Goal: Task Accomplishment & Management: Complete application form

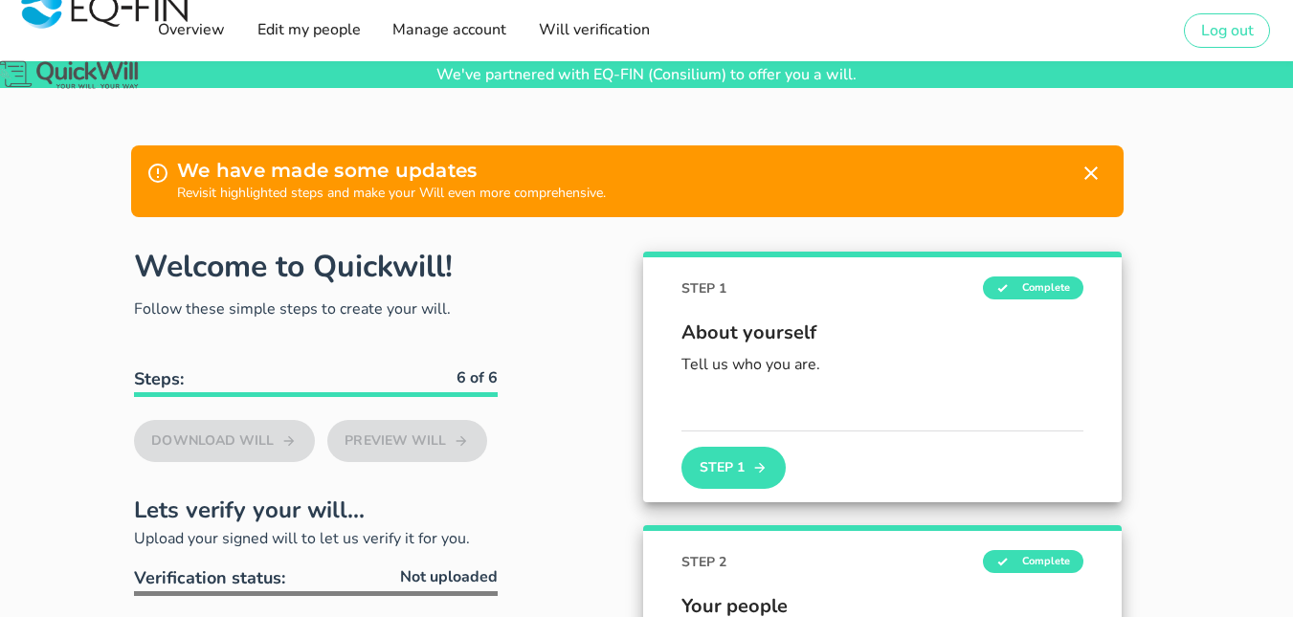
type input "[EMAIL_ADDRESS][DOMAIN_NAME]"
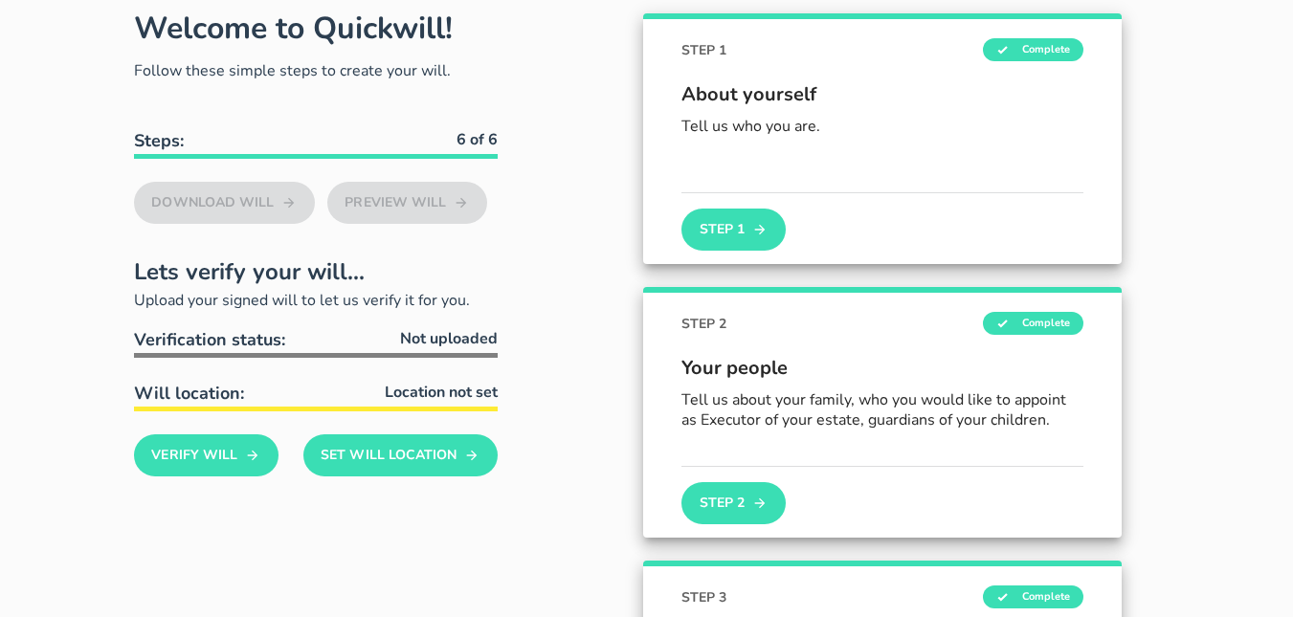
scroll to position [153, 0]
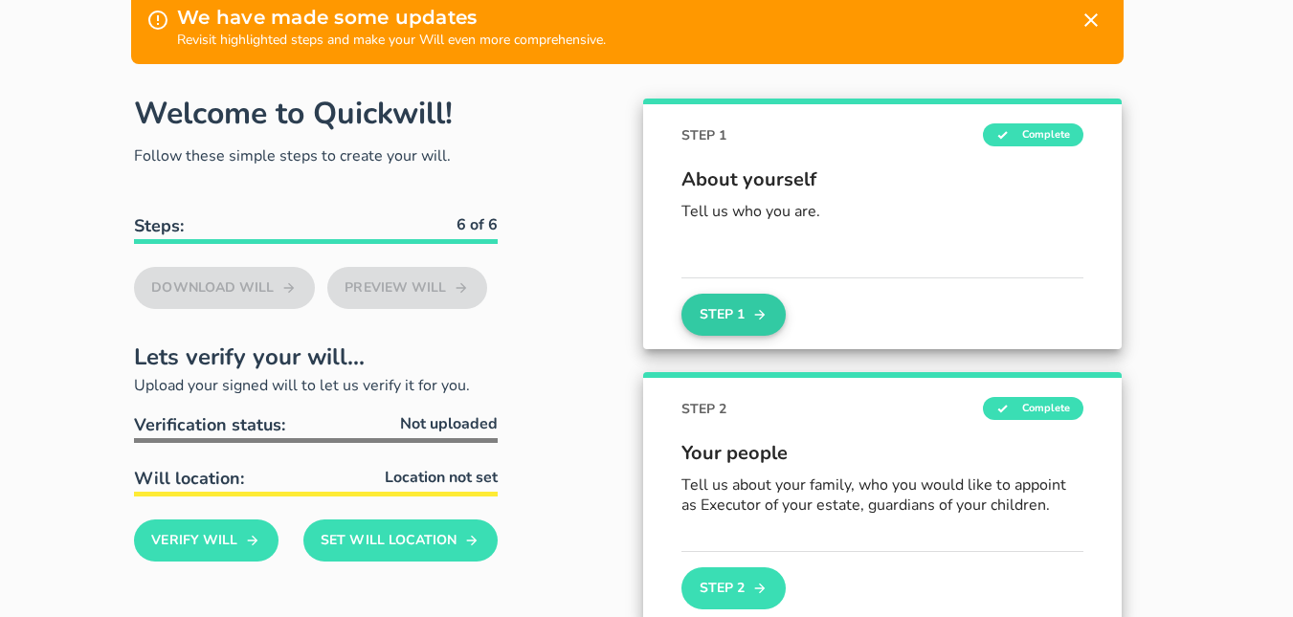
click at [748, 303] on button "Step 1" at bounding box center [733, 315] width 103 height 42
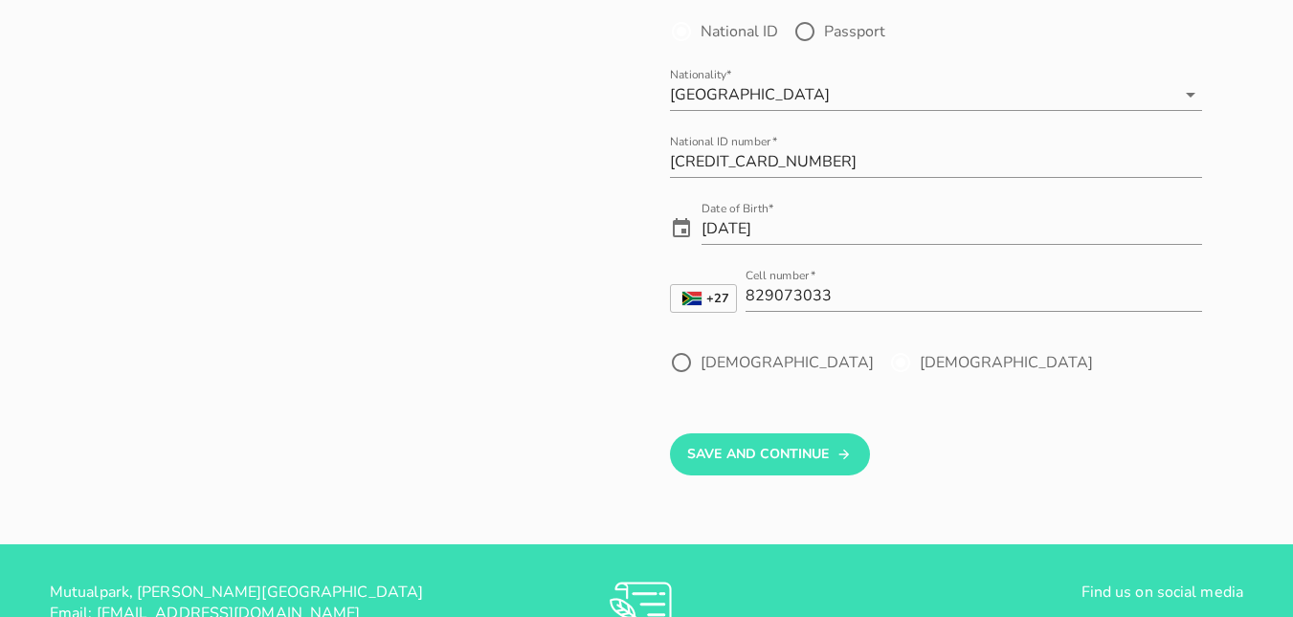
scroll to position [230, 0]
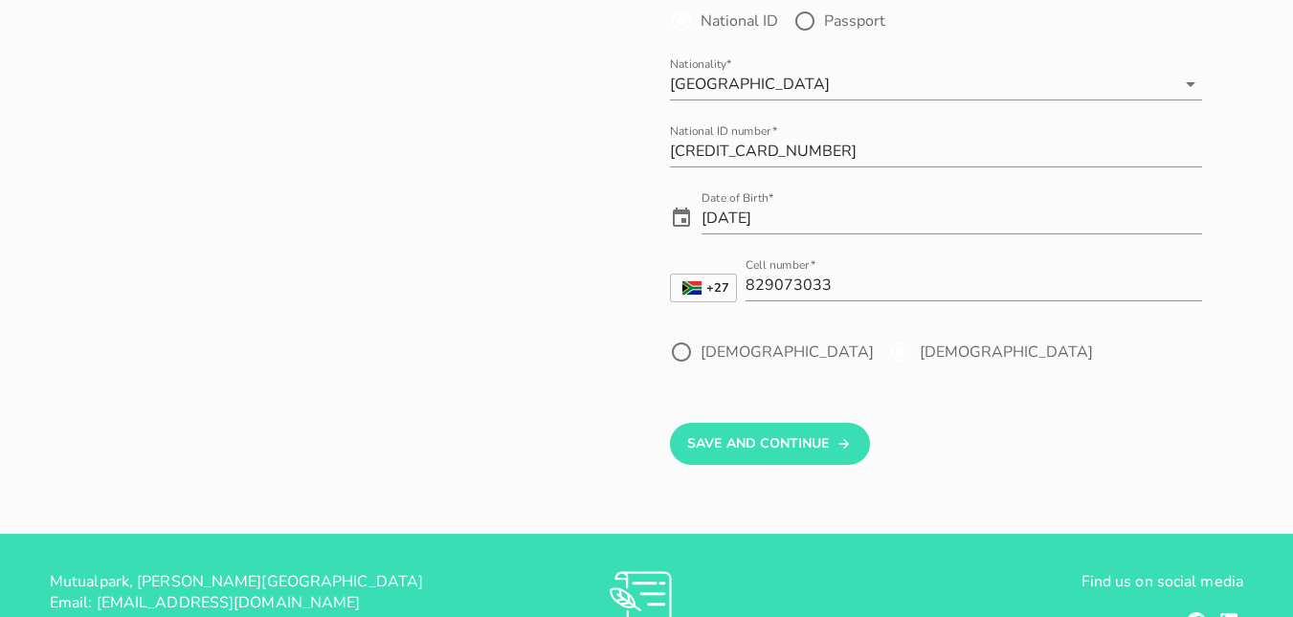
click at [920, 356] on label "[DEMOGRAPHIC_DATA]" at bounding box center [1006, 352] width 173 height 19
click at [920, 352] on label "[DEMOGRAPHIC_DATA]" at bounding box center [1006, 352] width 173 height 19
click at [756, 435] on button "Save And Continue" at bounding box center [770, 444] width 200 height 42
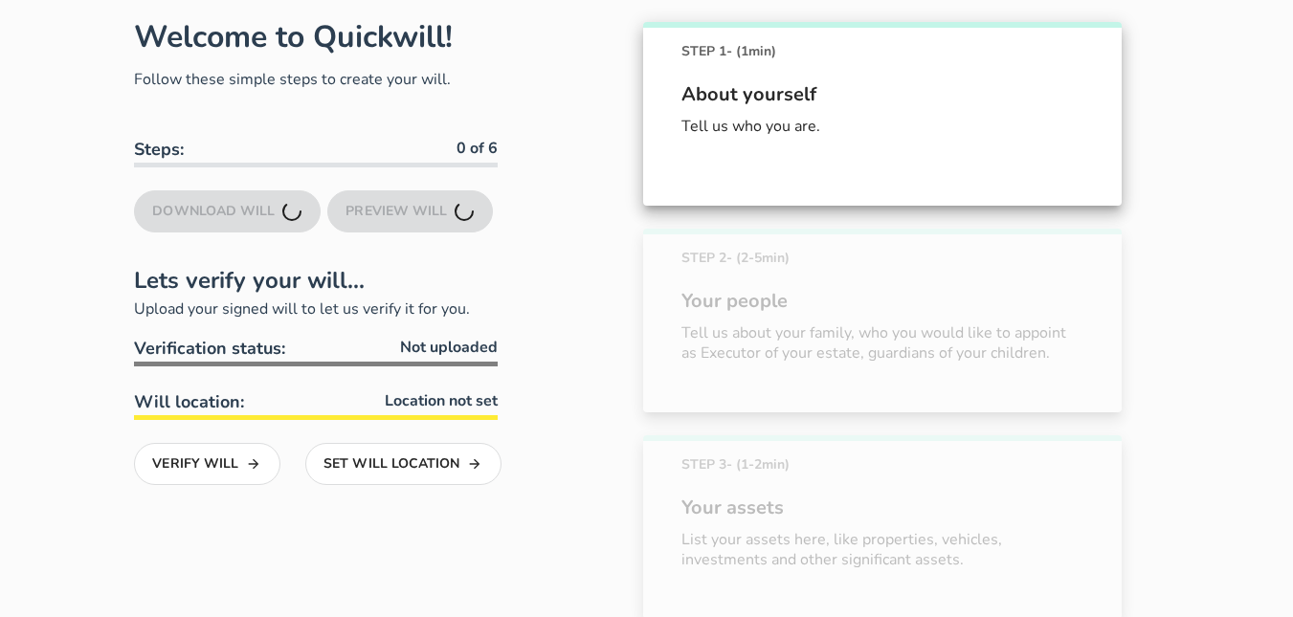
scroll to position [228, 0]
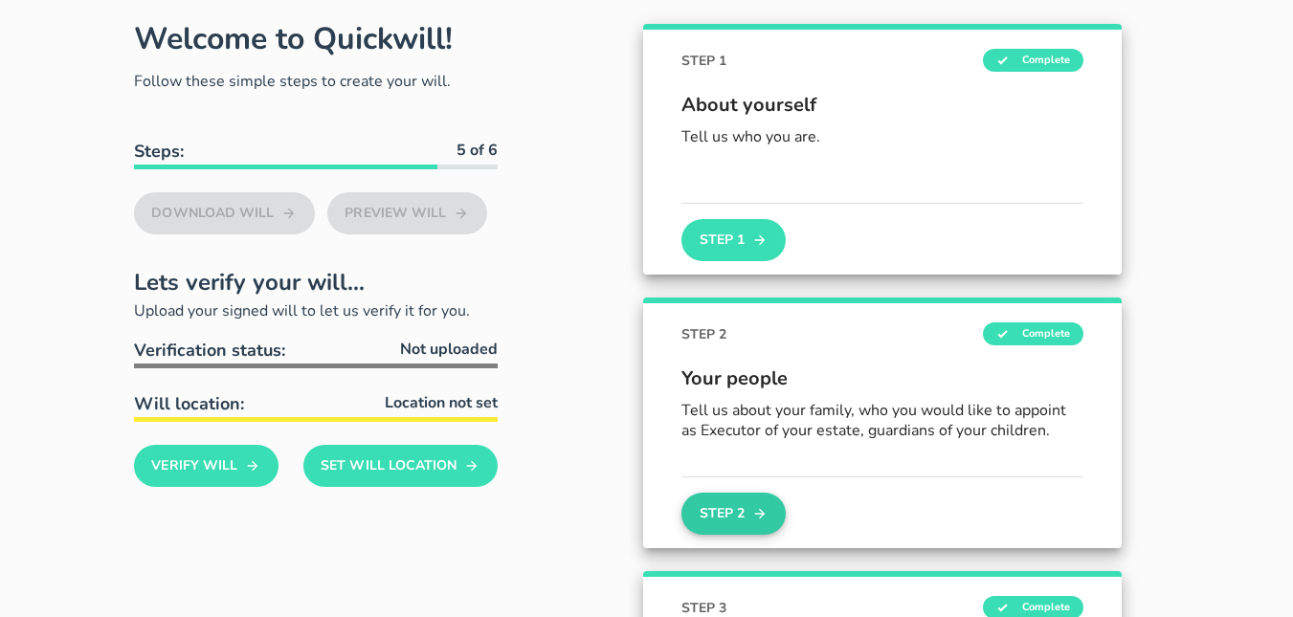
click at [757, 514] on icon "button" at bounding box center [760, 514] width 11 height 11
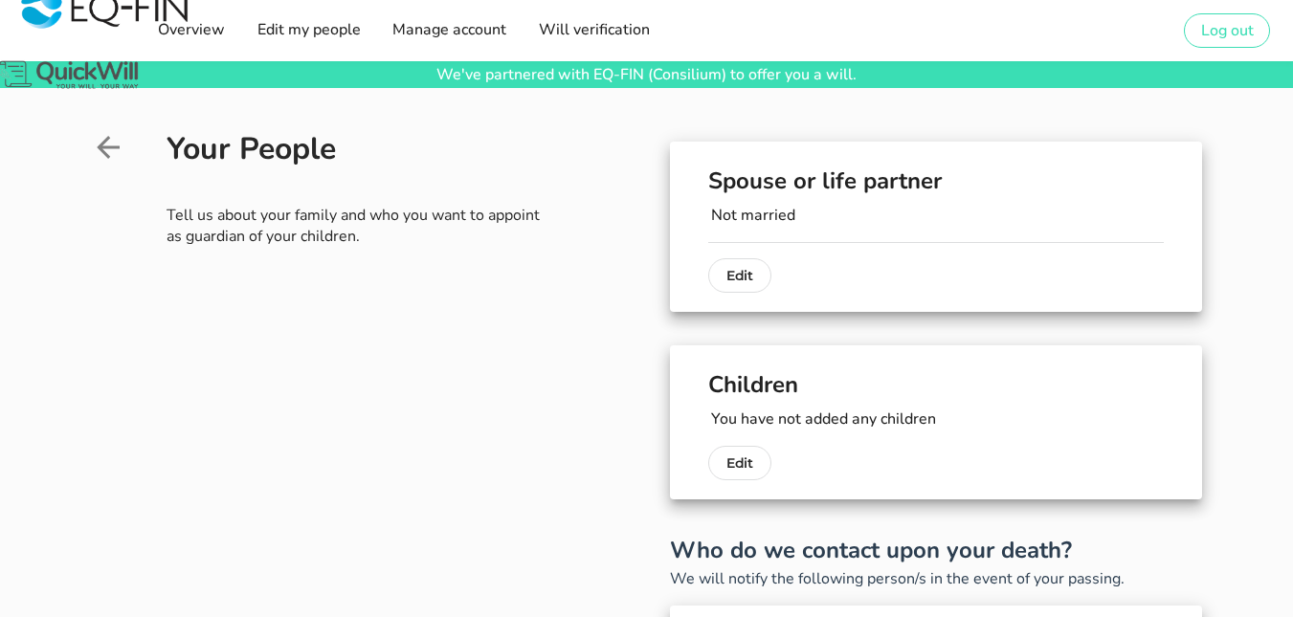
click at [732, 215] on p "Not married" at bounding box center [937, 215] width 453 height 23
click at [729, 215] on p "Not married" at bounding box center [937, 215] width 453 height 23
click at [740, 265] on p "Edit" at bounding box center [740, 275] width 27 height 23
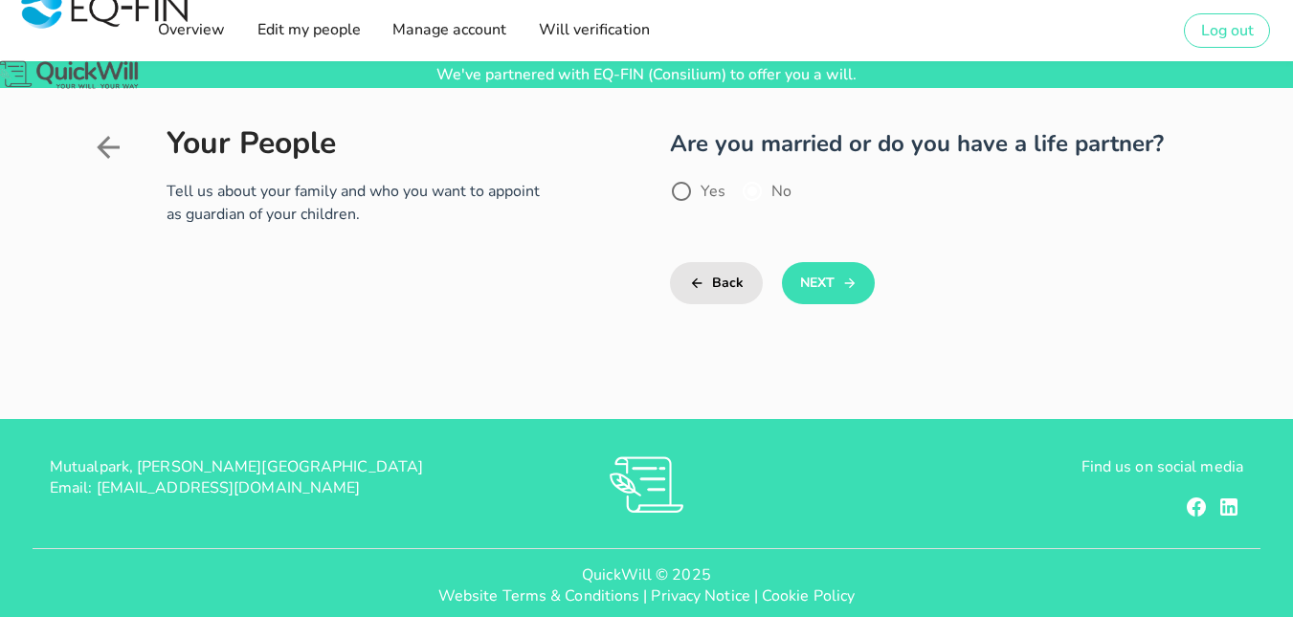
click at [774, 192] on label "No" at bounding box center [782, 191] width 20 height 19
click at [777, 192] on label "No" at bounding box center [782, 191] width 20 height 19
click at [687, 187] on div at bounding box center [681, 191] width 33 height 33
click at [754, 188] on div at bounding box center [752, 191] width 33 height 33
radio input "false"
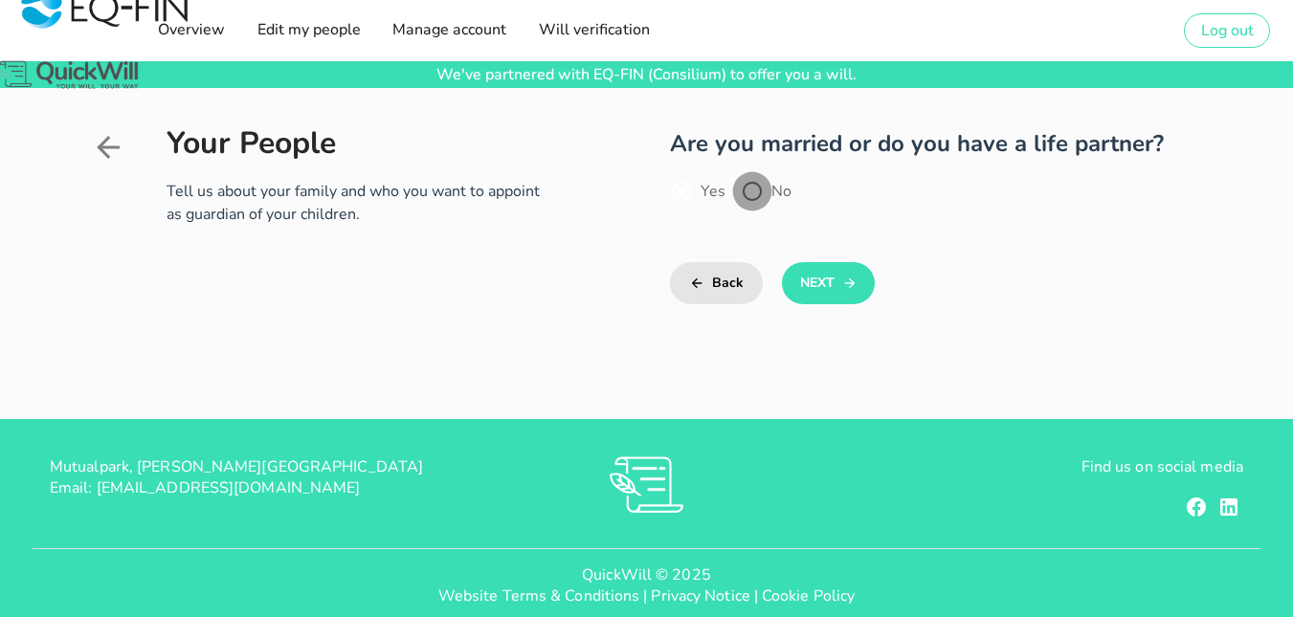
radio input "true"
click at [754, 188] on div at bounding box center [752, 191] width 33 height 33
click at [703, 196] on label "Yes" at bounding box center [713, 191] width 25 height 19
radio input "true"
click at [840, 283] on button "Next" at bounding box center [828, 283] width 93 height 42
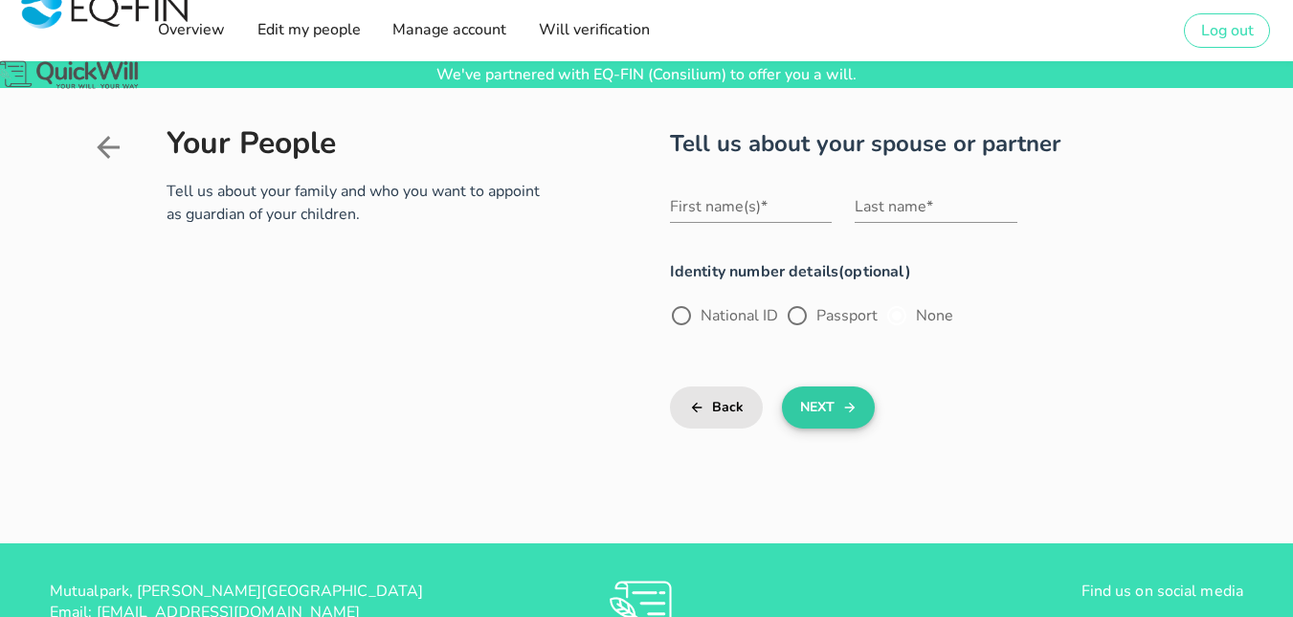
click at [835, 415] on button "Next" at bounding box center [828, 408] width 93 height 42
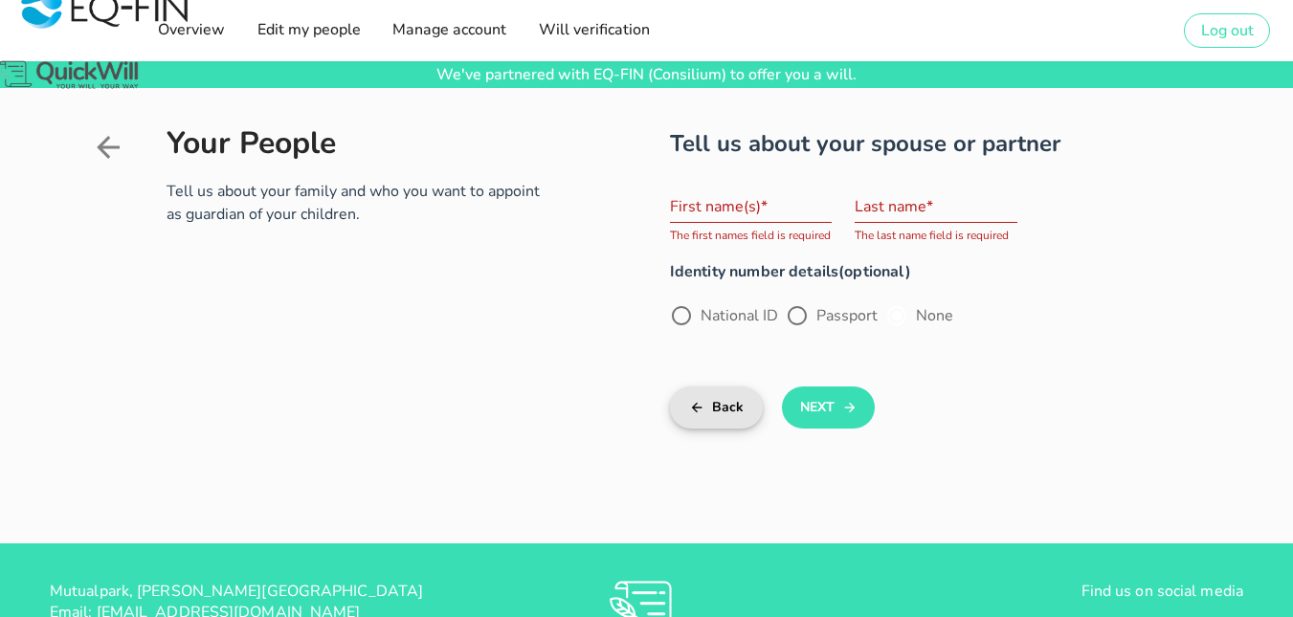
click at [735, 409] on button "Back" at bounding box center [716, 408] width 93 height 42
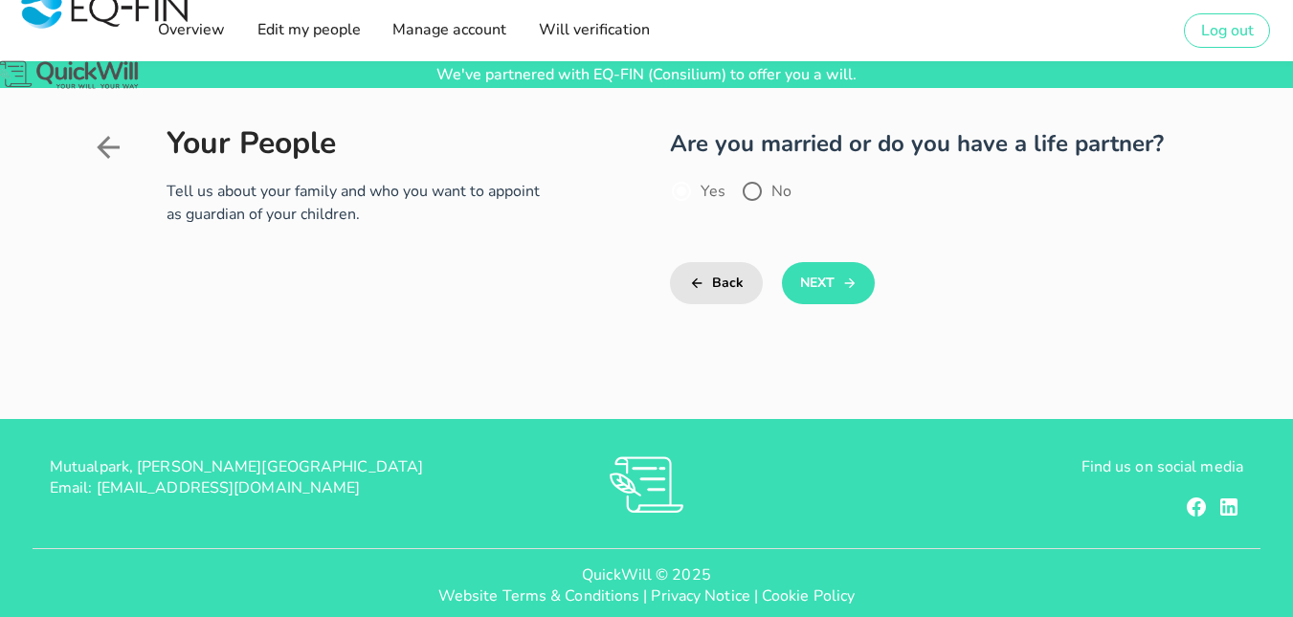
click at [712, 190] on label "Yes" at bounding box center [713, 191] width 25 height 19
click at [751, 188] on div at bounding box center [752, 191] width 33 height 33
radio input "false"
radio input "true"
click at [812, 274] on button "Next" at bounding box center [828, 283] width 93 height 42
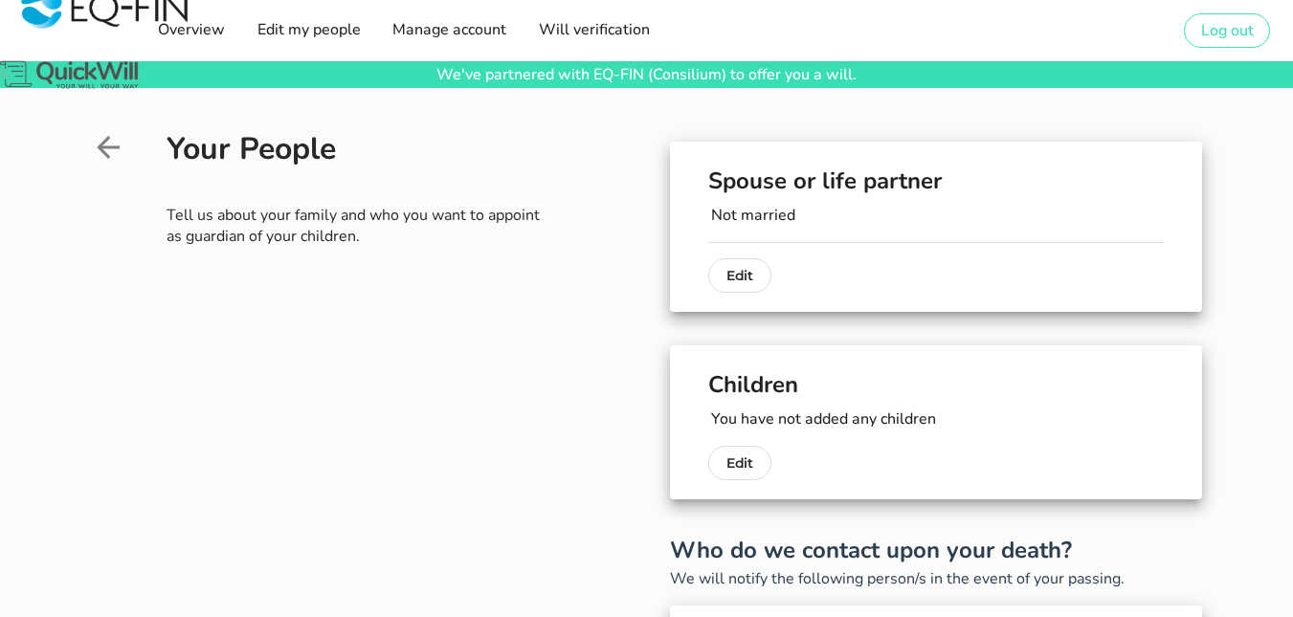
scroll to position [118, 0]
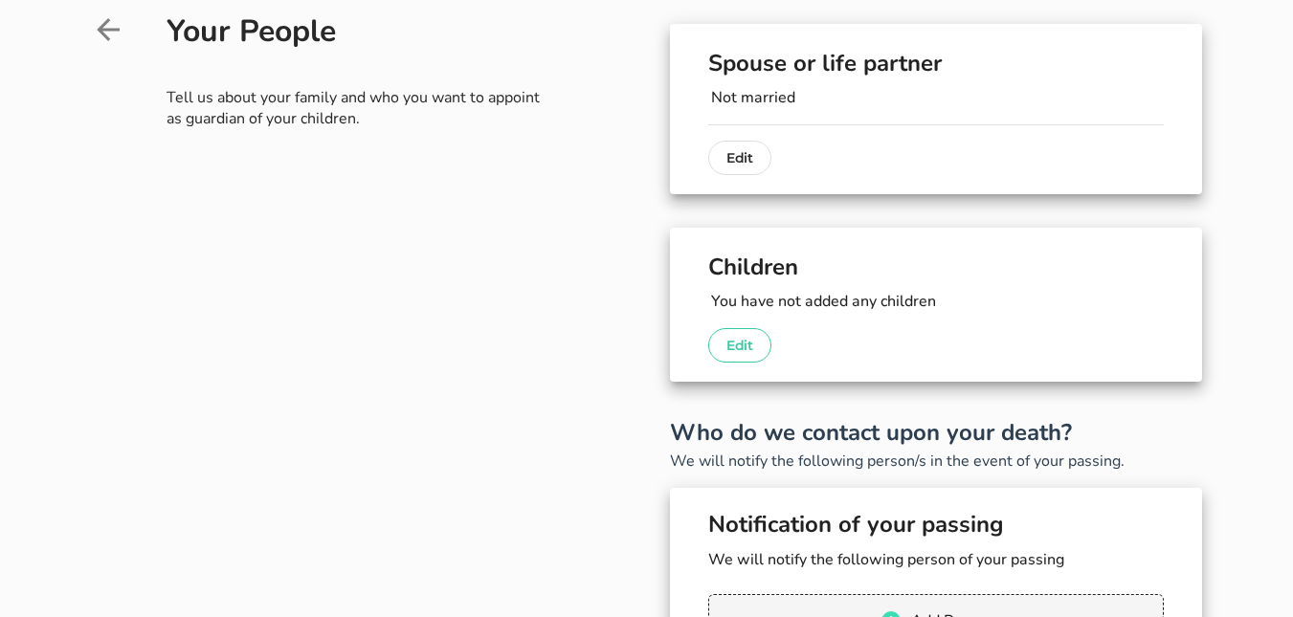
click at [756, 343] on button "Edit" at bounding box center [739, 345] width 63 height 34
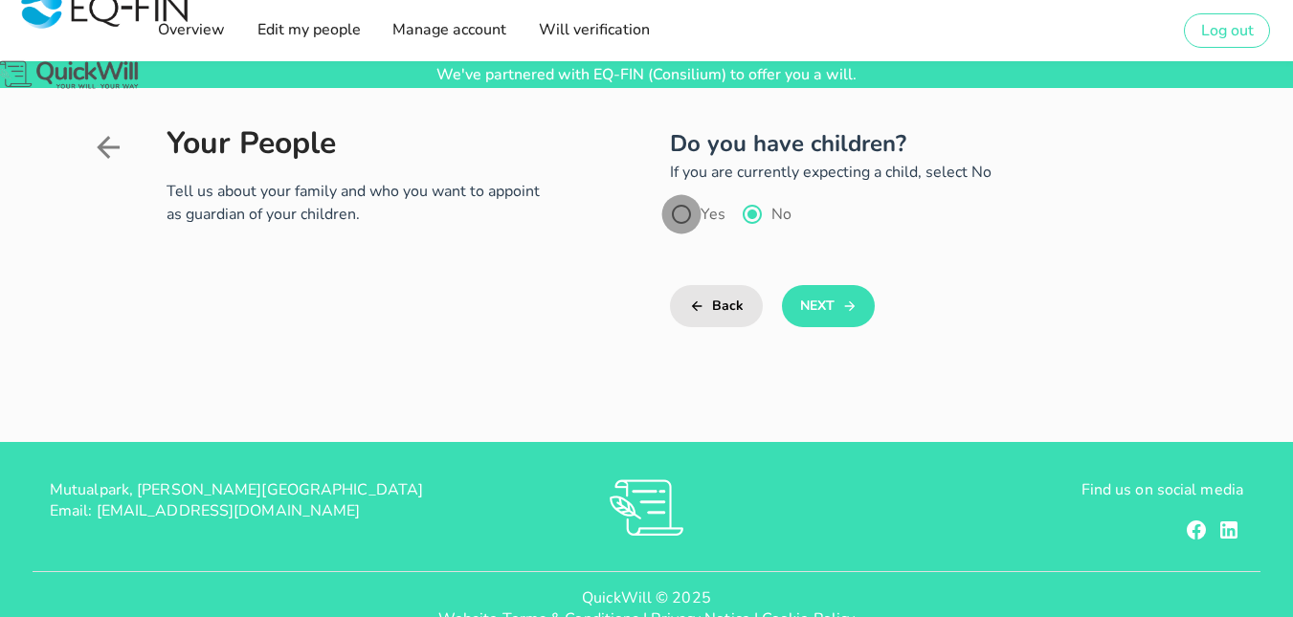
click at [683, 217] on div at bounding box center [681, 214] width 33 height 33
radio input "true"
click at [822, 306] on button "Next" at bounding box center [828, 306] width 93 height 42
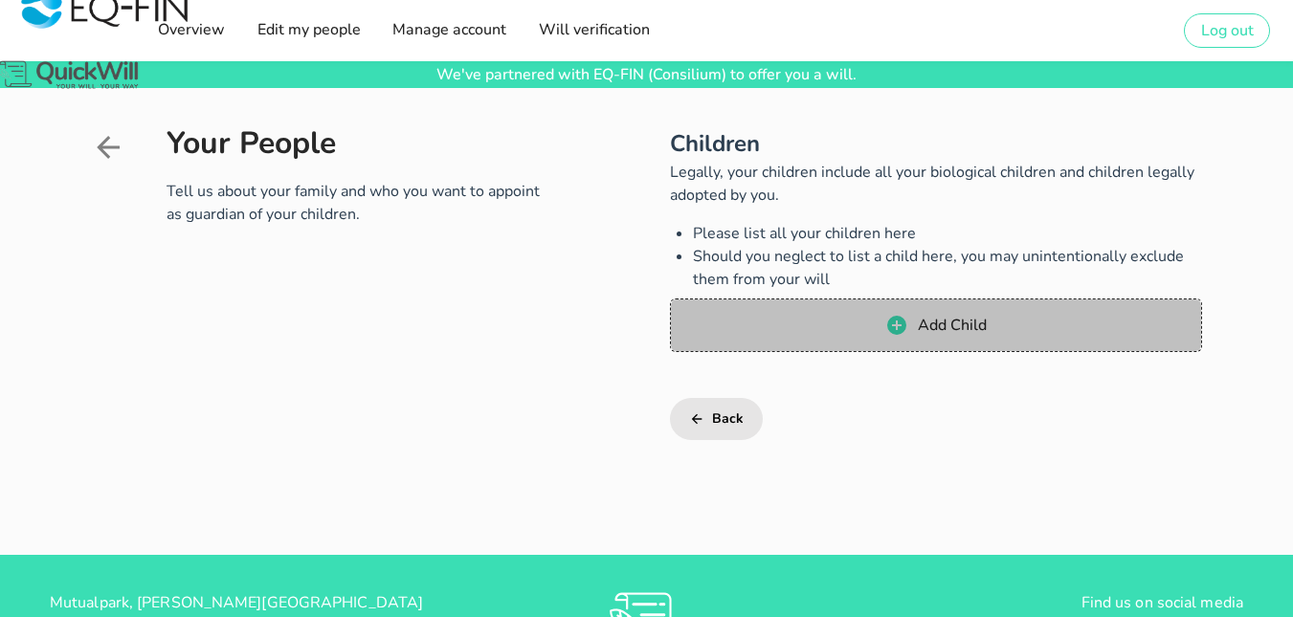
click at [822, 306] on button "Add Child" at bounding box center [936, 326] width 532 height 54
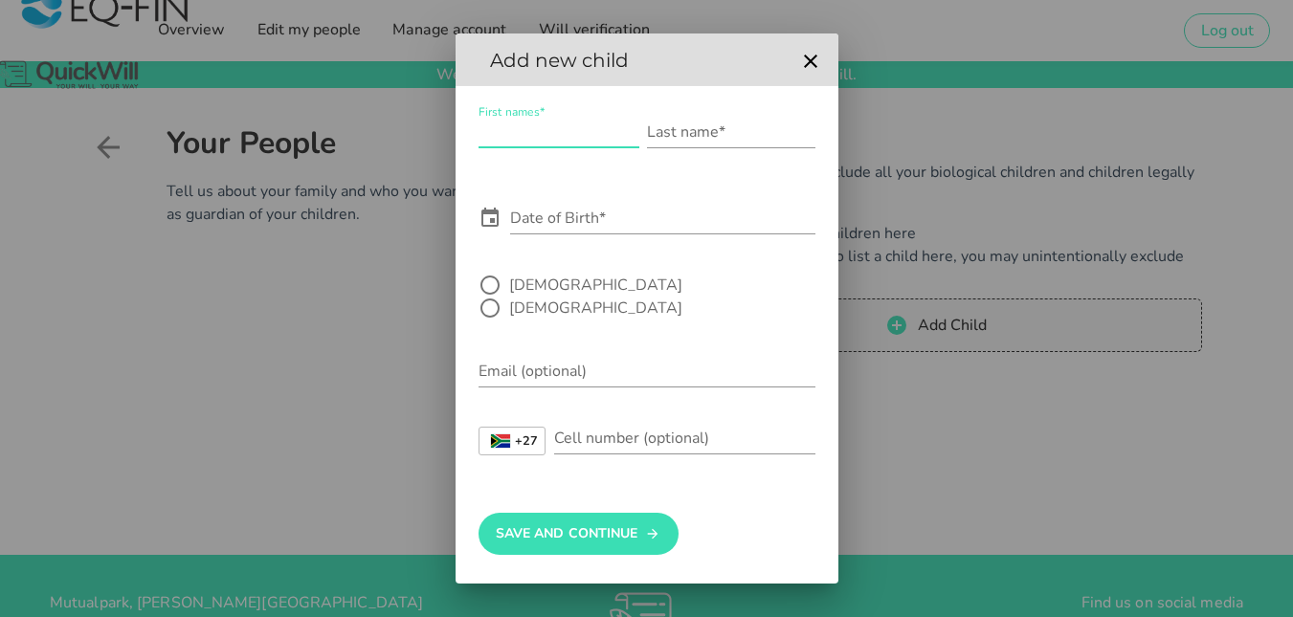
click at [535, 147] on input "First names*" at bounding box center [559, 132] width 161 height 31
type input "Tafadzwa [PERSON_NAME]"
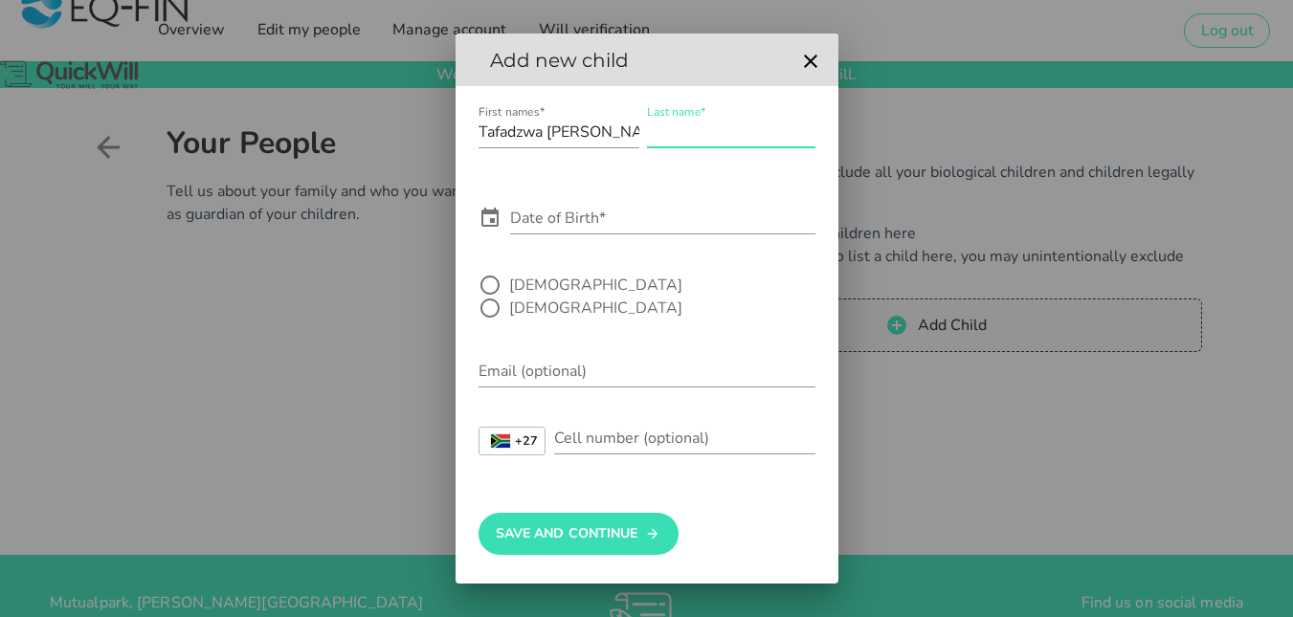
click at [667, 144] on div "Last name*" at bounding box center [731, 132] width 168 height 31
type input "Zimbizi"
type input "[EMAIL_ADDRESS][DOMAIN_NAME]"
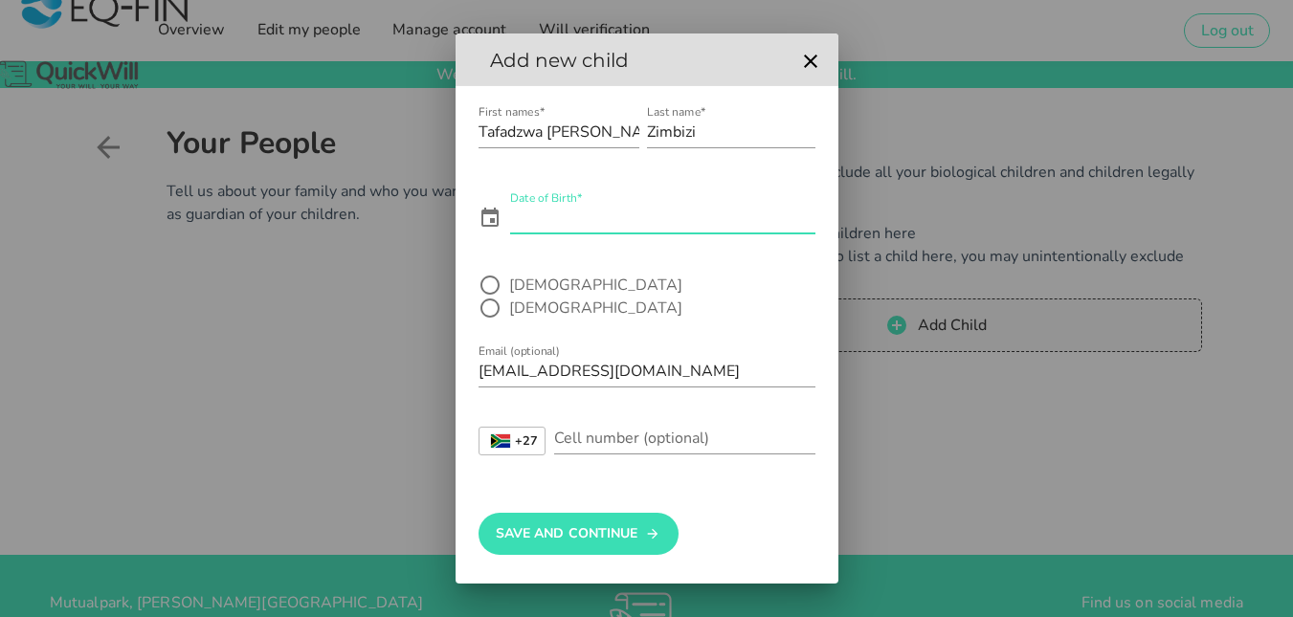
click at [605, 219] on input "Date of Birth*" at bounding box center [662, 218] width 305 height 31
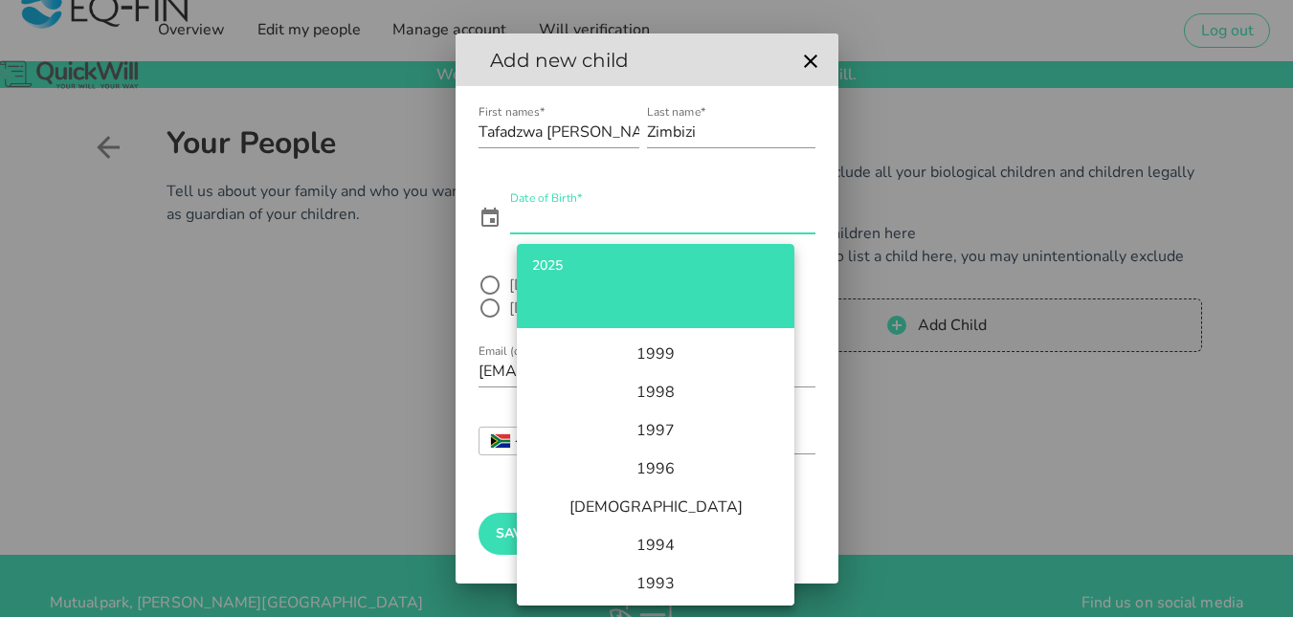
scroll to position [1173, 0]
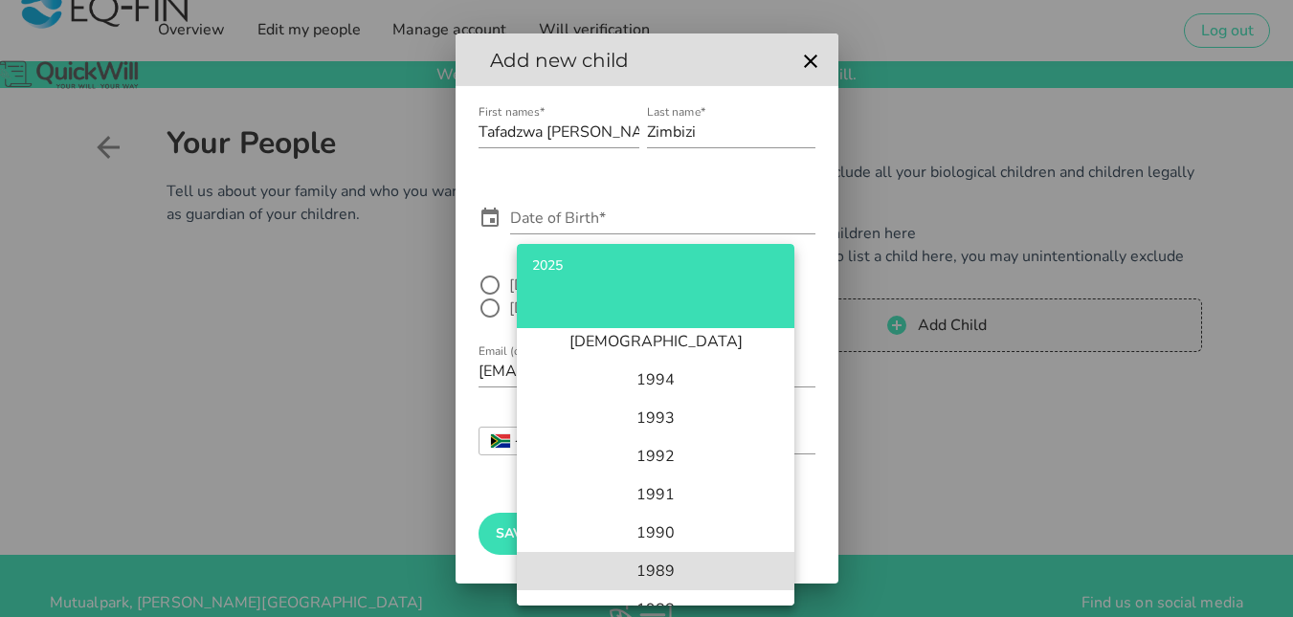
click at [697, 568] on li "1989" at bounding box center [656, 571] width 278 height 38
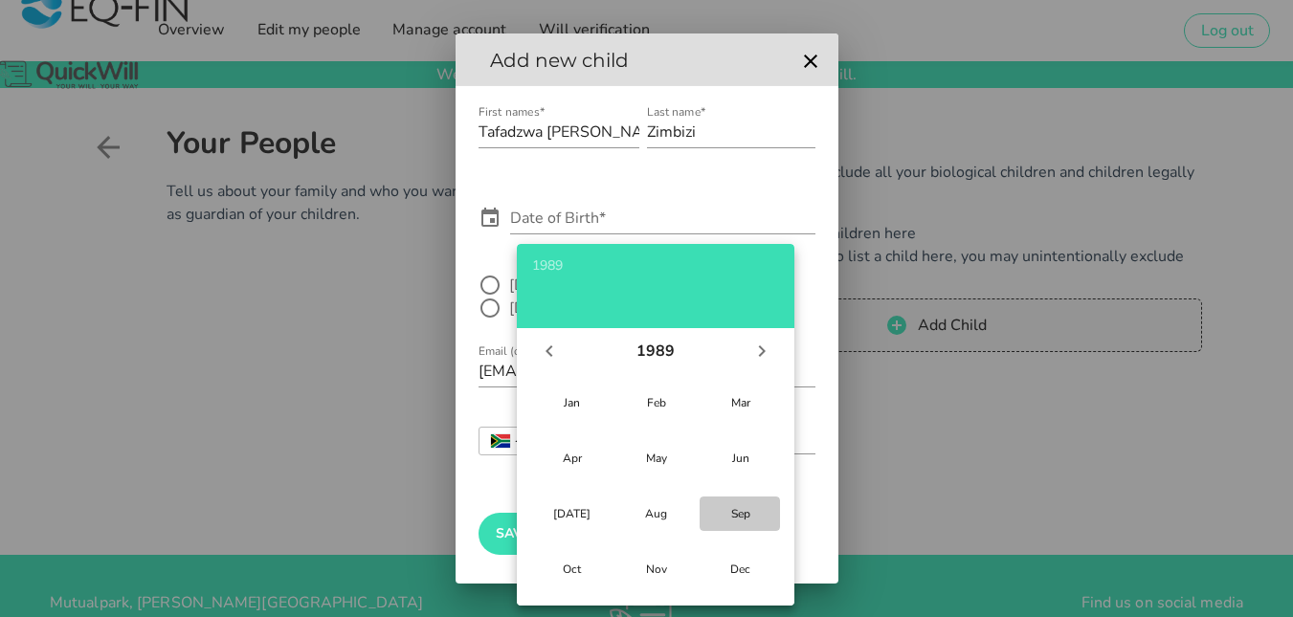
click at [741, 510] on div "Sep" at bounding box center [740, 513] width 50 height 15
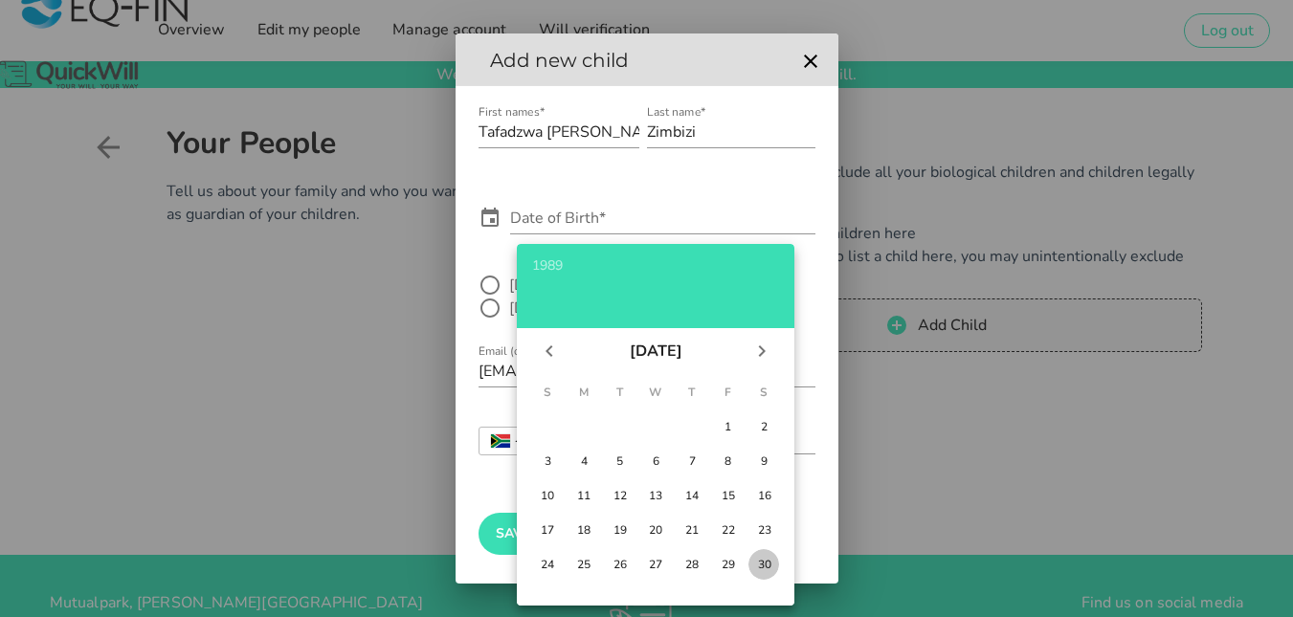
click at [765, 562] on div "30" at bounding box center [763, 564] width 19 height 15
type input "[DATE]"
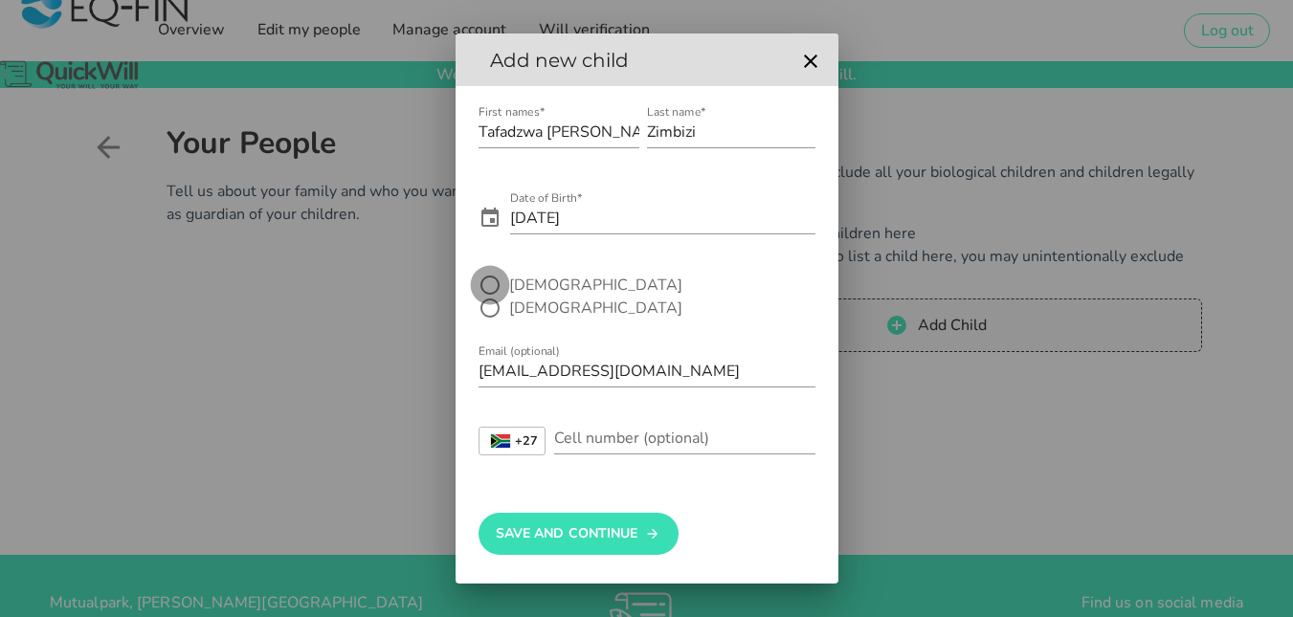
click at [492, 297] on div at bounding box center [490, 285] width 33 height 33
radio input "true"
click at [603, 428] on input "Cell number (optional)" at bounding box center [684, 438] width 261 height 31
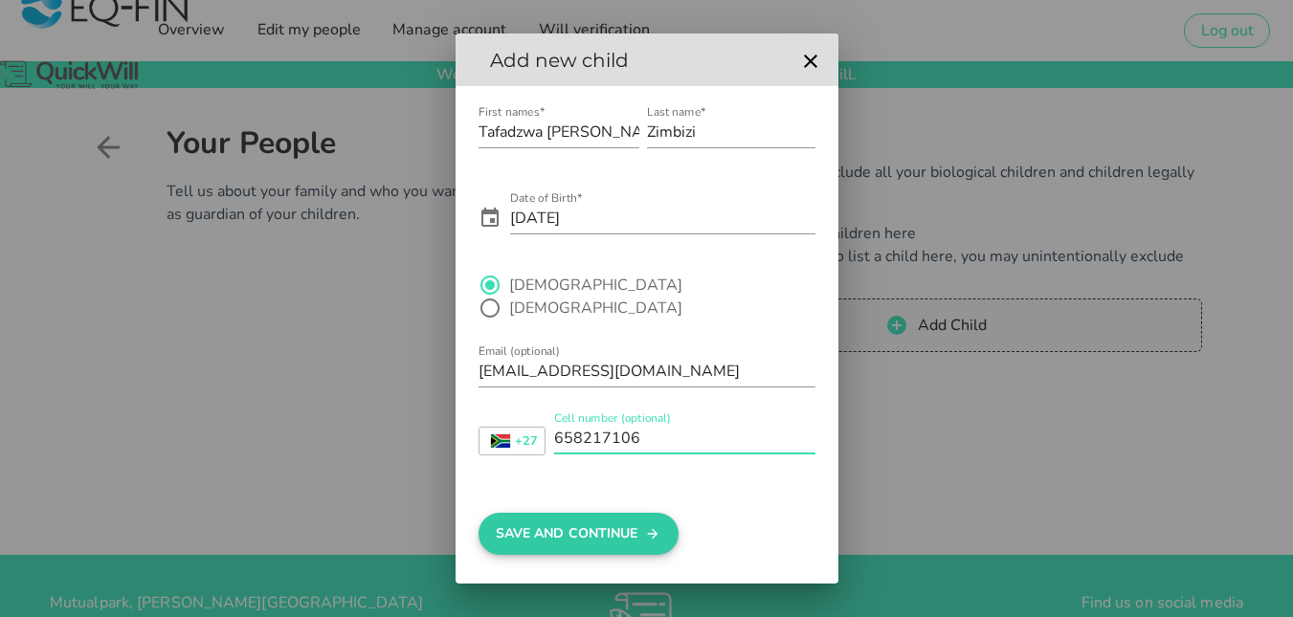
type input "658217106"
click at [569, 527] on button "Save And Continue" at bounding box center [579, 534] width 200 height 42
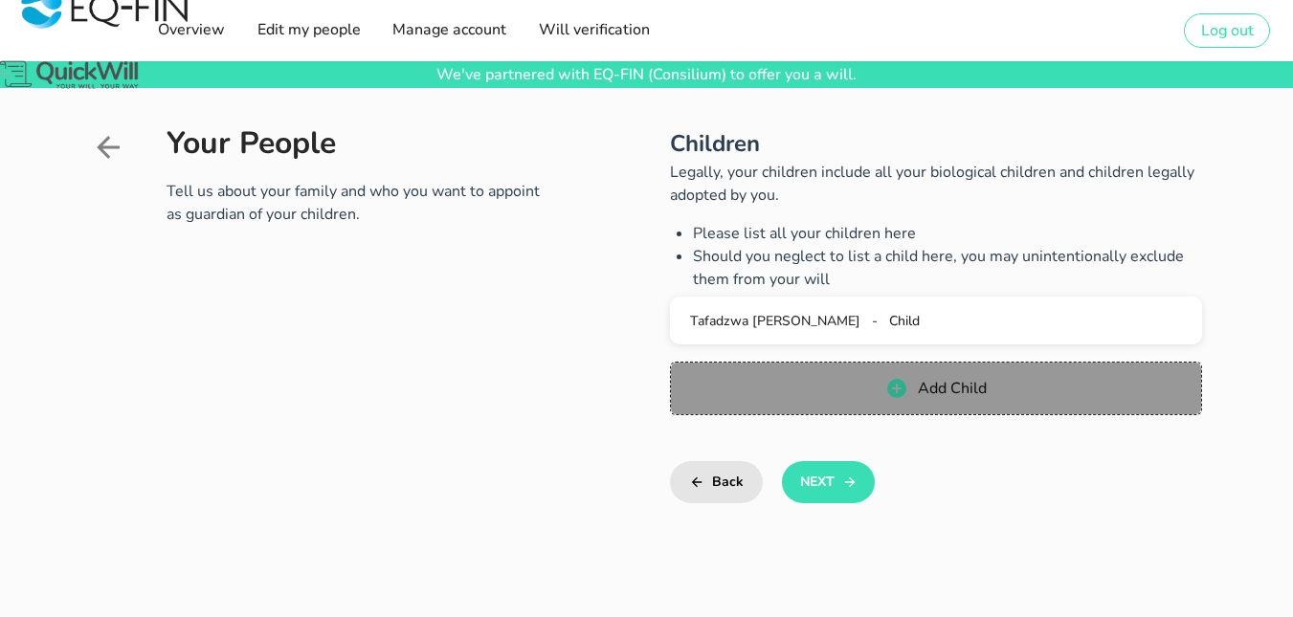
click at [898, 388] on icon "button" at bounding box center [896, 388] width 19 height 19
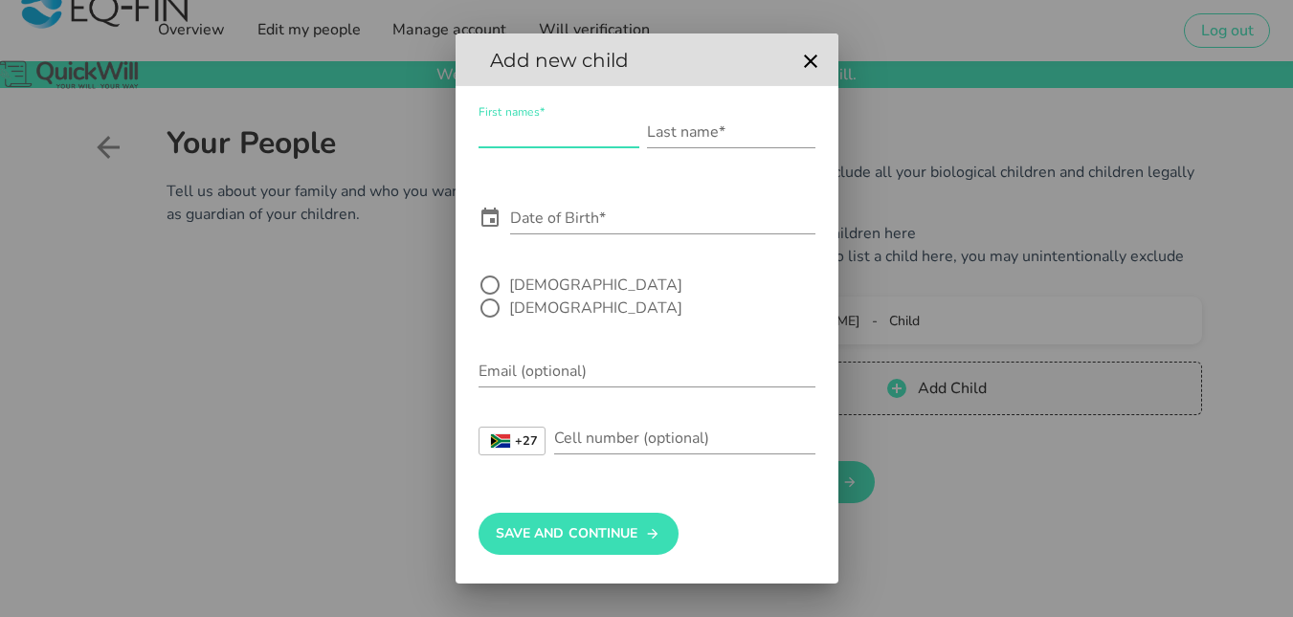
click at [511, 143] on input "First names*" at bounding box center [559, 132] width 161 height 31
type input "Lungile"
click at [706, 146] on div "Last name*" at bounding box center [731, 132] width 168 height 31
type input "Ncube"
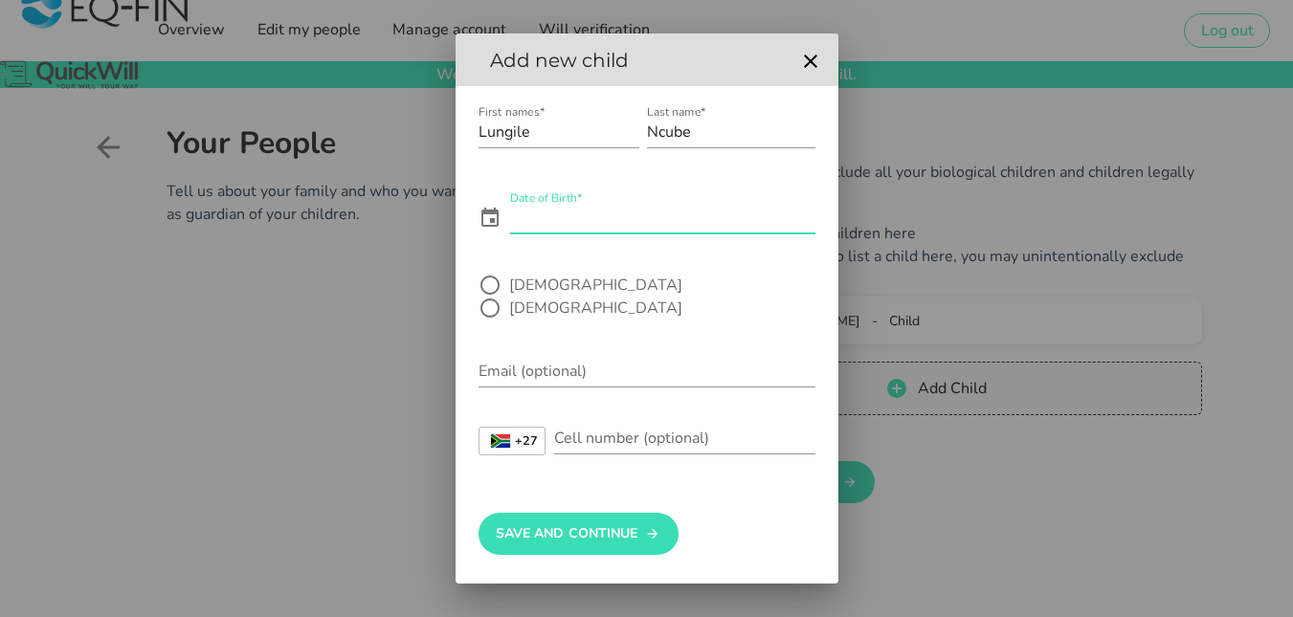
click at [591, 223] on div "Date of Birth*" at bounding box center [662, 218] width 305 height 31
type input "[DATE]"
click at [506, 292] on div at bounding box center [490, 308] width 33 height 33
radio input "true"
click at [534, 357] on input "Email (optional)" at bounding box center [647, 371] width 337 height 31
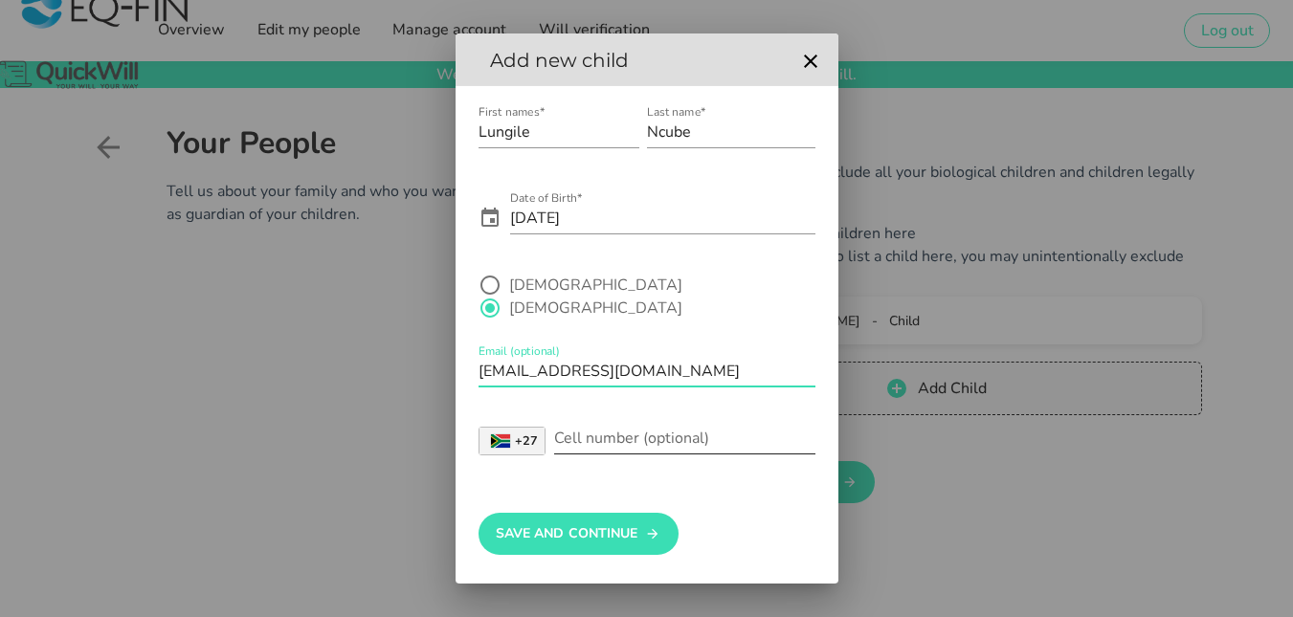
type input "[EMAIL_ADDRESS][DOMAIN_NAME]"
click at [528, 436] on strong "+27" at bounding box center [526, 442] width 23 height 12
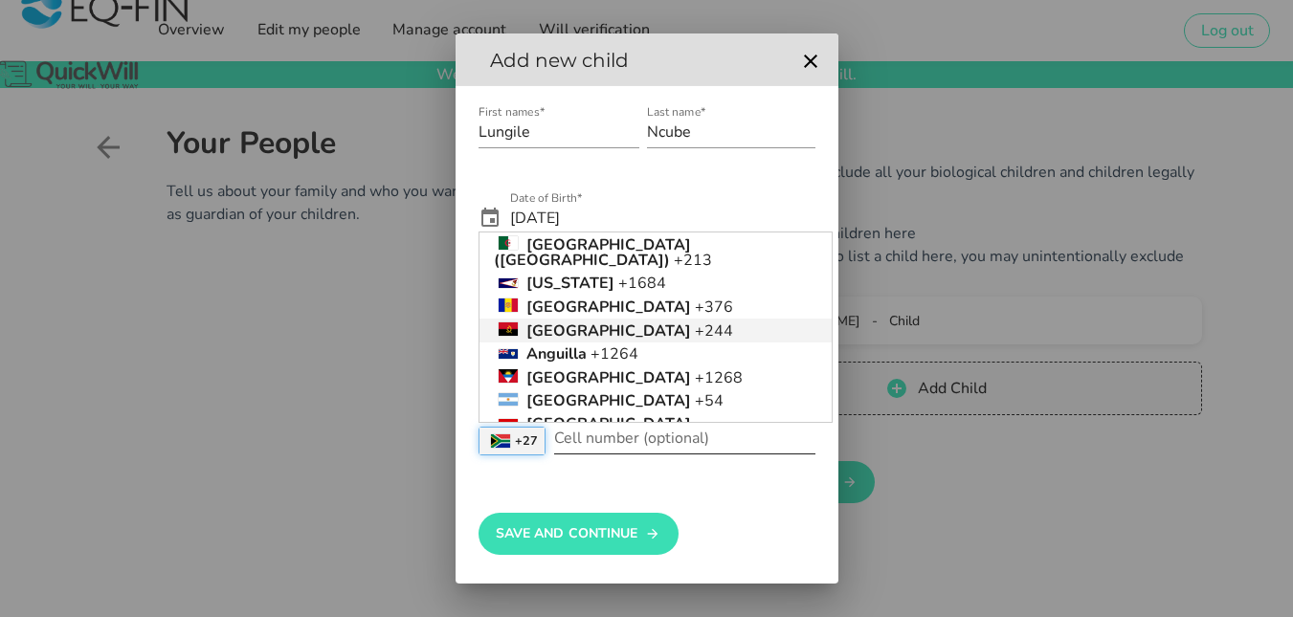
scroll to position [153, 0]
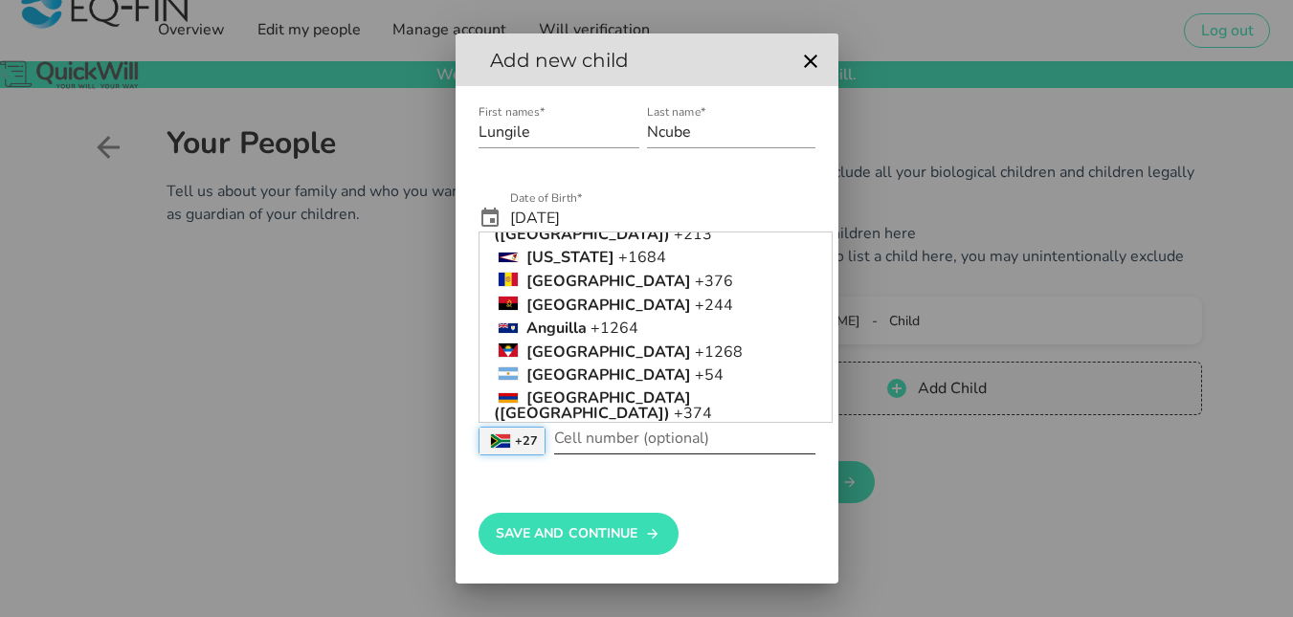
click at [744, 449] on li "[GEOGRAPHIC_DATA] +61" at bounding box center [656, 460] width 352 height 23
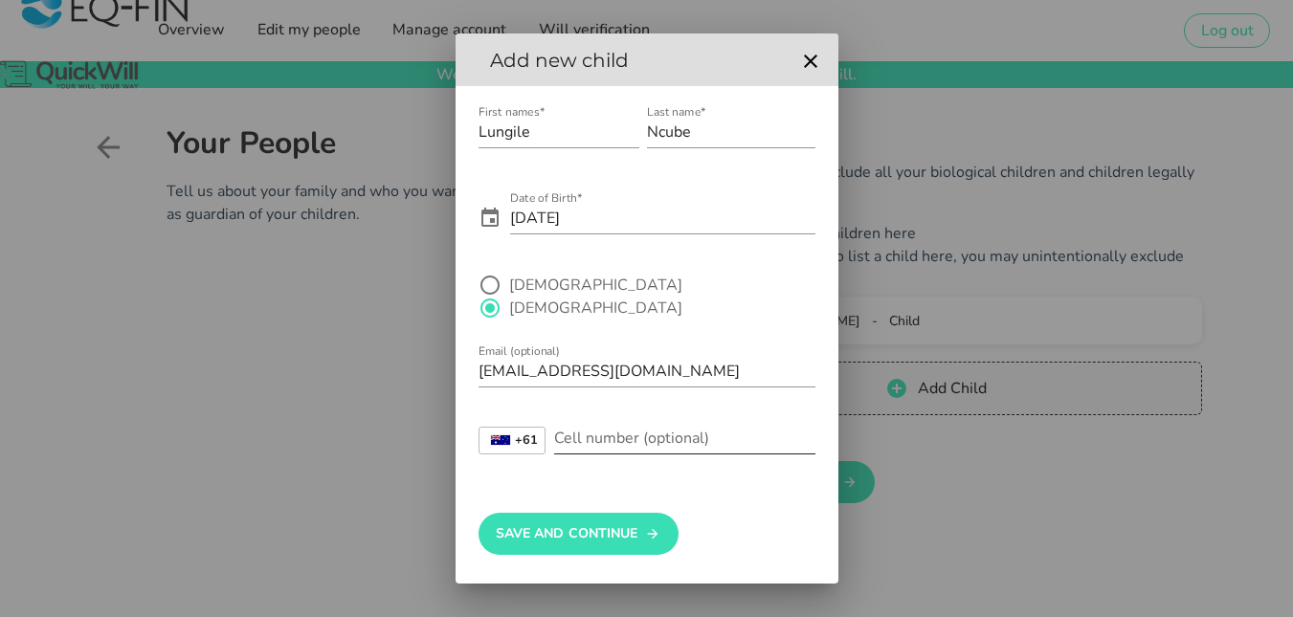
click at [635, 424] on div "Cell number (optional)" at bounding box center [684, 438] width 261 height 31
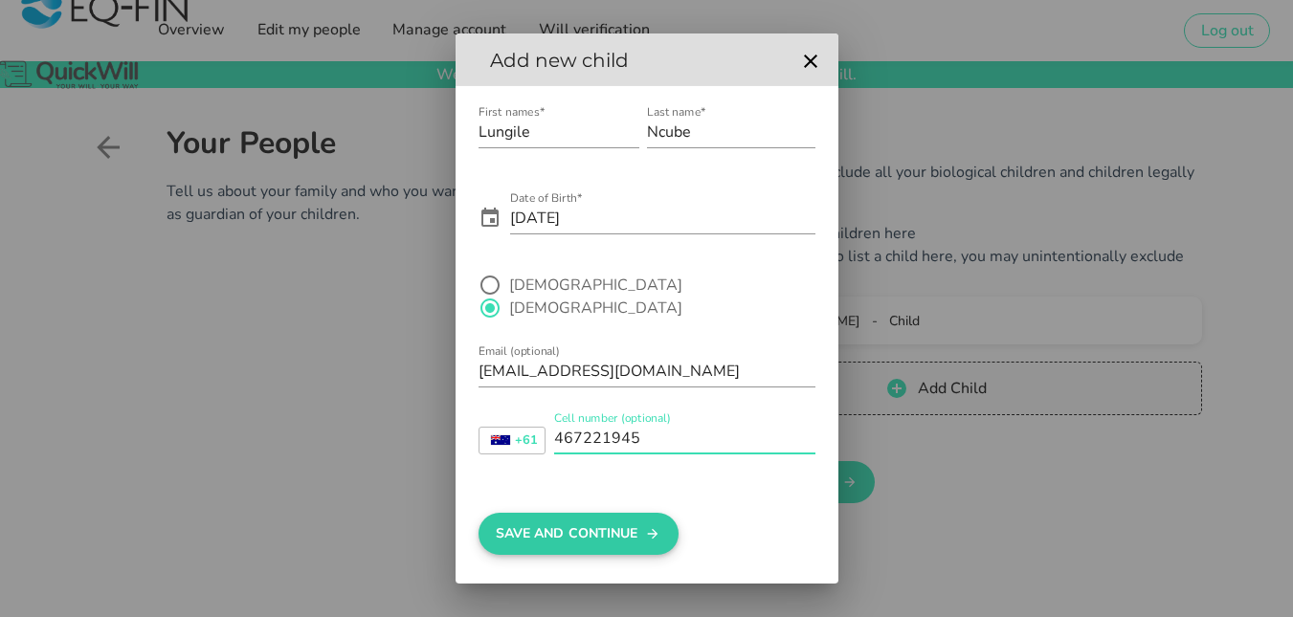
type input "467221945"
click at [594, 522] on button "Save And Continue" at bounding box center [579, 534] width 200 height 42
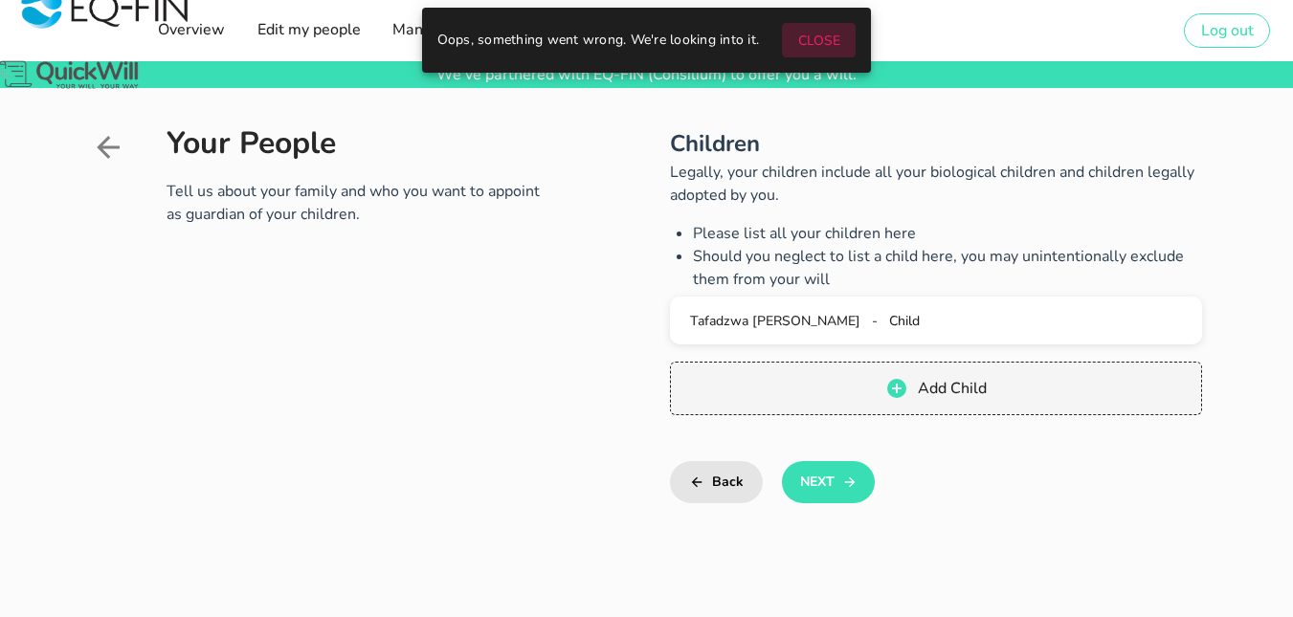
click at [826, 42] on span "CLOSE" at bounding box center [818, 41] width 43 height 18
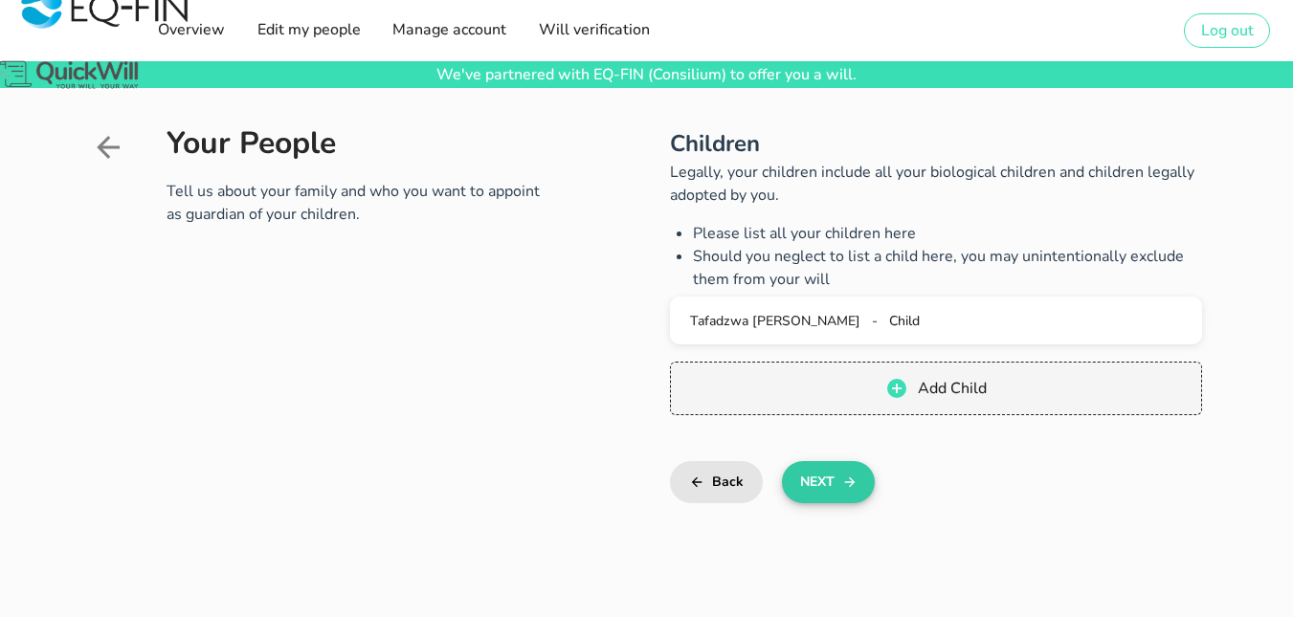
click at [858, 481] on button "Next" at bounding box center [828, 482] width 93 height 42
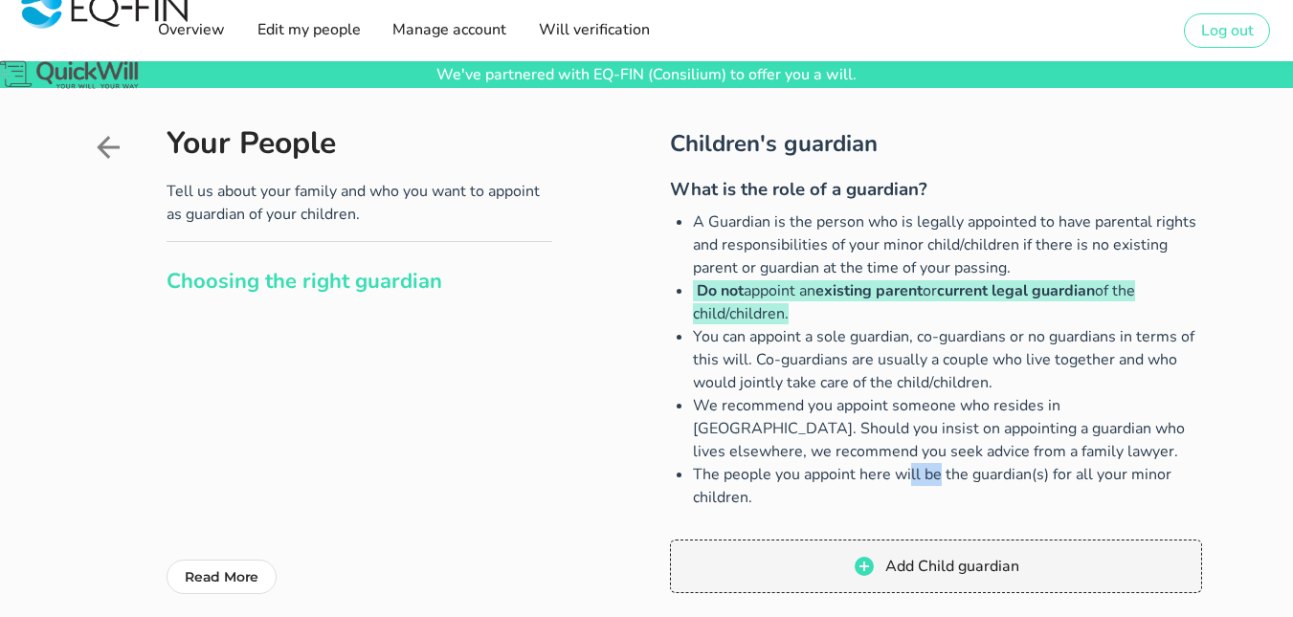
click at [858, 481] on li "The people you appoint here will be the guardian(s) for all your minor children." at bounding box center [947, 486] width 509 height 46
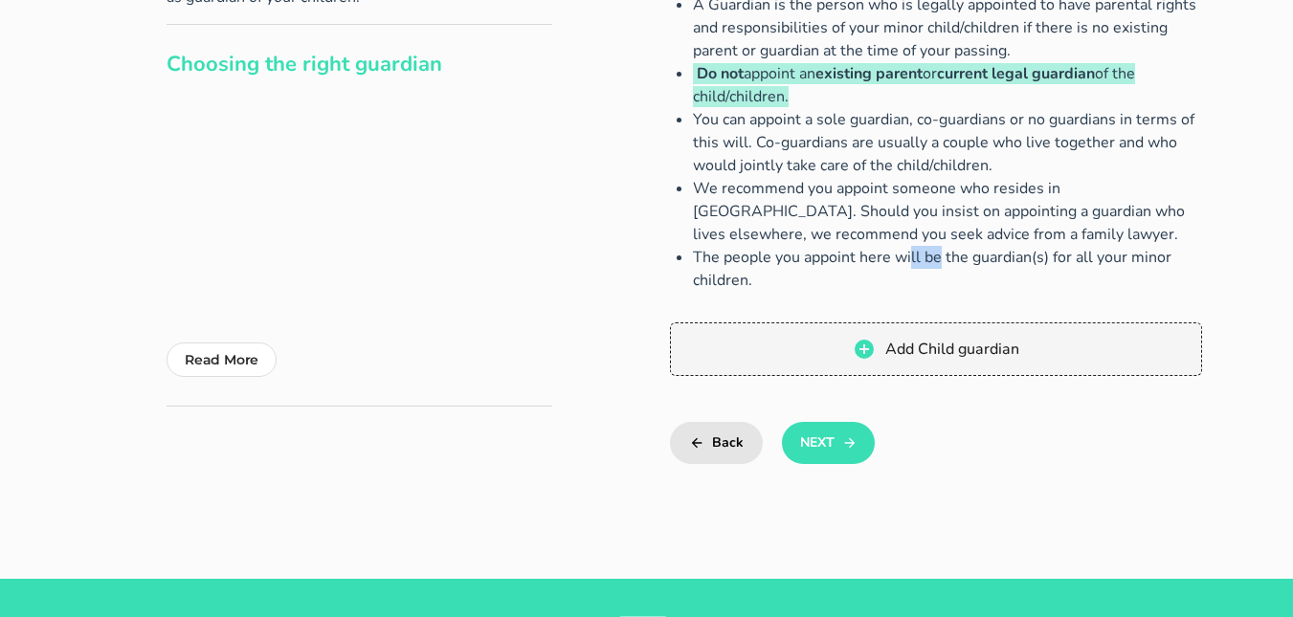
scroll to position [280, 0]
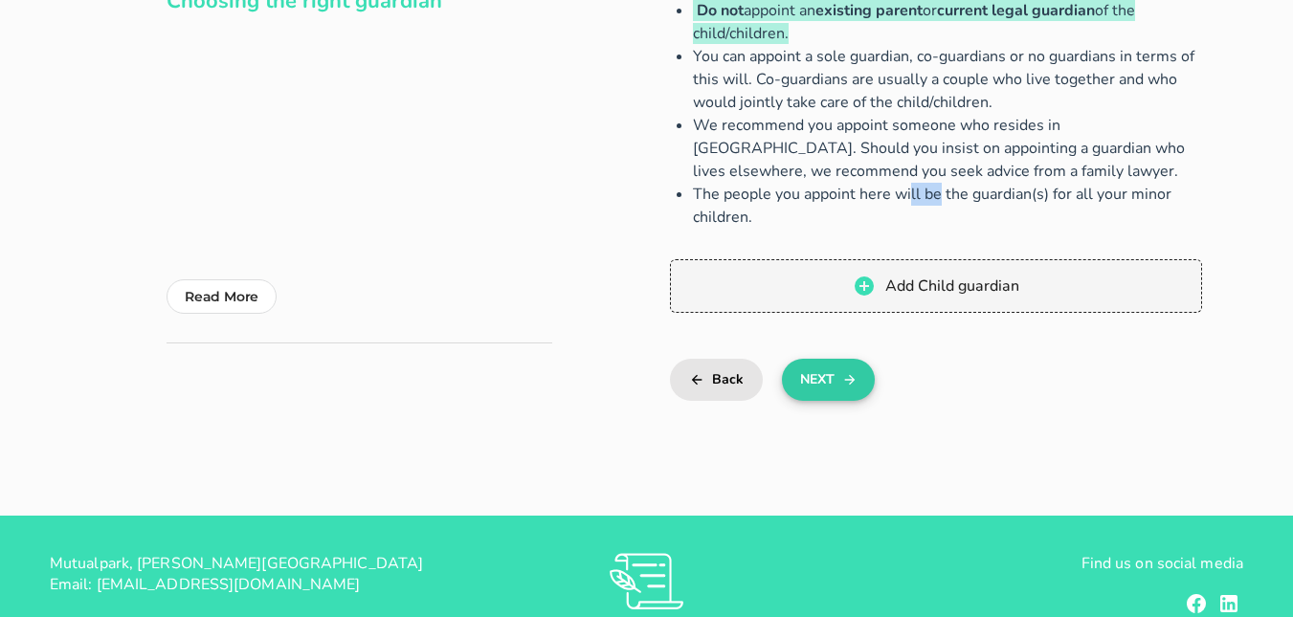
click at [832, 373] on button "Next" at bounding box center [828, 380] width 93 height 42
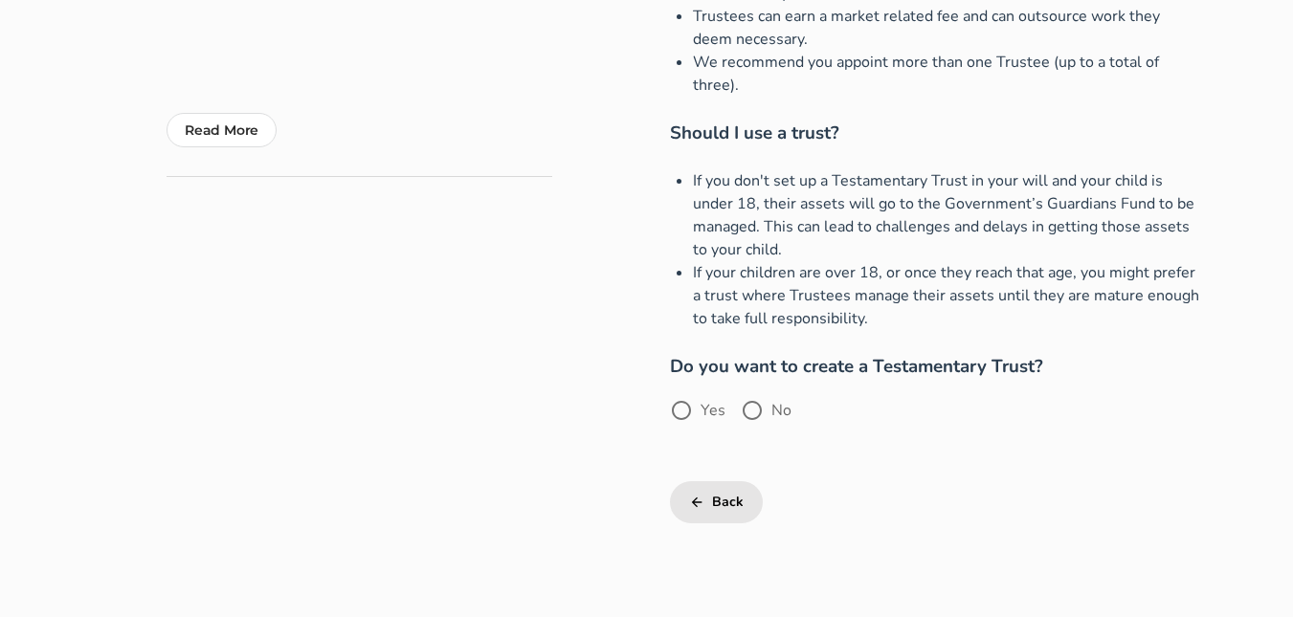
scroll to position [460, 0]
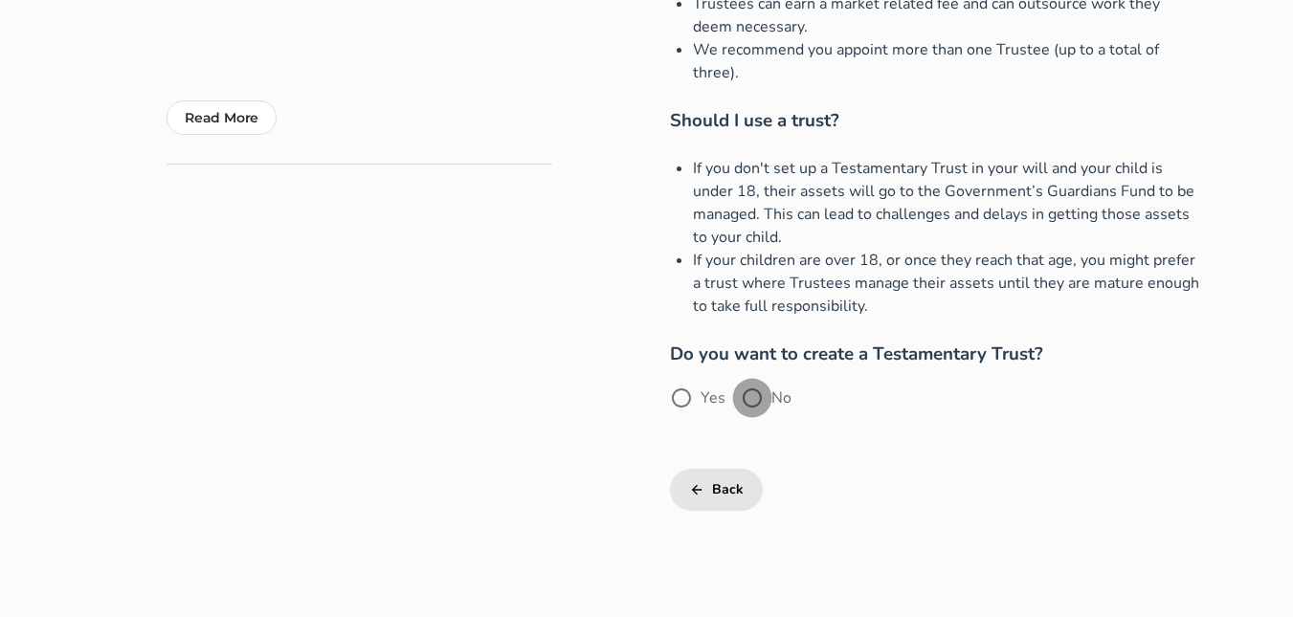
click at [752, 392] on div at bounding box center [752, 398] width 33 height 33
click at [818, 503] on button "Next" at bounding box center [828, 490] width 93 height 42
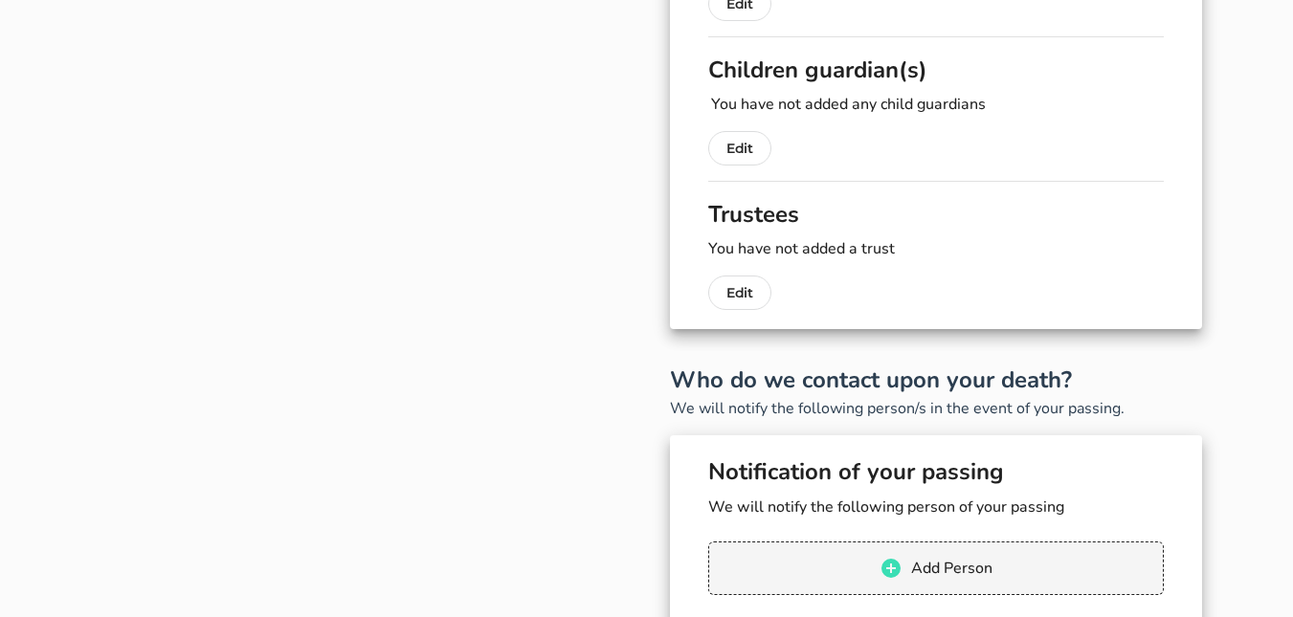
scroll to position [322, 0]
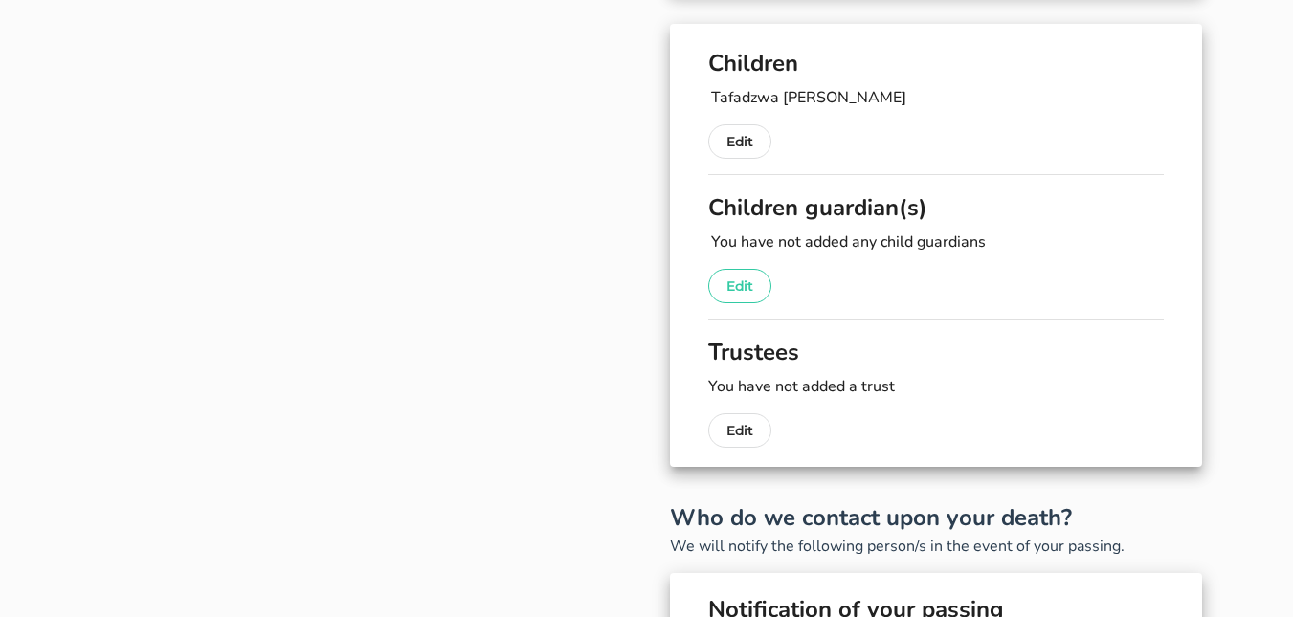
click at [745, 282] on p "Edit" at bounding box center [740, 286] width 27 height 23
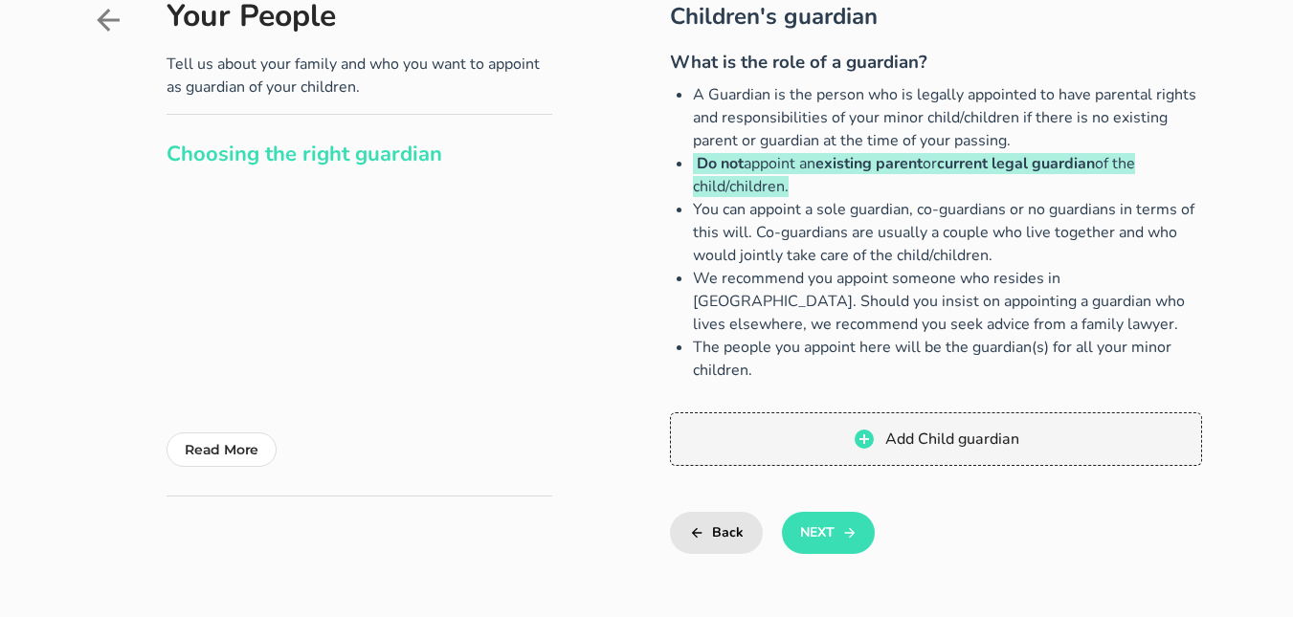
scroll to position [306, 0]
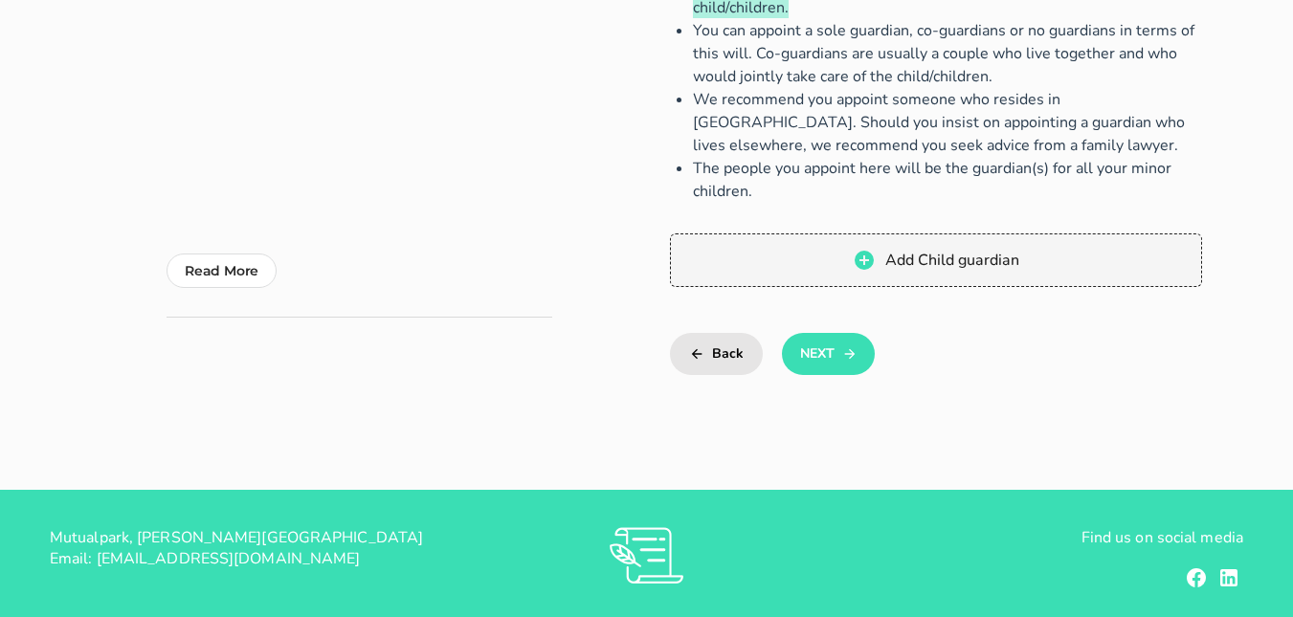
click at [810, 377] on div "Children's guardian What is the role of a guardian? A Guardian is the person wh…" at bounding box center [878, 126] width 648 height 613
click at [808, 361] on button "Next" at bounding box center [828, 354] width 93 height 42
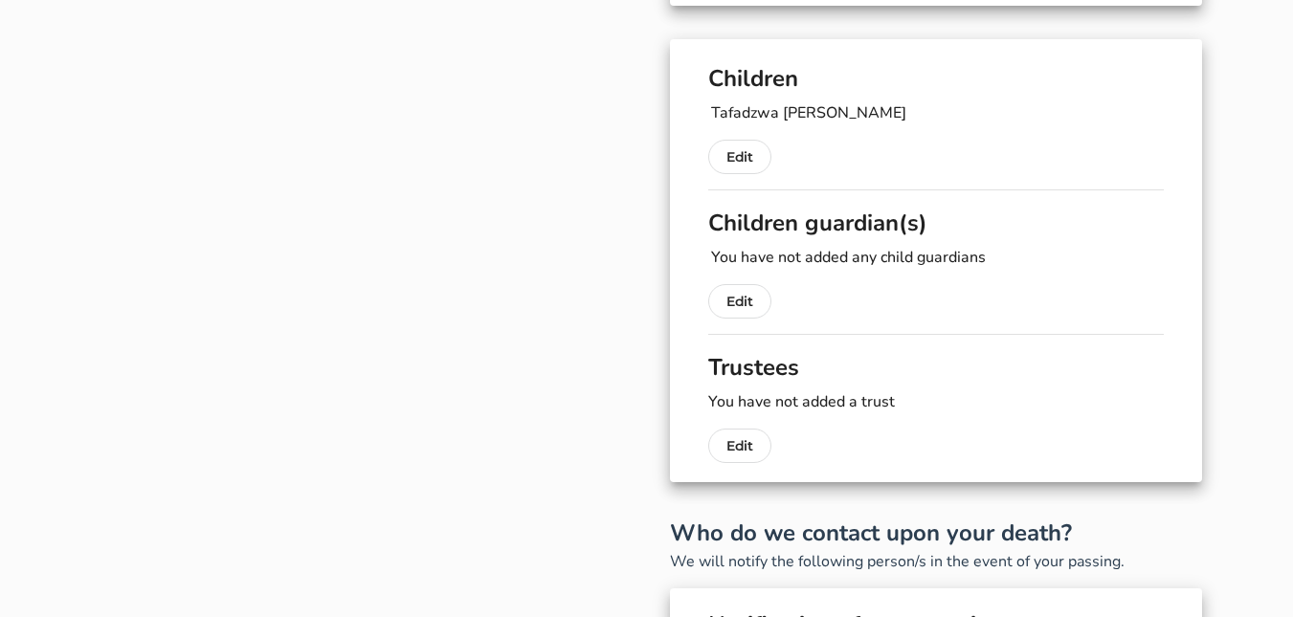
scroll to position [322, 0]
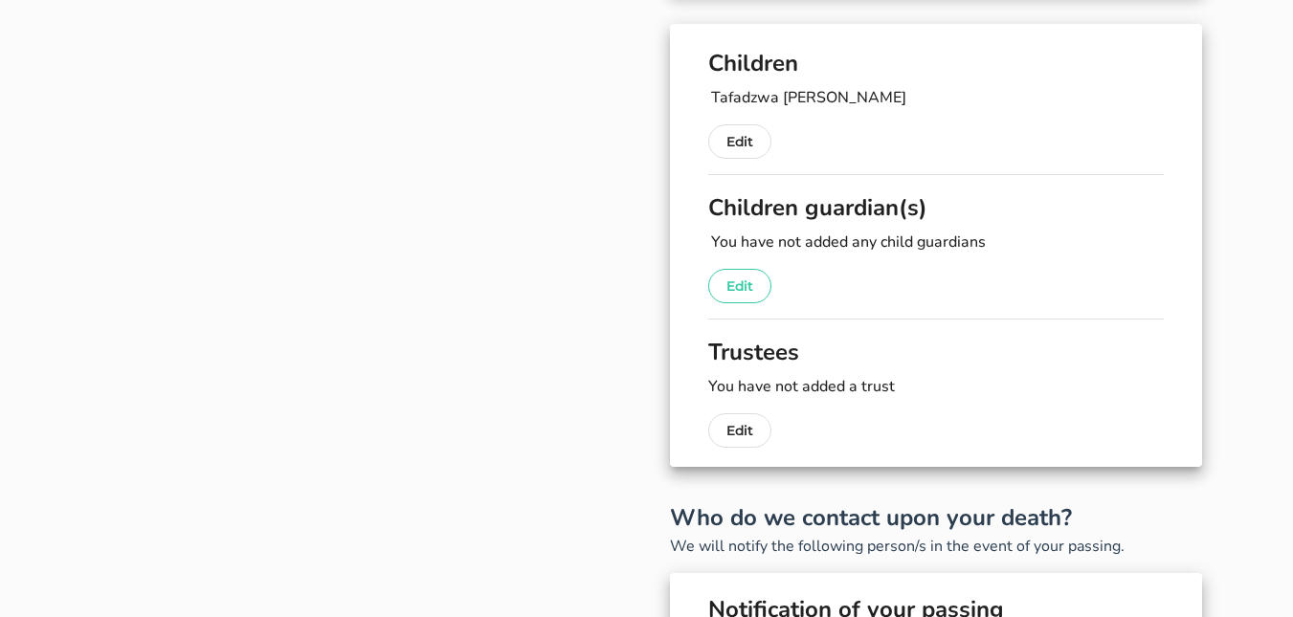
click at [750, 292] on p "Edit" at bounding box center [740, 286] width 27 height 23
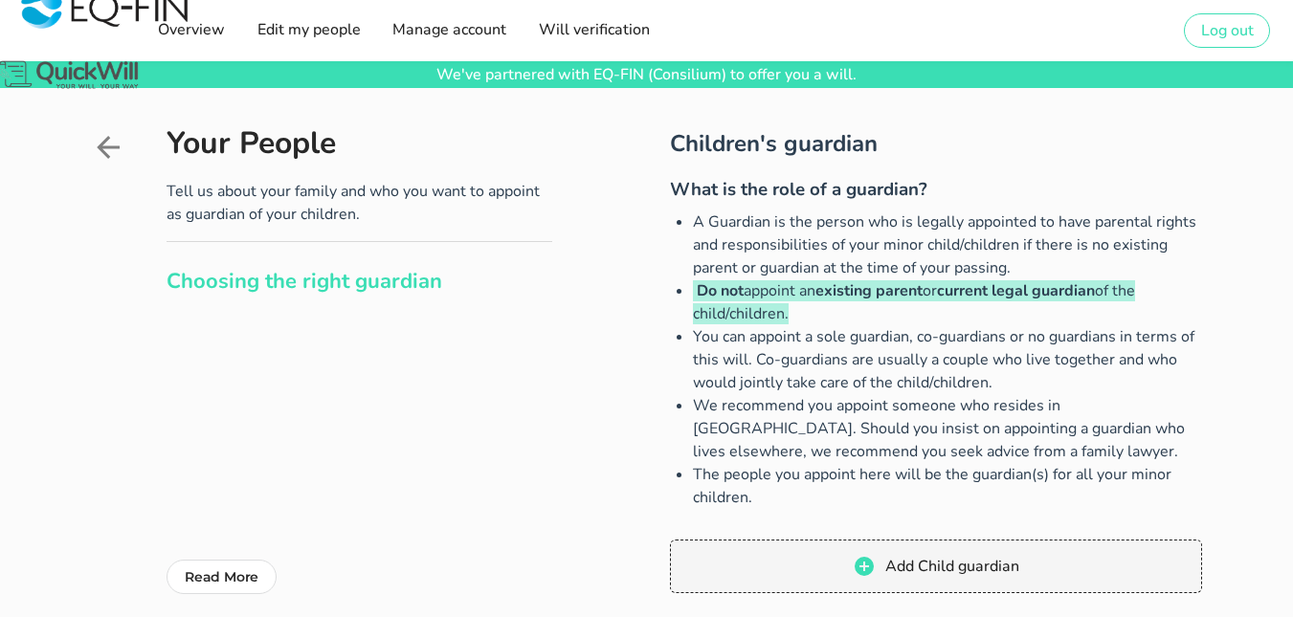
click at [1286, 610] on div "Choosing the right guardian Considerations when creating your will Why You Need…" at bounding box center [646, 442] width 1293 height 708
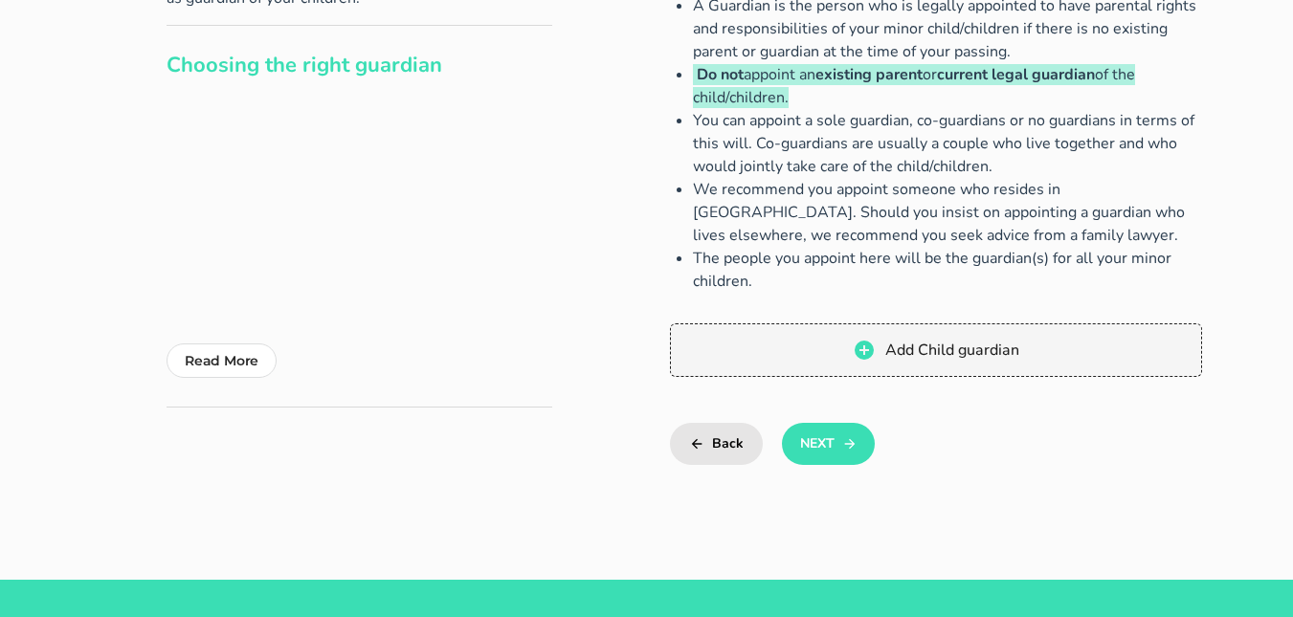
scroll to position [306, 0]
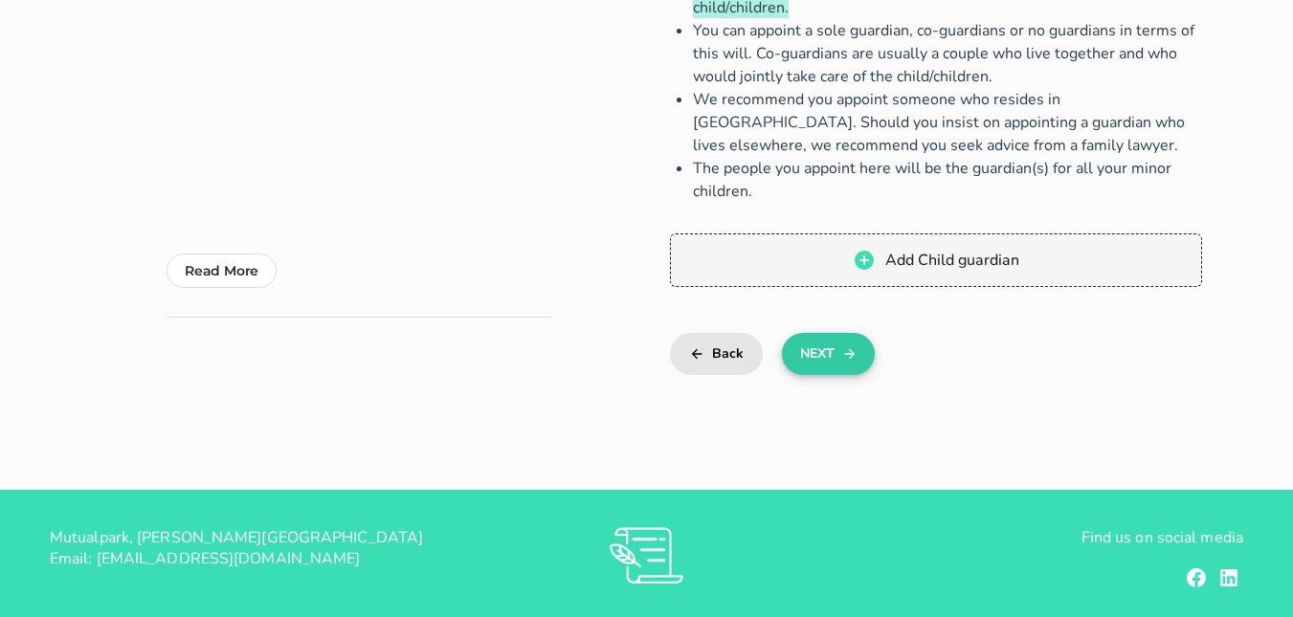
click at [828, 358] on button "Next" at bounding box center [828, 354] width 93 height 42
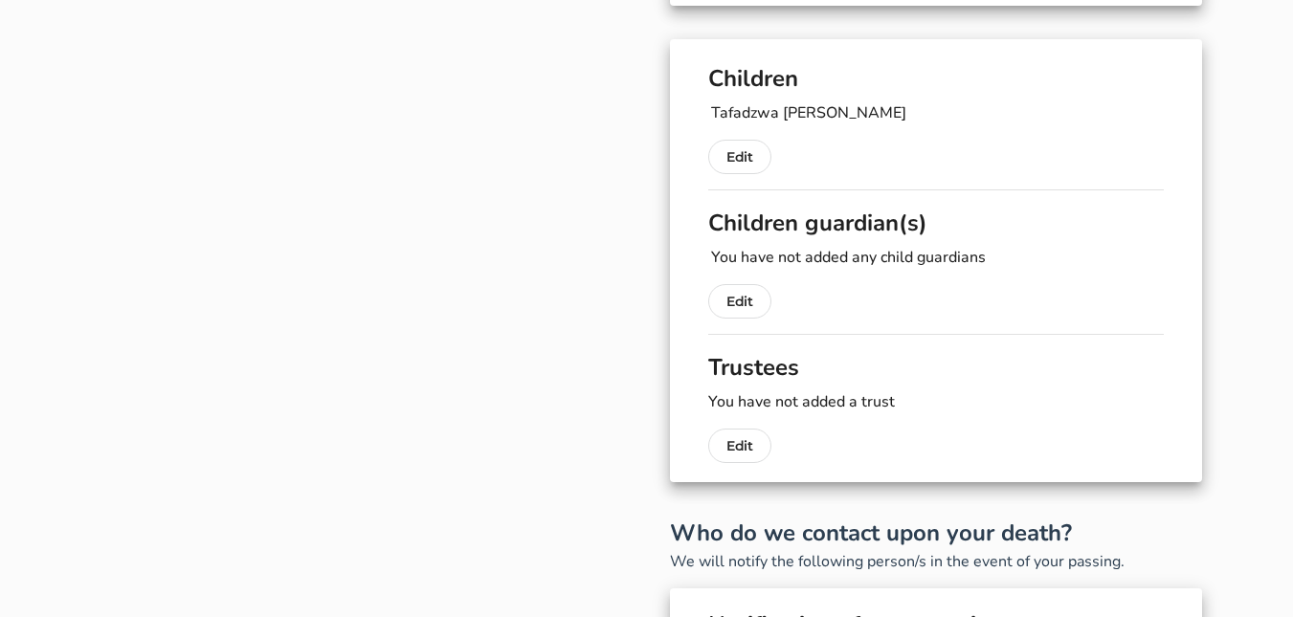
scroll to position [322, 0]
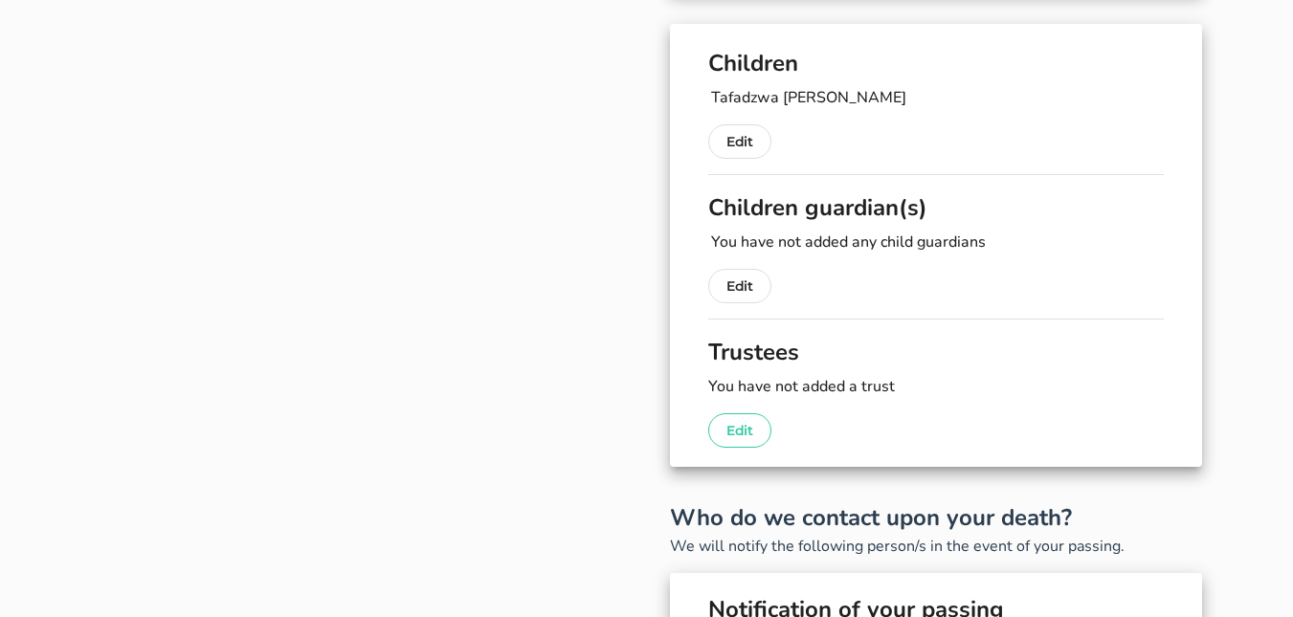
click at [736, 439] on p "Edit" at bounding box center [740, 430] width 27 height 23
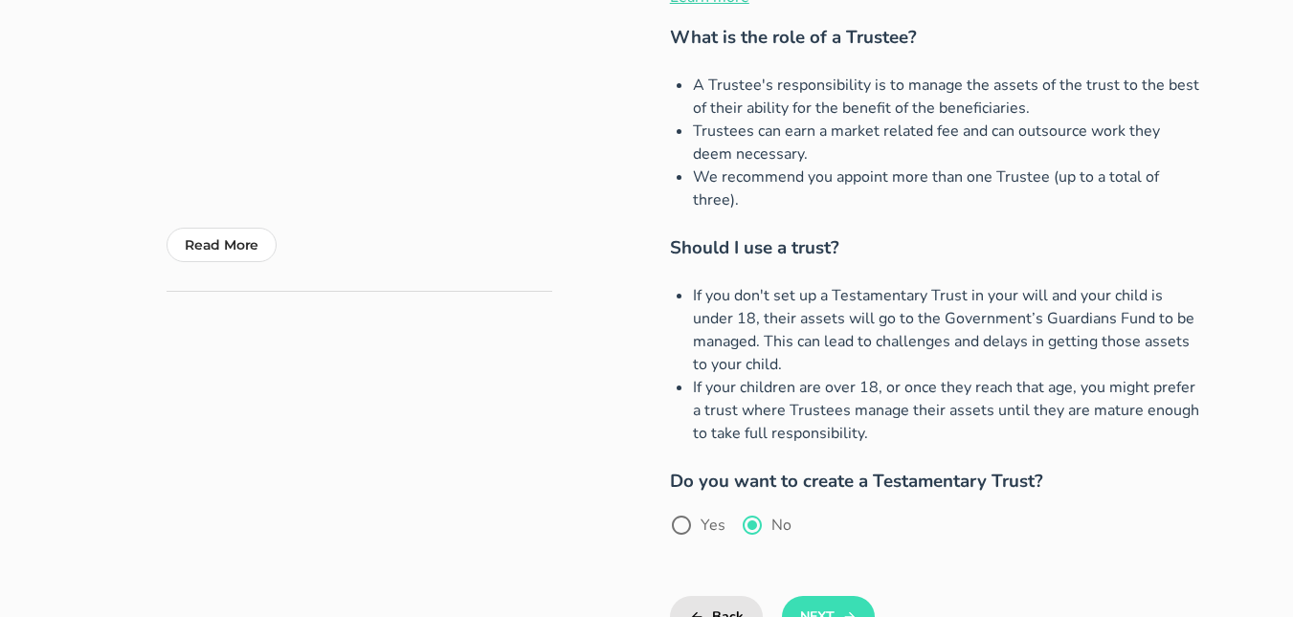
scroll to position [434, 0]
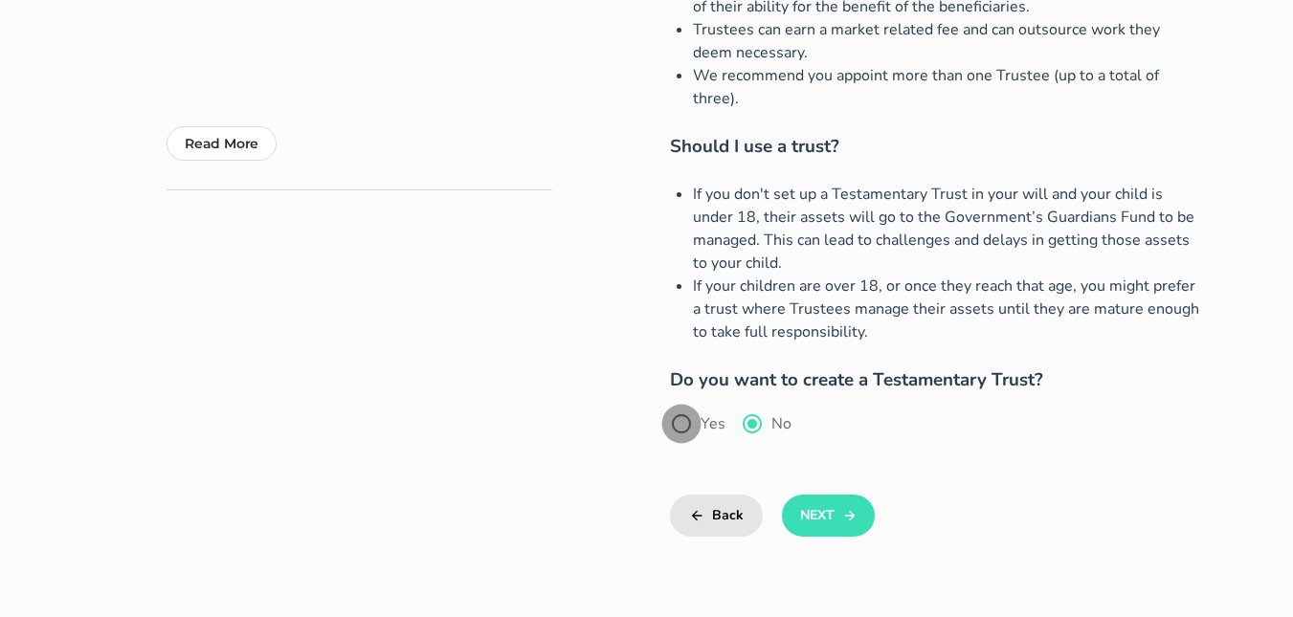
click at [686, 408] on div at bounding box center [681, 424] width 33 height 33
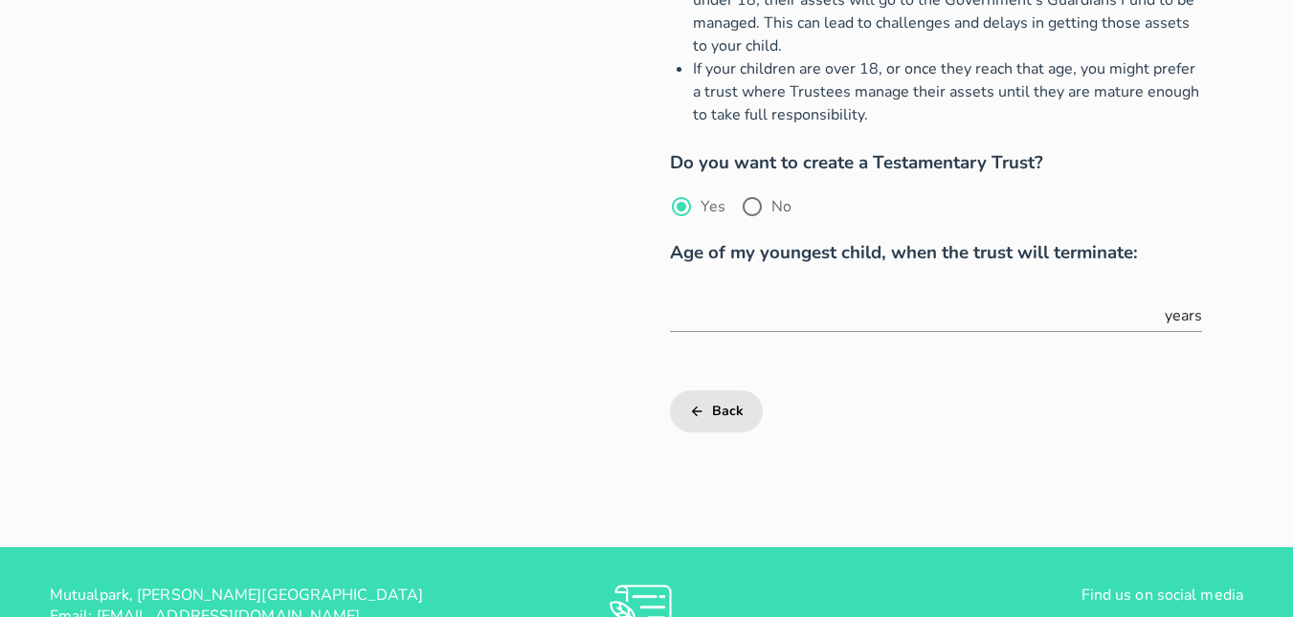
scroll to position [689, 0]
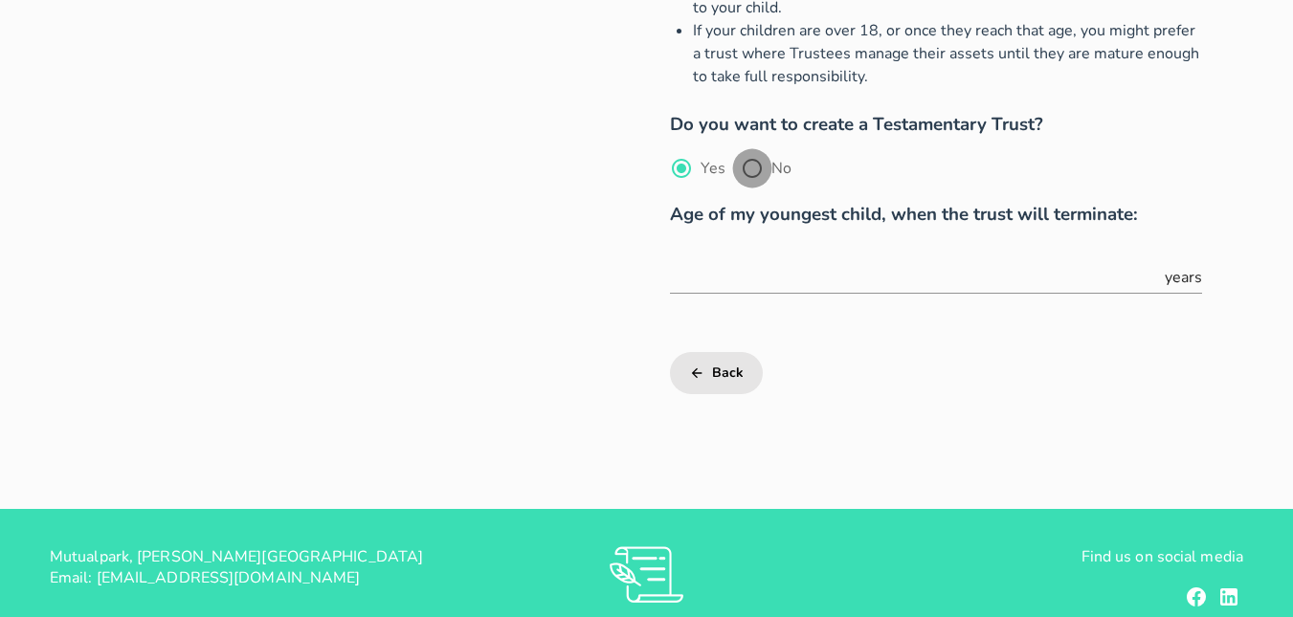
click at [751, 162] on div at bounding box center [752, 168] width 33 height 33
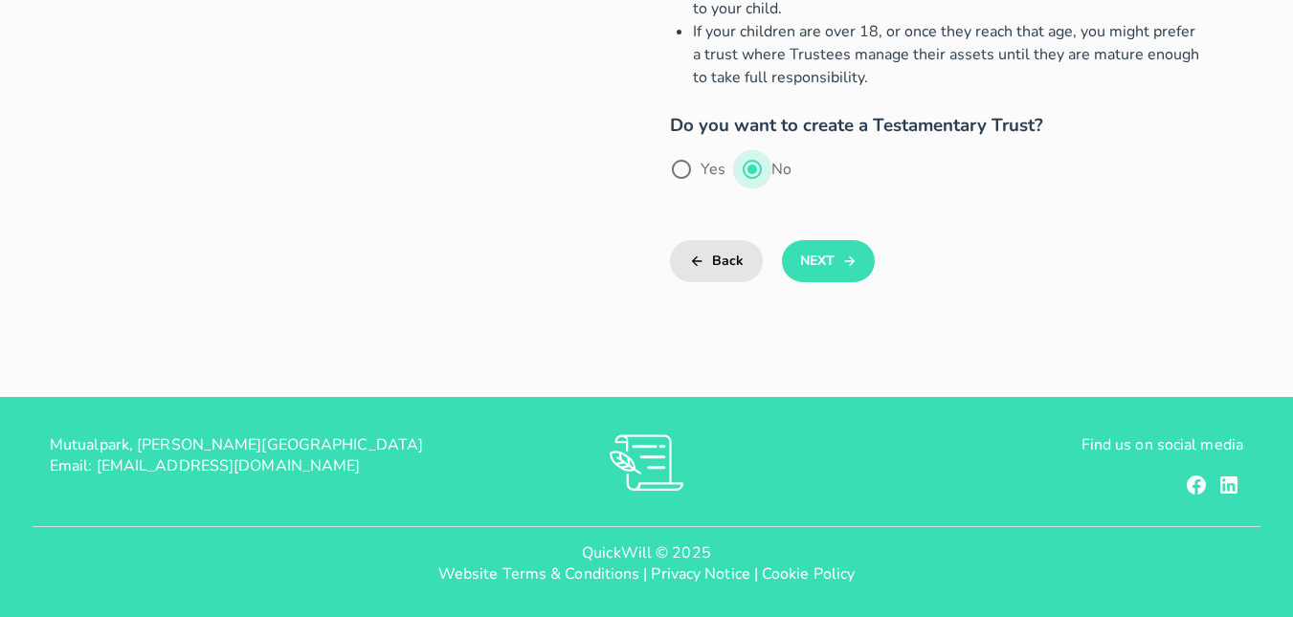
scroll to position [688, 0]
click at [822, 258] on button "Next" at bounding box center [828, 261] width 93 height 42
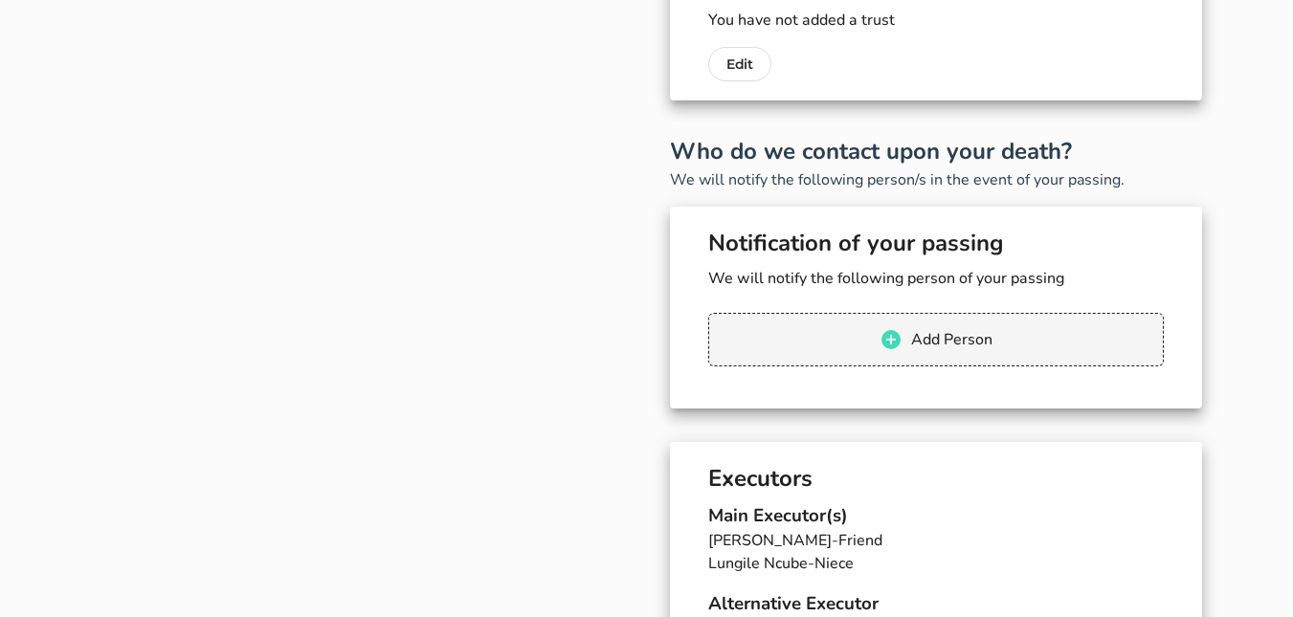
scroll to position [322, 0]
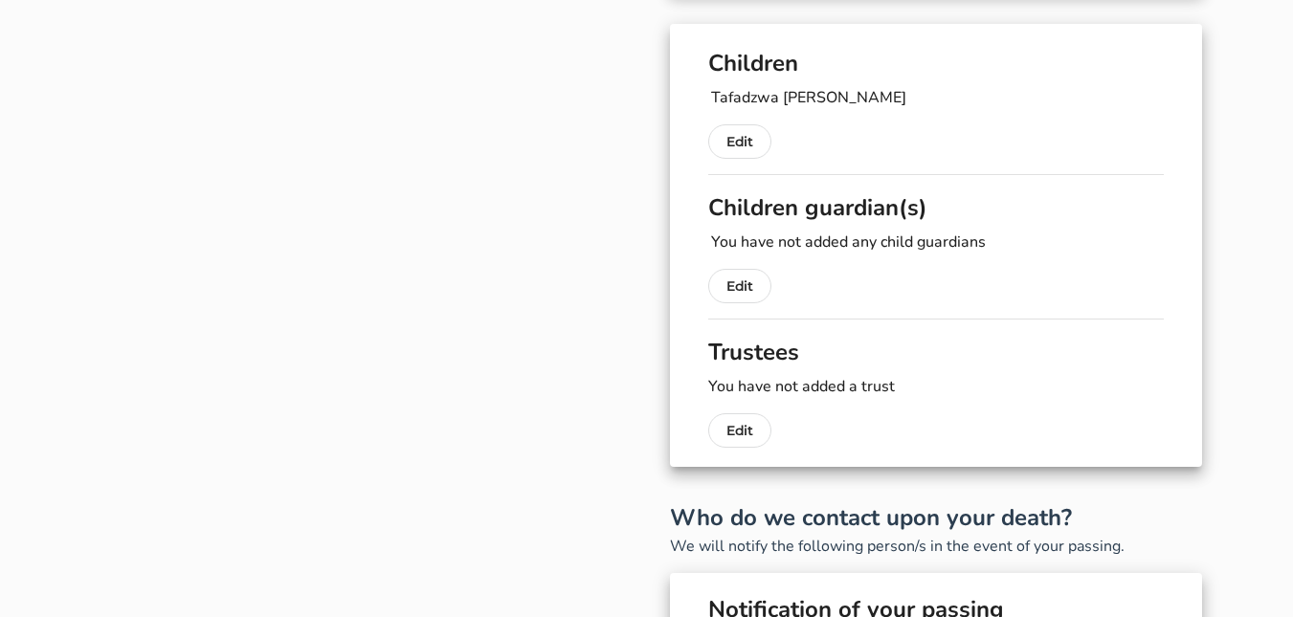
click at [822, 258] on div "Children guardian(s) You have not added any child guardians Edit Trustees You h…" at bounding box center [936, 311] width 456 height 274
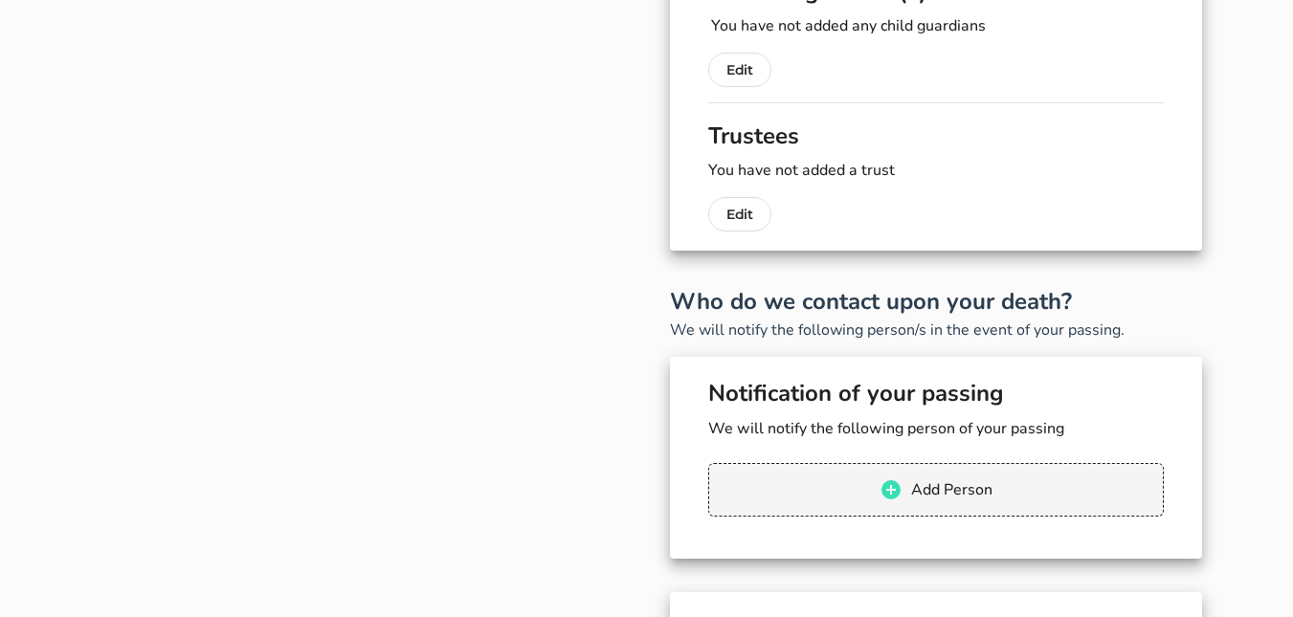
scroll to position [602, 0]
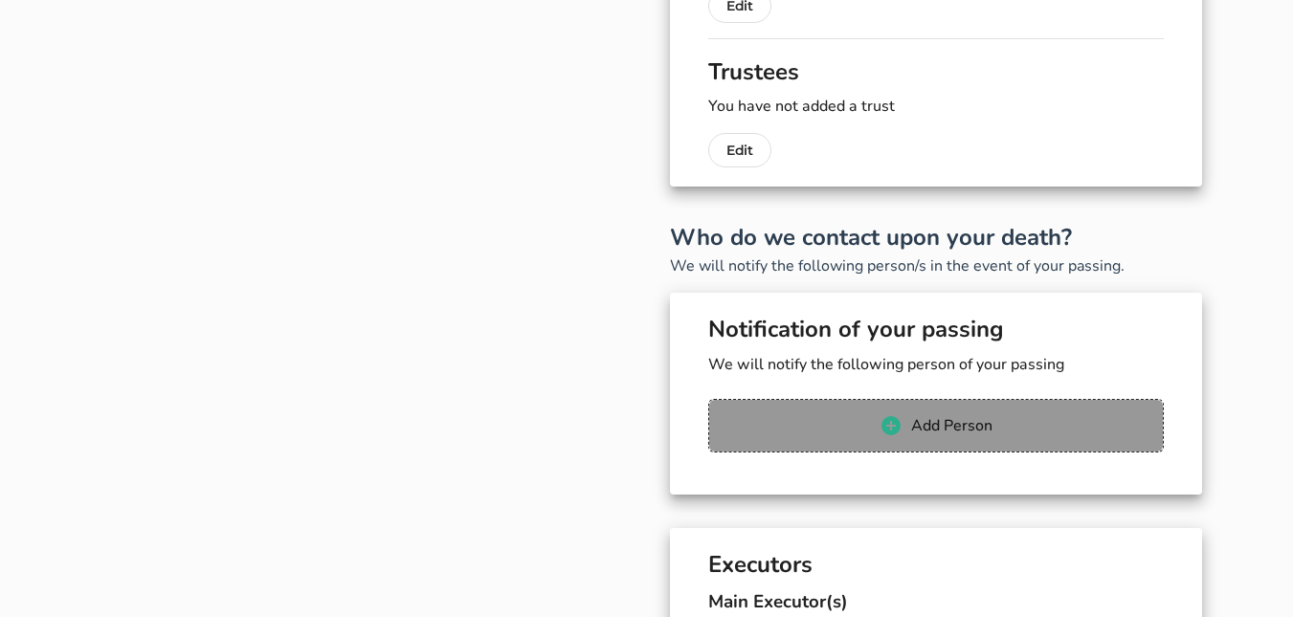
click at [799, 427] on span "Add Person" at bounding box center [936, 426] width 416 height 23
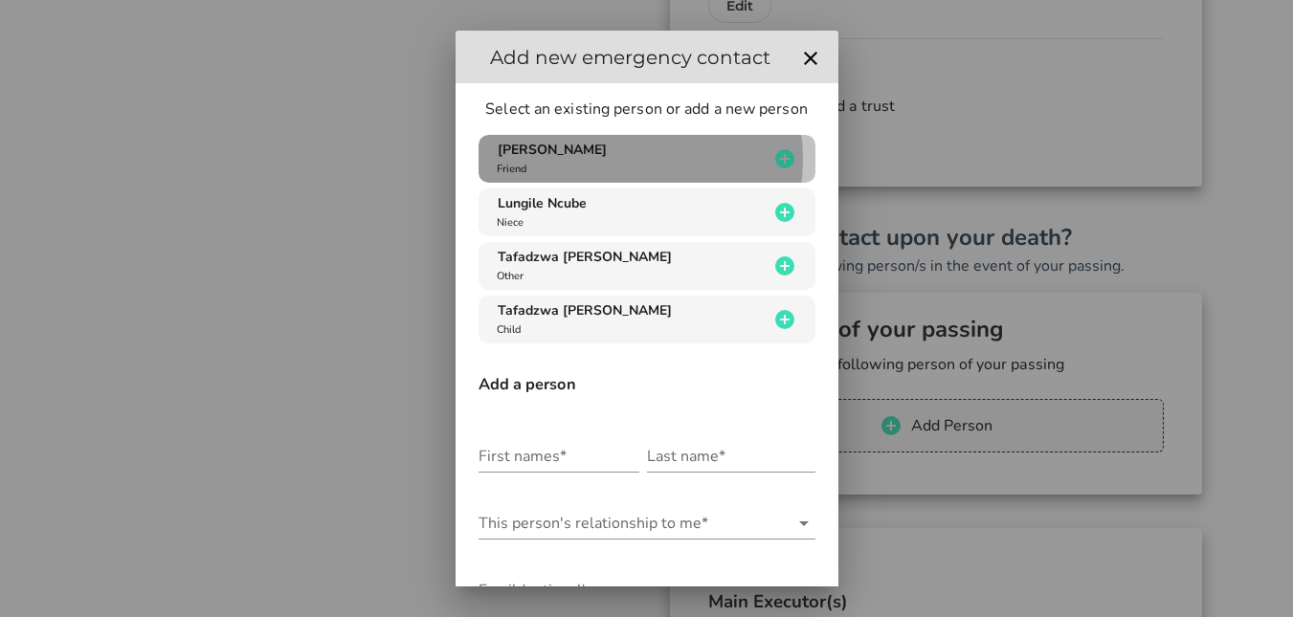
click at [737, 161] on div "[PERSON_NAME] Friend" at bounding box center [631, 159] width 276 height 36
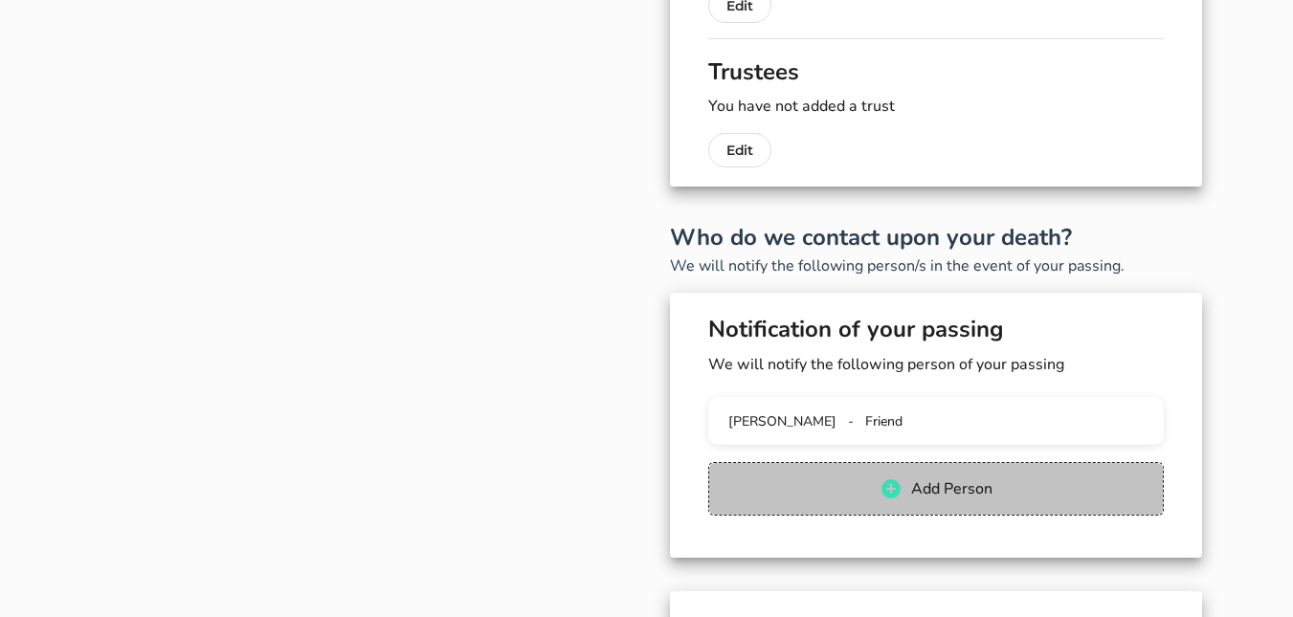
click at [931, 485] on span "Add Person" at bounding box center [951, 489] width 82 height 21
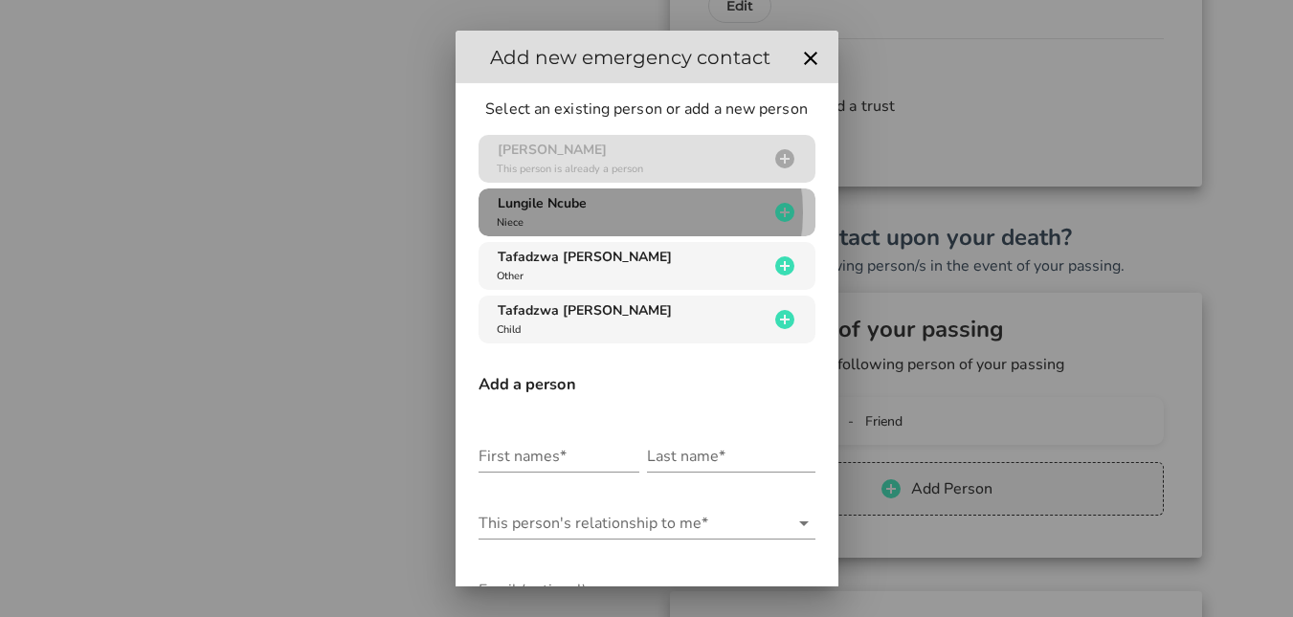
click at [675, 203] on div "Lungile Ncube Niece" at bounding box center [631, 212] width 276 height 36
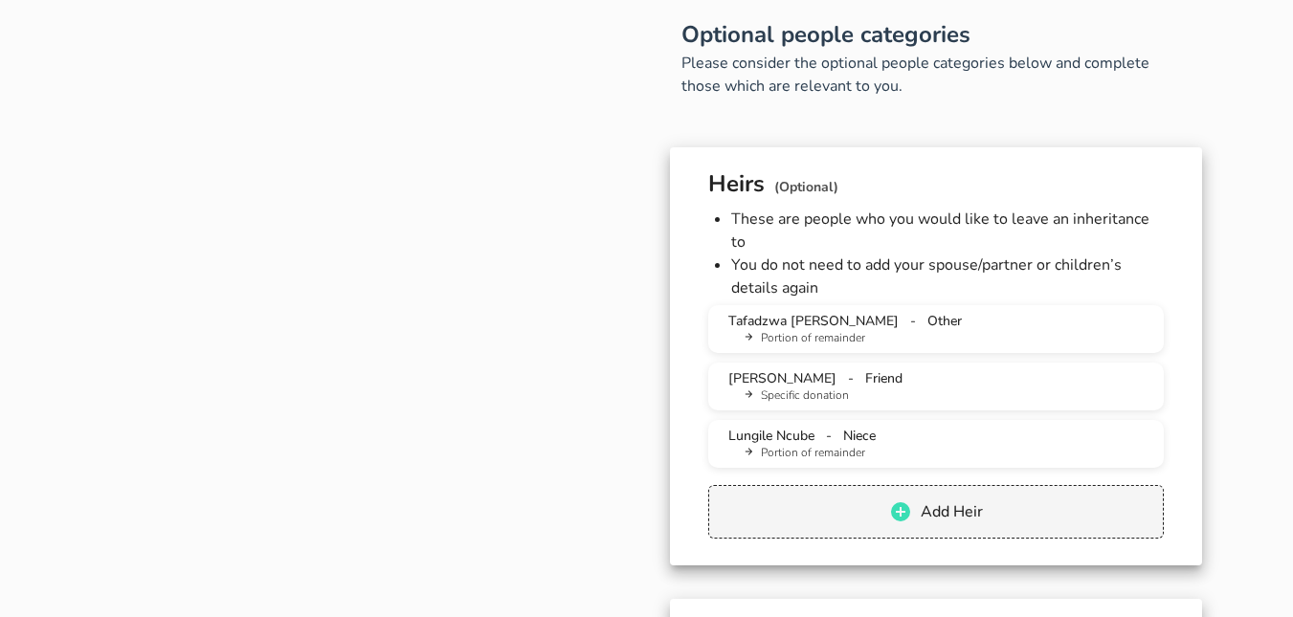
scroll to position [1546, 0]
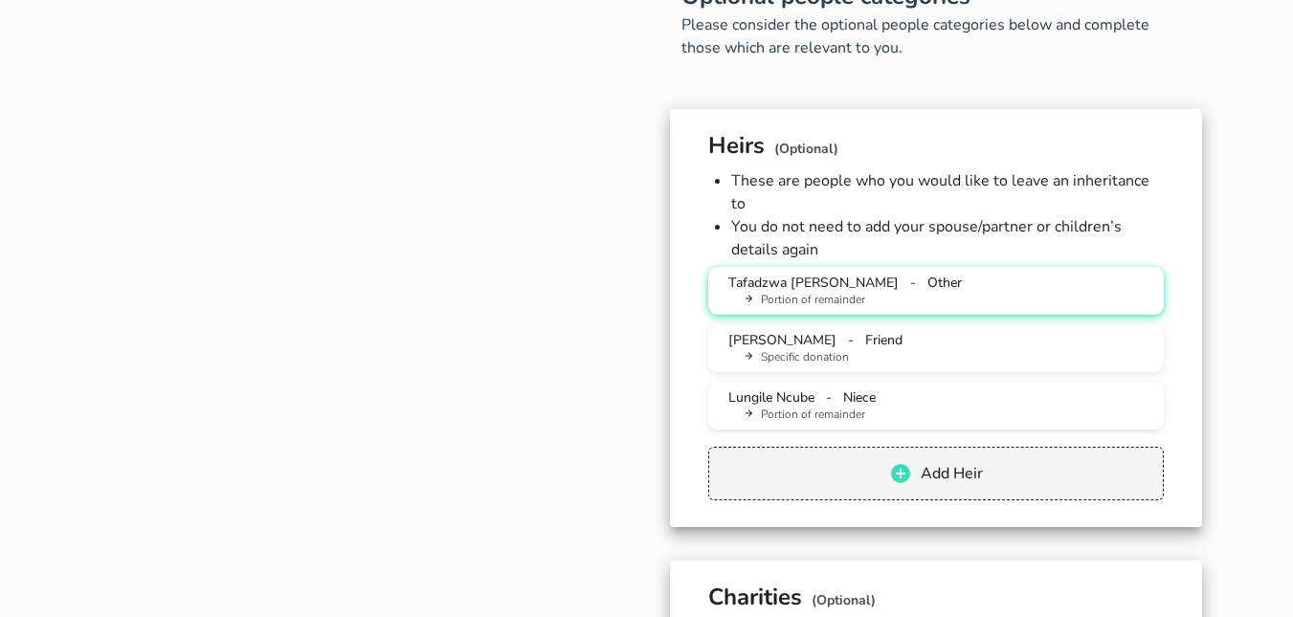
click at [837, 292] on li "Portion of remainder" at bounding box center [944, 300] width 410 height 17
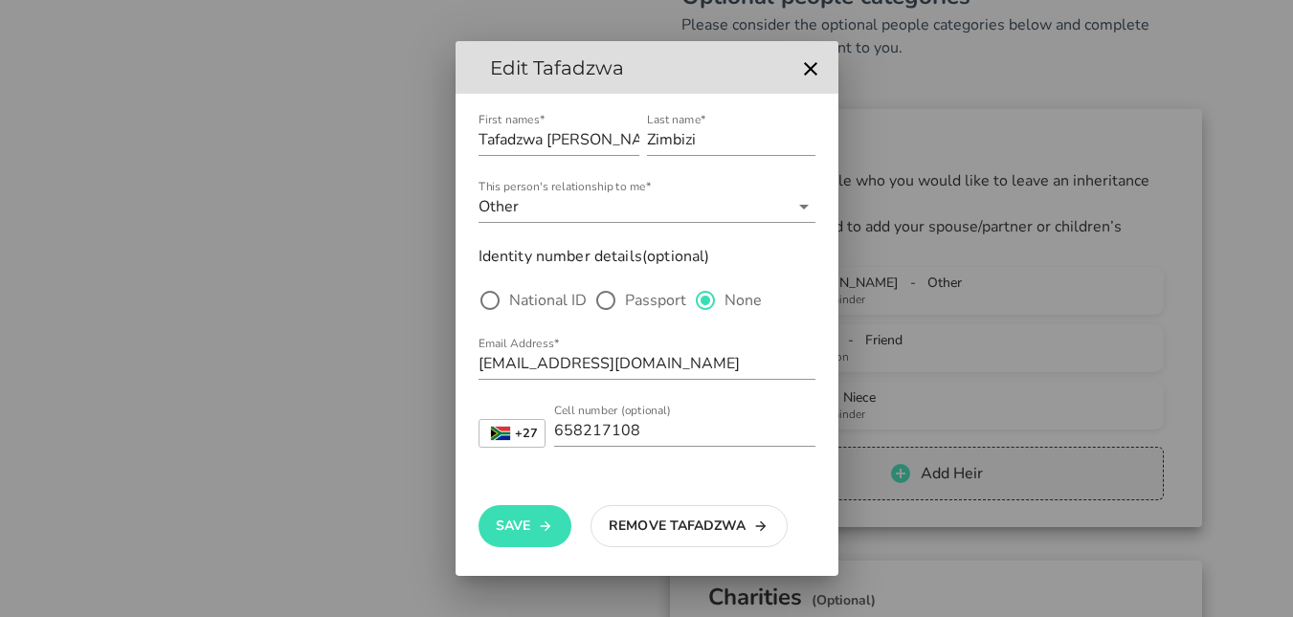
click at [1034, 297] on div at bounding box center [646, 308] width 1293 height 617
click at [802, 72] on icon "button" at bounding box center [810, 68] width 23 height 23
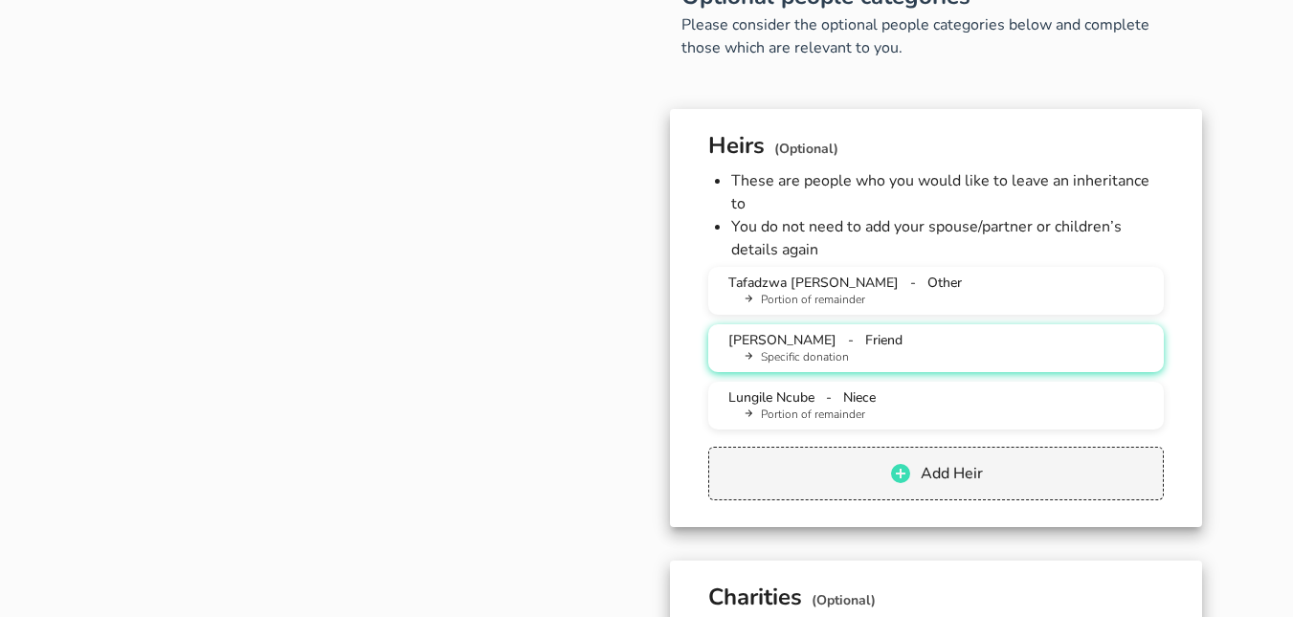
click at [836, 349] on li "Specific donation" at bounding box center [944, 357] width 410 height 17
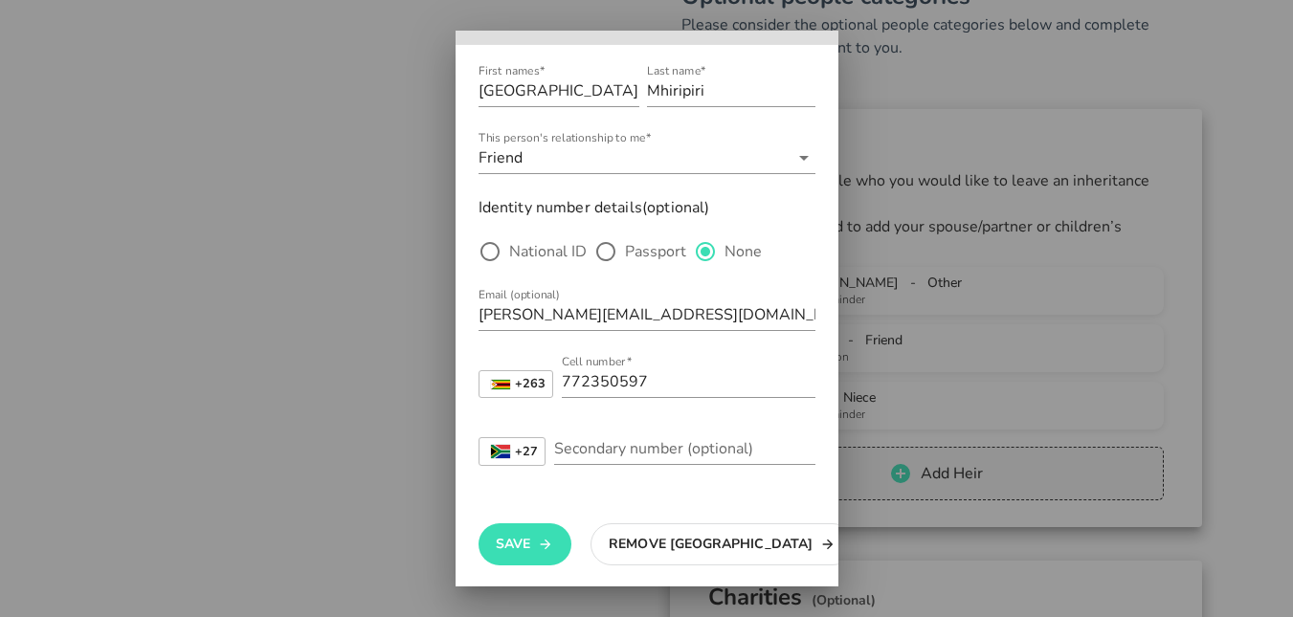
scroll to position [46, 0]
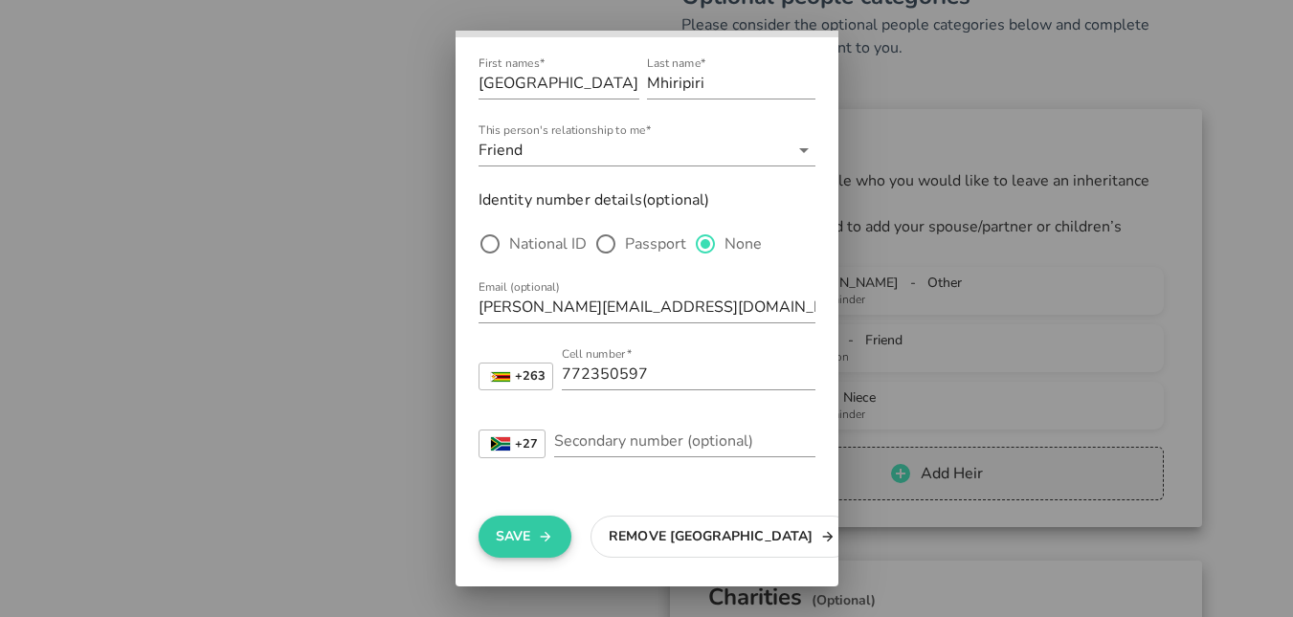
click at [507, 545] on button "Save" at bounding box center [525, 537] width 93 height 42
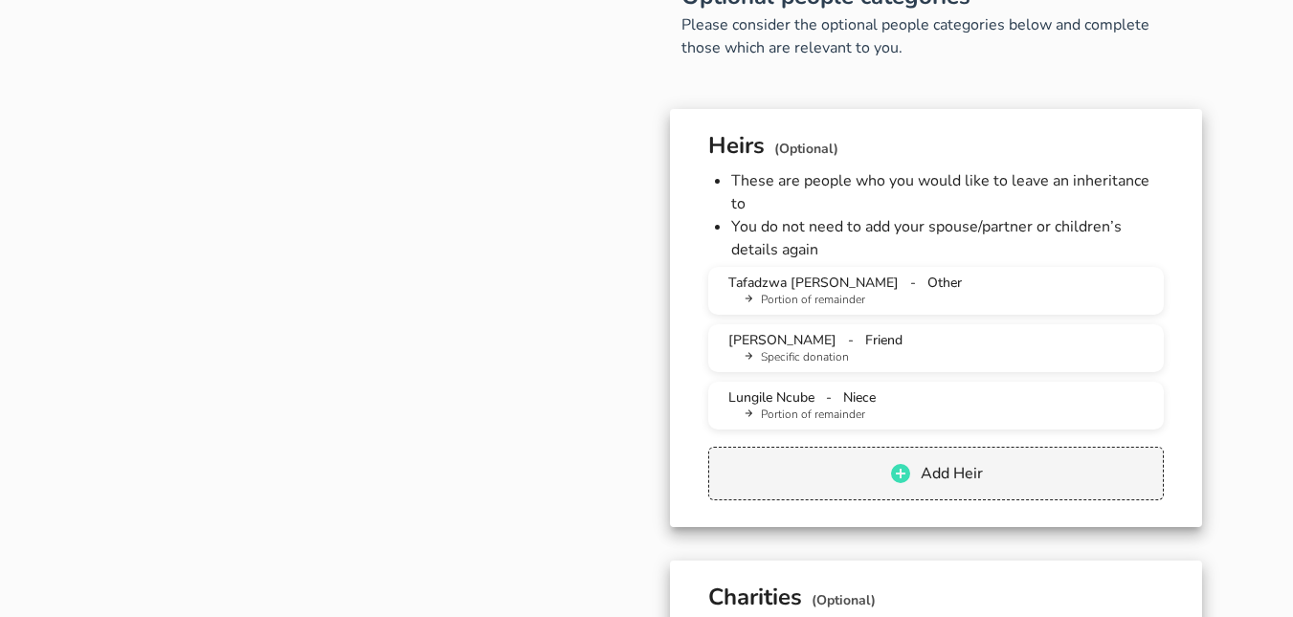
scroll to position [0, 0]
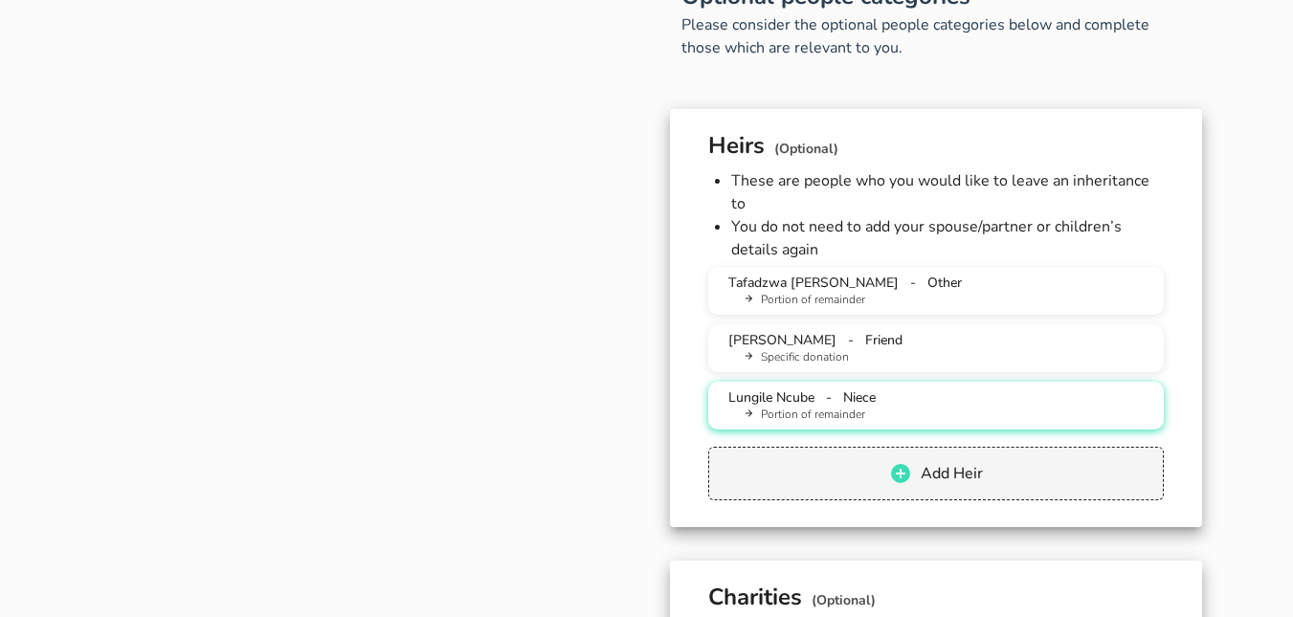
click at [793, 407] on li "Portion of remainder" at bounding box center [944, 415] width 410 height 17
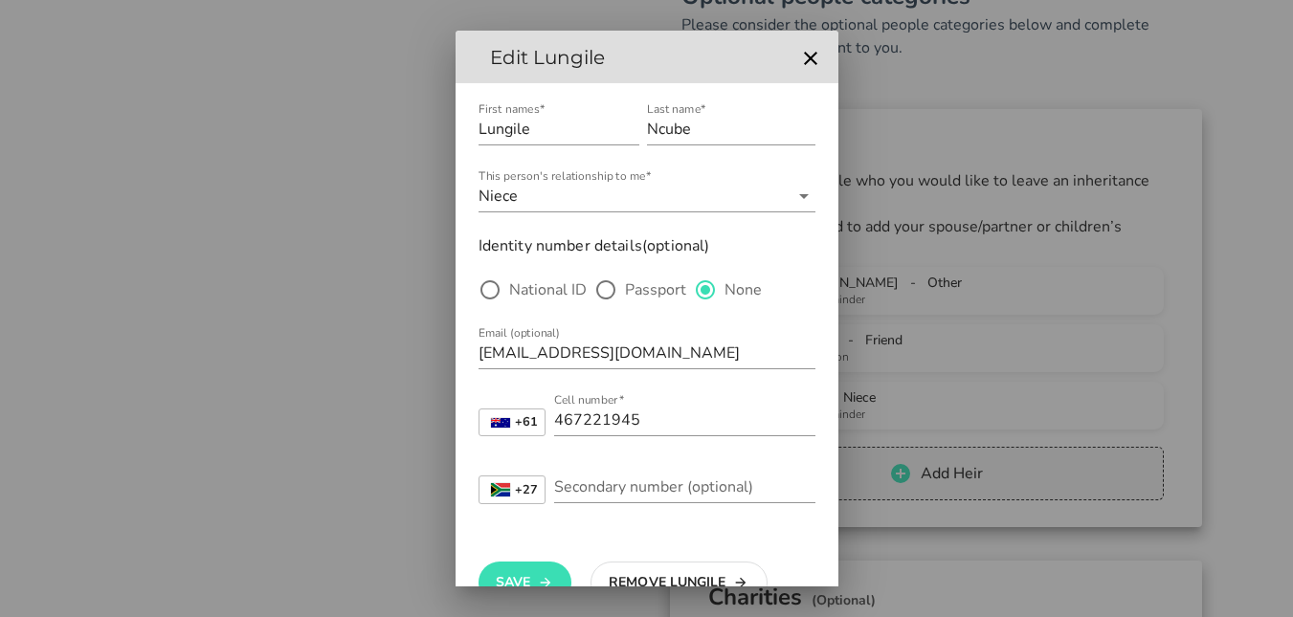
click at [953, 554] on div at bounding box center [646, 308] width 1293 height 617
click at [804, 58] on icon "button" at bounding box center [810, 58] width 13 height 13
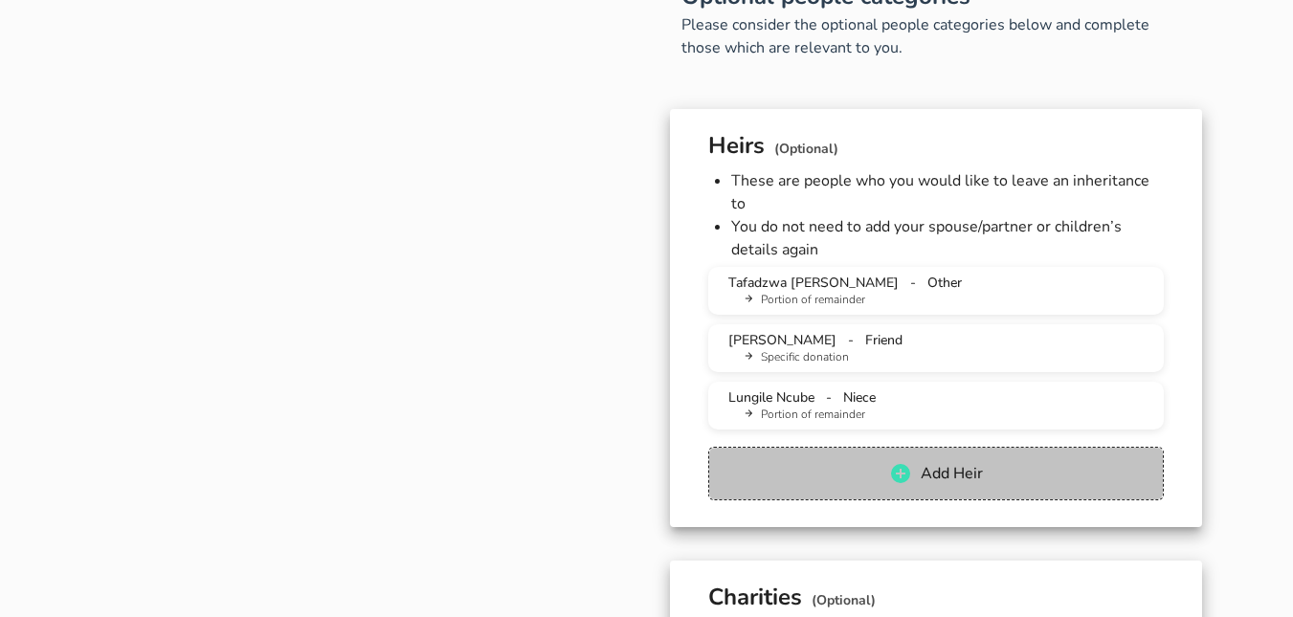
click at [962, 463] on span "Add Heir" at bounding box center [951, 473] width 63 height 21
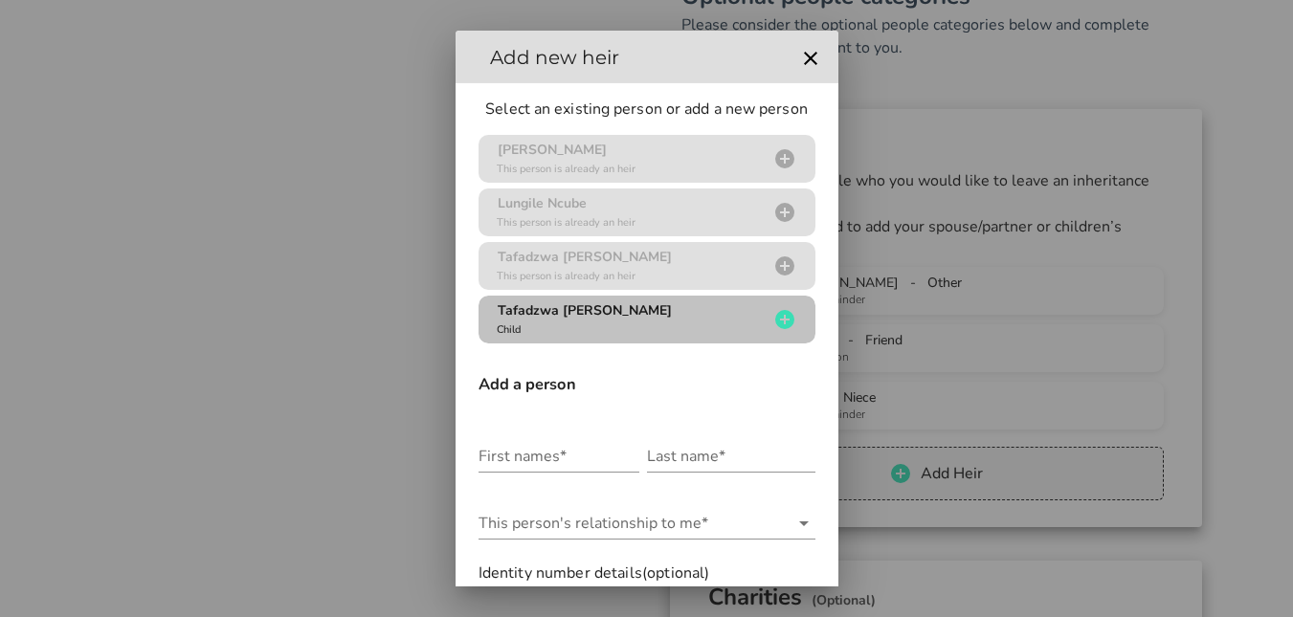
click at [696, 317] on div "Tafadzwa [PERSON_NAME] Child" at bounding box center [631, 320] width 276 height 36
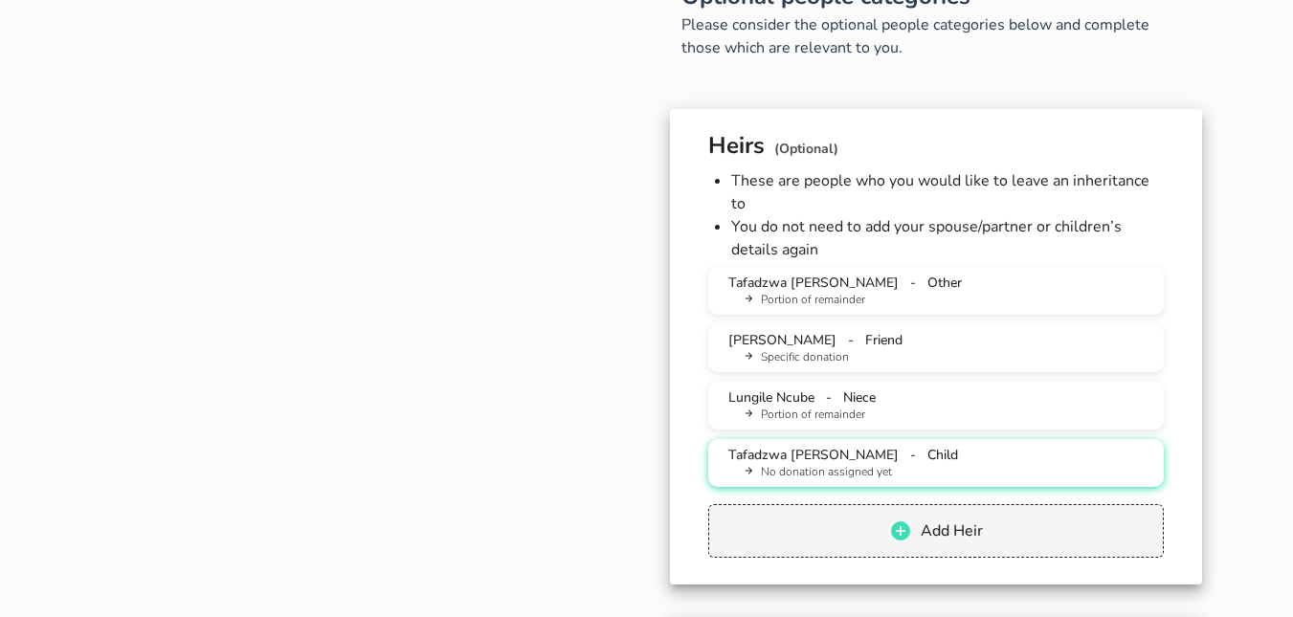
click at [886, 446] on div "Tafadzwa [PERSON_NAME] - Child No donation assigned yet" at bounding box center [936, 463] width 425 height 35
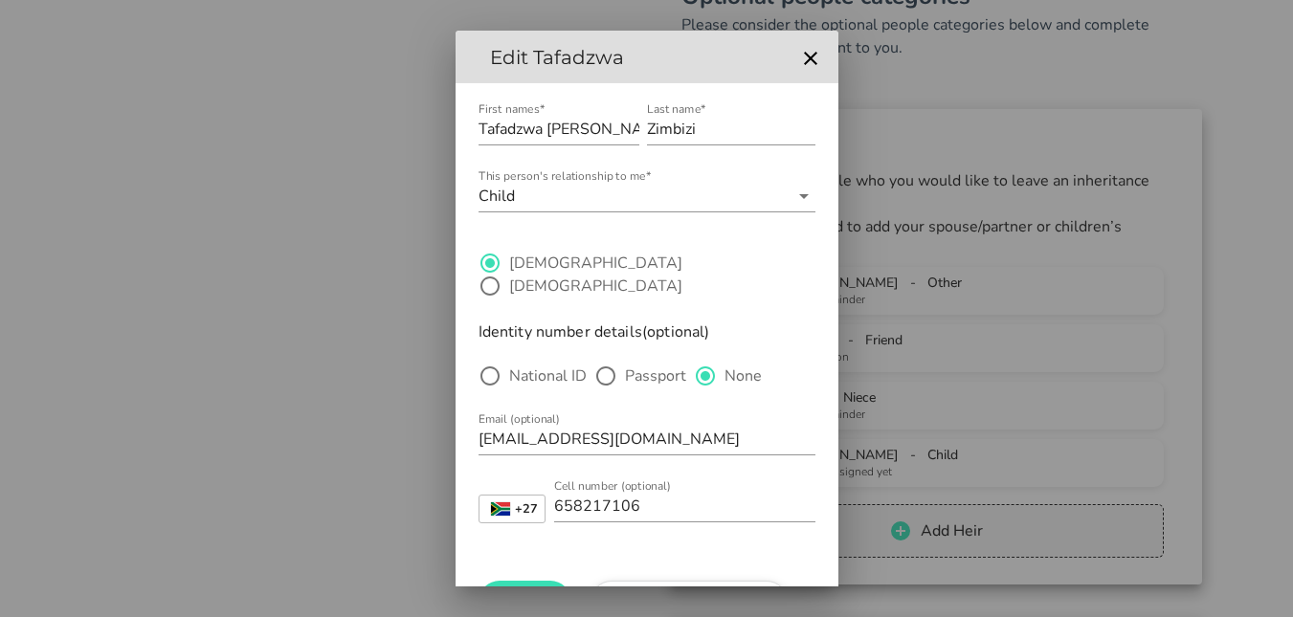
click at [724, 581] on button "Remove Tafadzwa" at bounding box center [689, 602] width 197 height 42
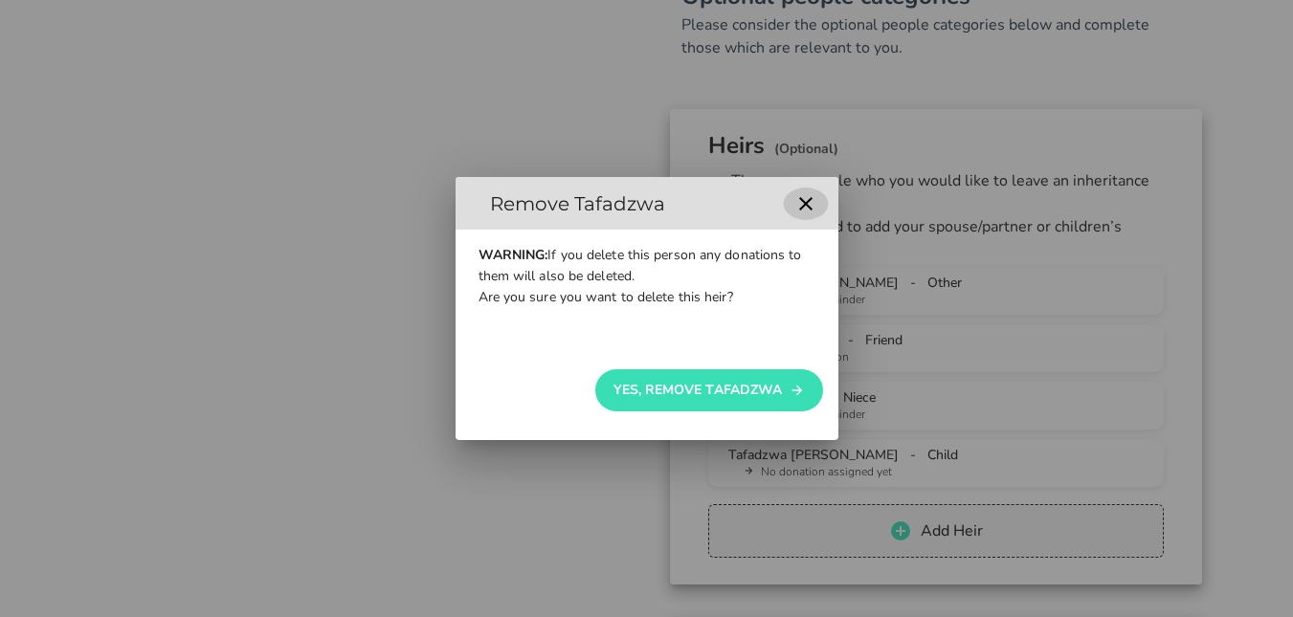
click at [805, 204] on icon "button" at bounding box center [805, 203] width 13 height 13
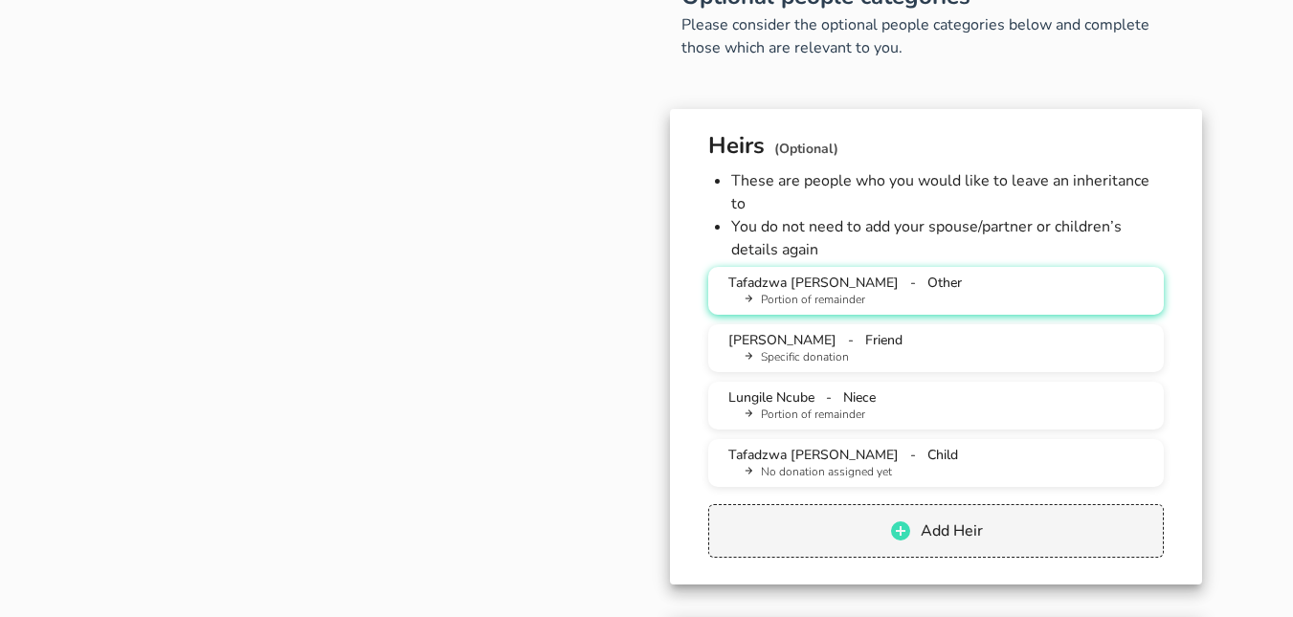
click at [820, 274] on span "Tafadzwa [PERSON_NAME]" at bounding box center [814, 283] width 170 height 18
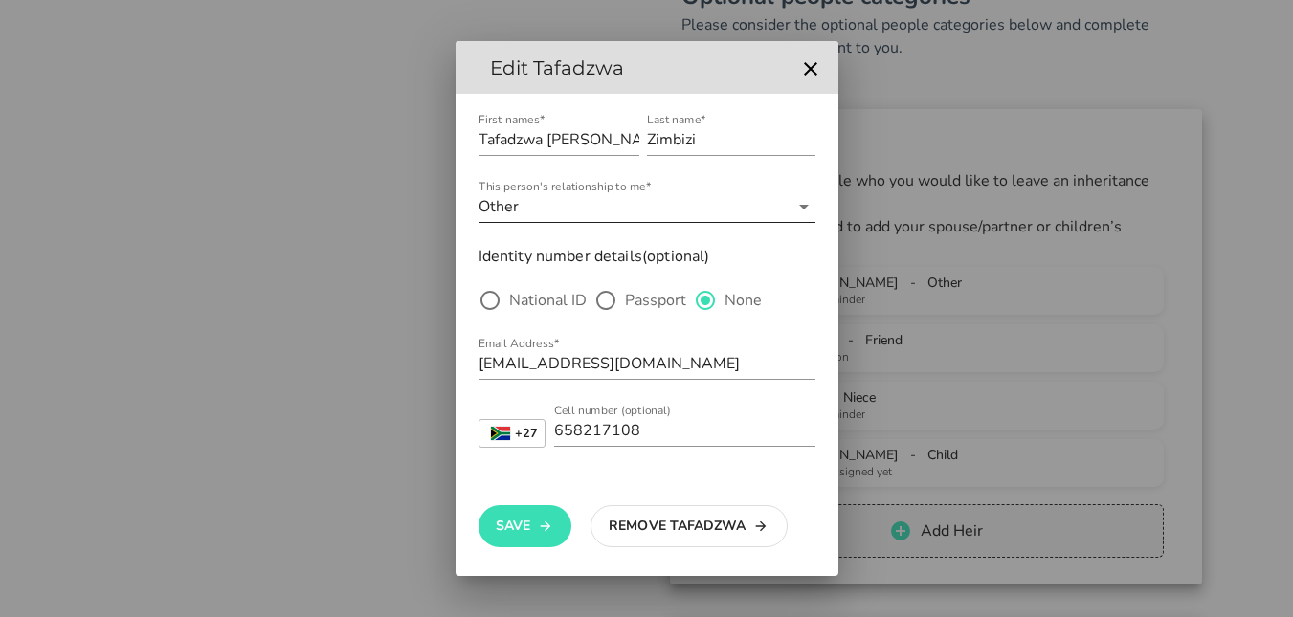
click at [804, 204] on icon at bounding box center [804, 206] width 23 height 23
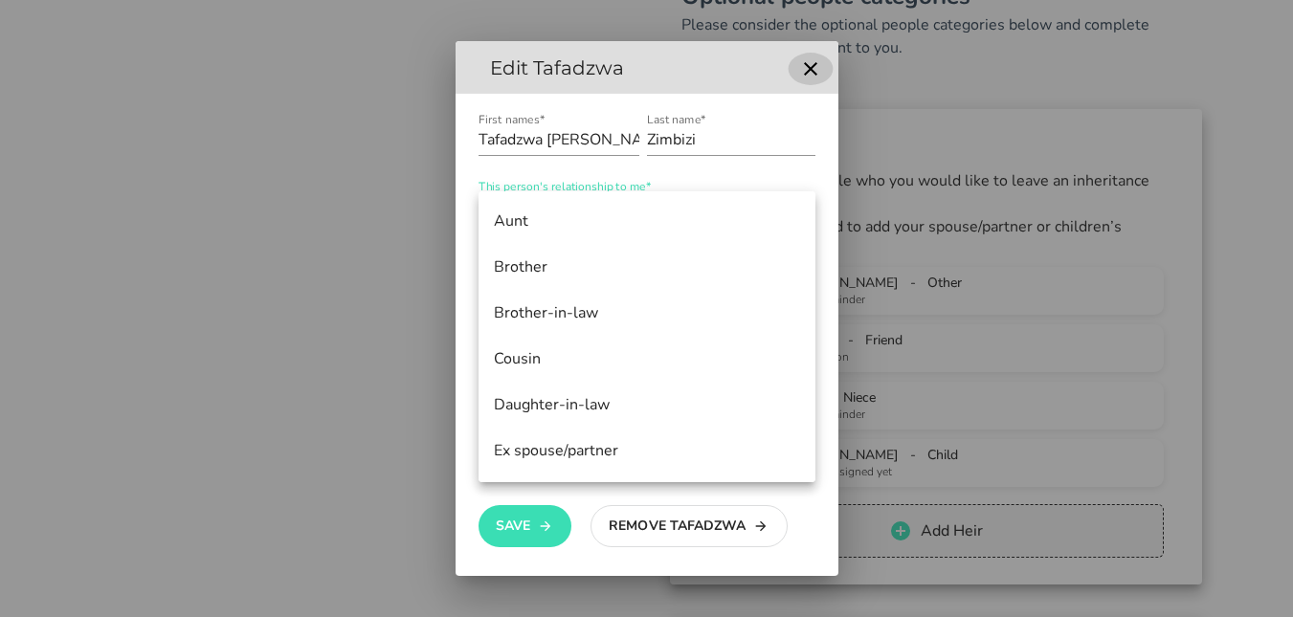
click at [817, 69] on icon "button" at bounding box center [810, 68] width 23 height 23
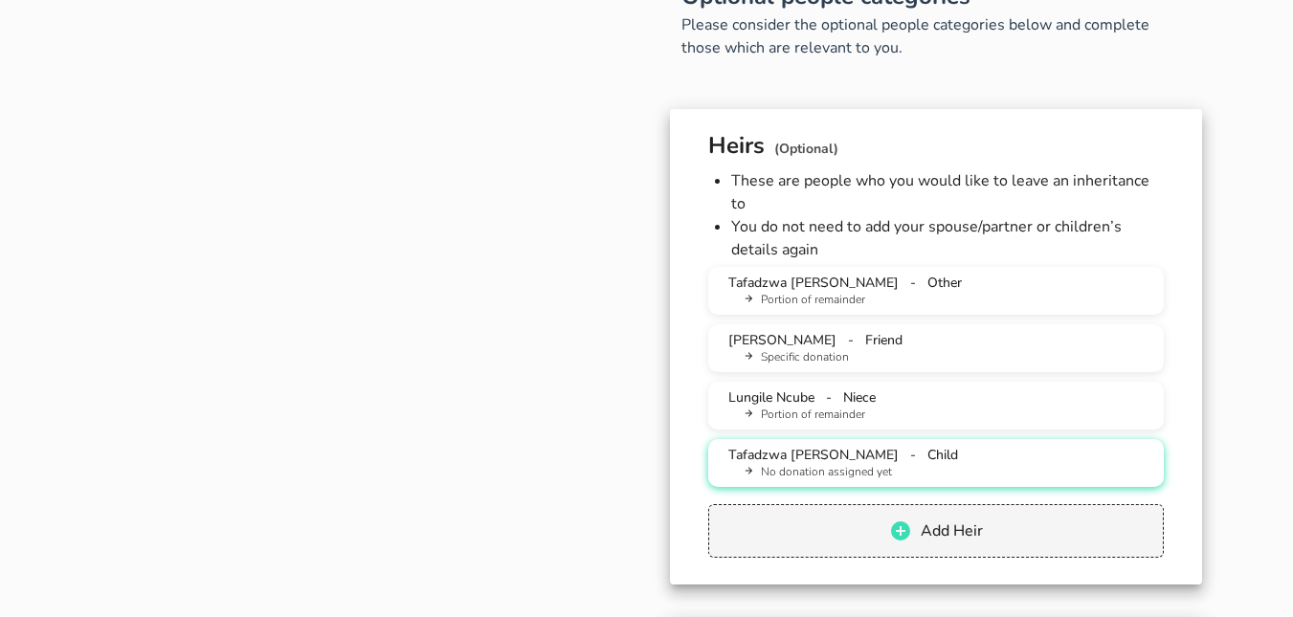
click at [832, 446] on span "Tafadzwa [PERSON_NAME]" at bounding box center [814, 455] width 170 height 18
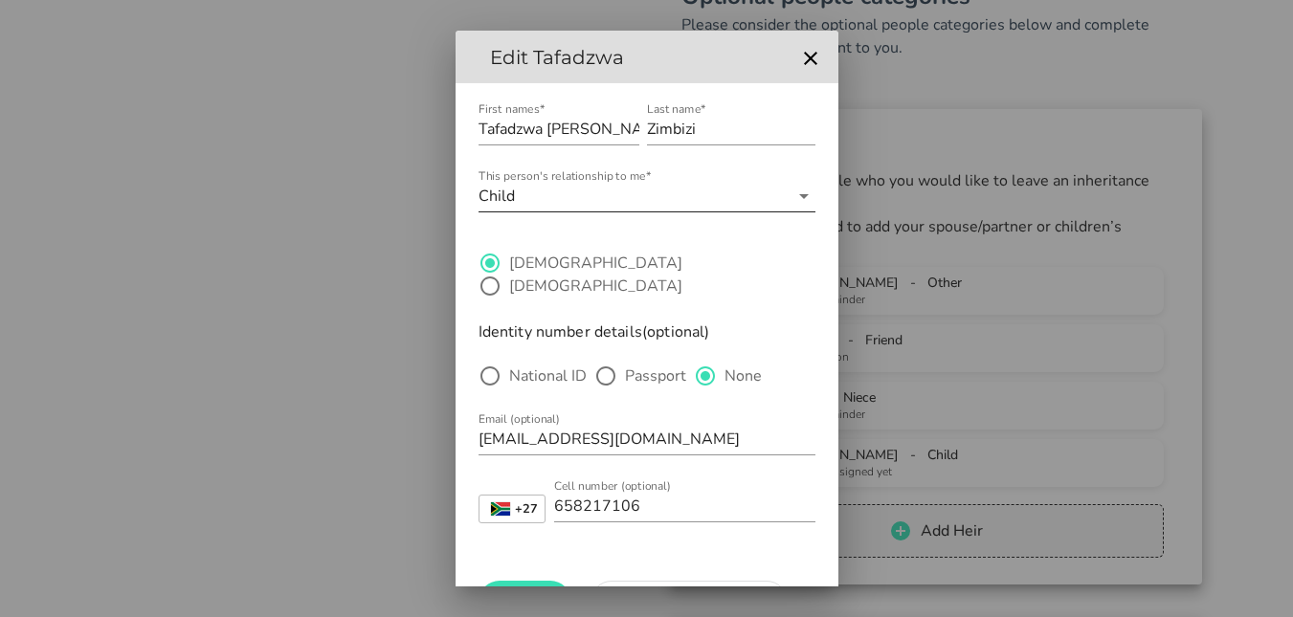
click at [799, 196] on icon at bounding box center [804, 196] width 10 height 5
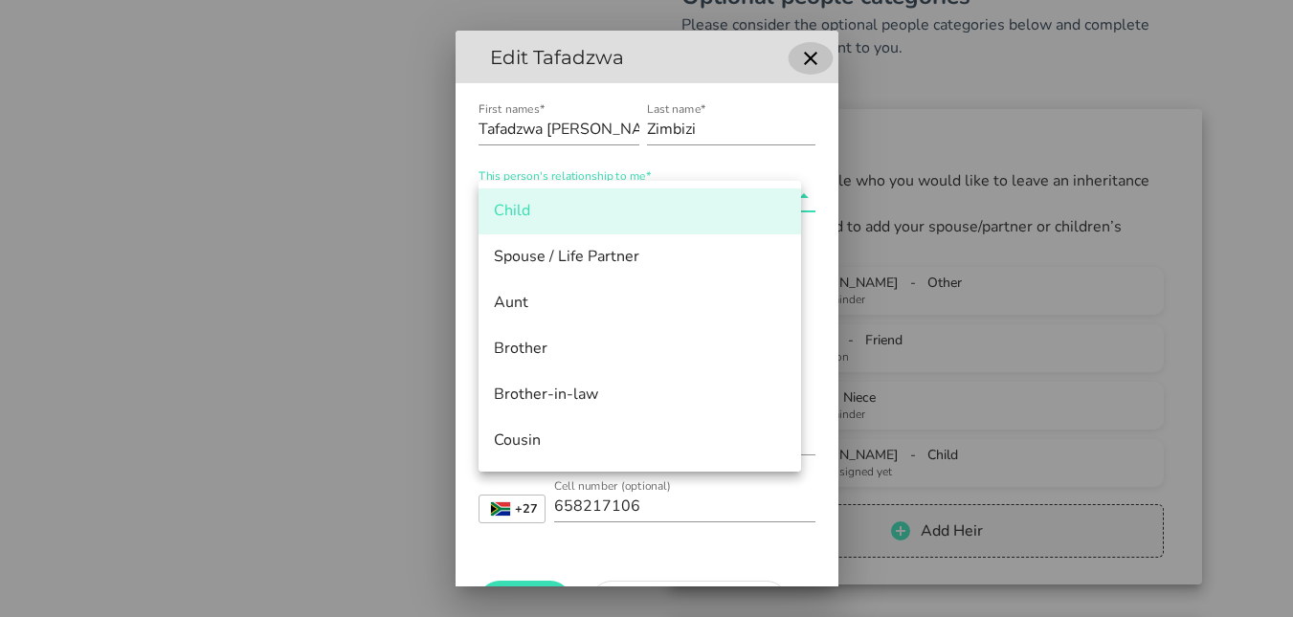
click at [799, 68] on icon "button" at bounding box center [810, 58] width 23 height 23
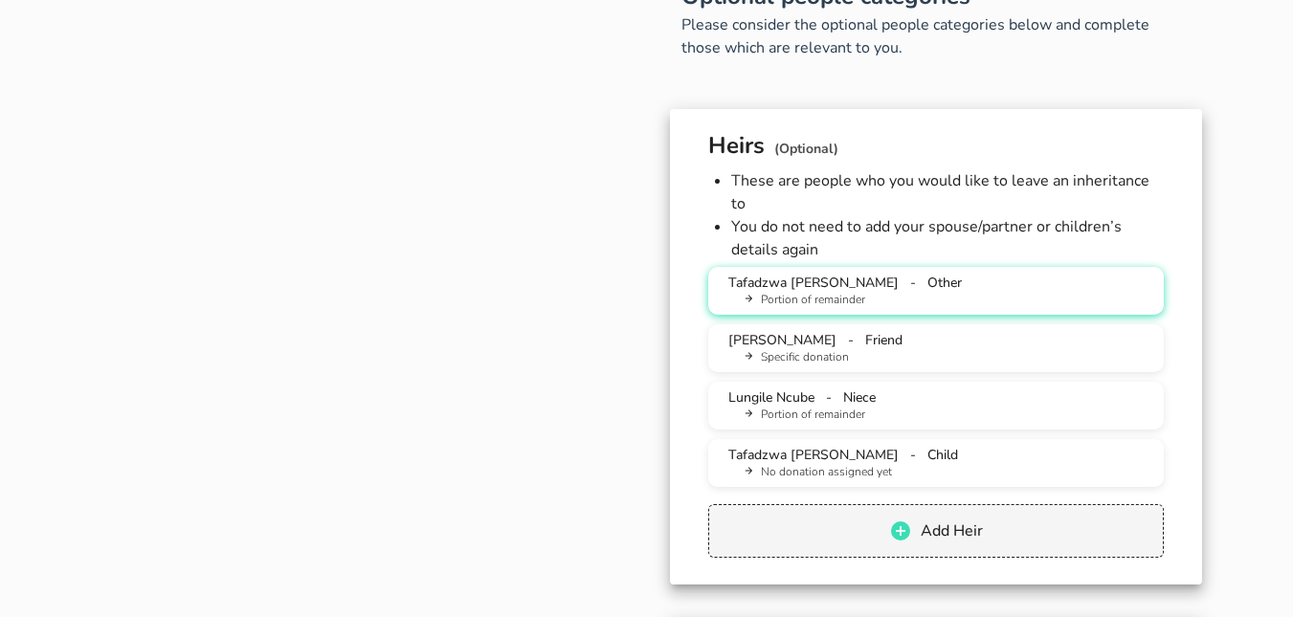
click at [865, 274] on span "Tafadzwa [PERSON_NAME]" at bounding box center [814, 283] width 170 height 18
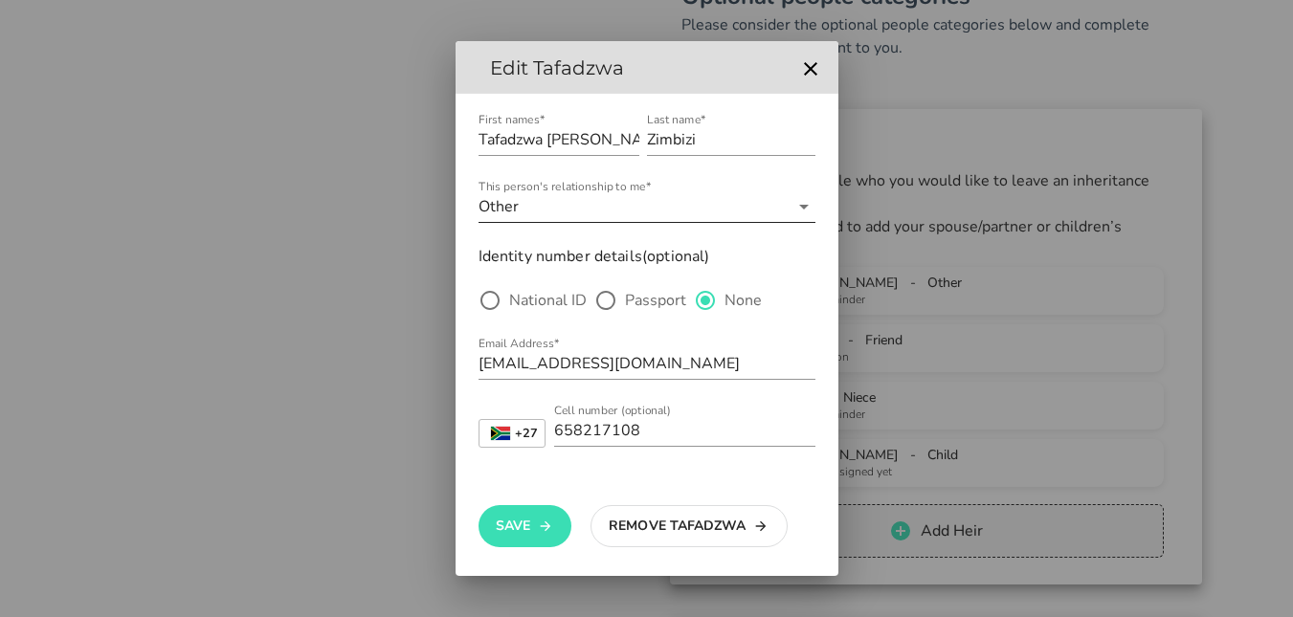
click at [807, 213] on icon at bounding box center [804, 206] width 23 height 23
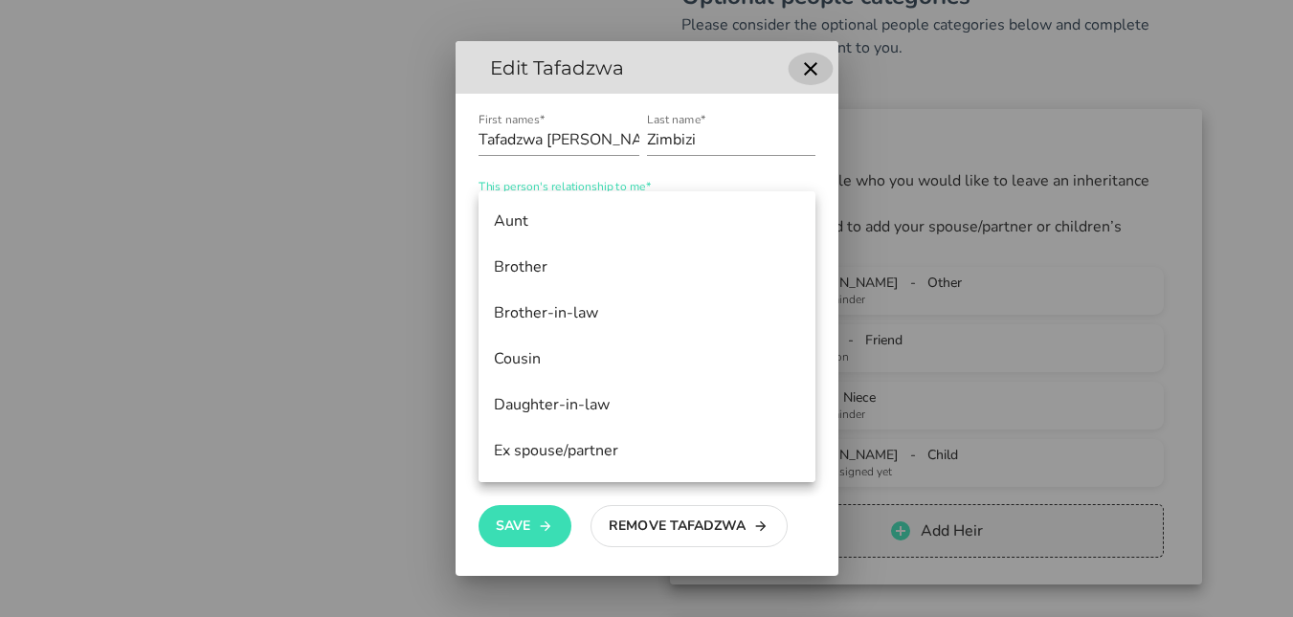
click at [801, 76] on icon "button" at bounding box center [810, 68] width 23 height 23
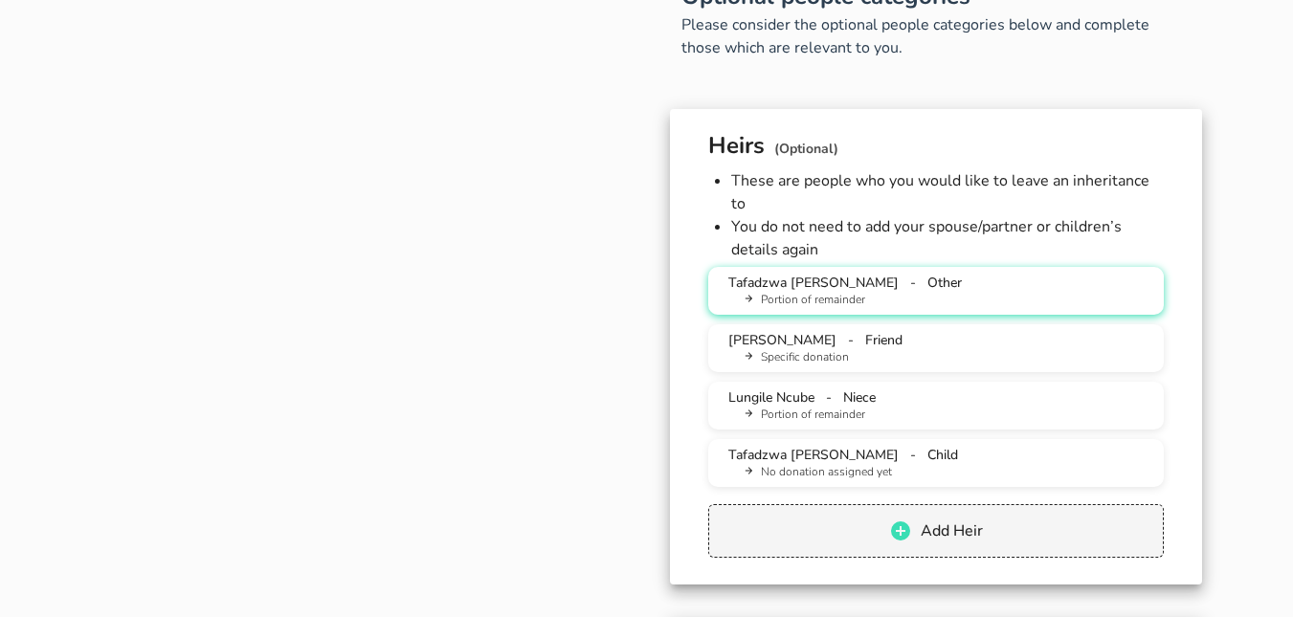
click at [776, 274] on span "Tafadzwa [PERSON_NAME]" at bounding box center [814, 283] width 170 height 18
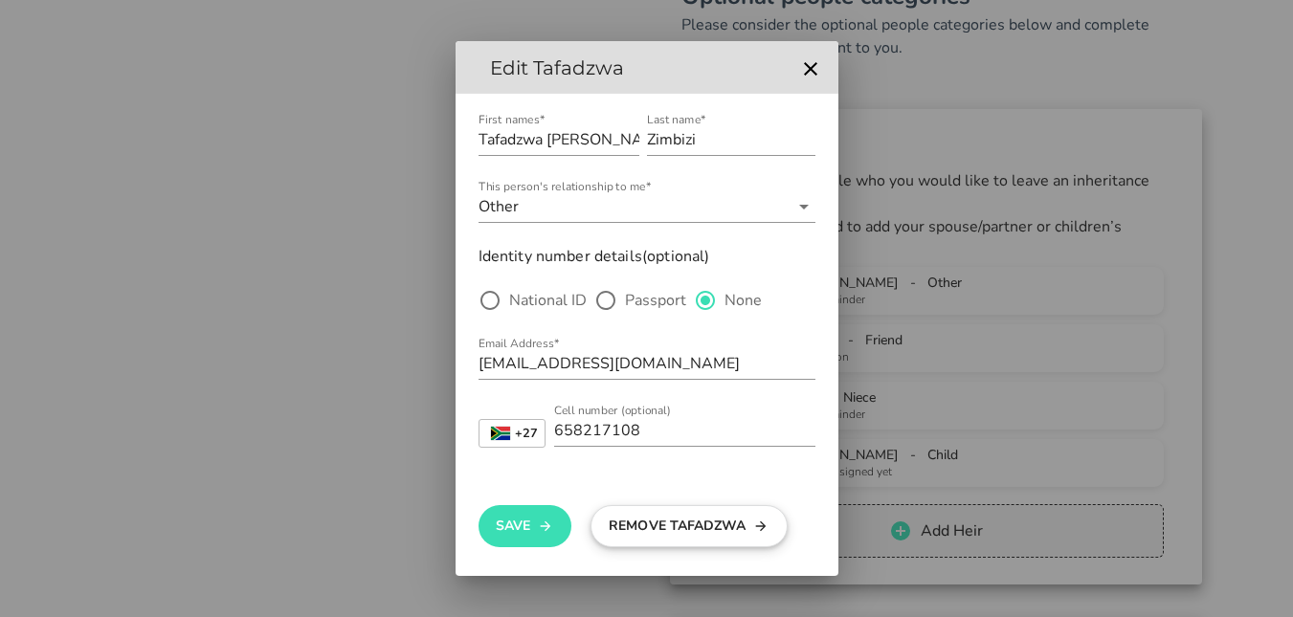
click at [672, 513] on button "Remove Tafadzwa" at bounding box center [689, 526] width 197 height 42
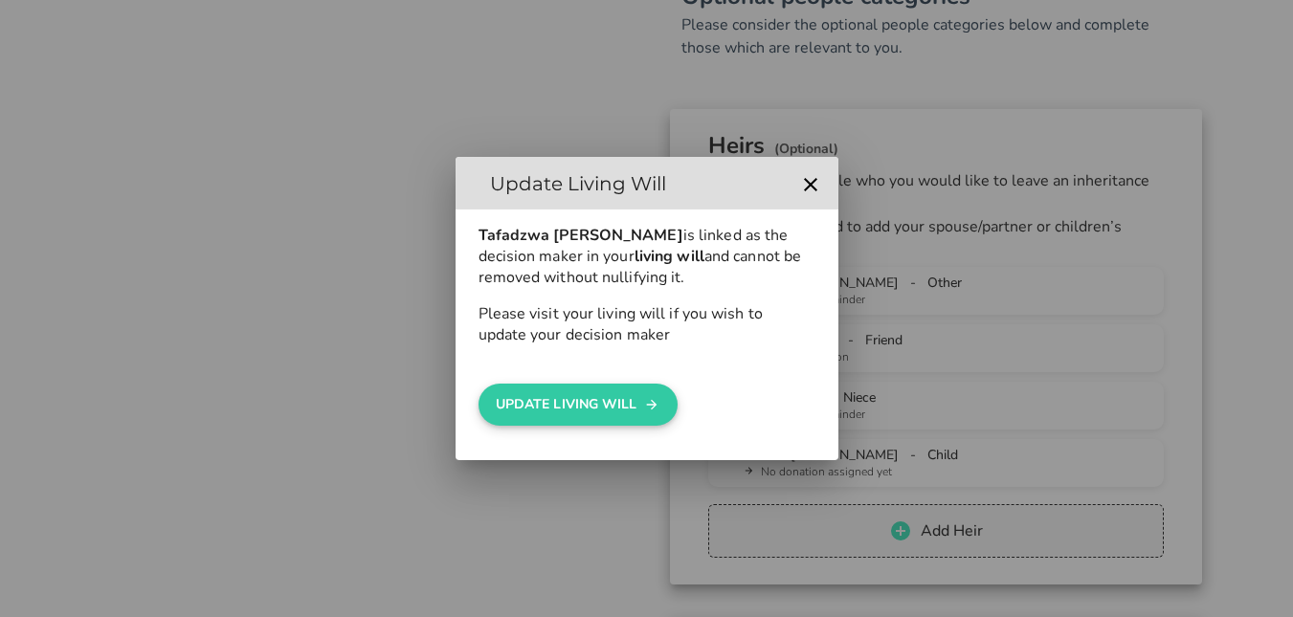
click at [605, 413] on button "UPDATE LIVING WILL" at bounding box center [578, 405] width 199 height 42
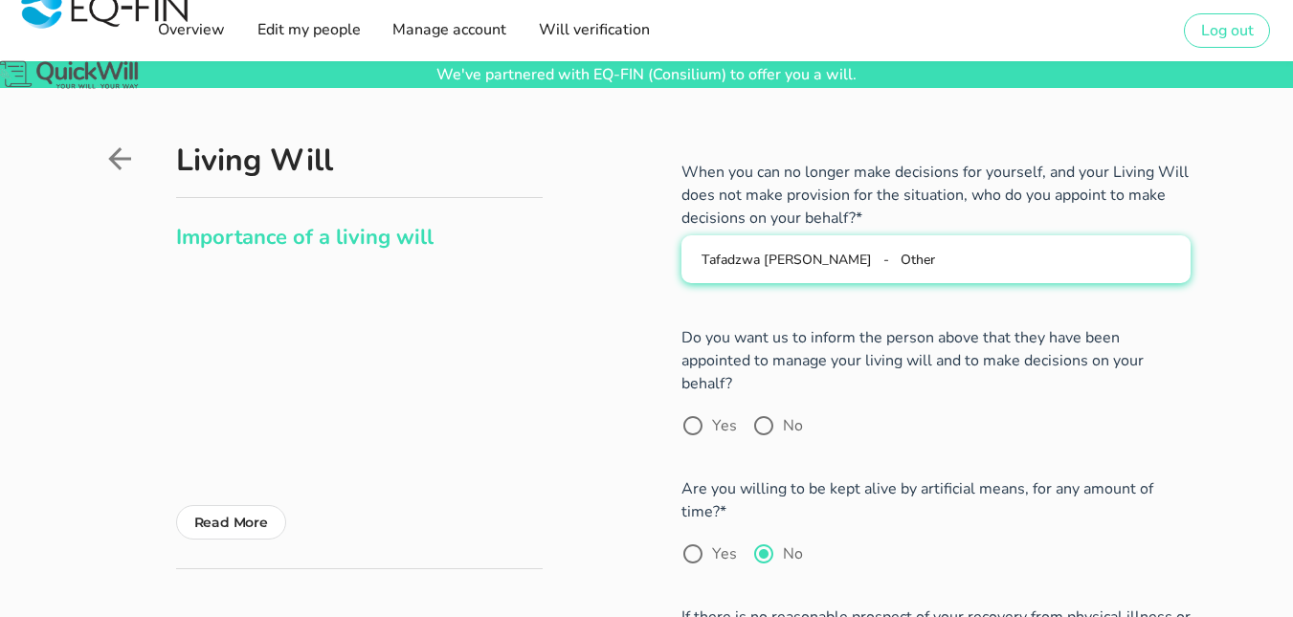
click at [851, 266] on span "Tafadzwa [PERSON_NAME]" at bounding box center [787, 260] width 170 height 18
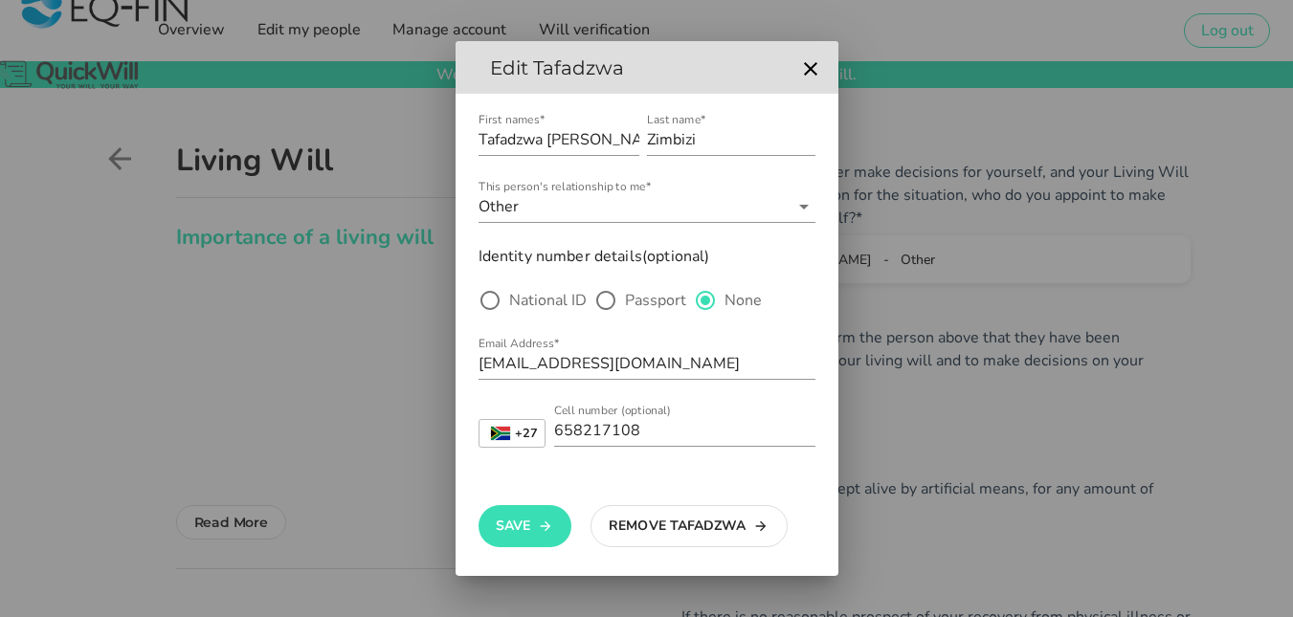
click at [918, 527] on div at bounding box center [646, 308] width 1293 height 617
click at [803, 78] on icon "button" at bounding box center [810, 68] width 23 height 23
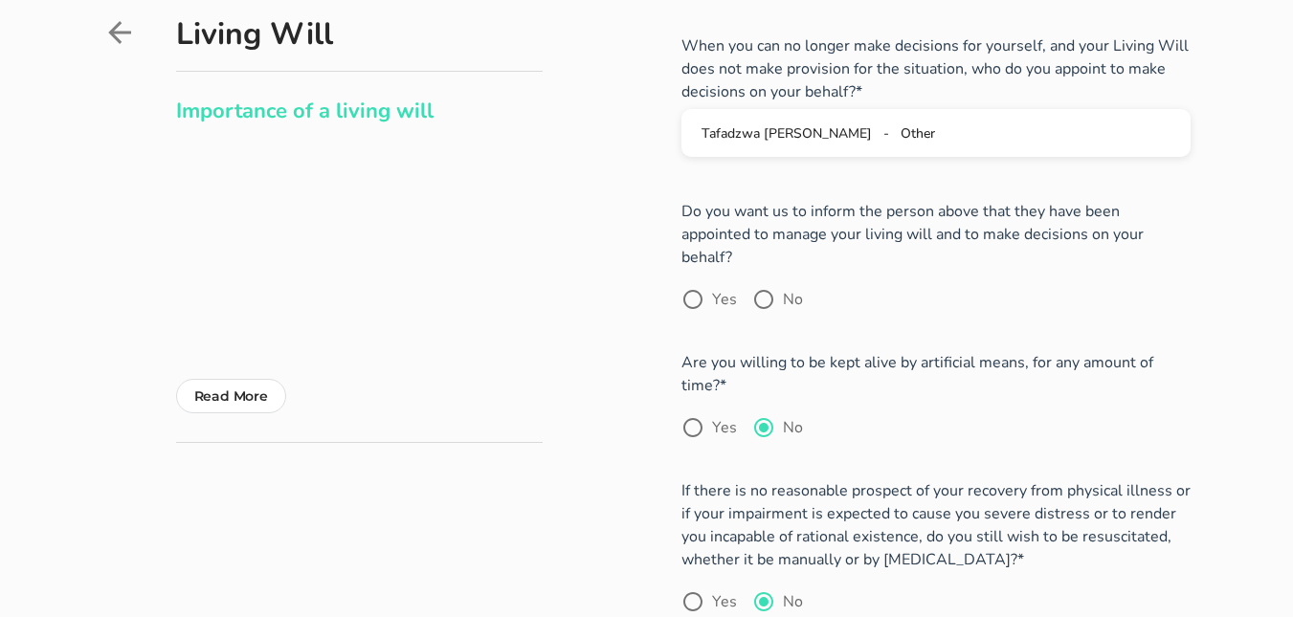
scroll to position [52, 0]
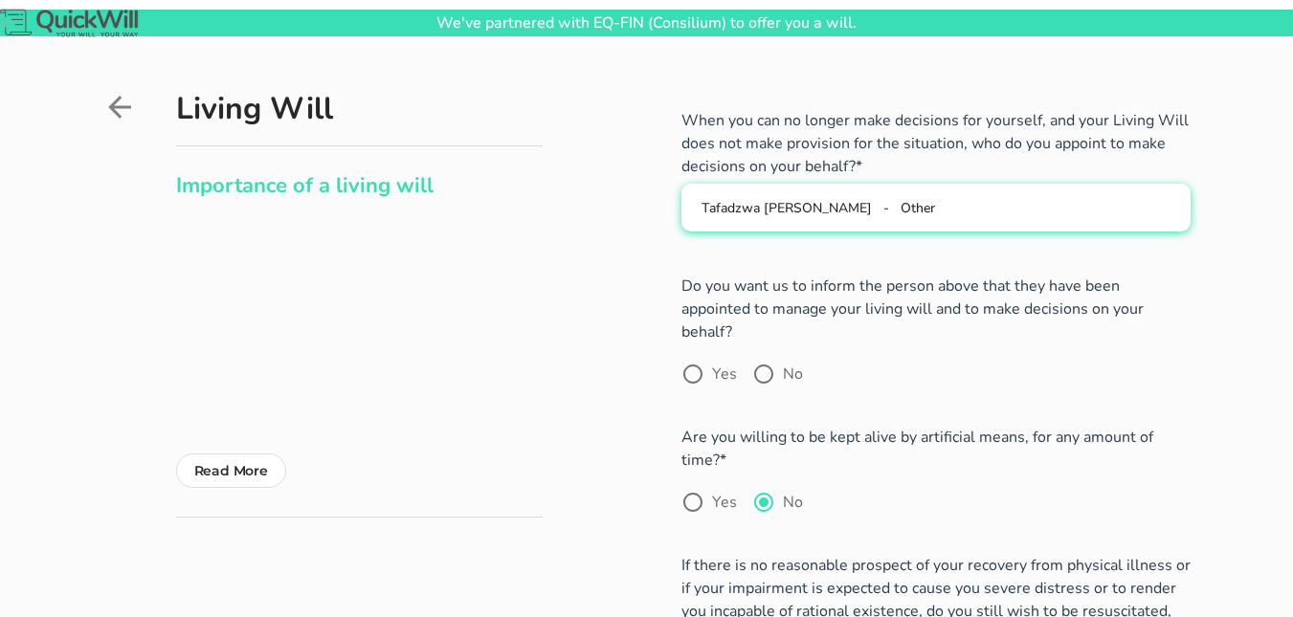
click at [787, 203] on span "Tafadzwa [PERSON_NAME]" at bounding box center [787, 208] width 170 height 18
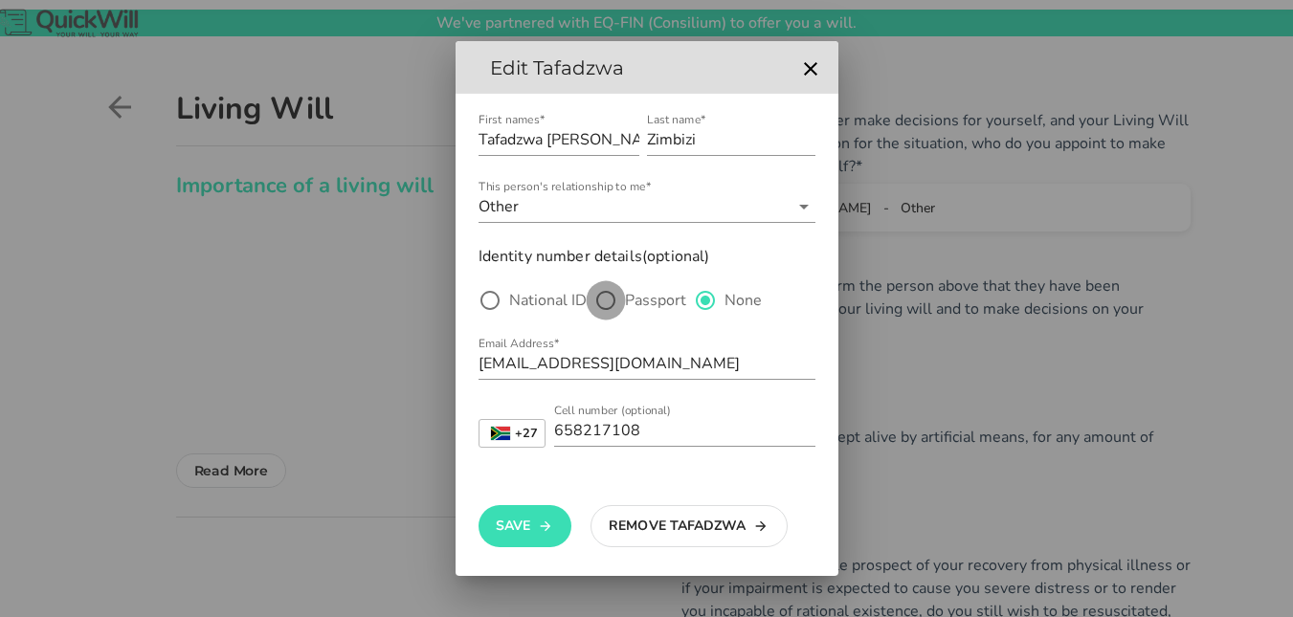
click at [603, 307] on div at bounding box center [606, 300] width 33 height 33
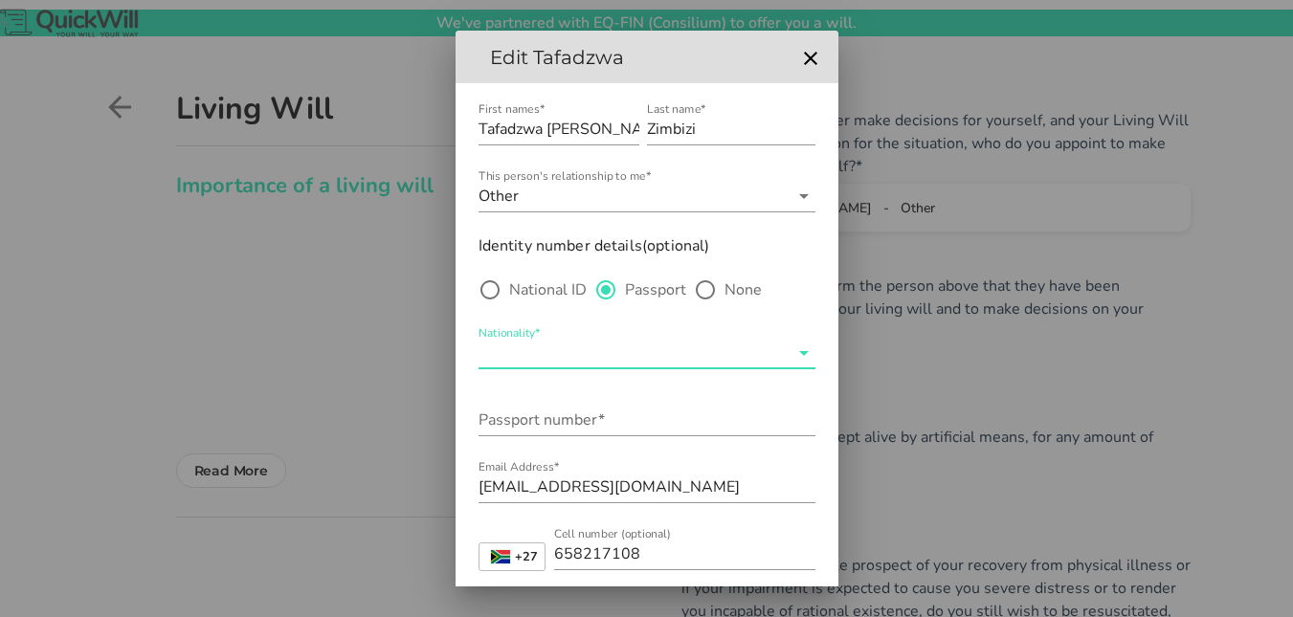
click at [600, 346] on input "Nationality*" at bounding box center [634, 353] width 310 height 31
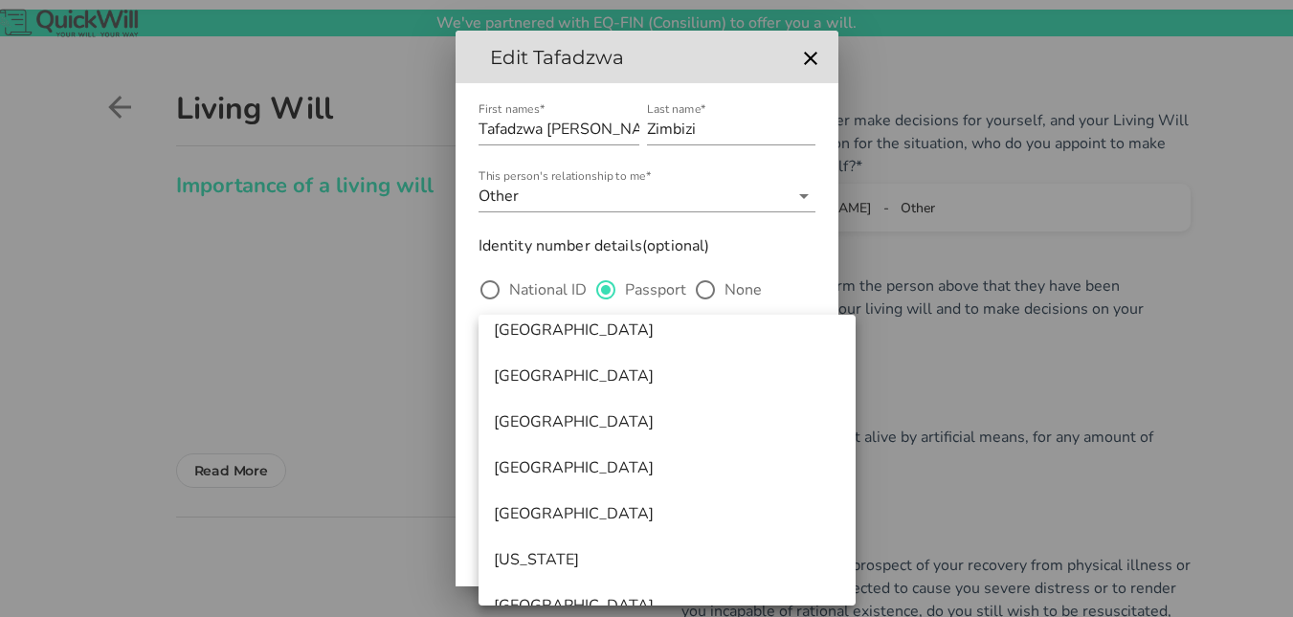
scroll to position [8111, 0]
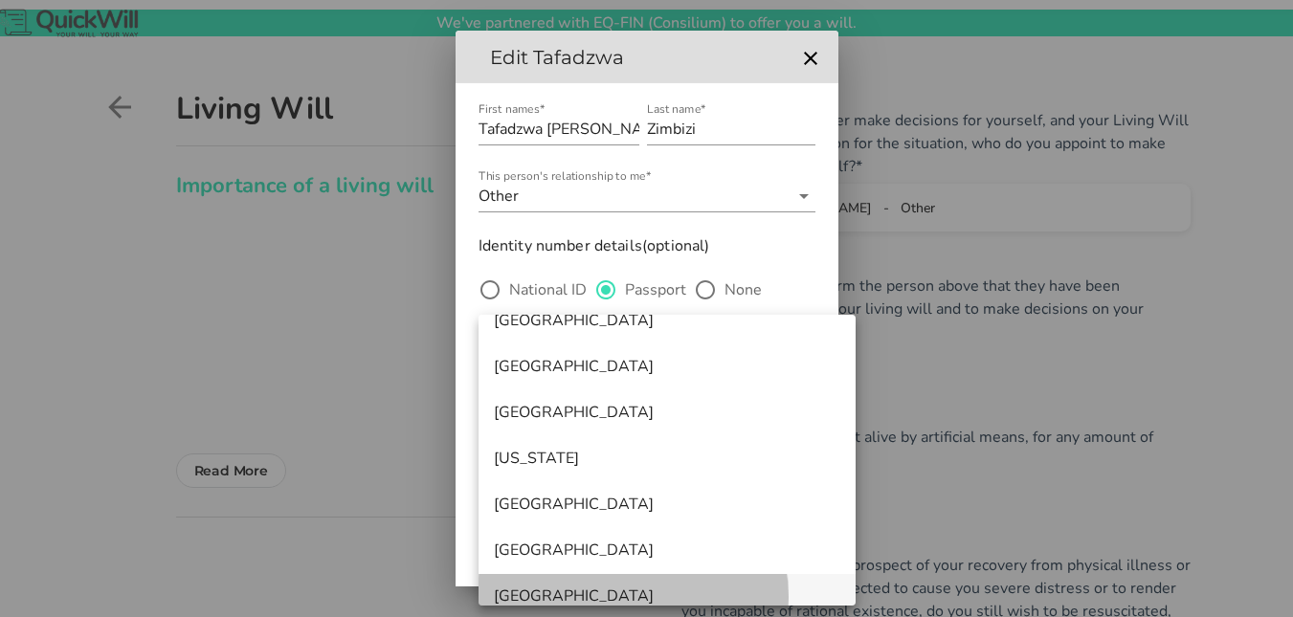
click at [714, 581] on div "[GEOGRAPHIC_DATA]" at bounding box center [667, 596] width 347 height 41
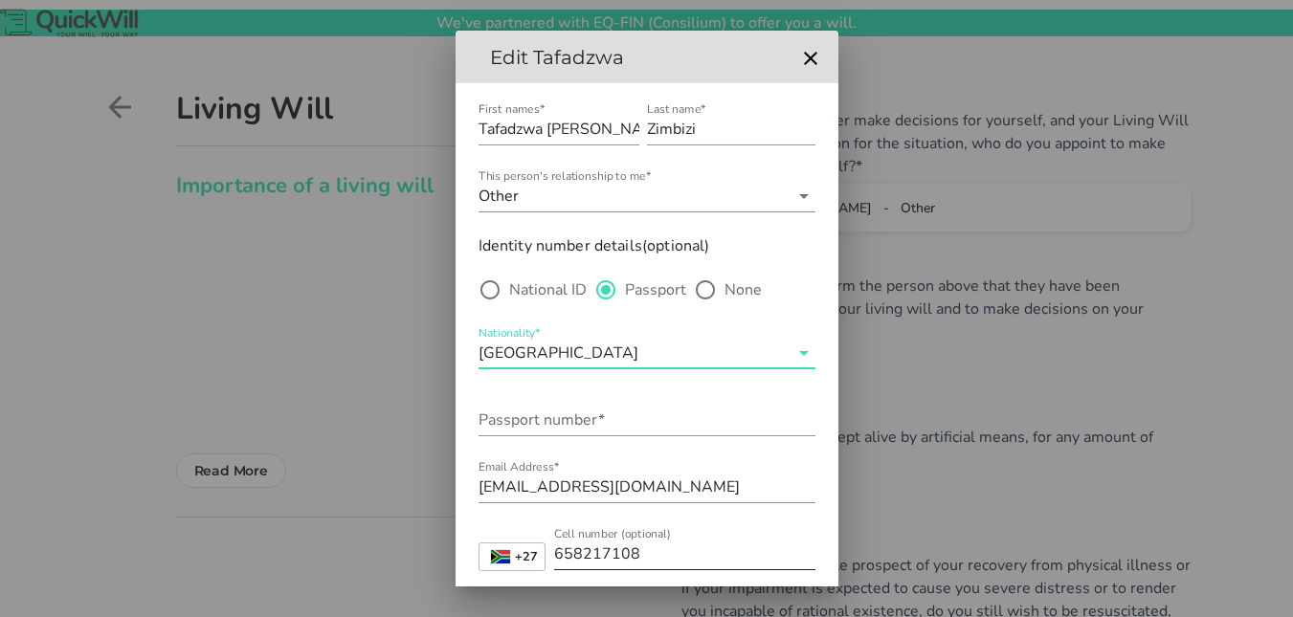
scroll to position [0, 0]
click at [728, 347] on input "Nationality*" at bounding box center [715, 353] width 146 height 31
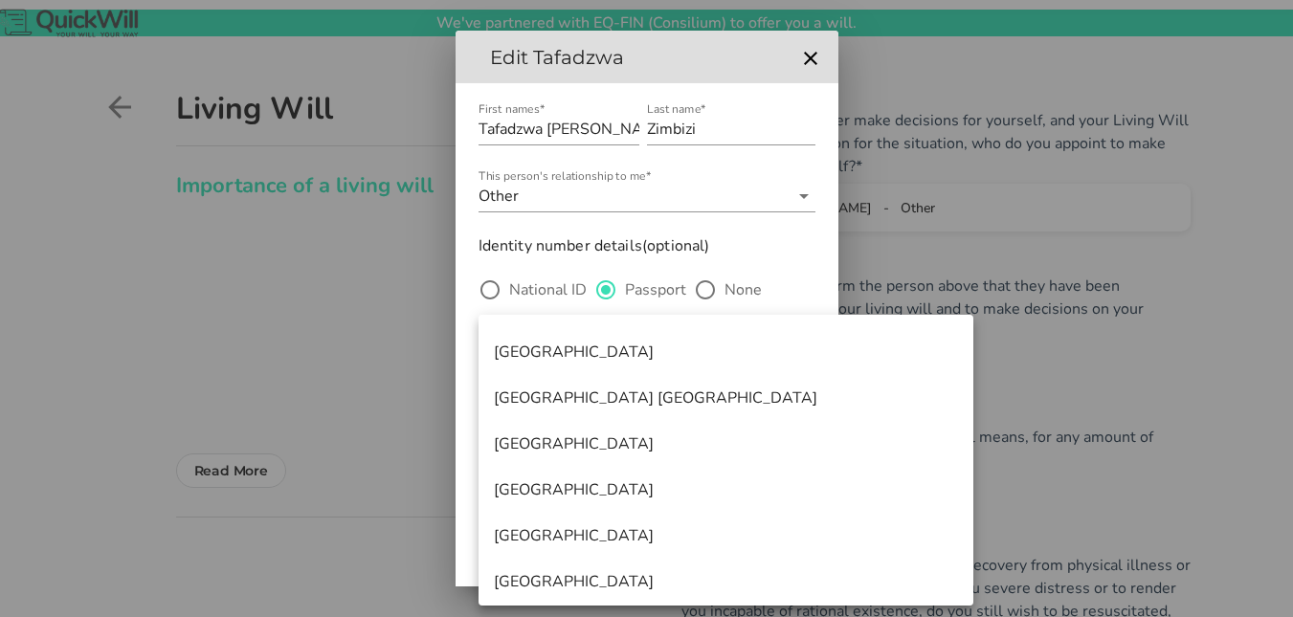
scroll to position [11250, 0]
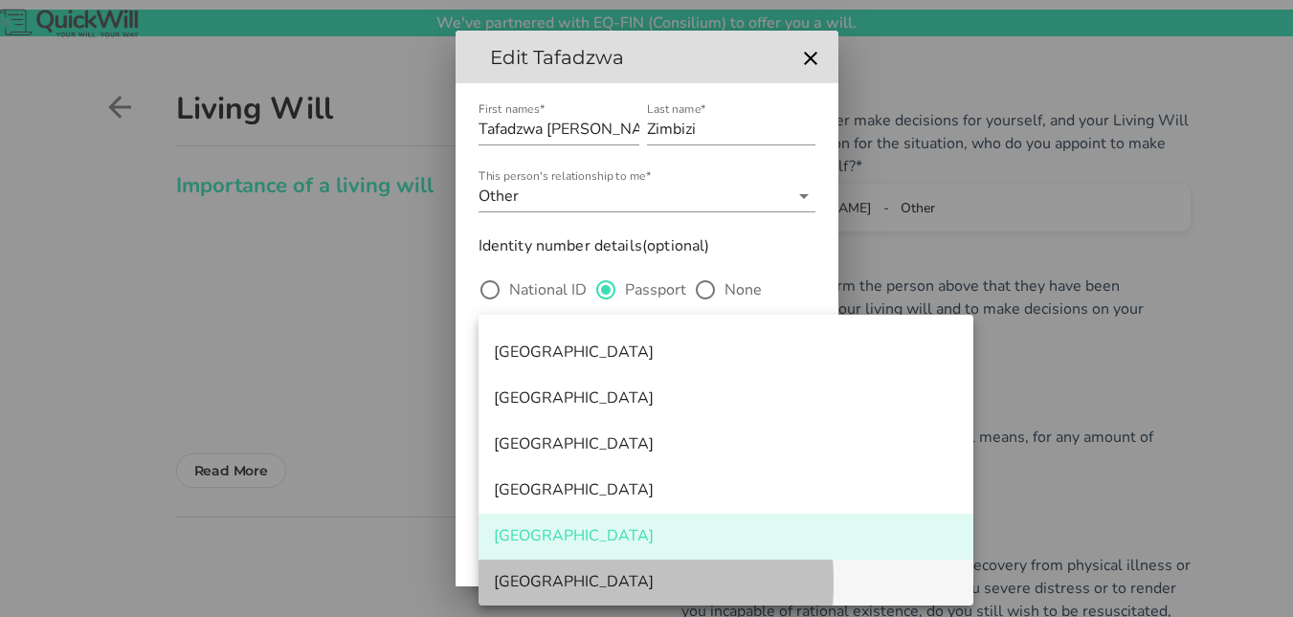
click at [623, 588] on div "[GEOGRAPHIC_DATA]" at bounding box center [726, 582] width 464 height 18
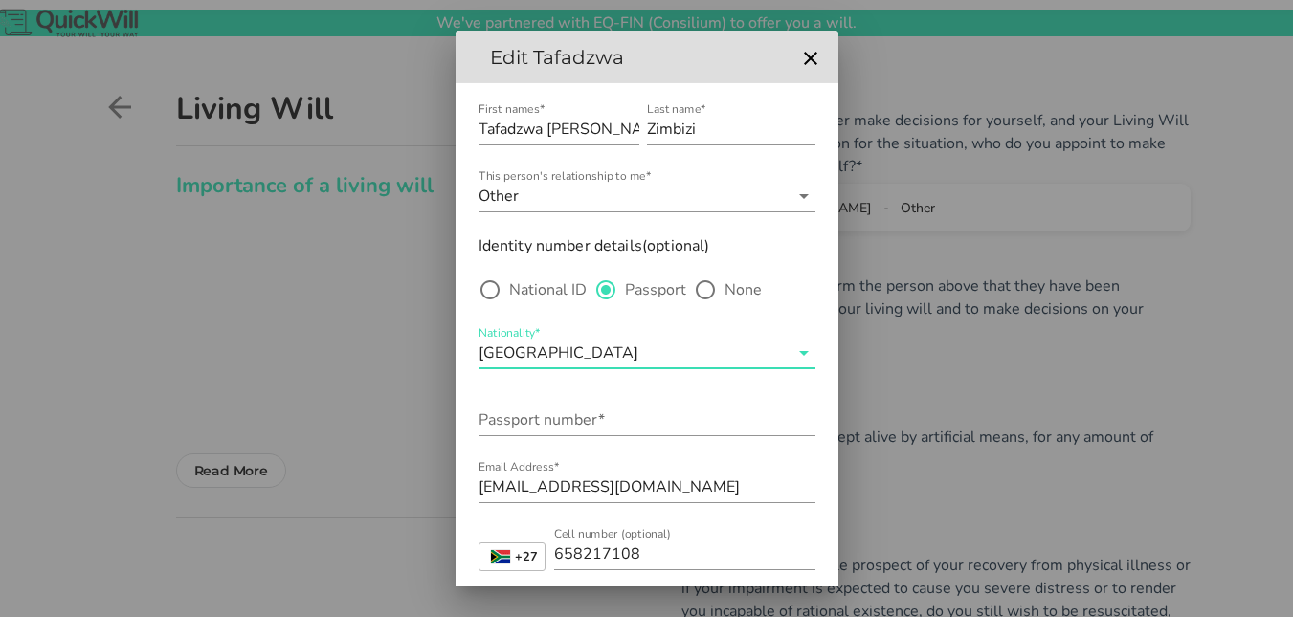
scroll to position [0, 0]
click at [555, 421] on input "Passport number*" at bounding box center [647, 420] width 337 height 31
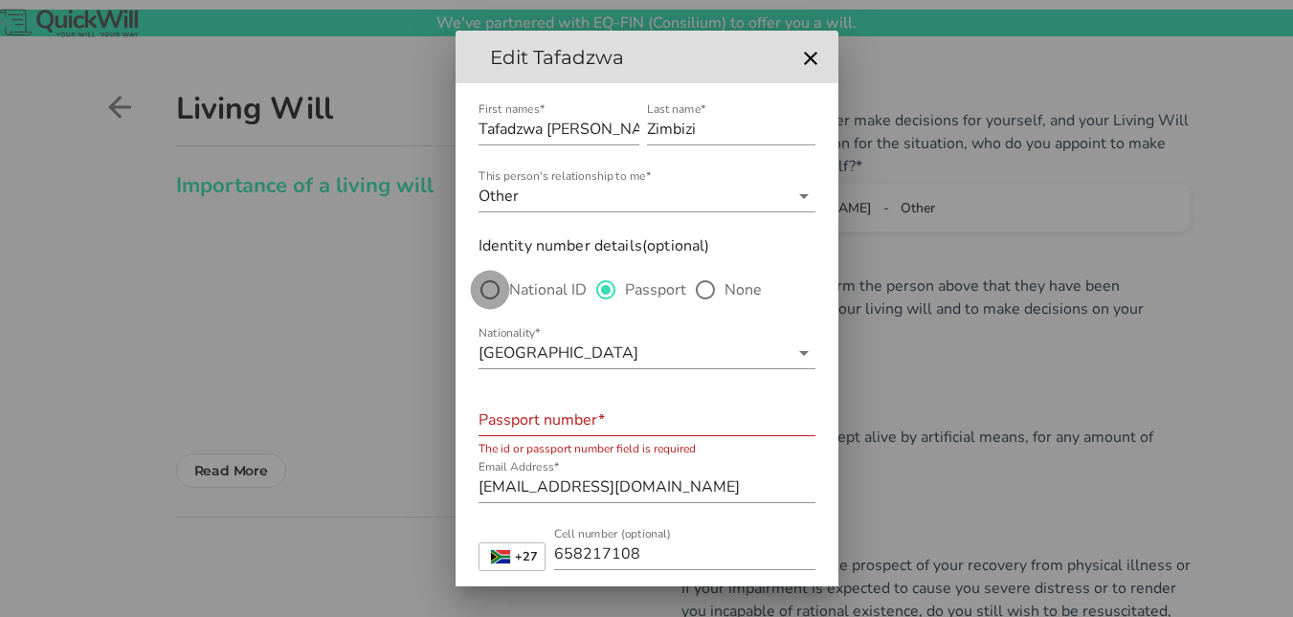
click at [496, 292] on div at bounding box center [490, 290] width 33 height 33
click at [493, 415] on input "National ID number*" at bounding box center [647, 420] width 337 height 31
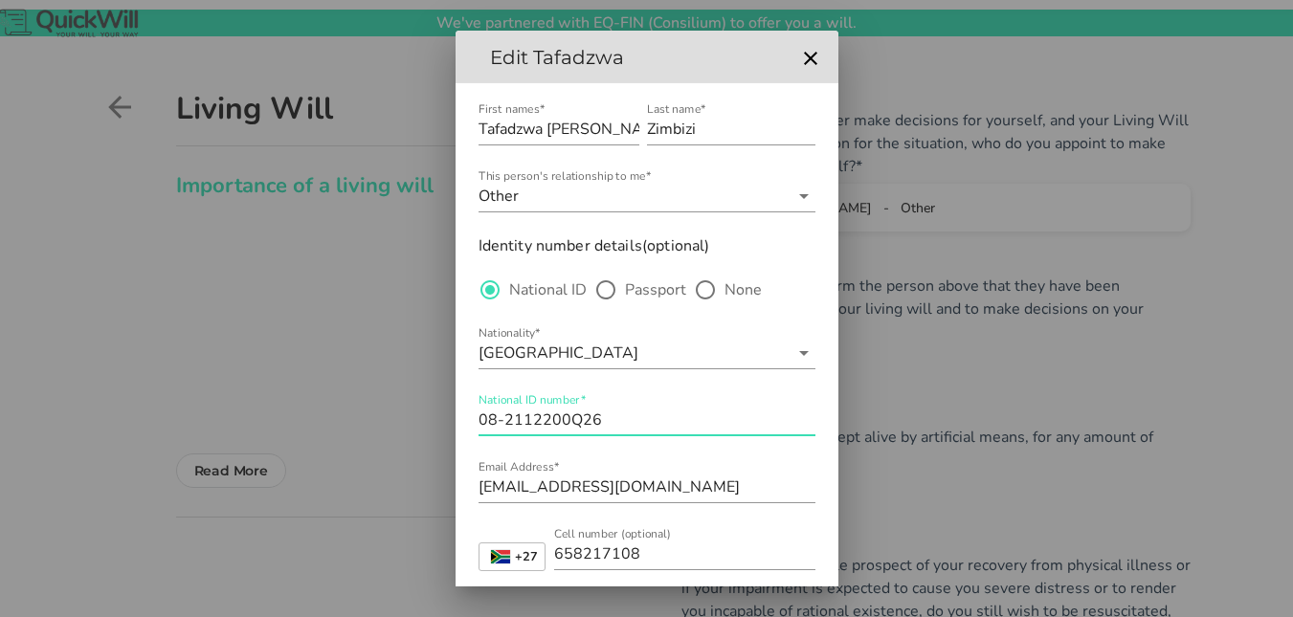
click at [568, 410] on input "08-2112200Q26" at bounding box center [647, 420] width 337 height 31
click at [609, 419] on input "08-2112200 Q26" at bounding box center [647, 420] width 337 height 31
type input "08-2112200 Q26 CIT"
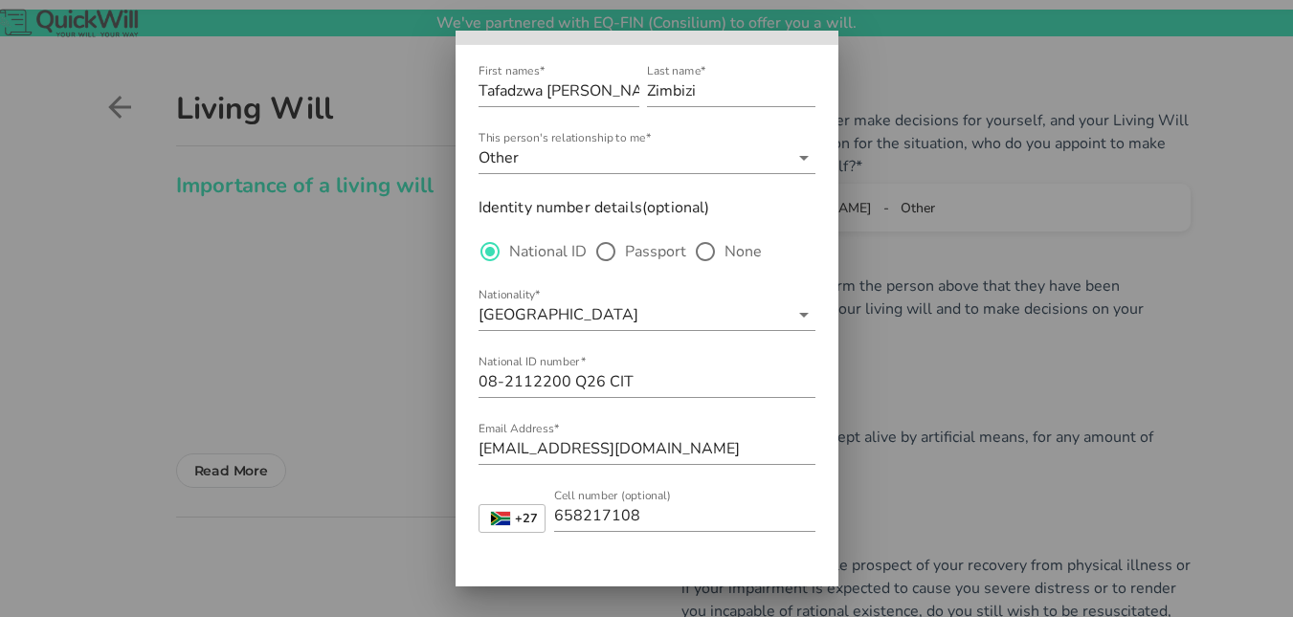
scroll to position [113, 0]
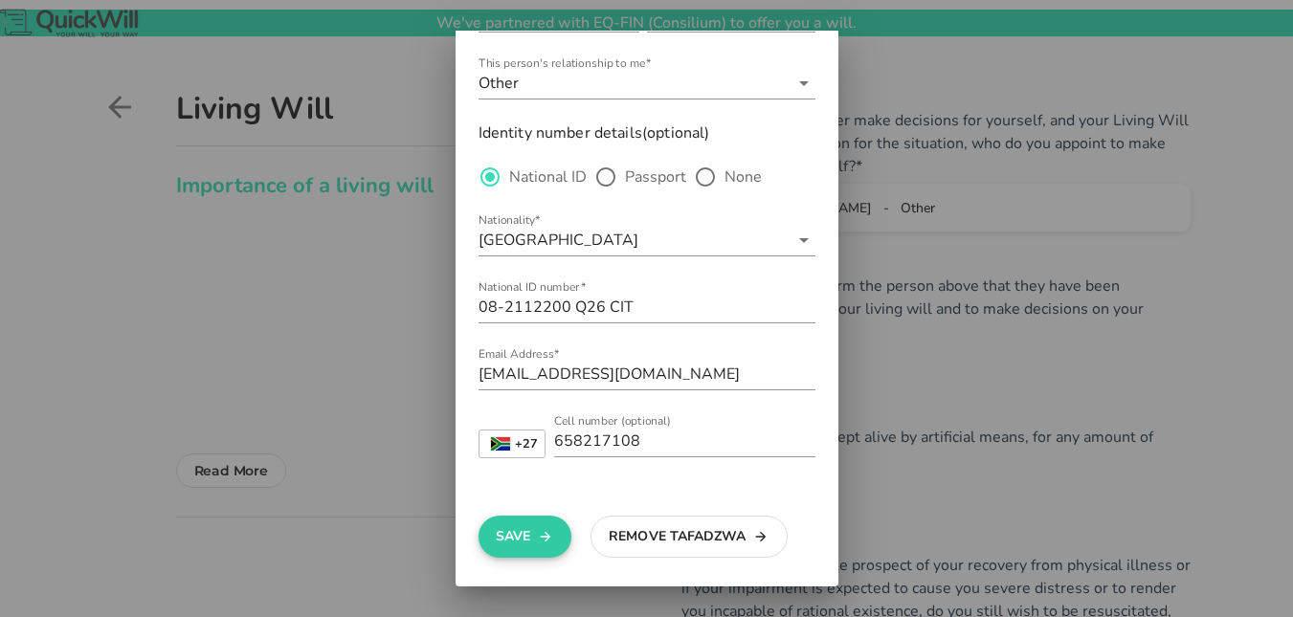
click at [518, 529] on button "Save" at bounding box center [525, 537] width 93 height 42
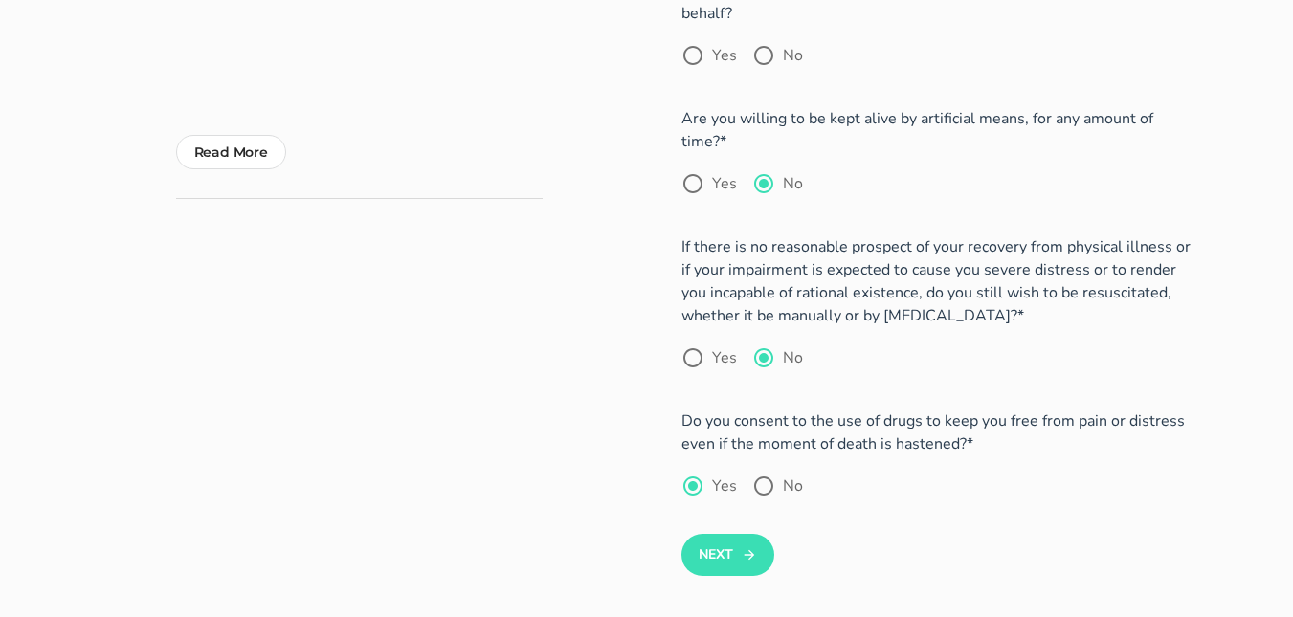
scroll to position [435, 0]
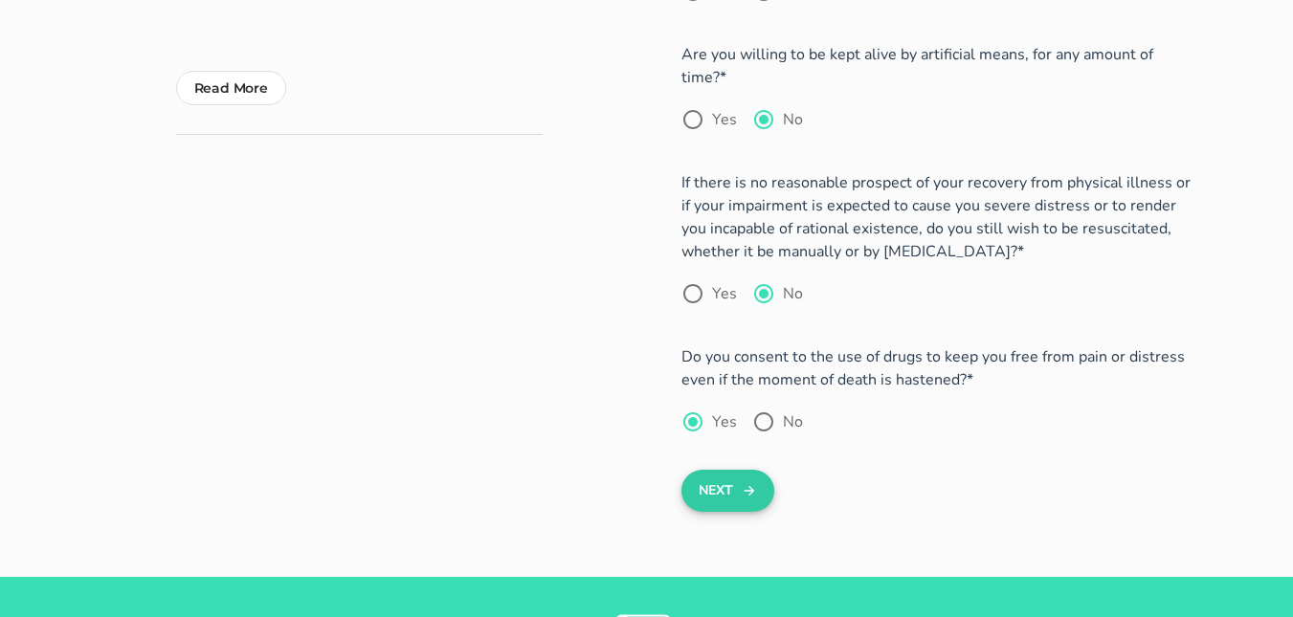
click at [742, 480] on icon "submit" at bounding box center [749, 491] width 15 height 23
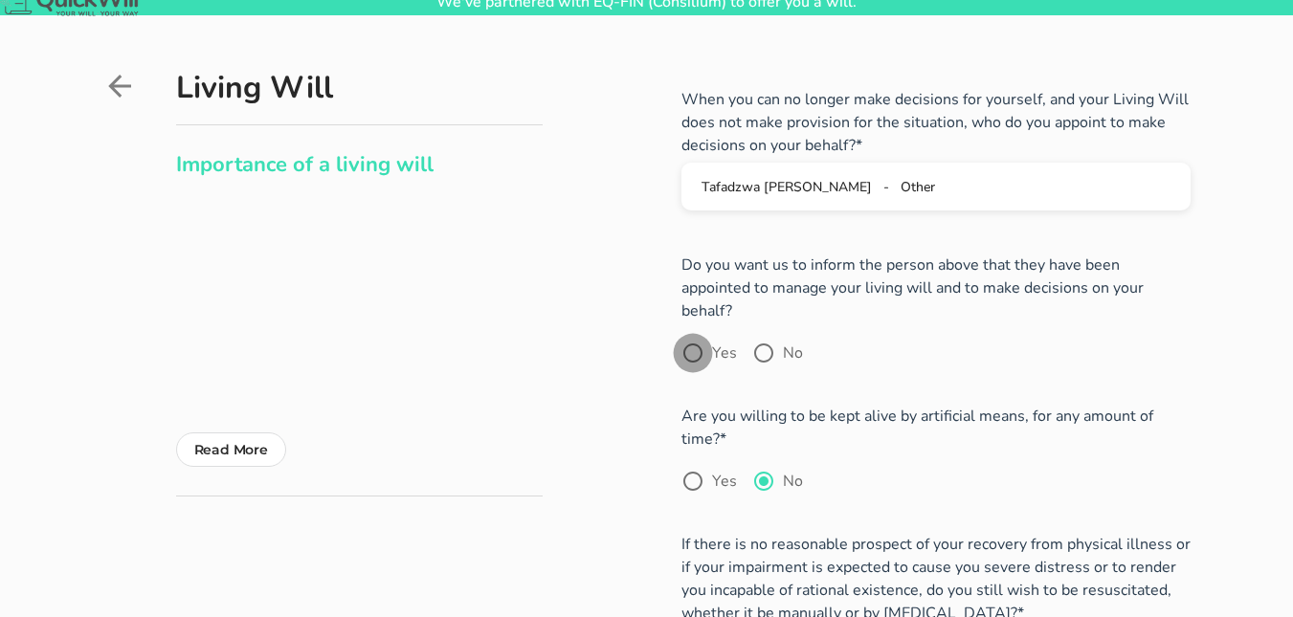
click at [694, 337] on div at bounding box center [693, 353] width 33 height 33
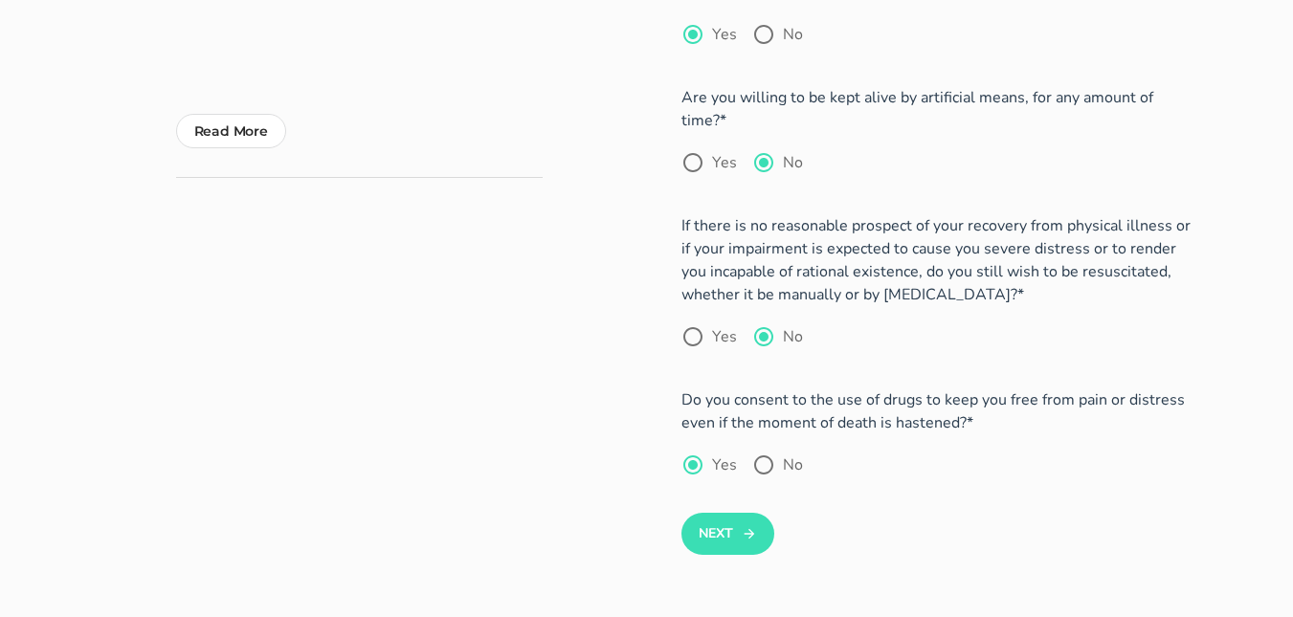
scroll to position [430, 0]
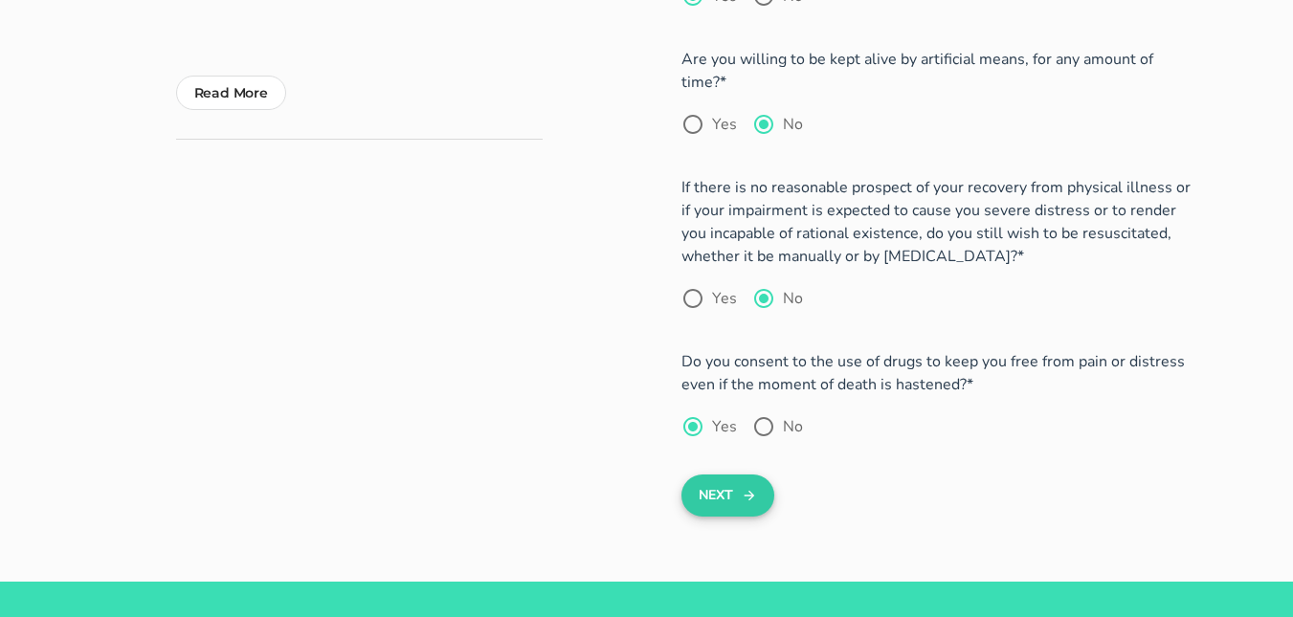
click at [719, 475] on button "Next" at bounding box center [728, 496] width 93 height 42
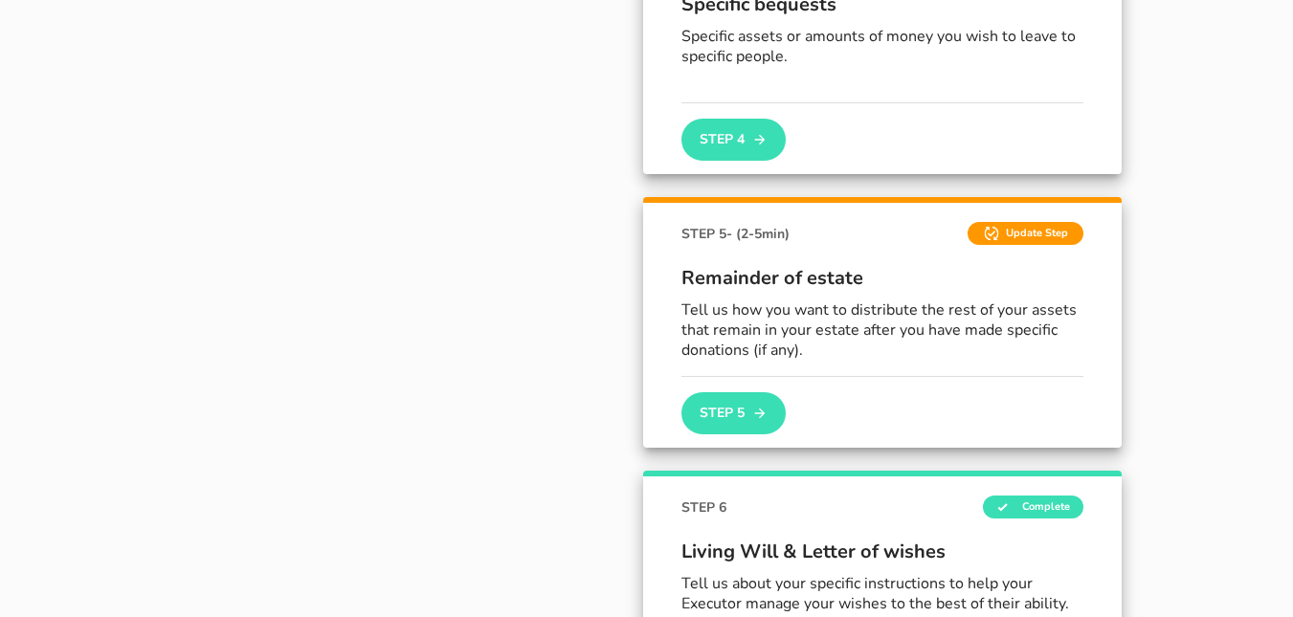
scroll to position [997, 0]
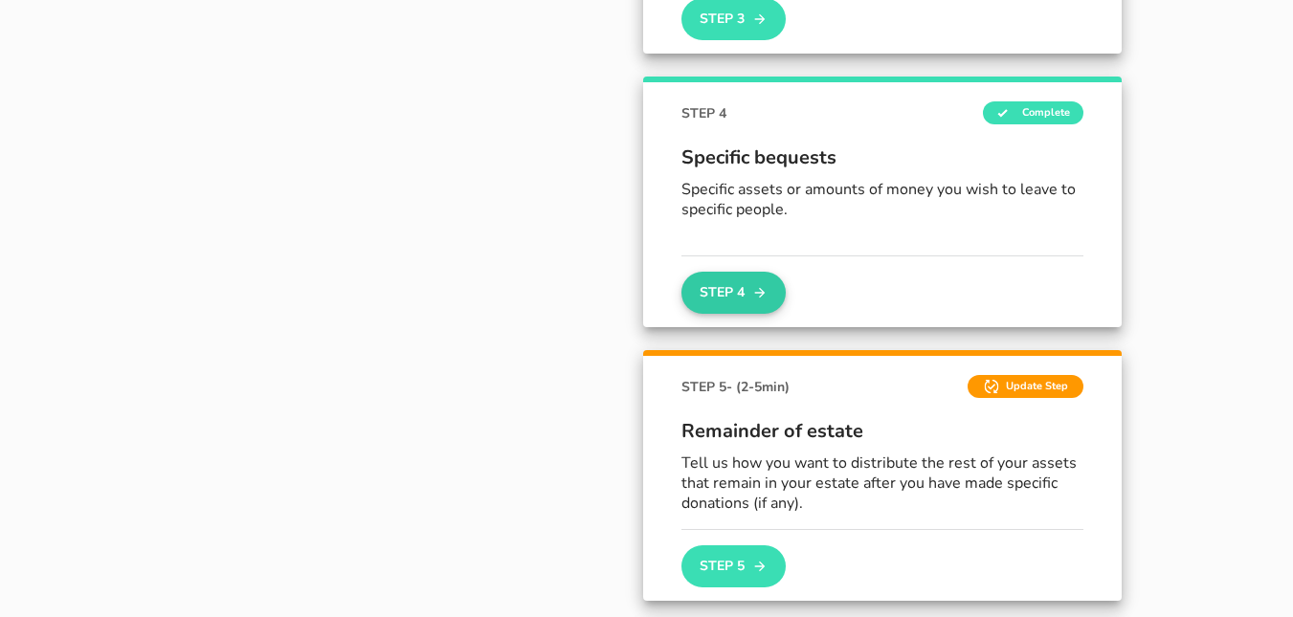
click at [757, 289] on icon "button" at bounding box center [759, 292] width 15 height 23
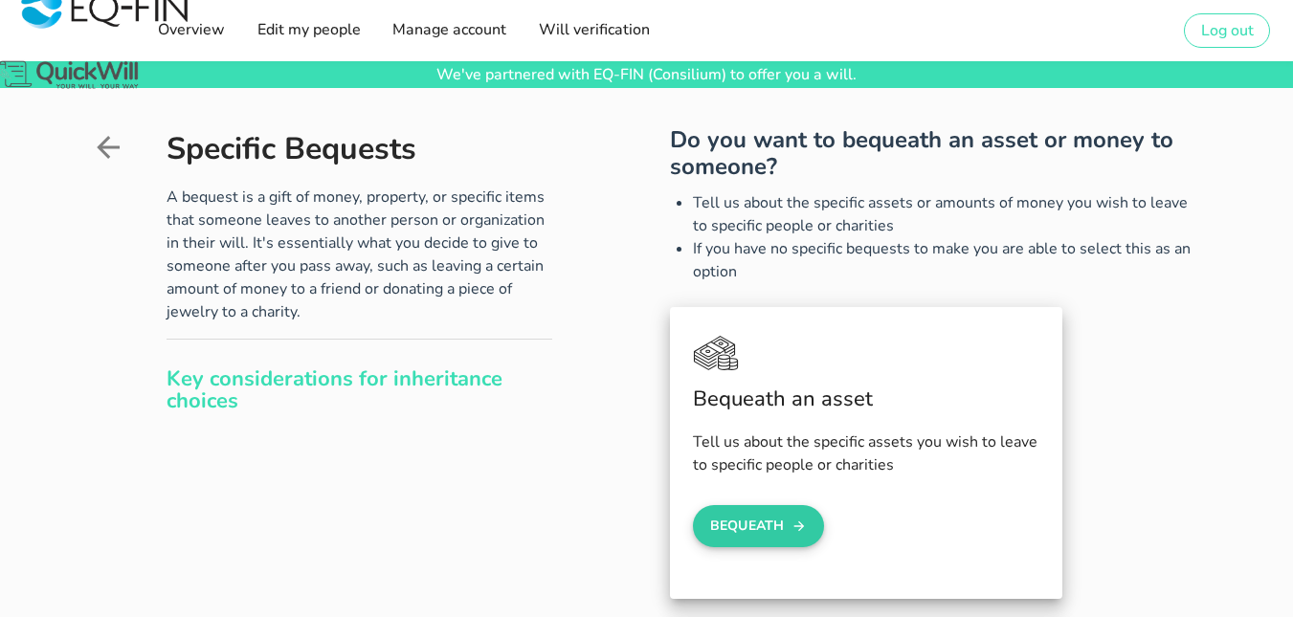
click at [781, 528] on button "Bequeath" at bounding box center [759, 526] width 132 height 42
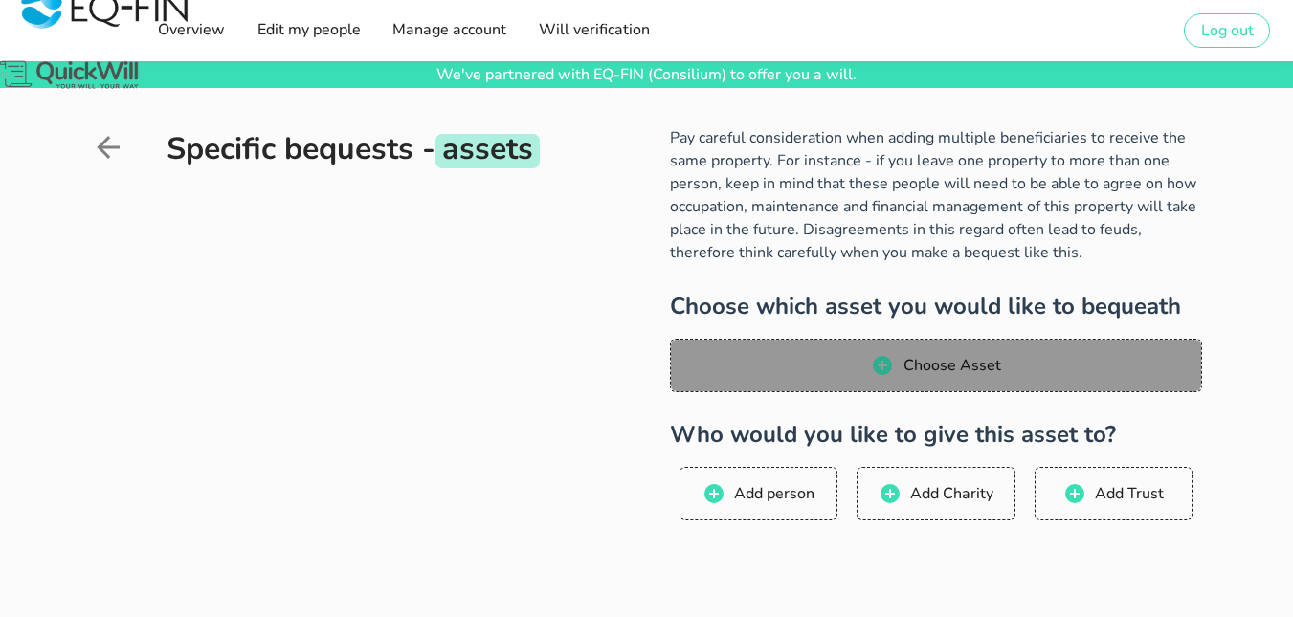
click at [962, 382] on button "Choose Asset" at bounding box center [936, 366] width 532 height 54
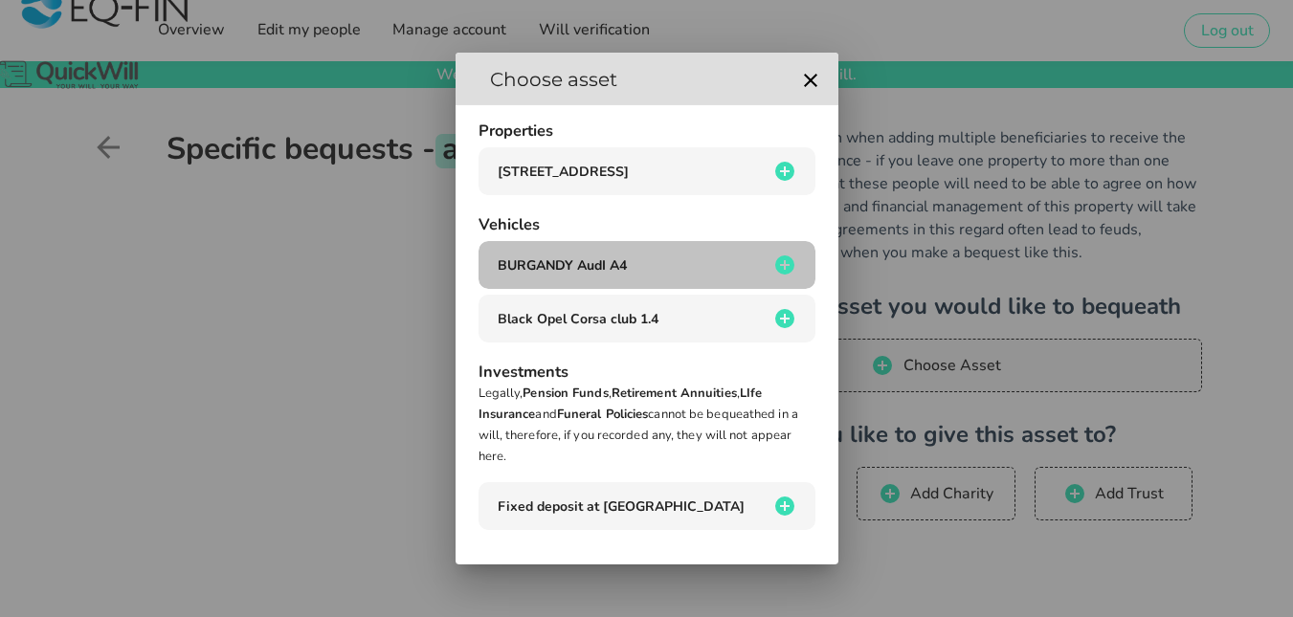
click at [786, 267] on icon "button" at bounding box center [785, 265] width 23 height 23
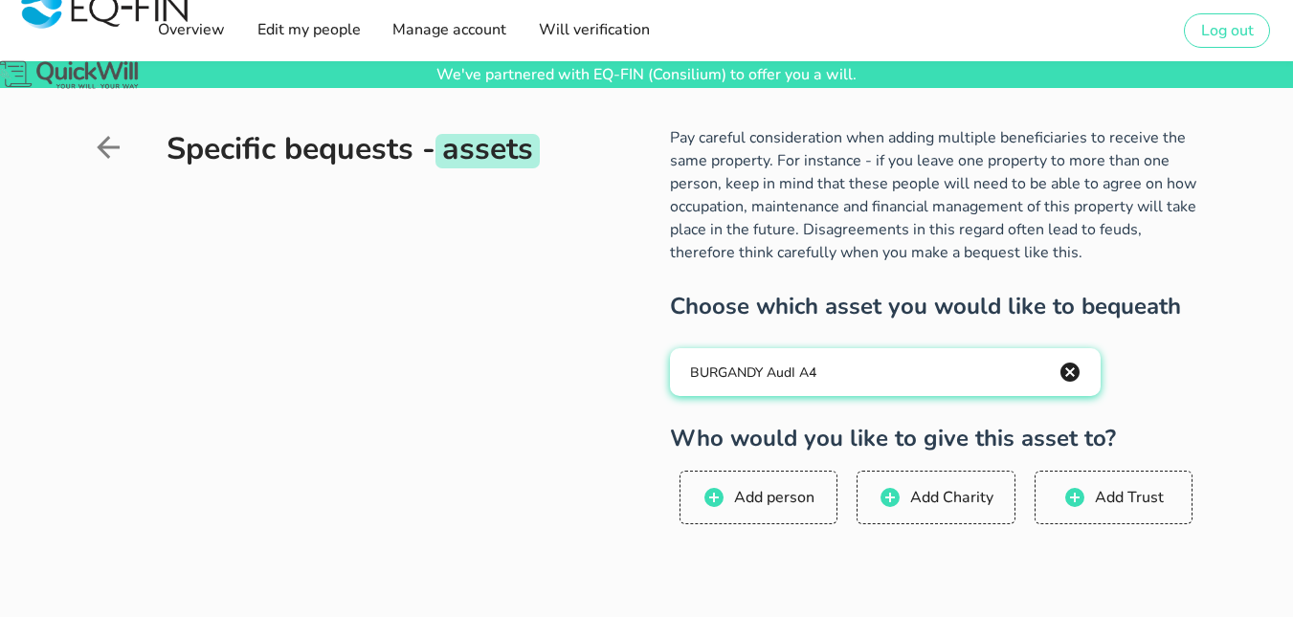
click at [1077, 373] on icon "button" at bounding box center [1070, 372] width 19 height 19
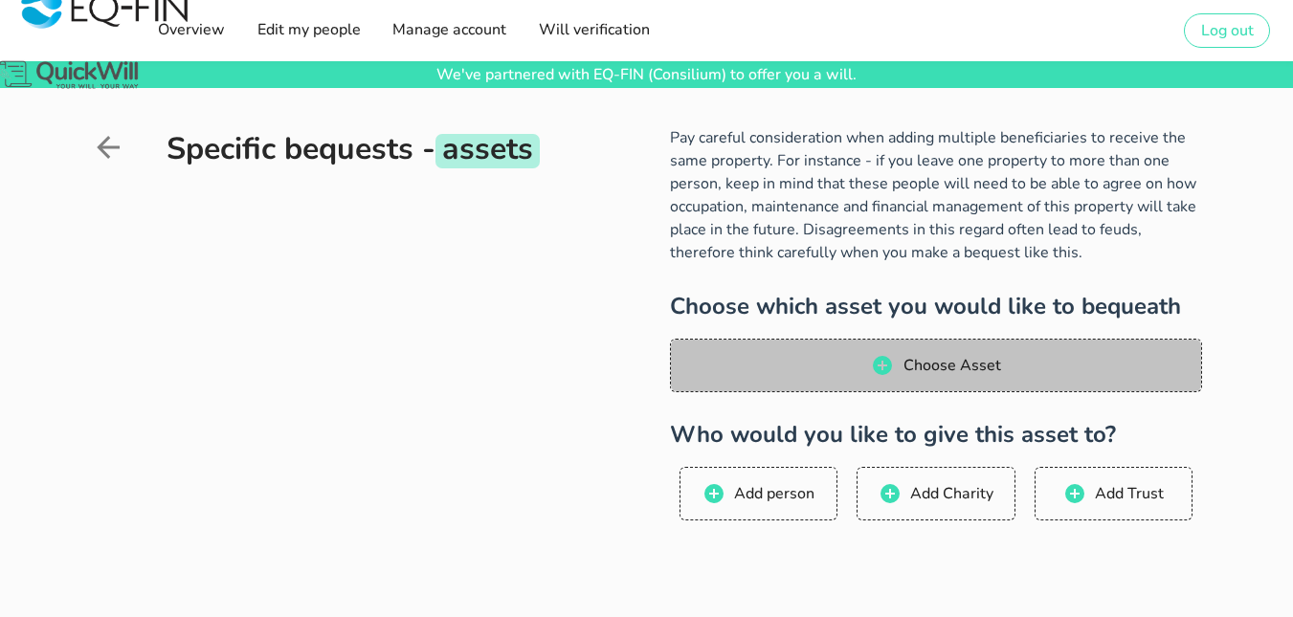
click at [1077, 373] on span "Choose Asset" at bounding box center [935, 365] width 493 height 23
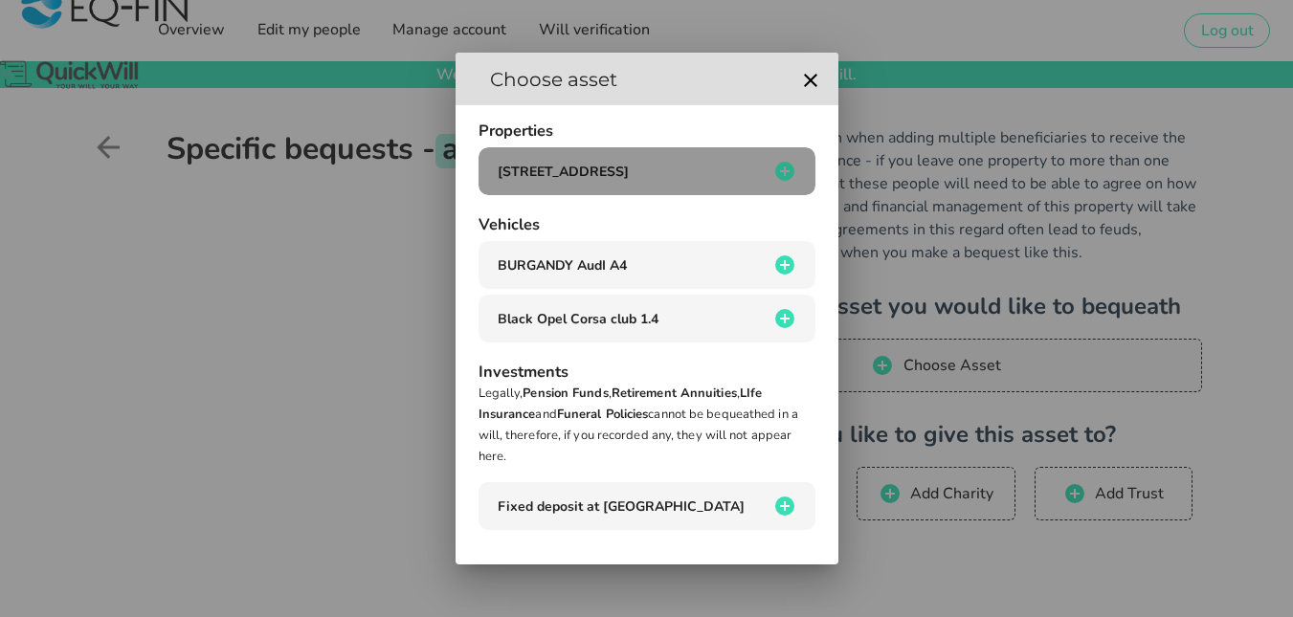
click at [717, 176] on div "[STREET_ADDRESS]" at bounding box center [631, 172] width 276 height 18
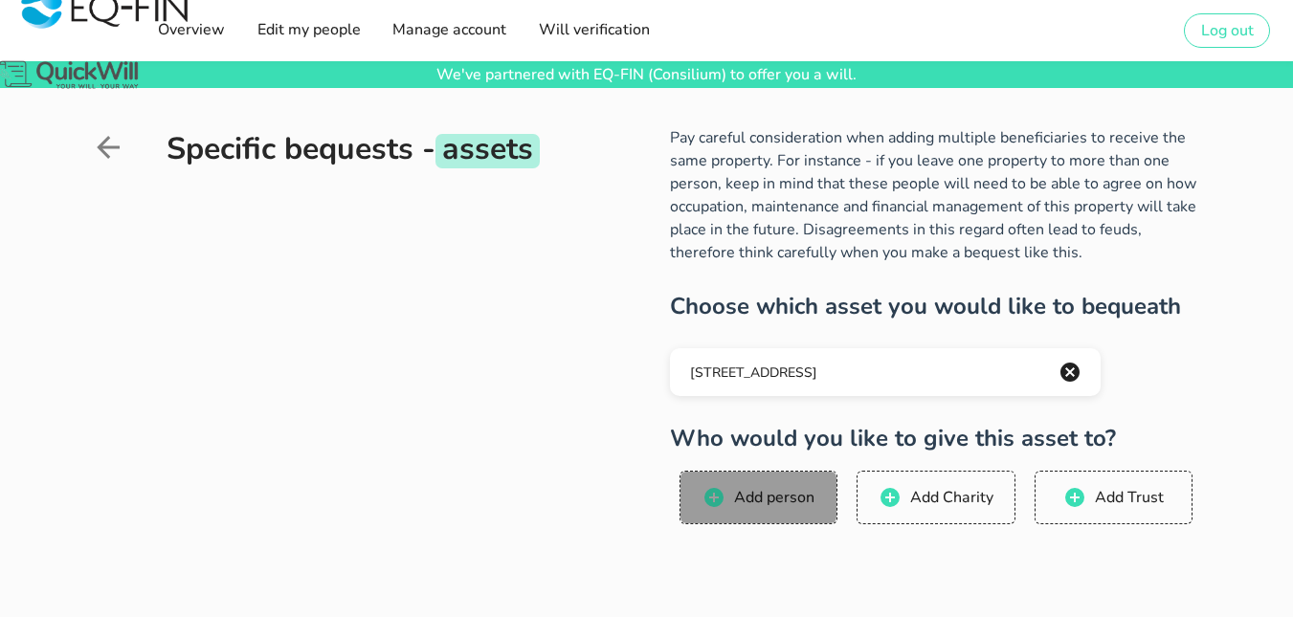
click at [779, 497] on span "Add person" at bounding box center [773, 497] width 81 height 21
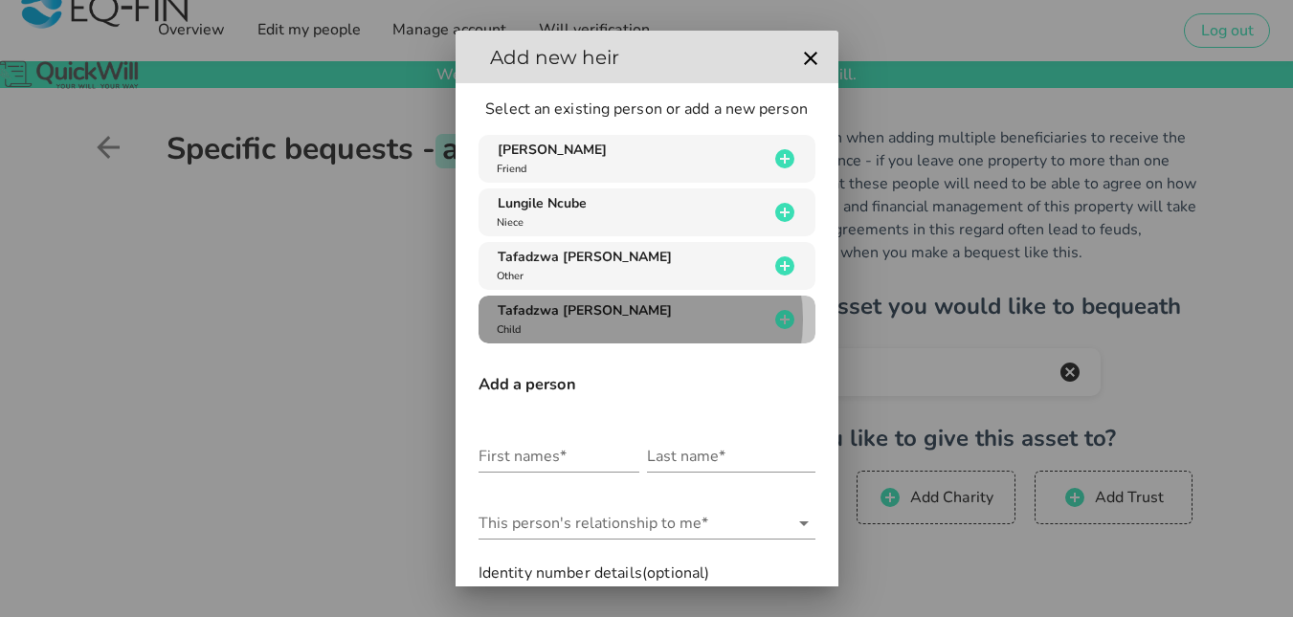
click at [626, 320] on div "Tafadzwa [PERSON_NAME] Child" at bounding box center [631, 320] width 276 height 36
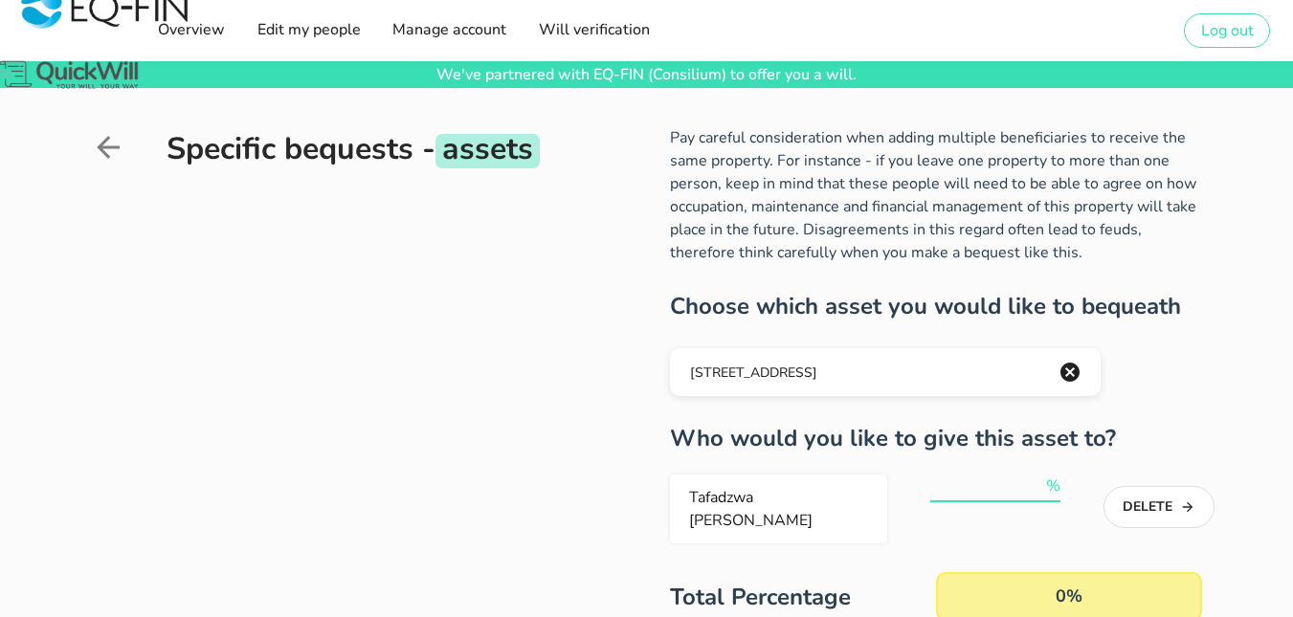
click at [957, 486] on input "number" at bounding box center [987, 486] width 112 height 31
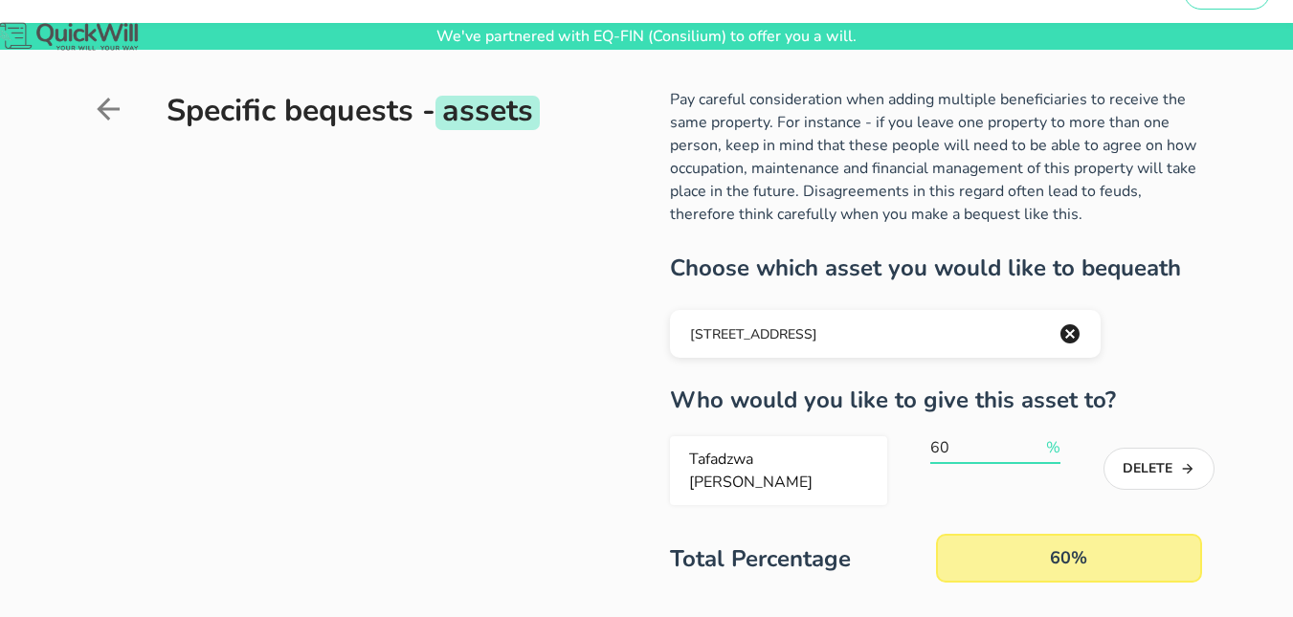
scroll to position [230, 0]
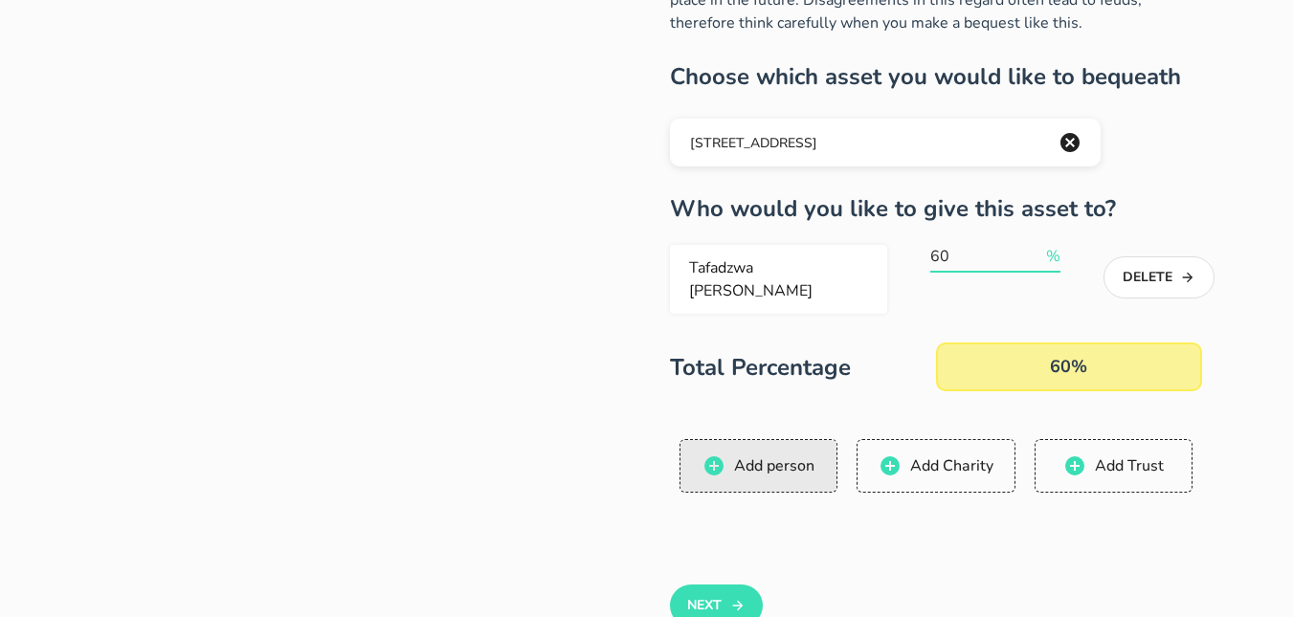
type input "60"
click at [818, 468] on button "Add person" at bounding box center [759, 466] width 158 height 54
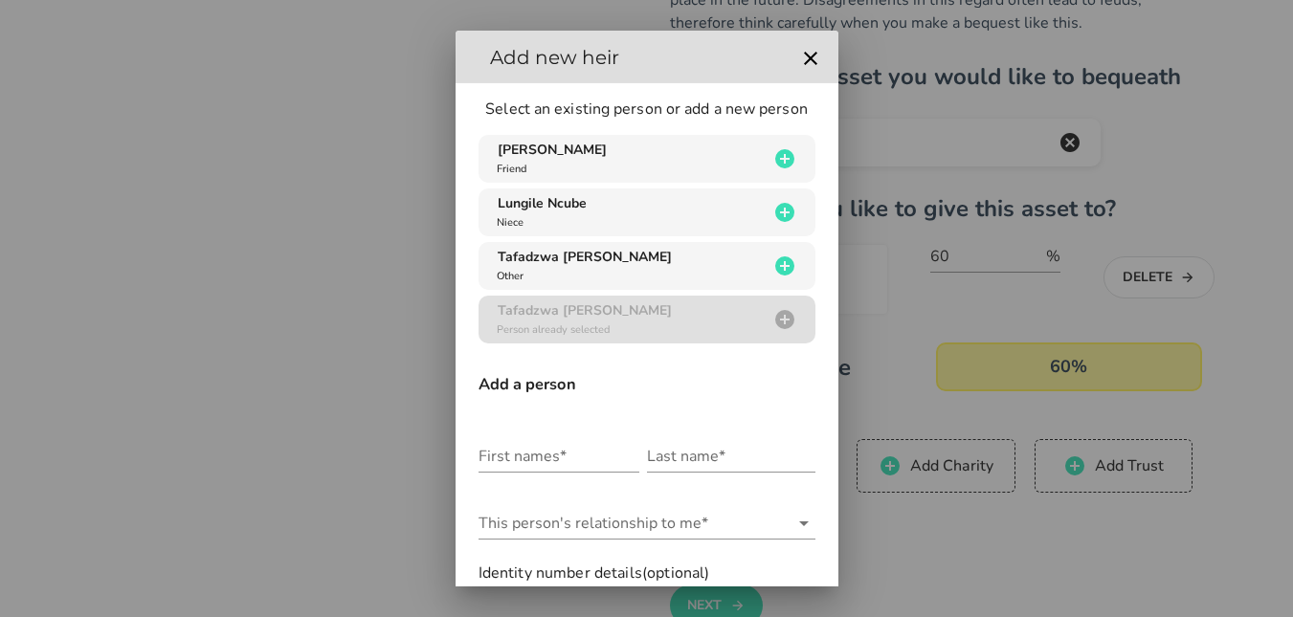
drag, startPoint x: 818, startPoint y: 468, endPoint x: 827, endPoint y: 483, distance: 17.6
click at [827, 483] on div "Add new heir Select an existing person or add a new person [GEOGRAPHIC_DATA][PE…" at bounding box center [647, 309] width 383 height 556
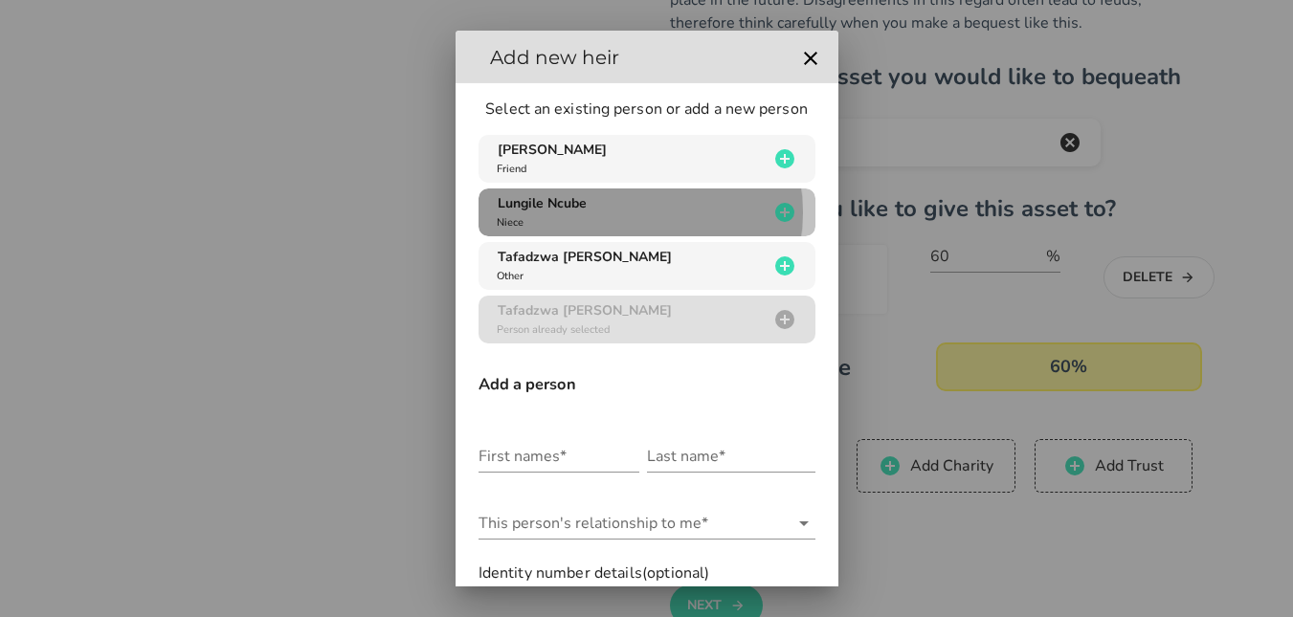
click at [624, 207] on div "Lungile Ncube Niece" at bounding box center [631, 212] width 276 height 36
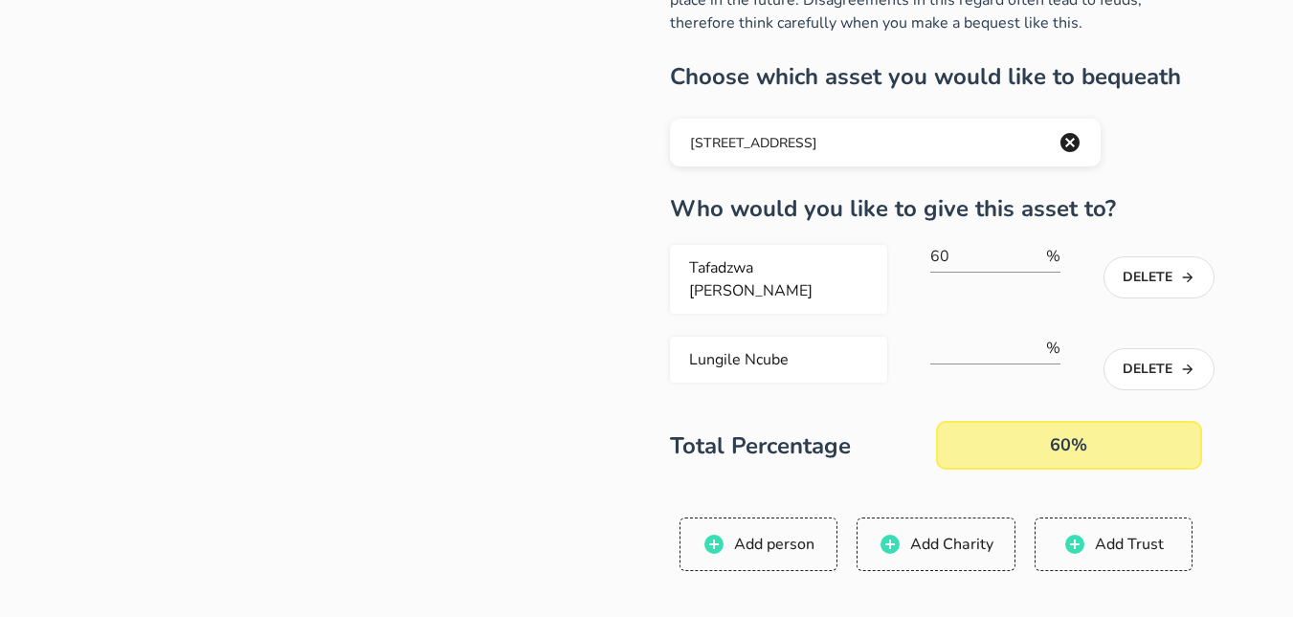
click at [1056, 432] on div "60%" at bounding box center [1069, 445] width 266 height 49
click at [993, 334] on input "number" at bounding box center [987, 348] width 112 height 31
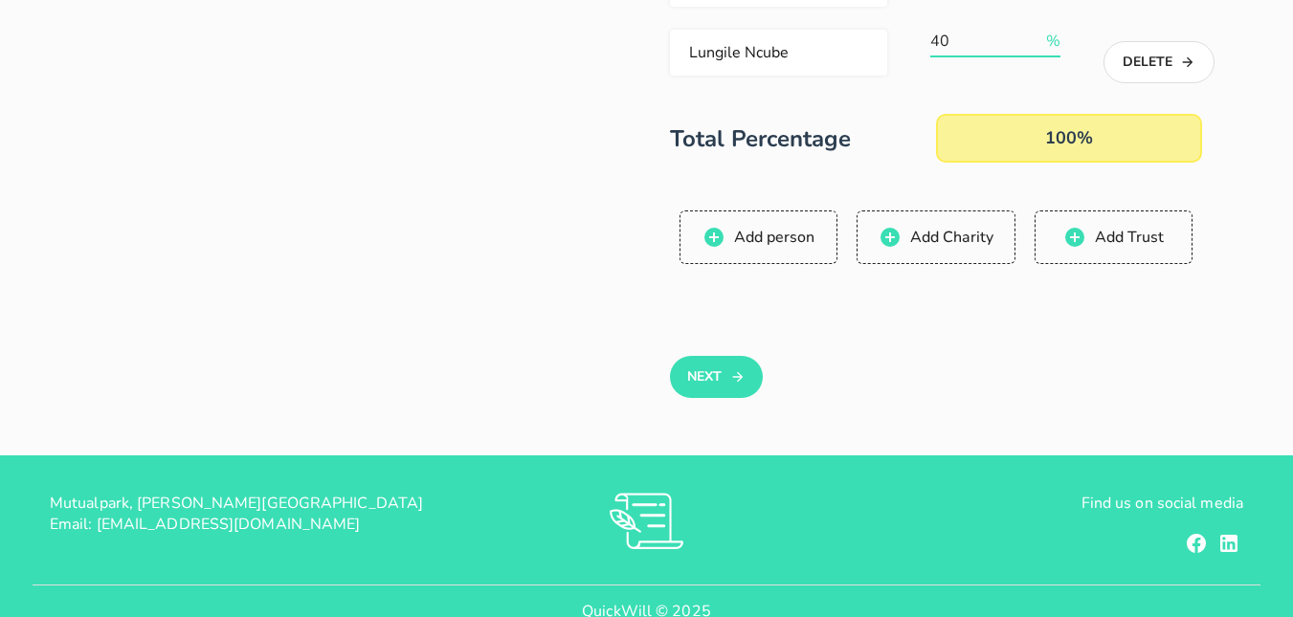
scroll to position [582, 0]
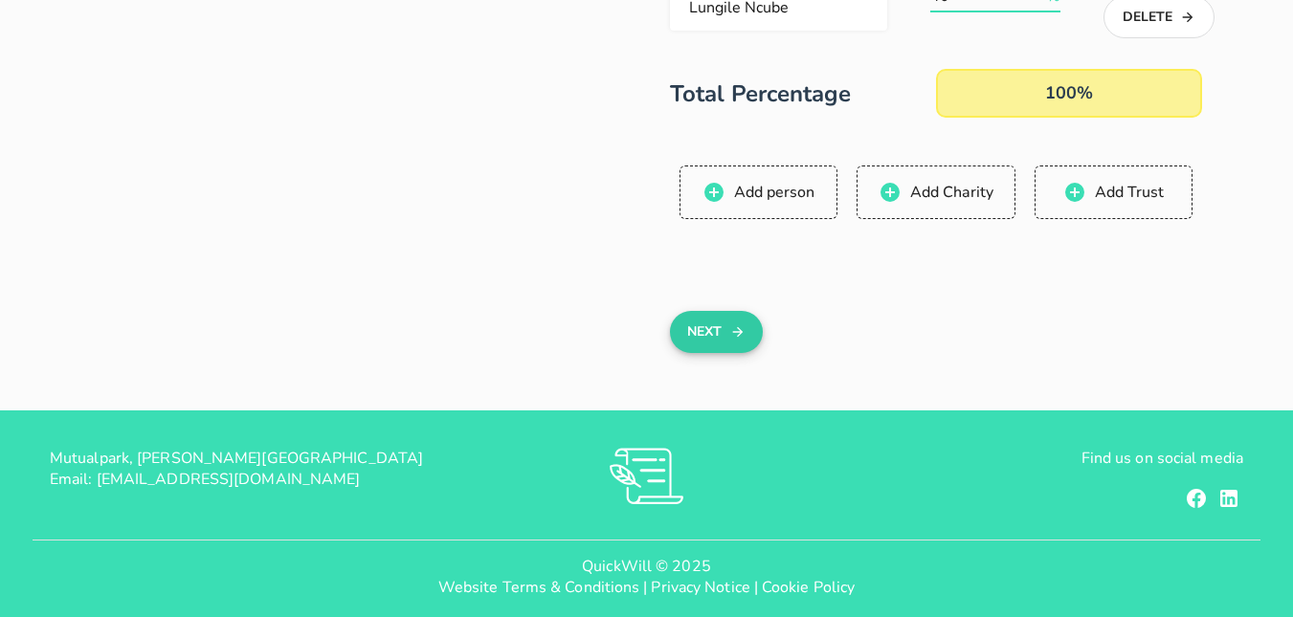
type input "40"
click at [702, 311] on button "Next" at bounding box center [716, 332] width 93 height 42
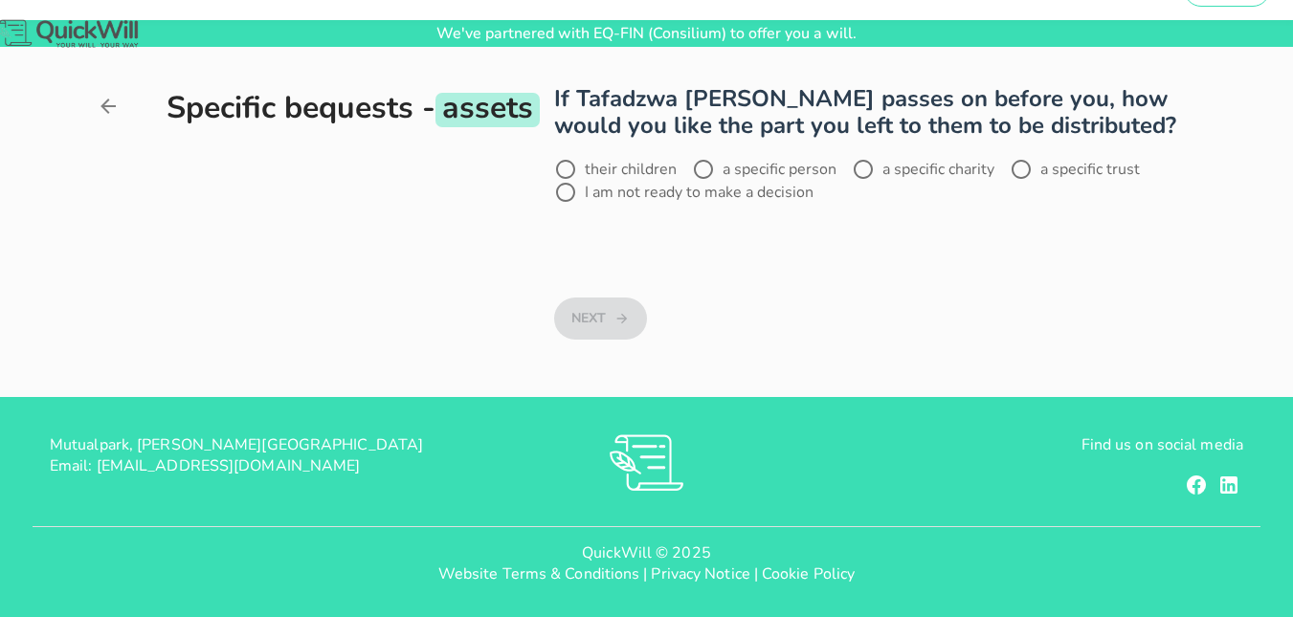
scroll to position [0, 0]
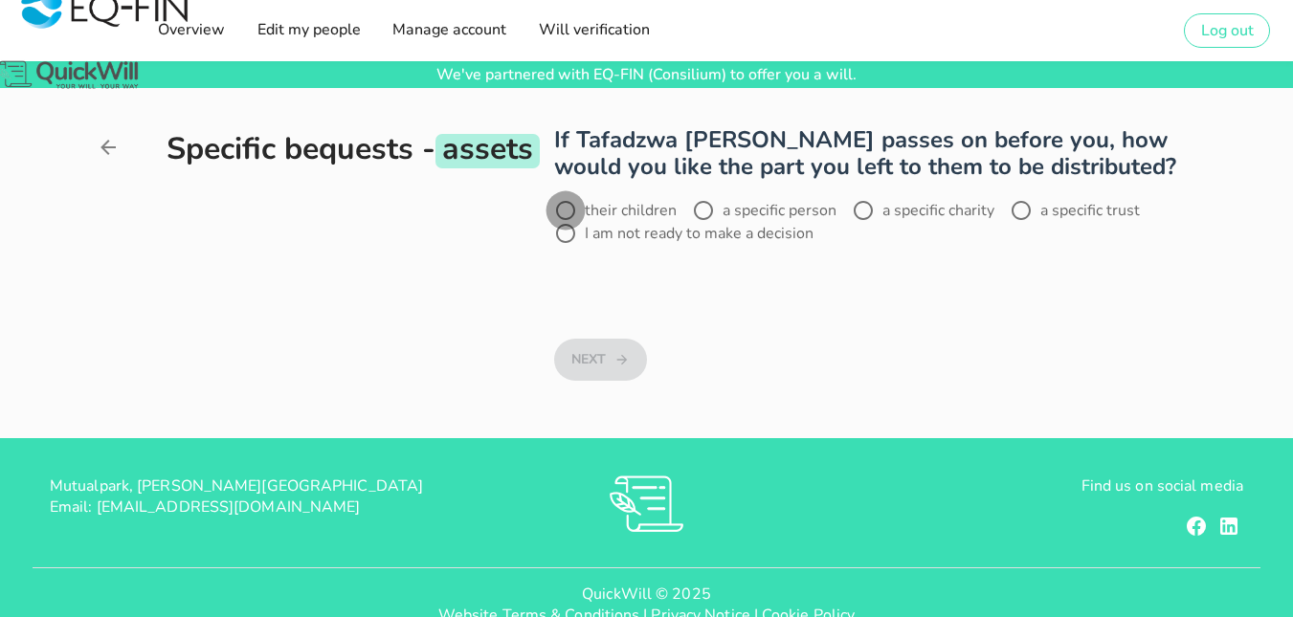
click at [567, 206] on div at bounding box center [565, 210] width 33 height 33
click at [637, 354] on button "Next" at bounding box center [600, 360] width 93 height 42
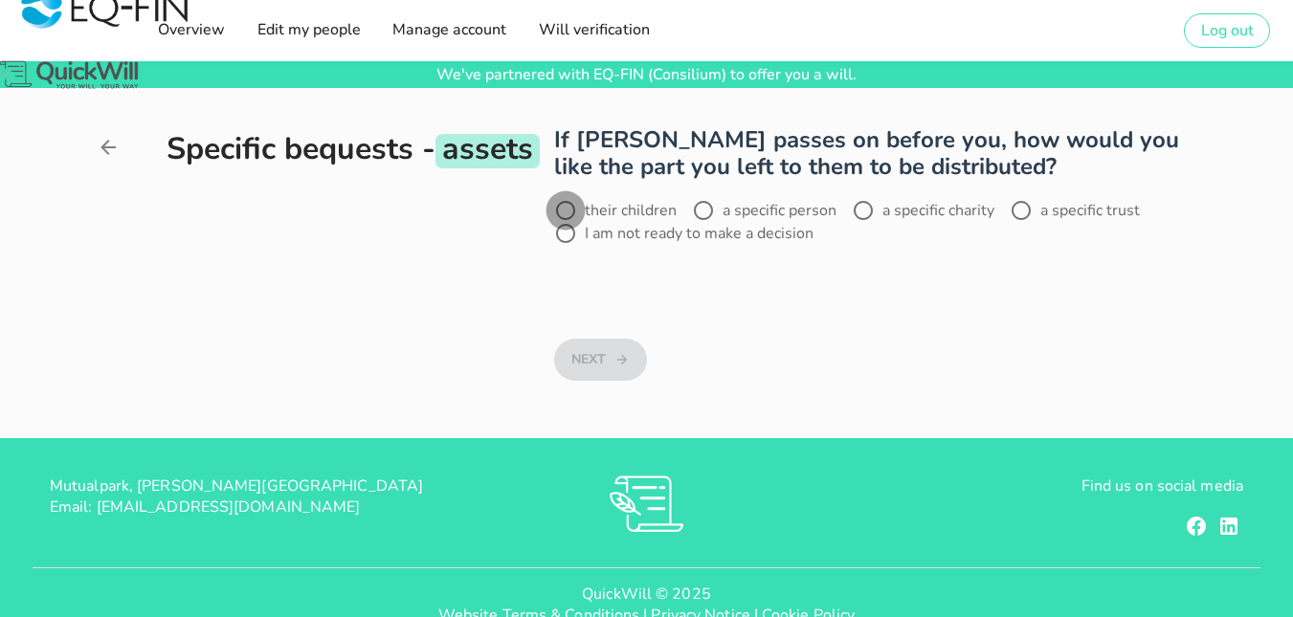
click at [573, 209] on div at bounding box center [565, 210] width 33 height 33
click at [627, 350] on icon "button" at bounding box center [622, 359] width 15 height 23
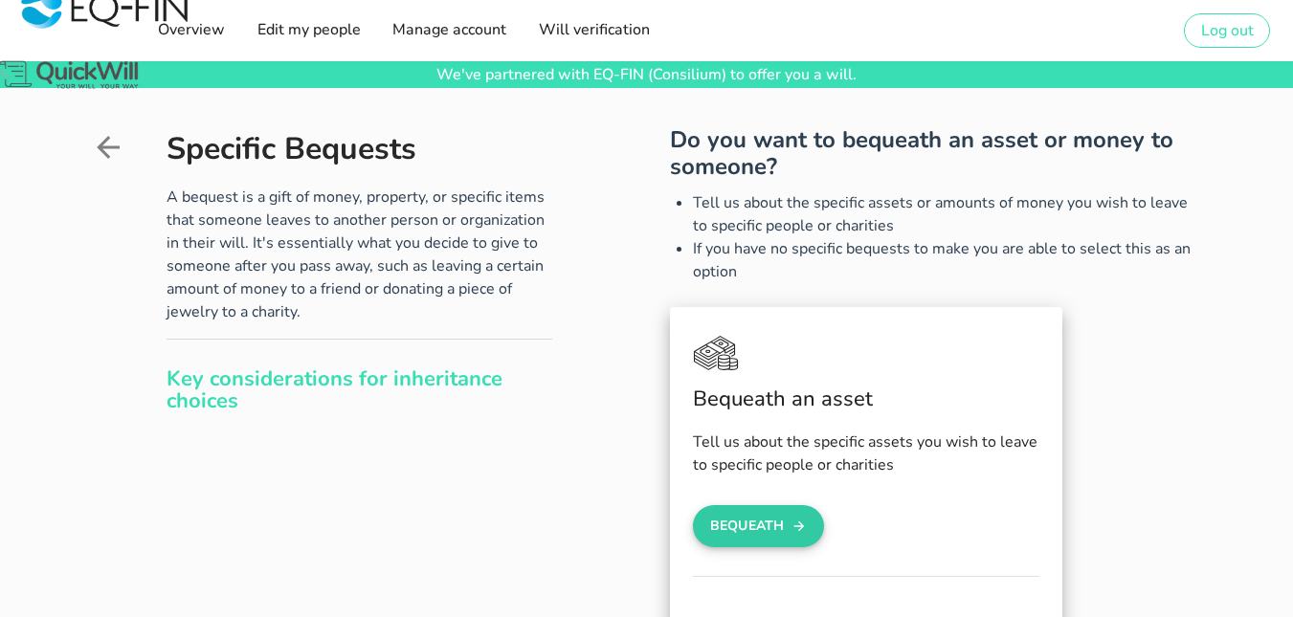
click at [780, 525] on button "Bequeath" at bounding box center [759, 526] width 132 height 42
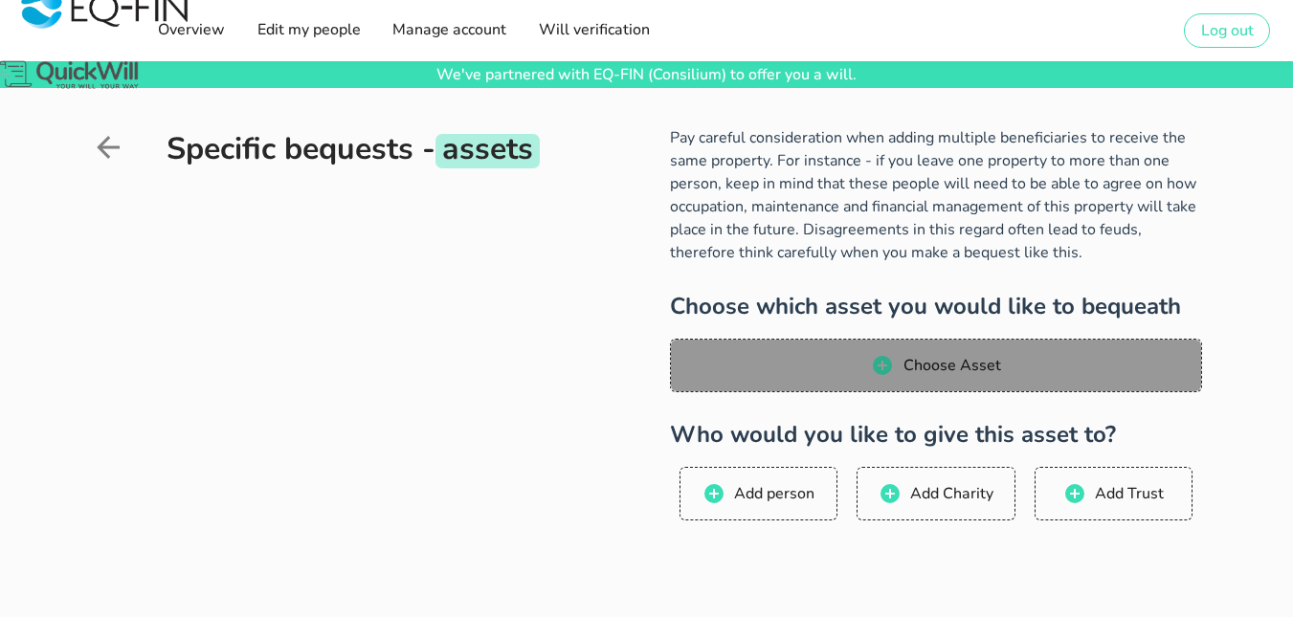
click at [943, 375] on span "Choose Asset" at bounding box center [951, 365] width 99 height 21
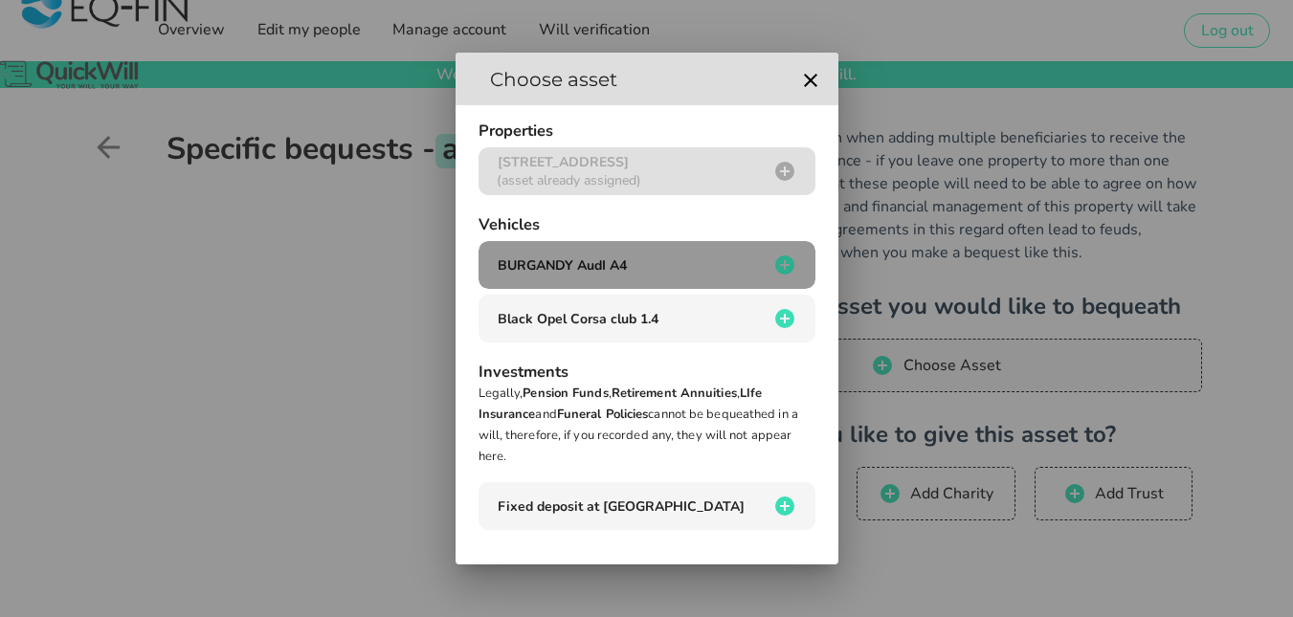
click at [514, 264] on span "BURGANDY AudI A4" at bounding box center [562, 266] width 129 height 18
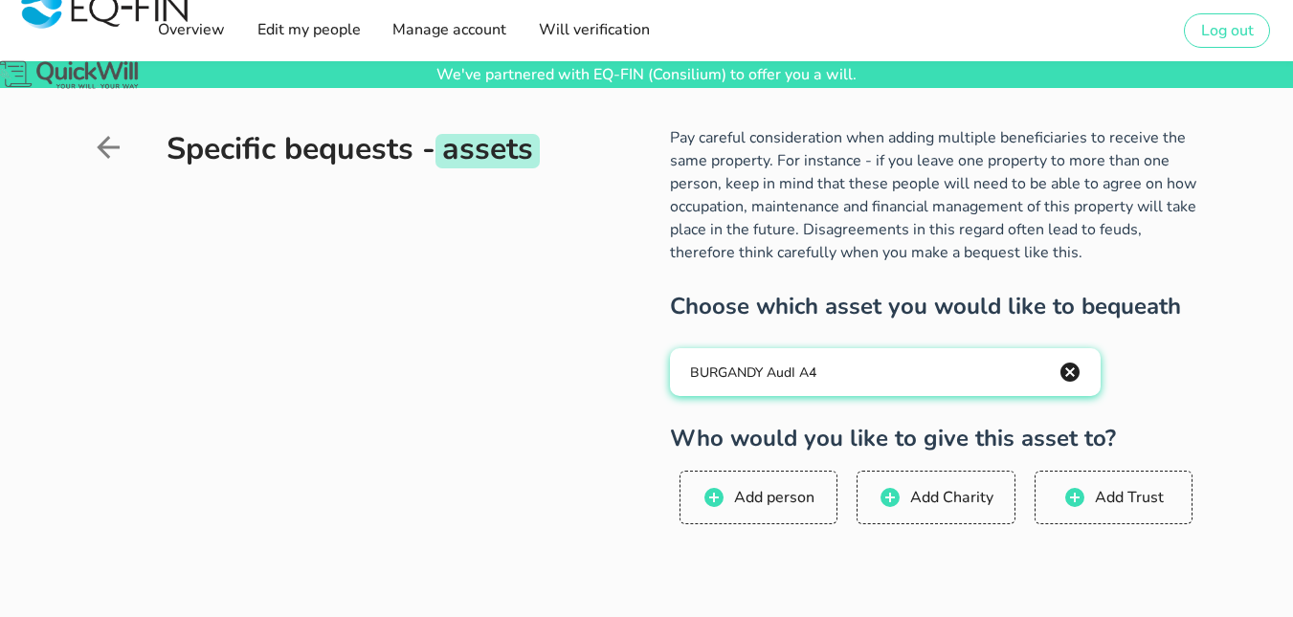
click at [1074, 372] on icon "button" at bounding box center [1070, 372] width 19 height 19
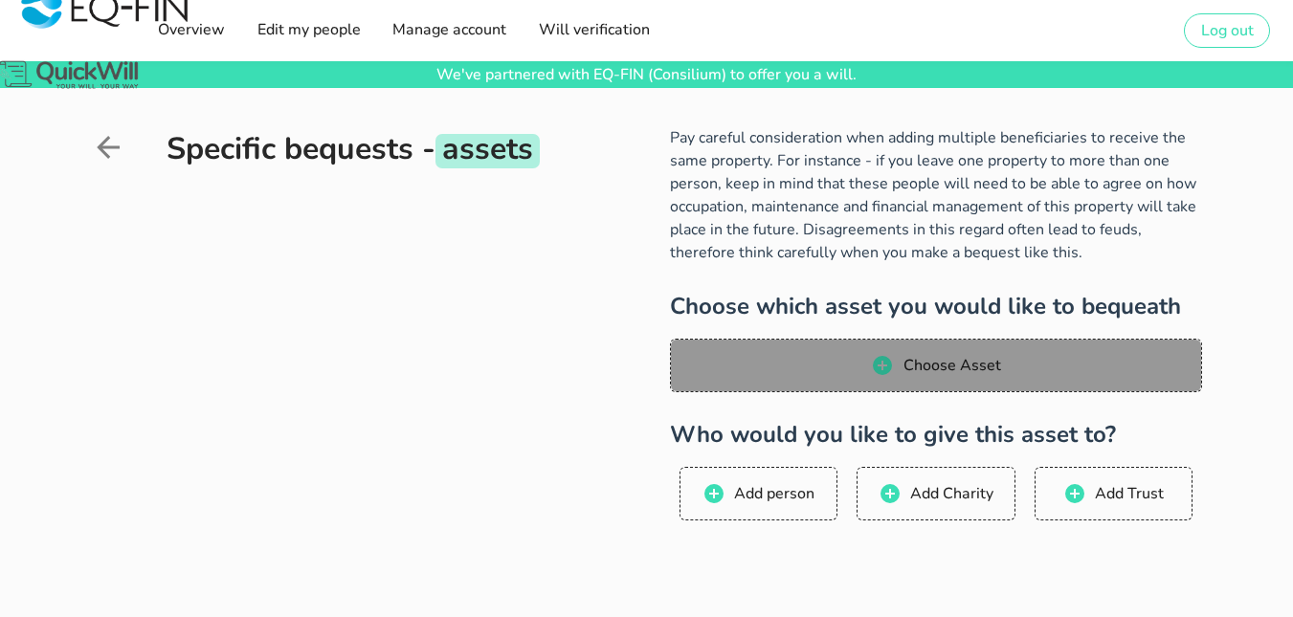
click at [1074, 372] on span "Choose Asset" at bounding box center [935, 365] width 493 height 23
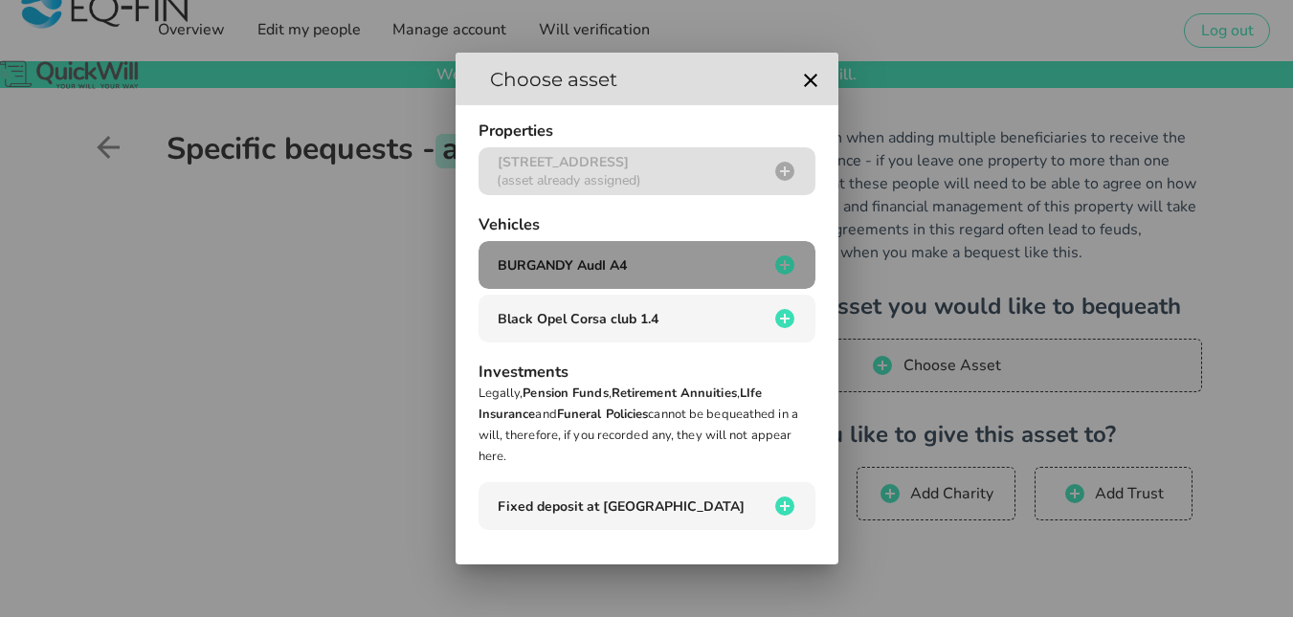
click at [526, 277] on span "BURGANDY AudI A4" at bounding box center [647, 265] width 306 height 23
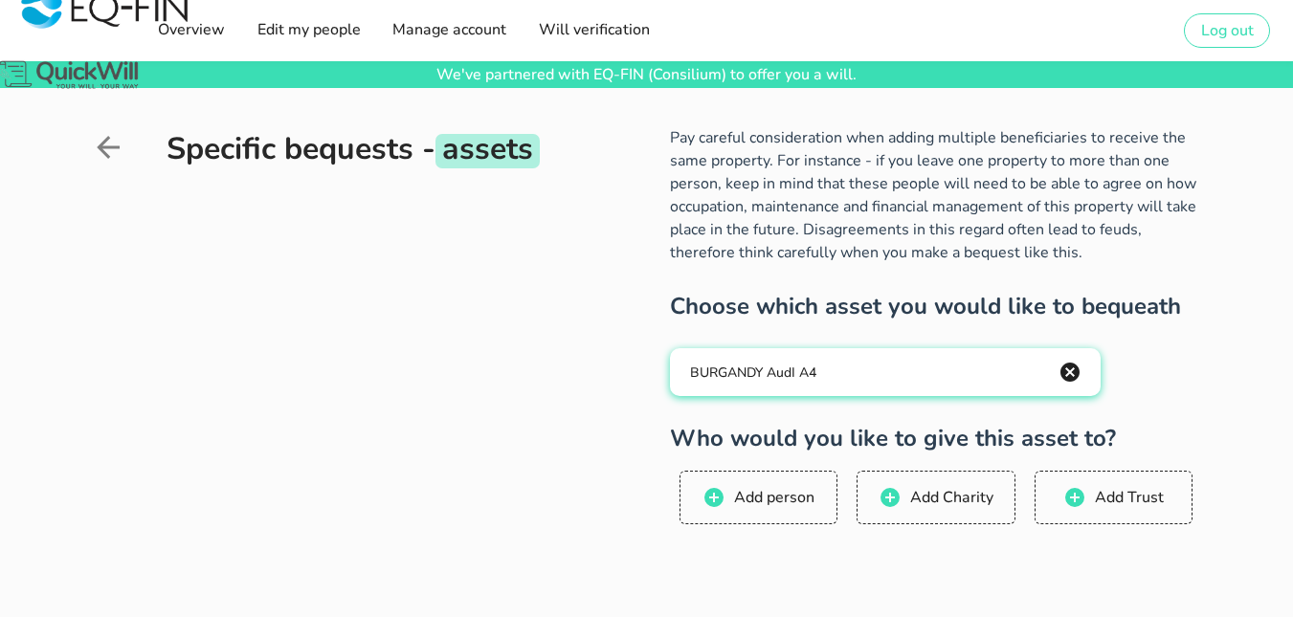
click at [848, 364] on div "BURGANDY AudI A4" at bounding box center [885, 372] width 400 height 23
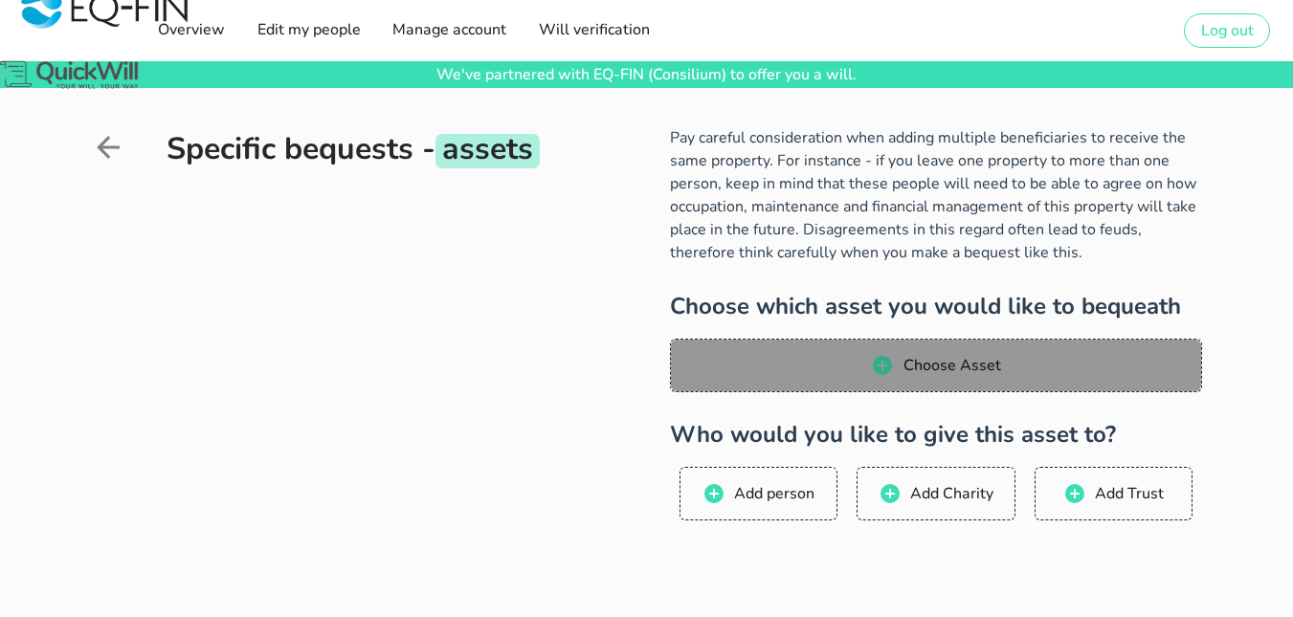
click at [848, 364] on span "Choose Asset" at bounding box center [935, 365] width 493 height 23
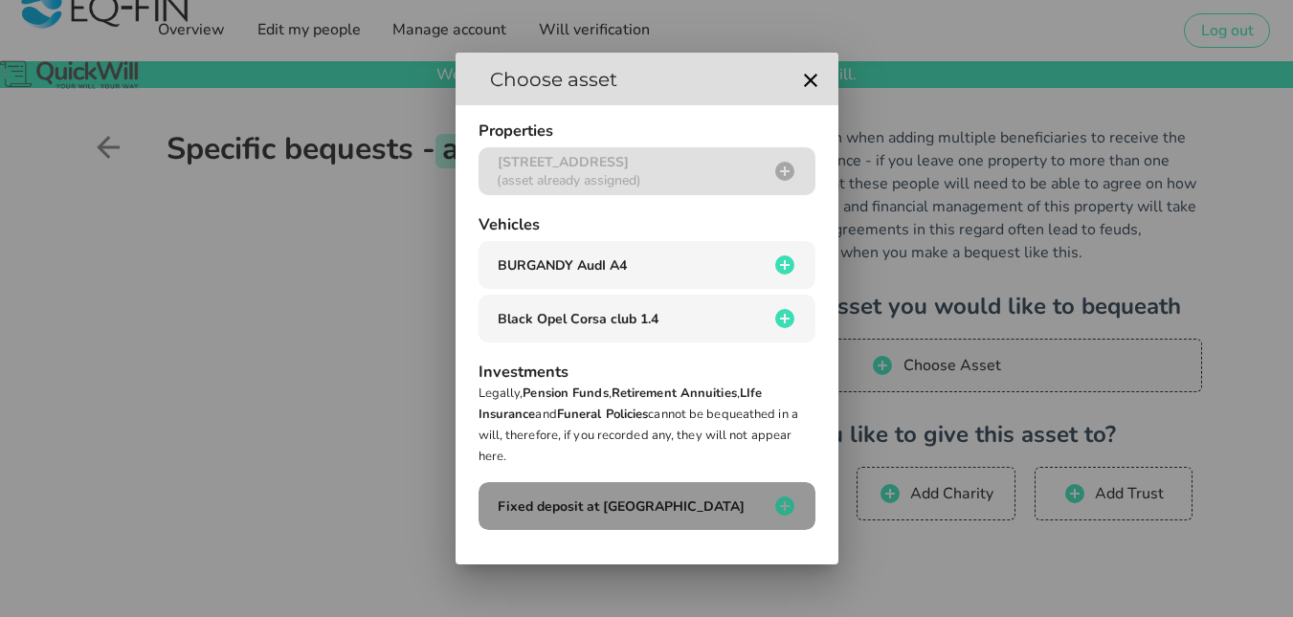
click at [751, 506] on div "Fixed deposit at [GEOGRAPHIC_DATA]" at bounding box center [631, 507] width 276 height 18
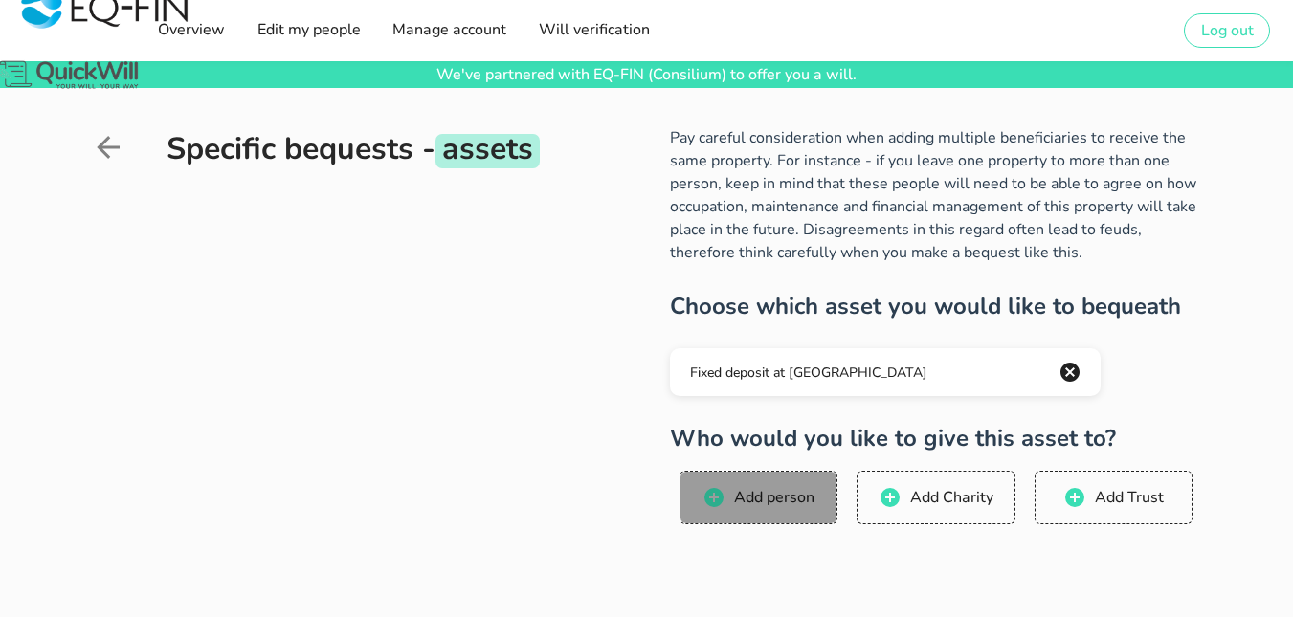
click at [728, 509] on button "Add person" at bounding box center [759, 498] width 158 height 54
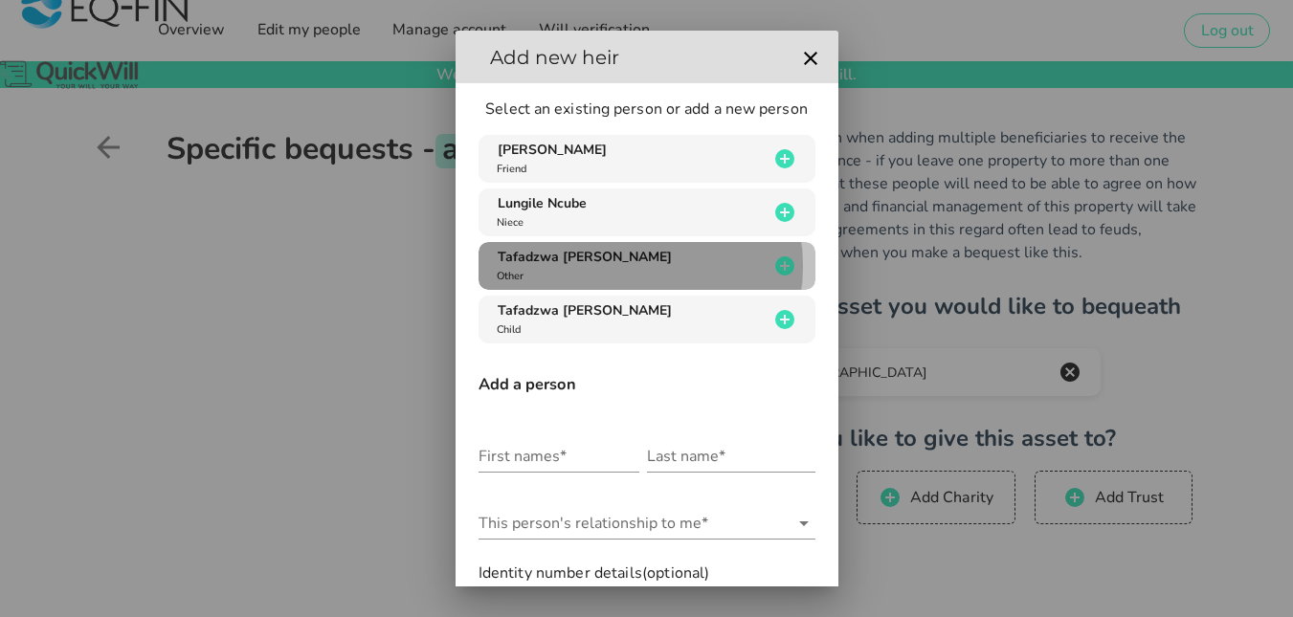
click at [671, 260] on div "Tafadzwa [PERSON_NAME] Other" at bounding box center [631, 266] width 276 height 36
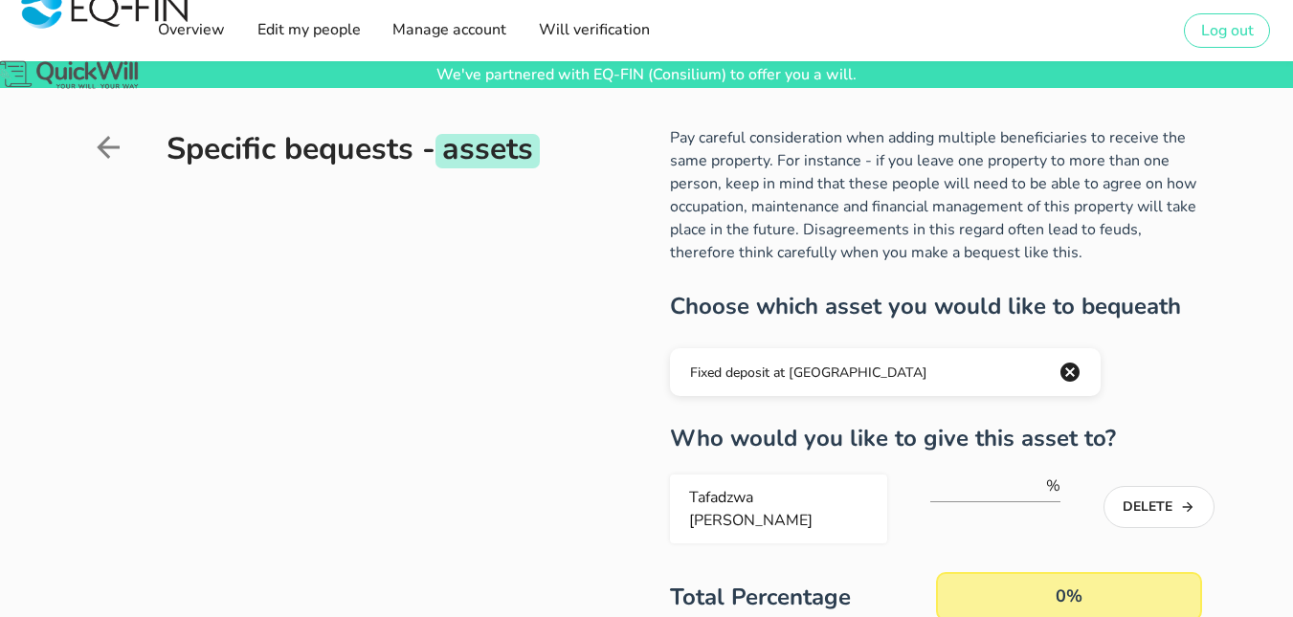
click at [671, 260] on p "Pay careful consideration when adding multiple beneficiaries to receive the sam…" at bounding box center [936, 195] width 532 height 138
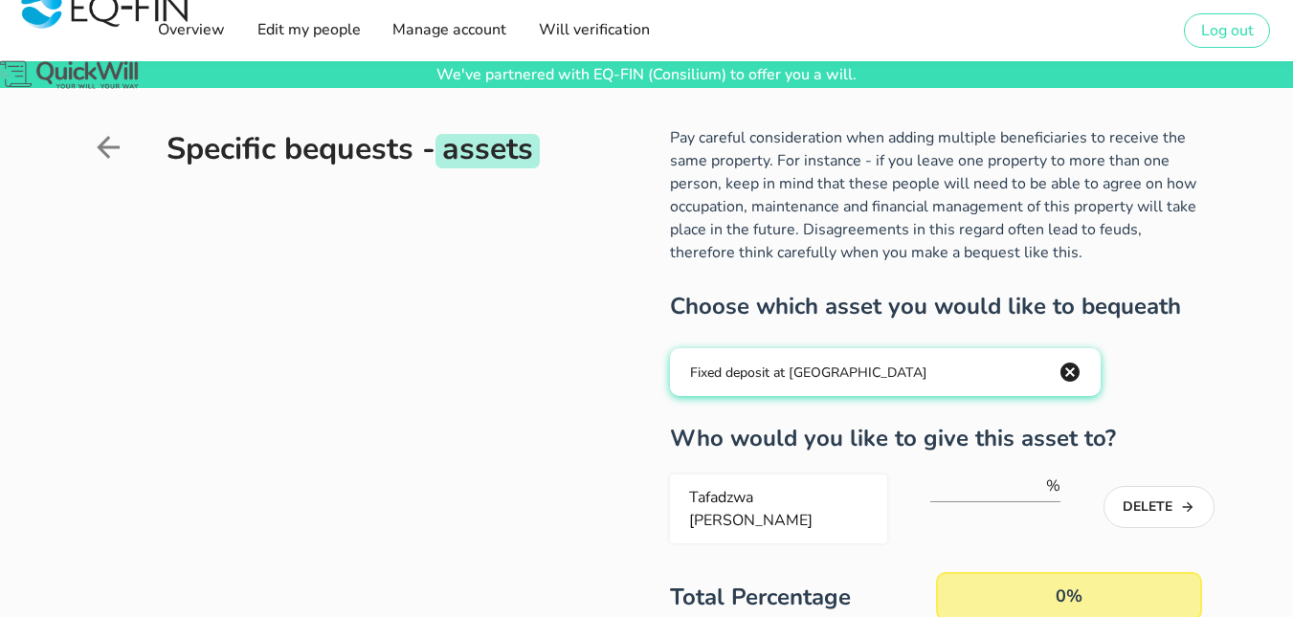
click at [1071, 374] on icon "button" at bounding box center [1070, 372] width 23 height 23
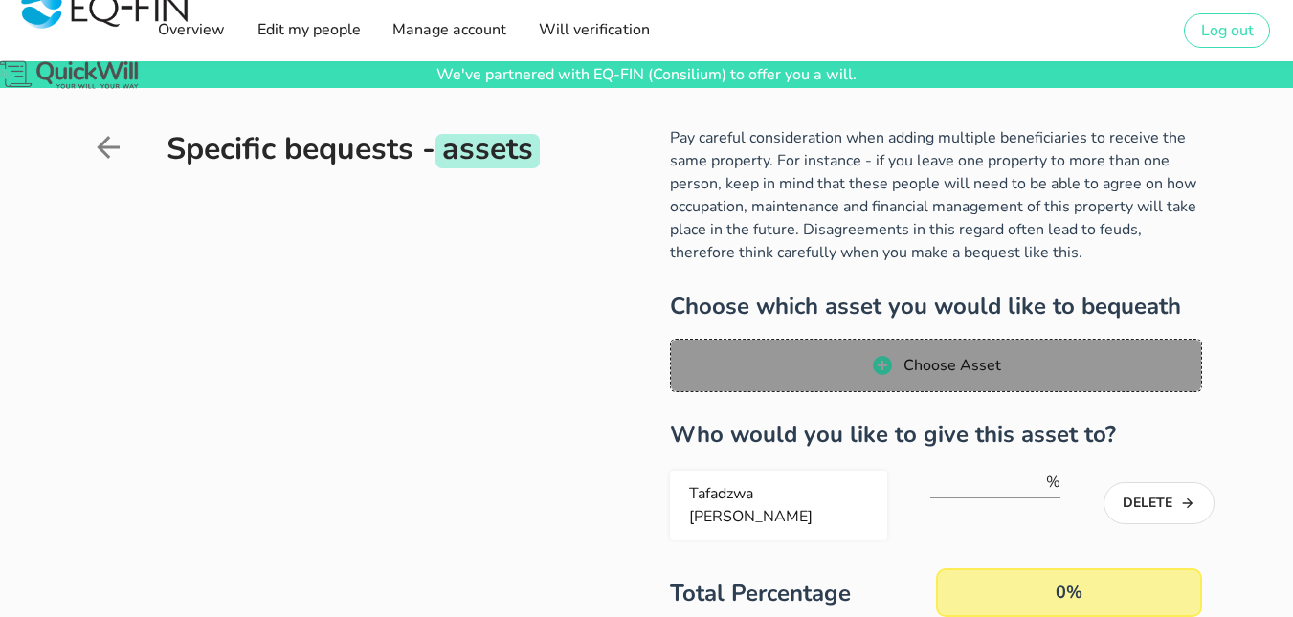
click at [1071, 374] on span "Choose Asset" at bounding box center [935, 365] width 493 height 23
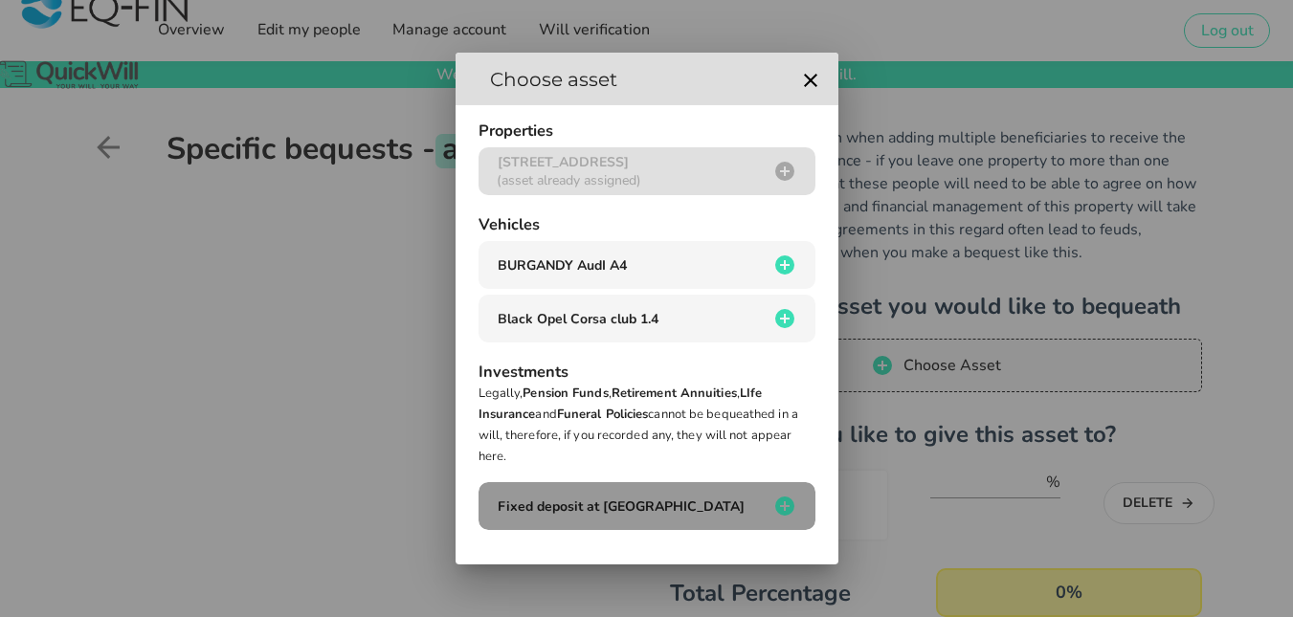
click at [737, 509] on div "Fixed deposit at [GEOGRAPHIC_DATA]" at bounding box center [631, 507] width 276 height 18
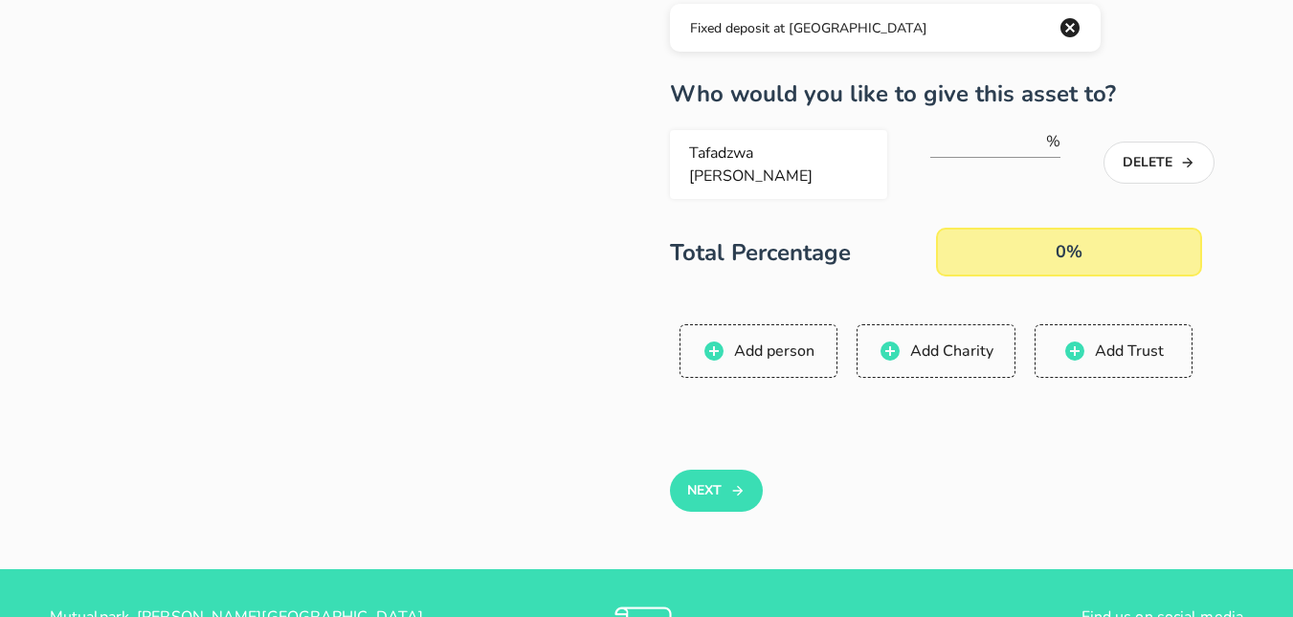
scroll to position [357, 0]
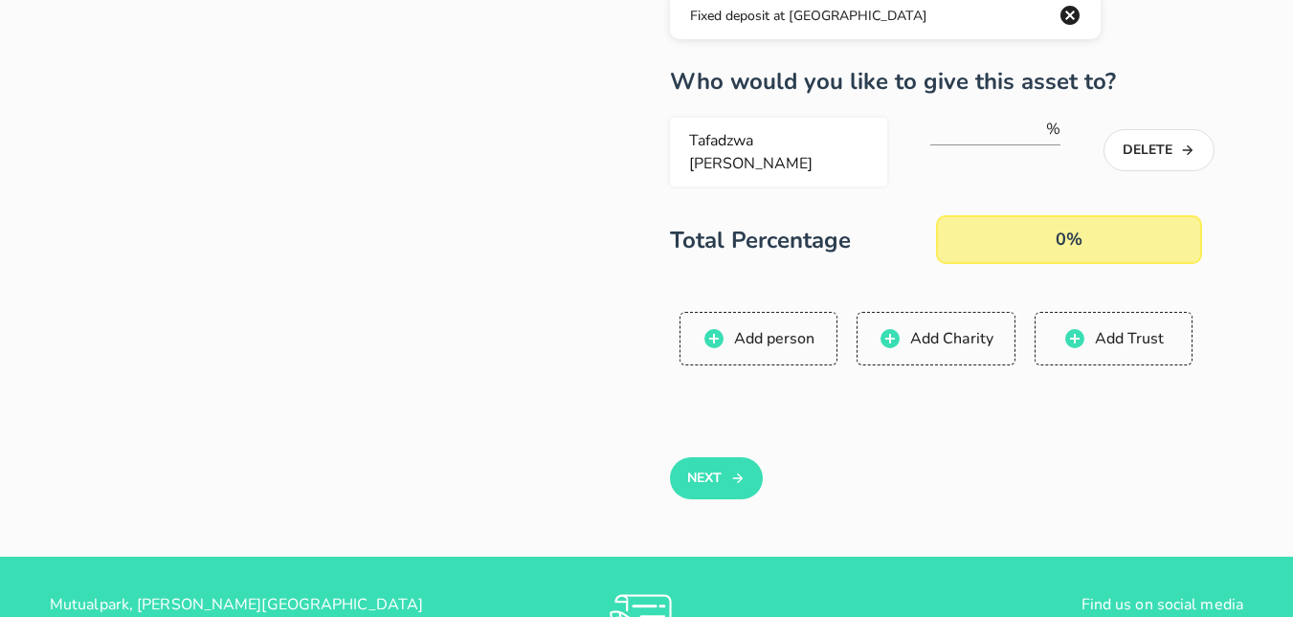
click at [777, 153] on div "Tafadzwa [PERSON_NAME]" at bounding box center [779, 152] width 202 height 69
click at [766, 135] on div "Tafadzwa [PERSON_NAME]" at bounding box center [779, 152] width 202 height 69
click at [781, 328] on span "Add person" at bounding box center [773, 338] width 81 height 21
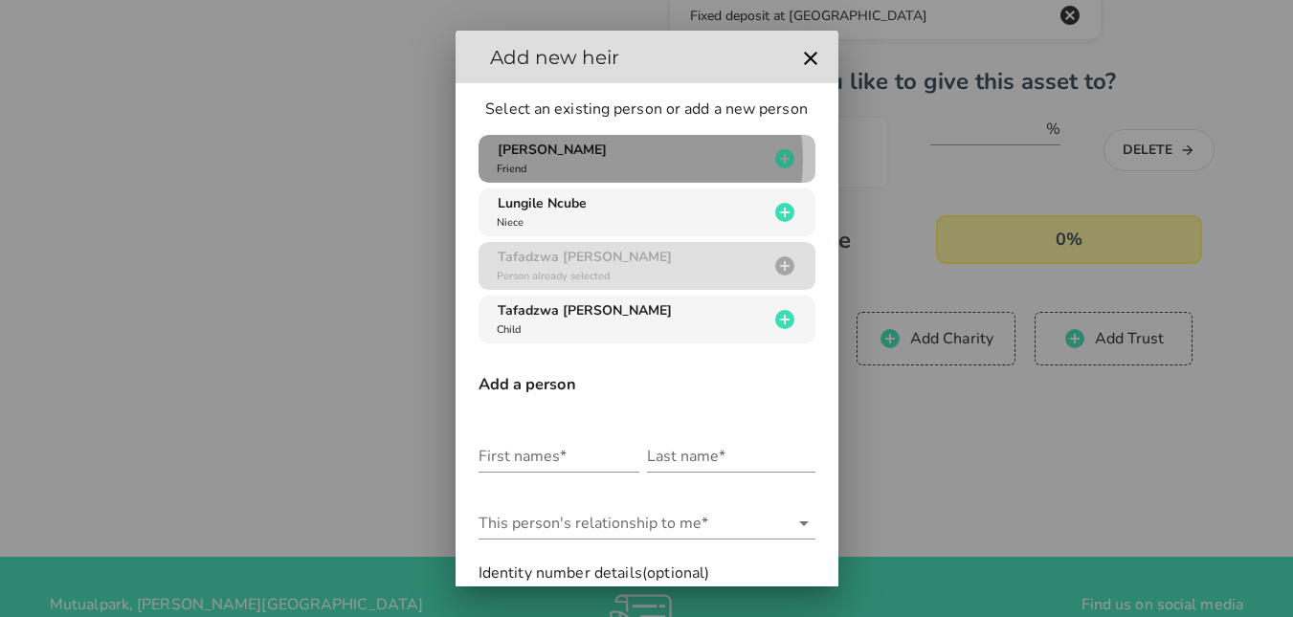
click at [670, 160] on div "[PERSON_NAME] Friend" at bounding box center [631, 159] width 276 height 36
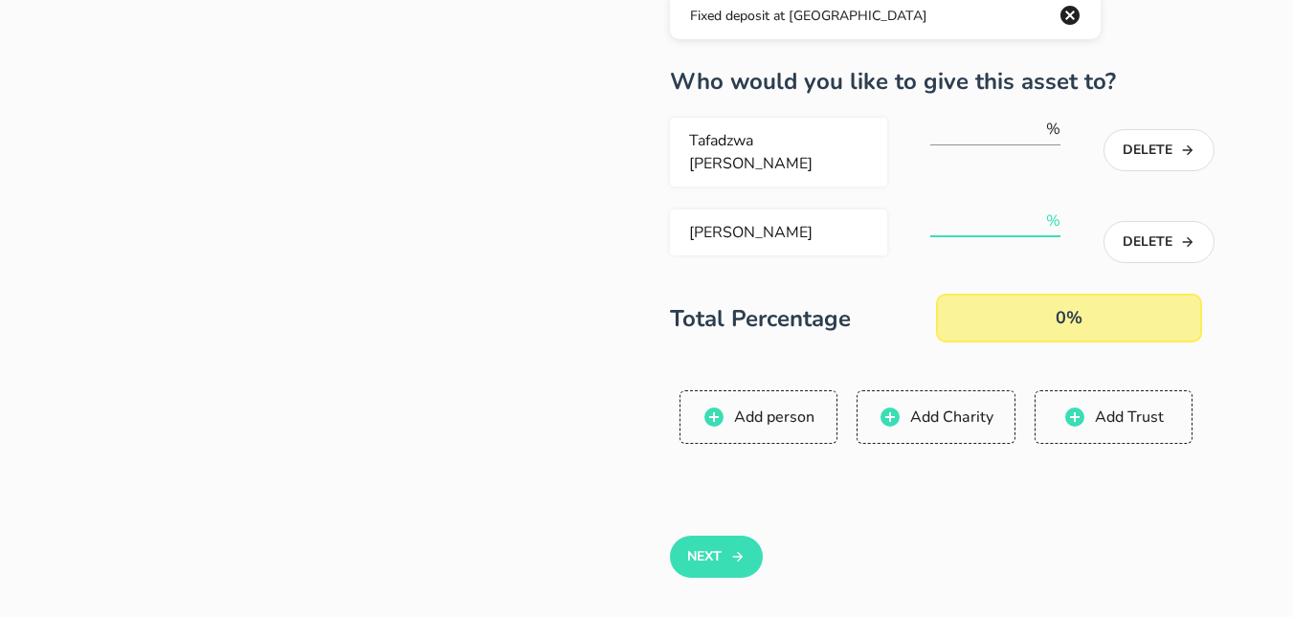
click at [963, 208] on input "number" at bounding box center [987, 221] width 112 height 31
type input "20"
click at [942, 133] on input "number" at bounding box center [987, 129] width 112 height 31
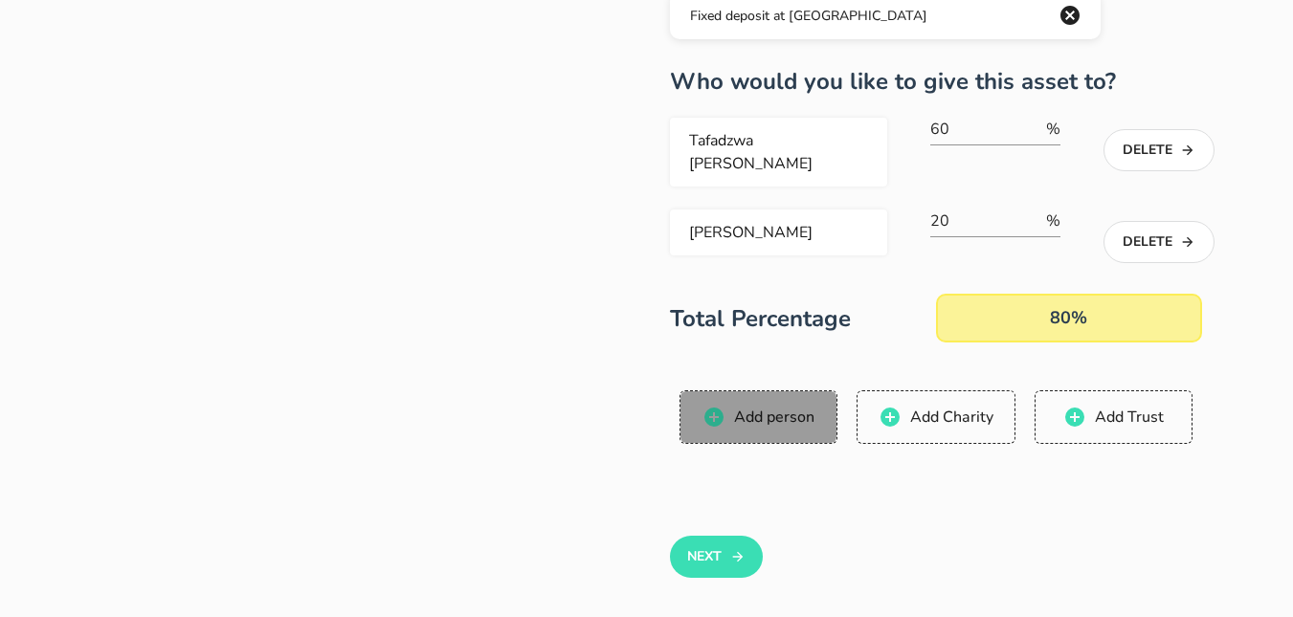
click at [796, 391] on button "Add person" at bounding box center [759, 418] width 158 height 54
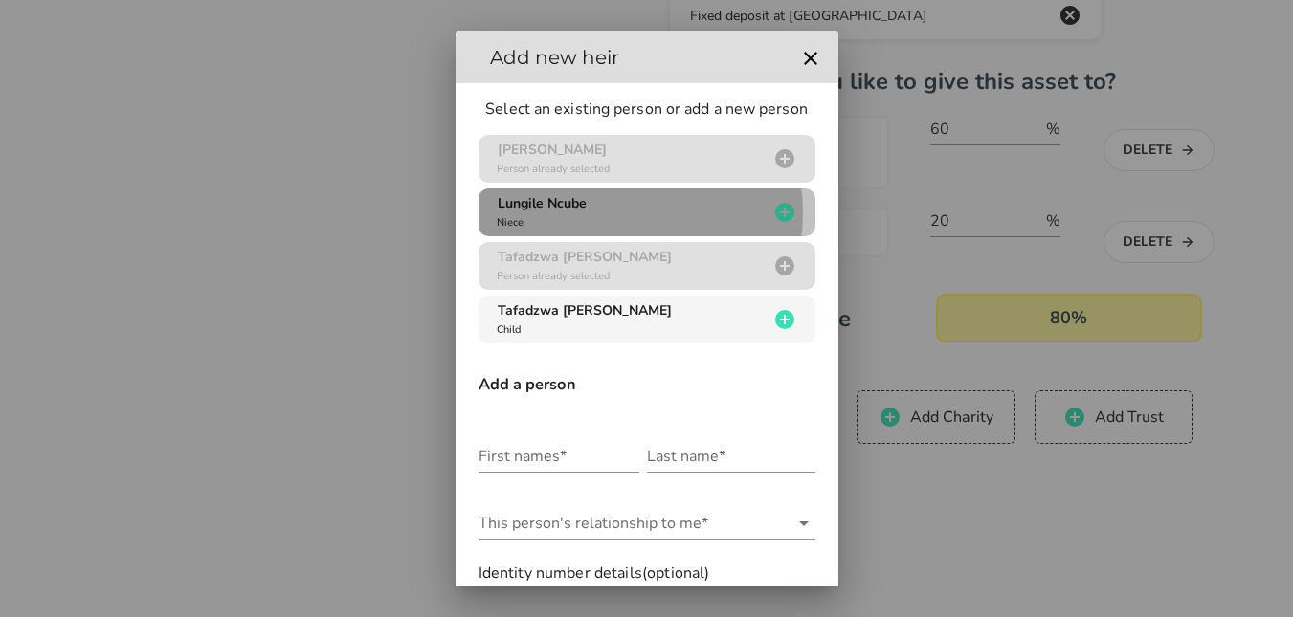
click at [660, 200] on div "Lungile Ncube Niece" at bounding box center [631, 212] width 276 height 36
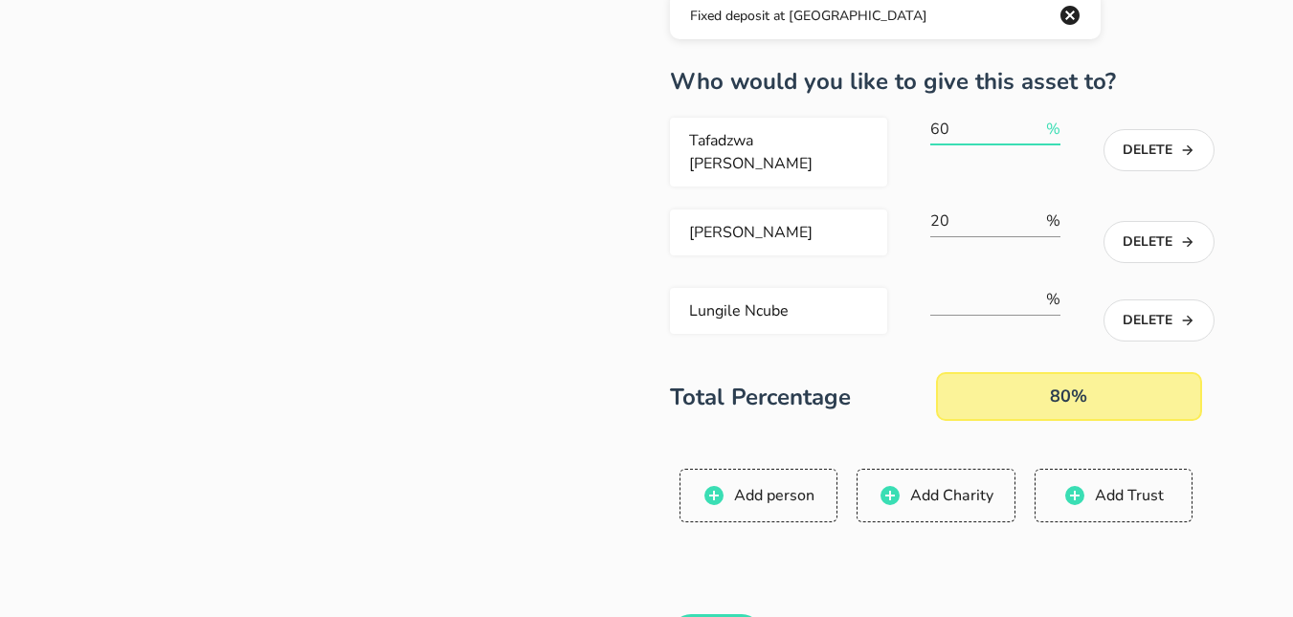
click at [939, 127] on input "60" at bounding box center [987, 129] width 112 height 31
type input "50"
click at [965, 286] on input "number" at bounding box center [987, 299] width 112 height 31
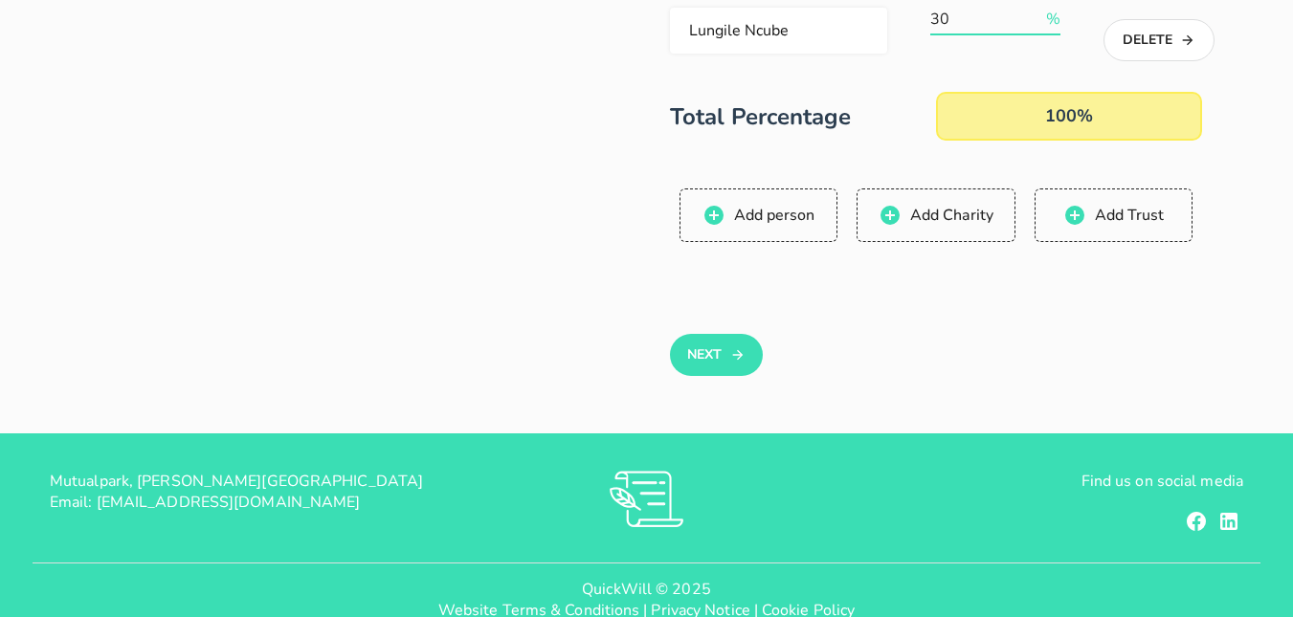
scroll to position [651, 0]
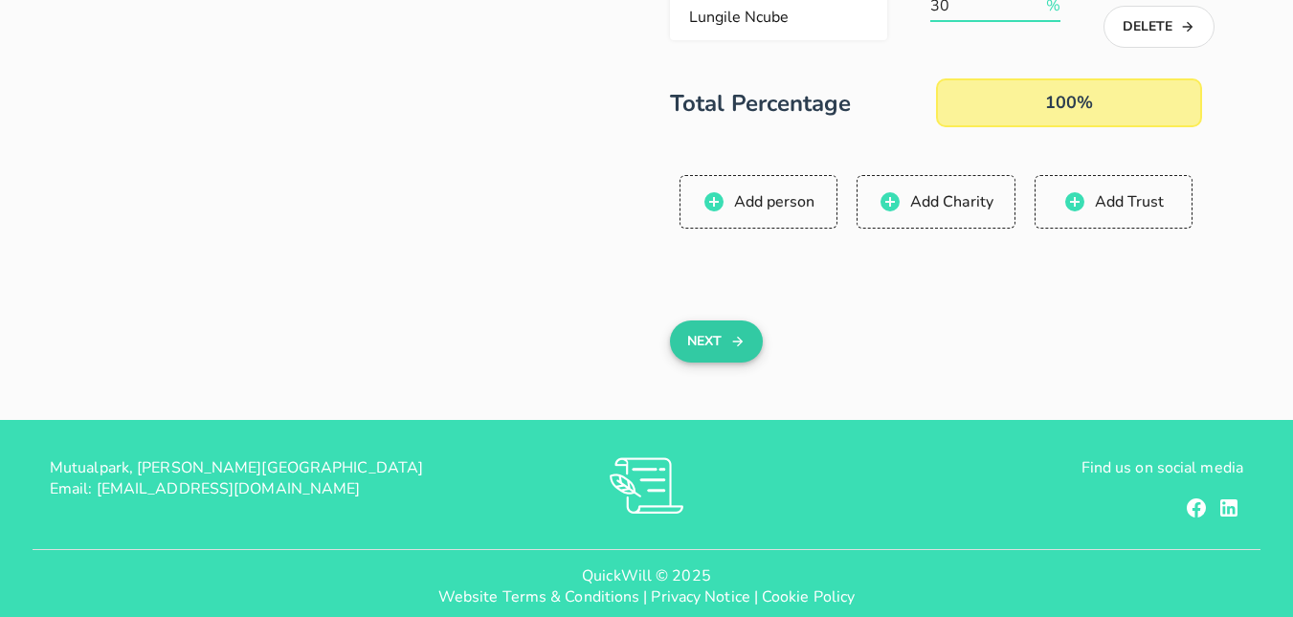
type input "30"
click at [716, 329] on button "Next" at bounding box center [716, 342] width 93 height 42
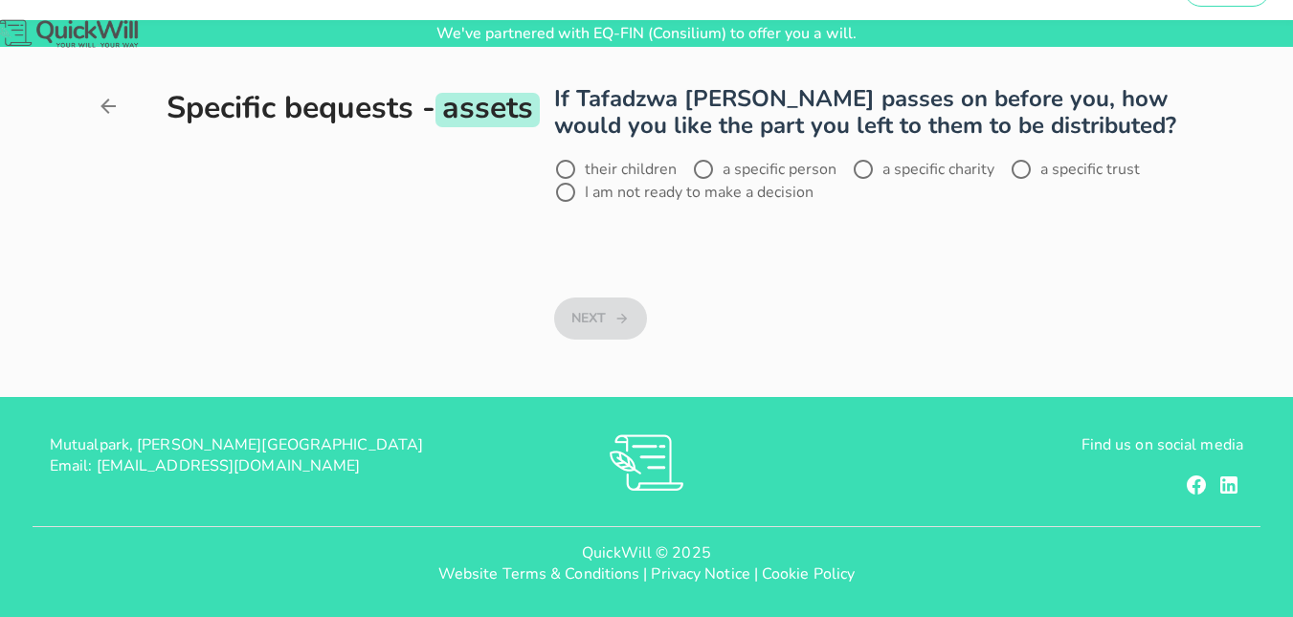
scroll to position [0, 0]
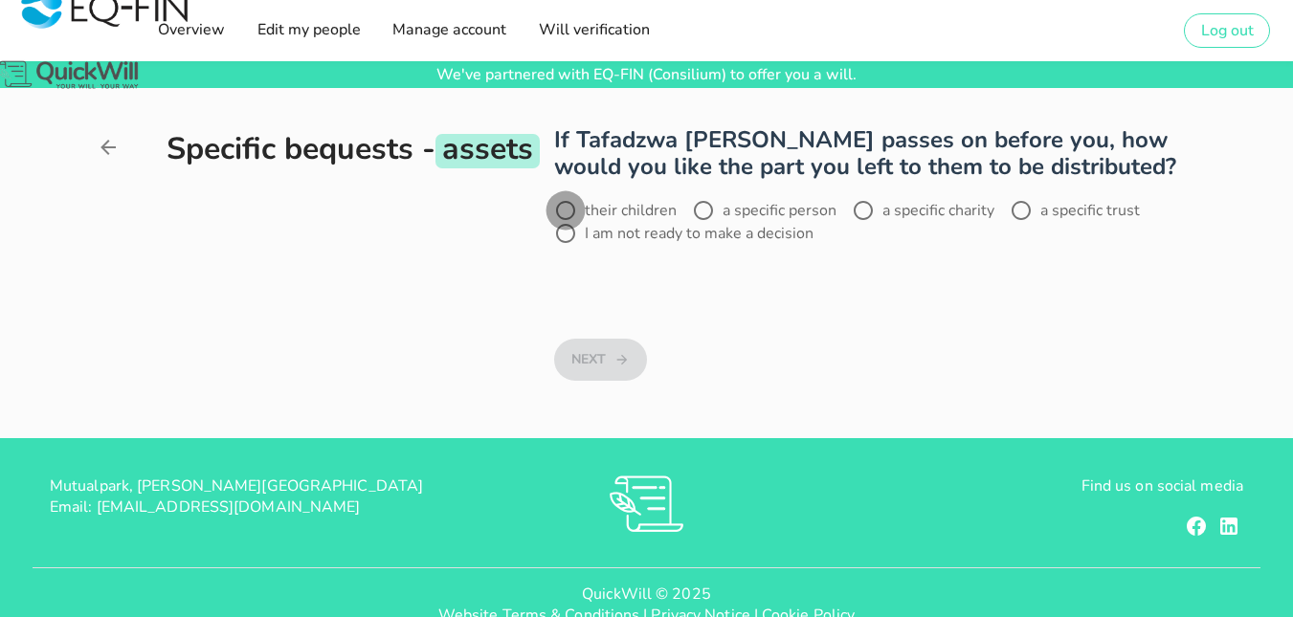
click at [569, 204] on div at bounding box center [565, 210] width 33 height 33
click at [606, 355] on button "Next" at bounding box center [600, 360] width 93 height 42
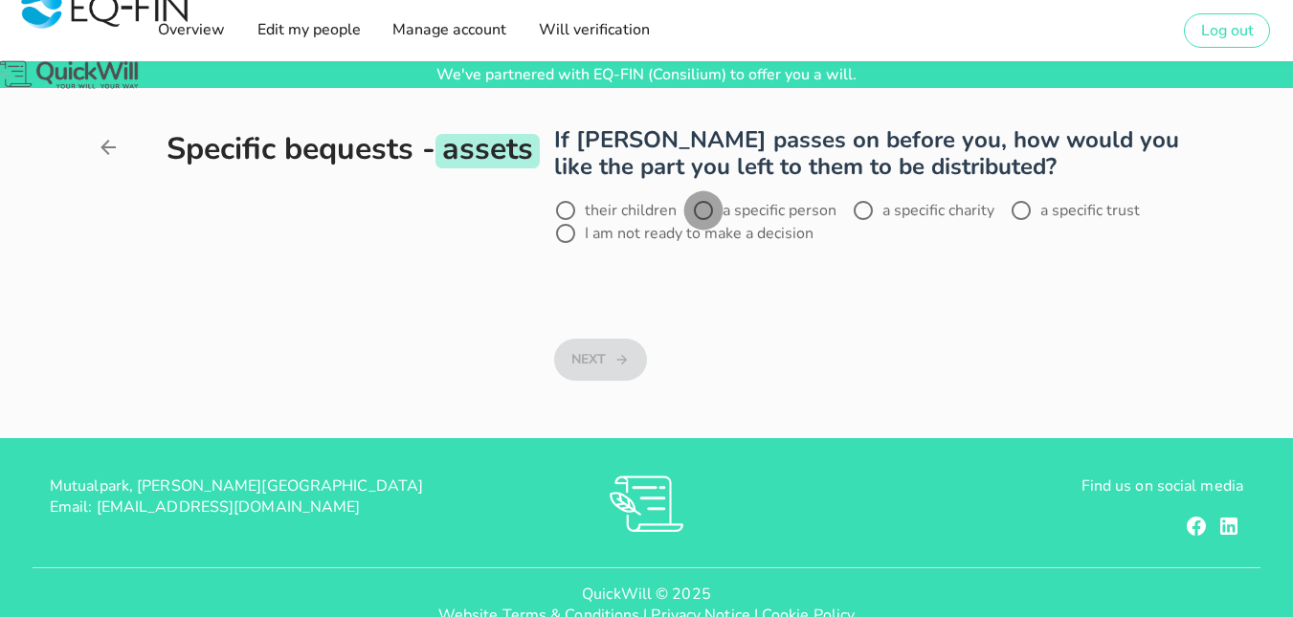
click at [695, 203] on div at bounding box center [703, 210] width 33 height 33
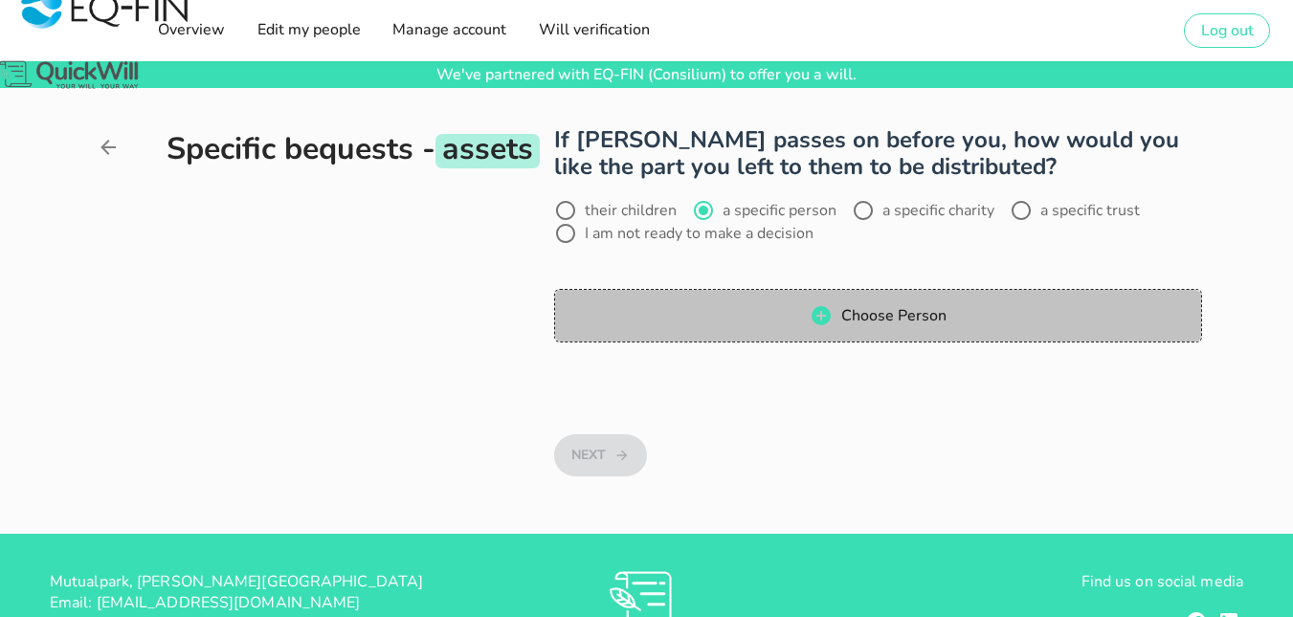
click at [676, 312] on span "Choose Person" at bounding box center [877, 315] width 609 height 23
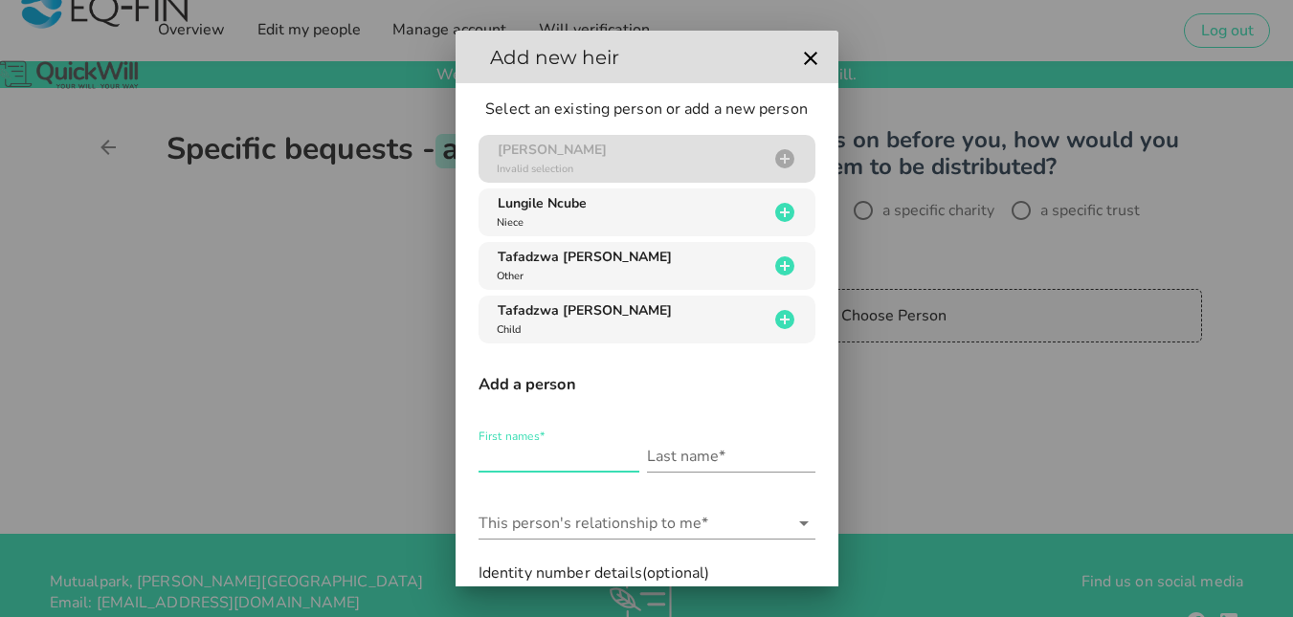
click at [523, 472] on div "First names*" at bounding box center [559, 456] width 161 height 31
type input "j"
type input "Jayden"
click at [686, 450] on div "Last name*" at bounding box center [731, 456] width 168 height 31
type input "Mhiripiri"
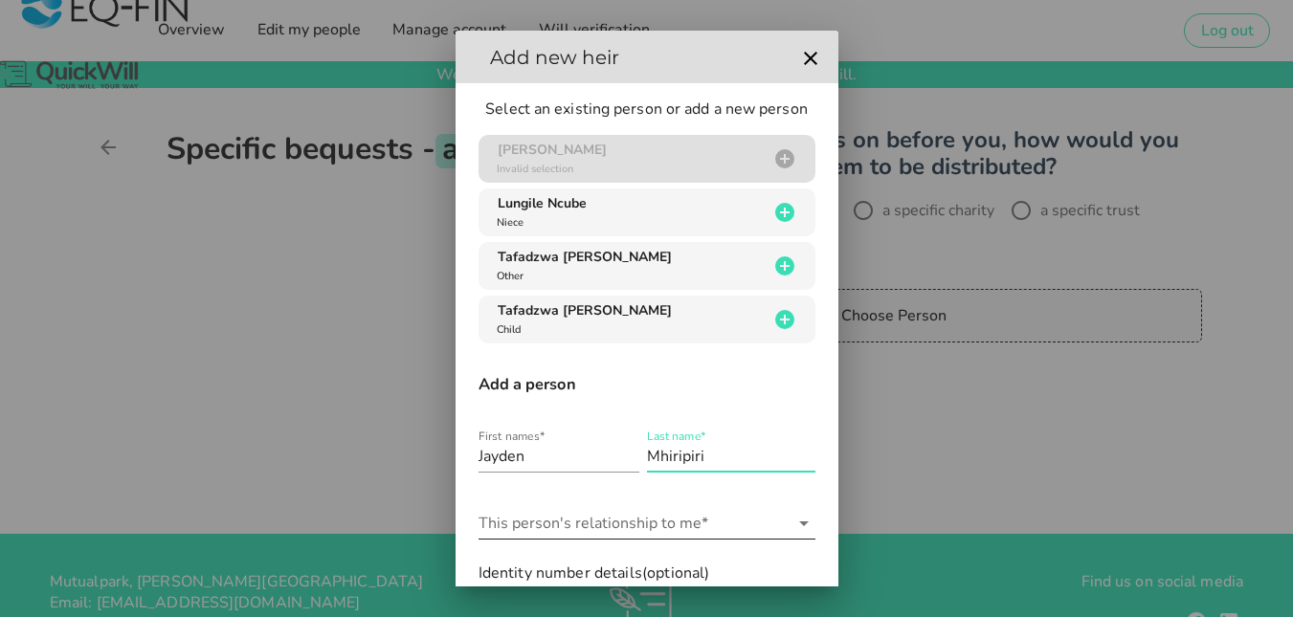
click at [598, 526] on input "This person's relationship to me*" at bounding box center [634, 523] width 310 height 31
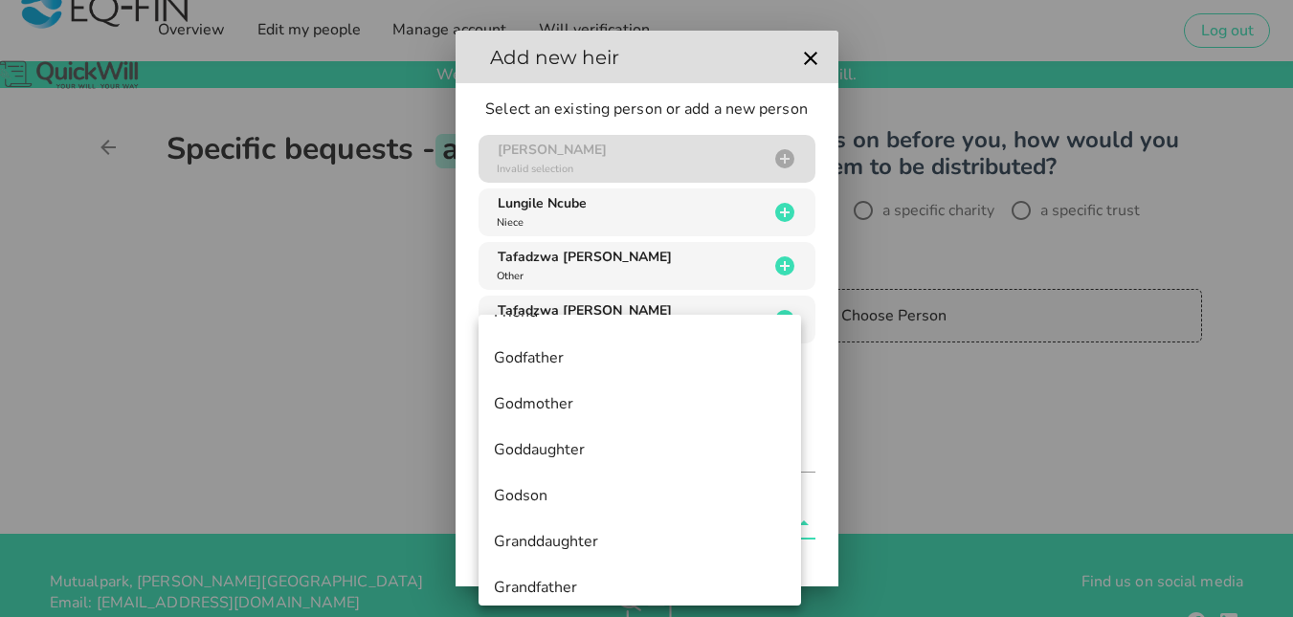
scroll to position [598, 0]
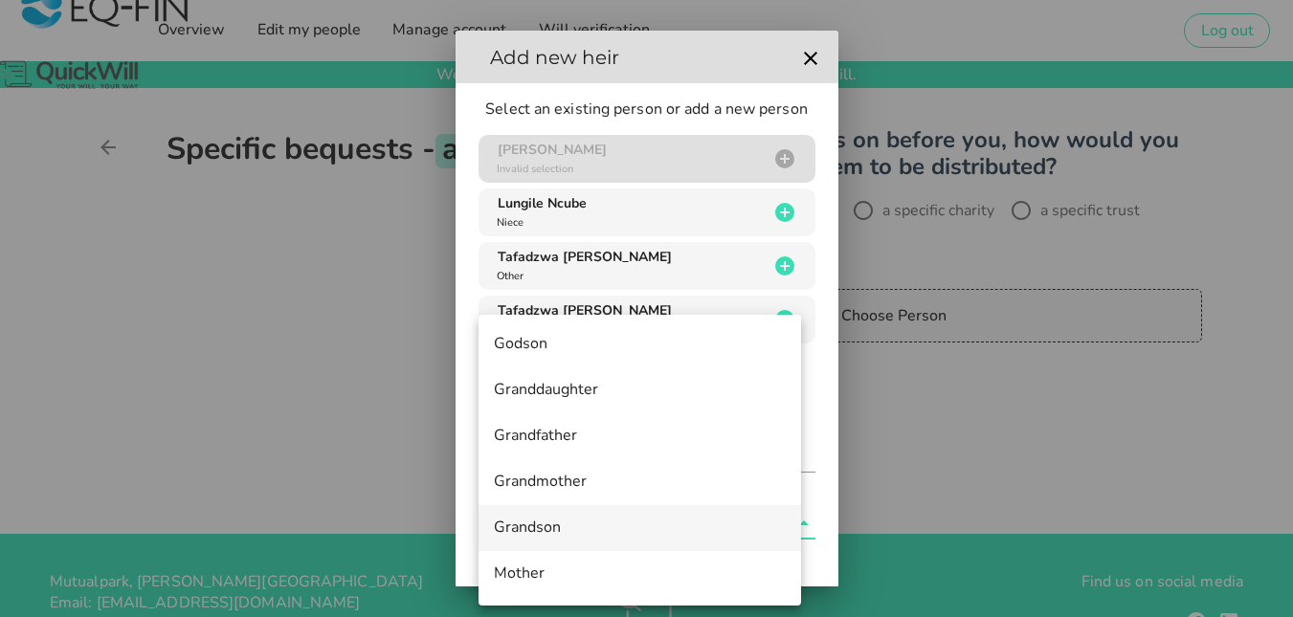
click at [612, 527] on div "Grandson" at bounding box center [640, 528] width 292 height 18
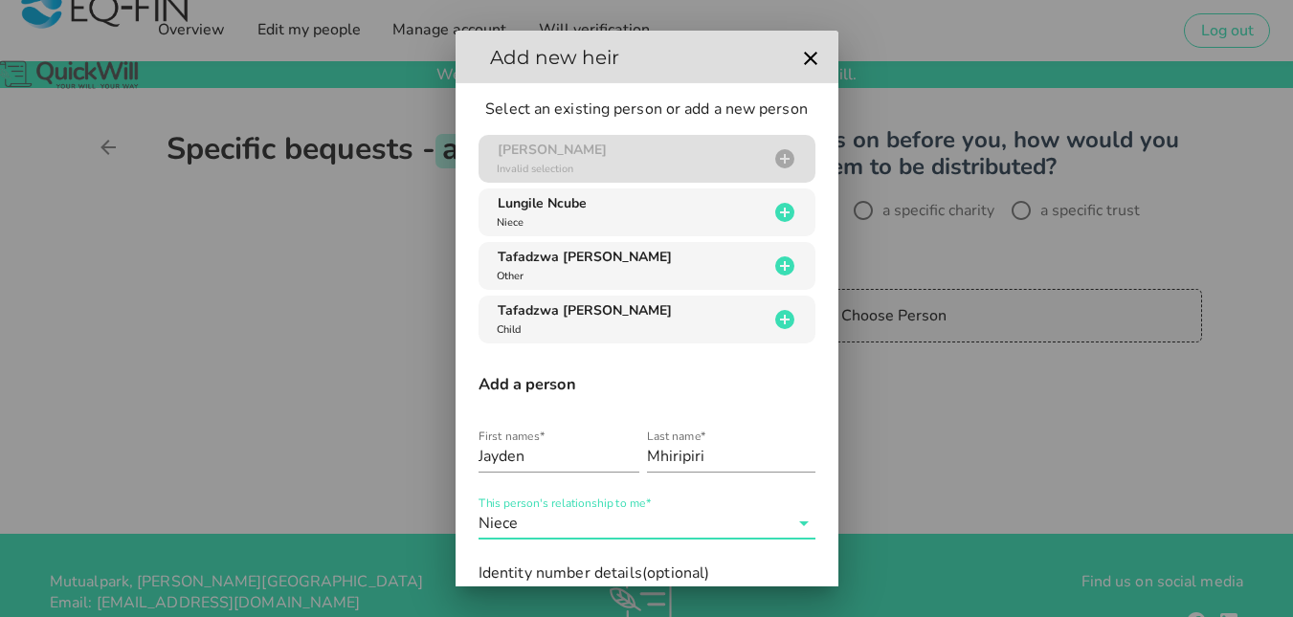
click at [793, 522] on icon at bounding box center [804, 523] width 23 height 23
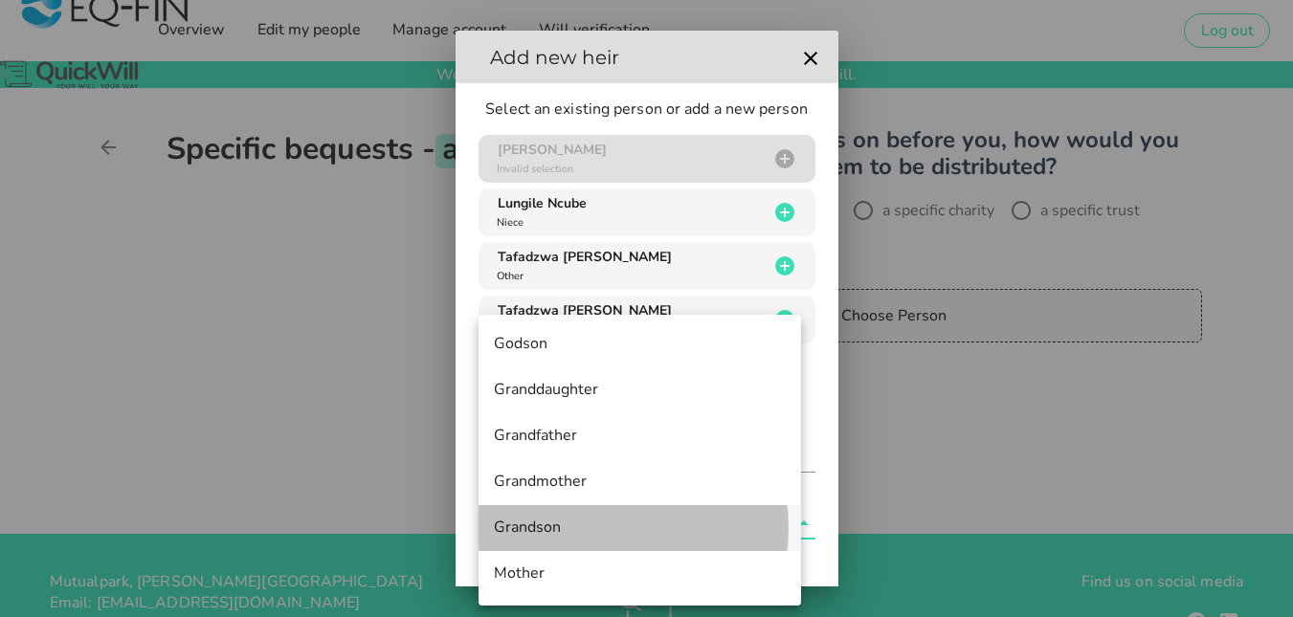
click at [552, 530] on div "Grandson" at bounding box center [640, 528] width 292 height 18
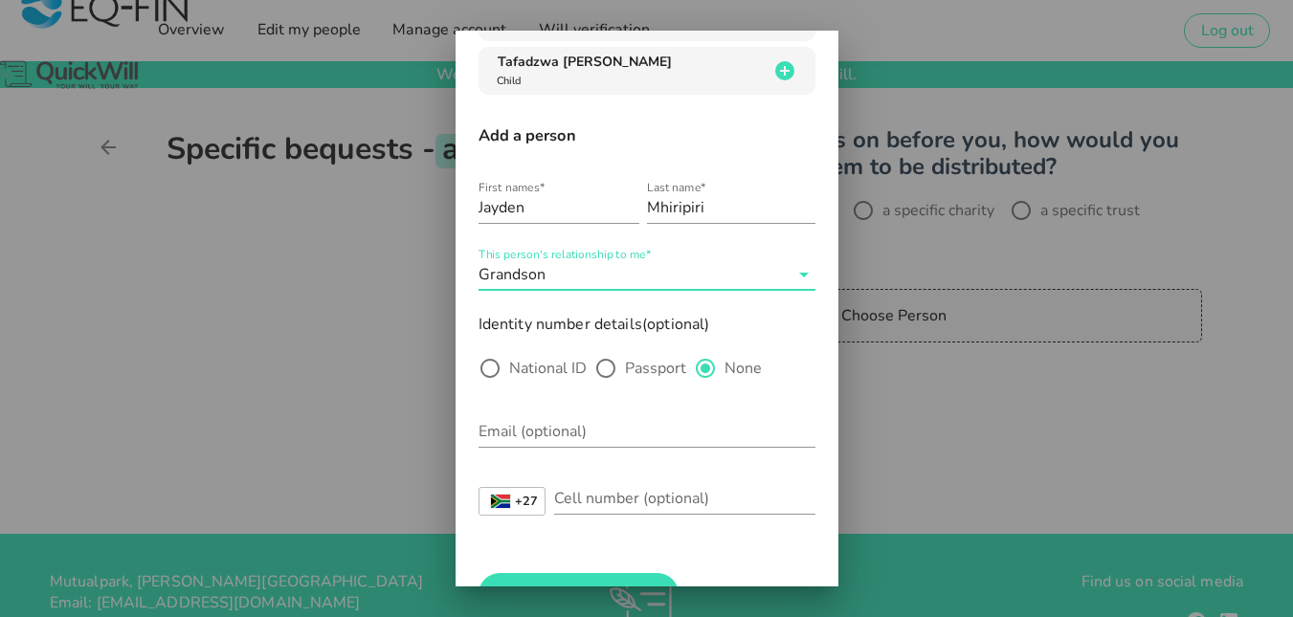
scroll to position [268, 0]
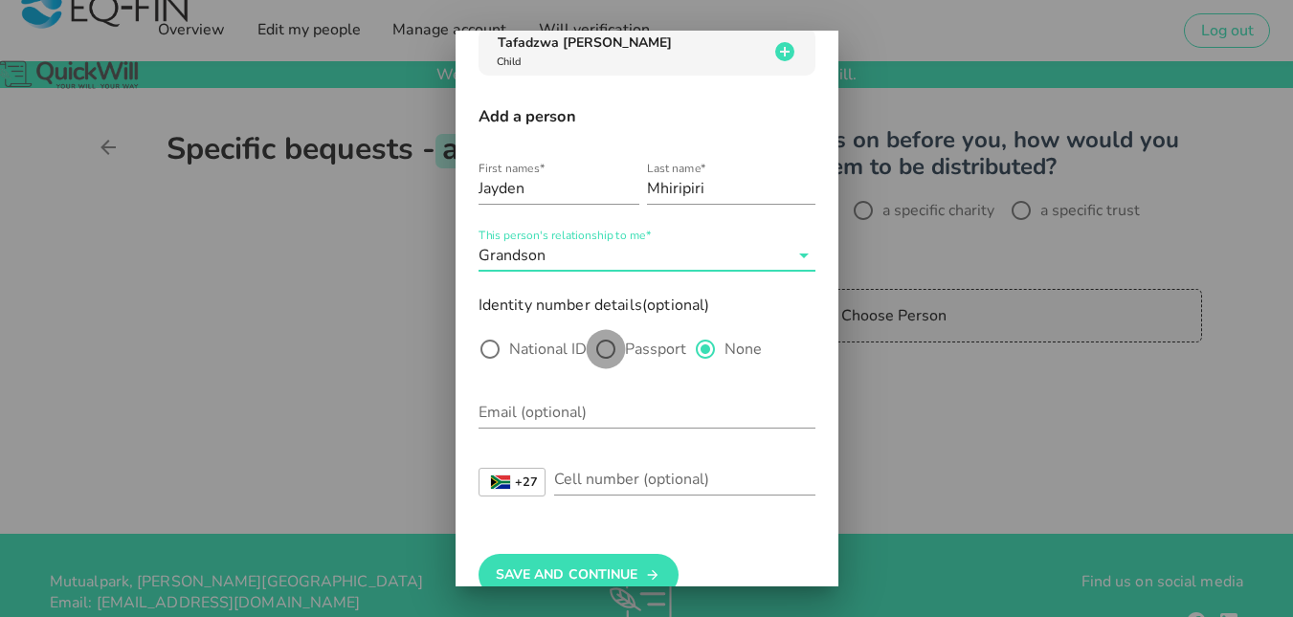
click at [611, 350] on div at bounding box center [606, 349] width 33 height 33
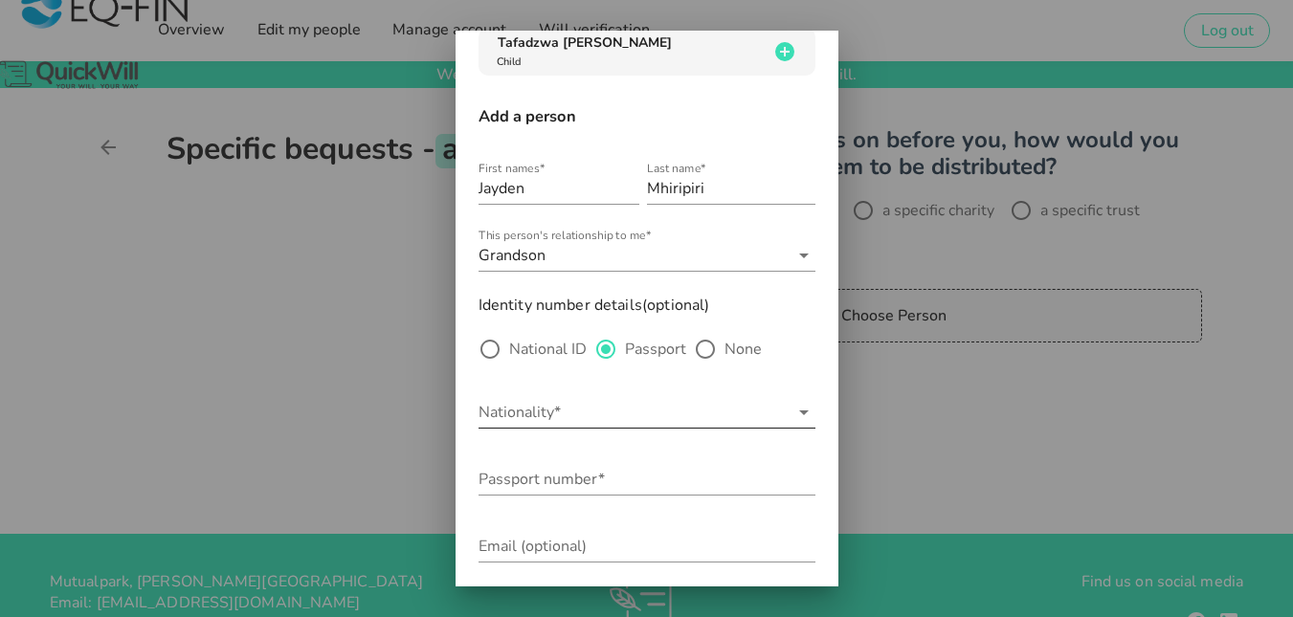
click at [580, 415] on input "Nationality*" at bounding box center [634, 412] width 310 height 31
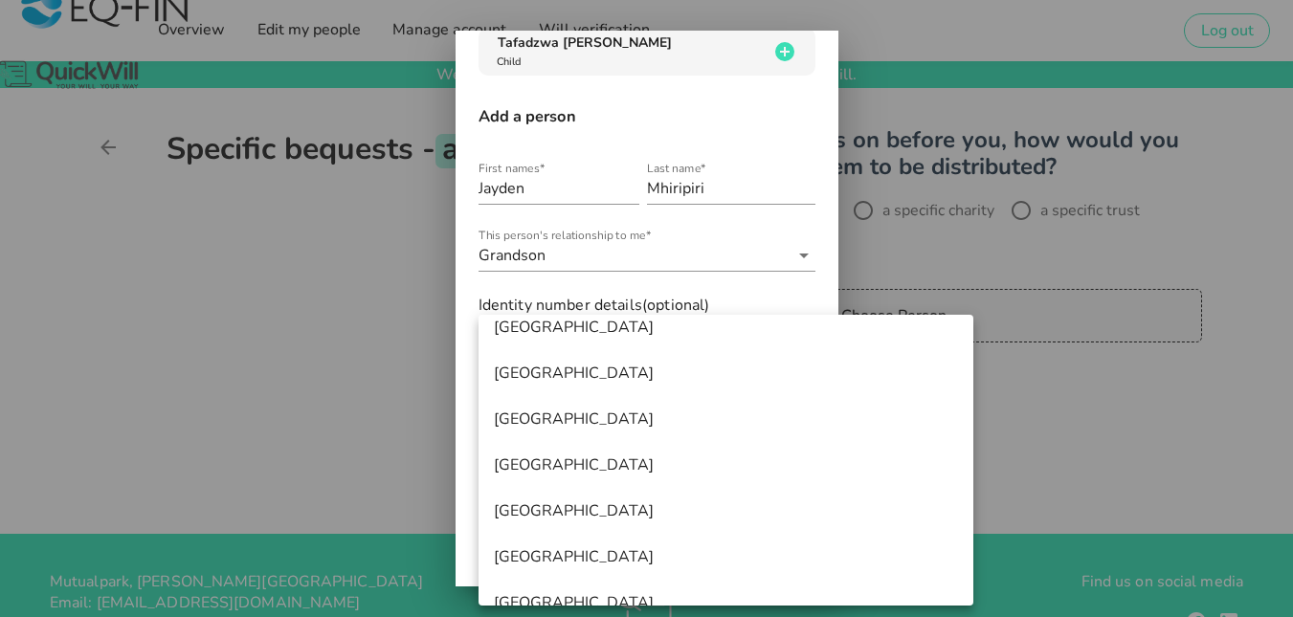
scroll to position [11250, 0]
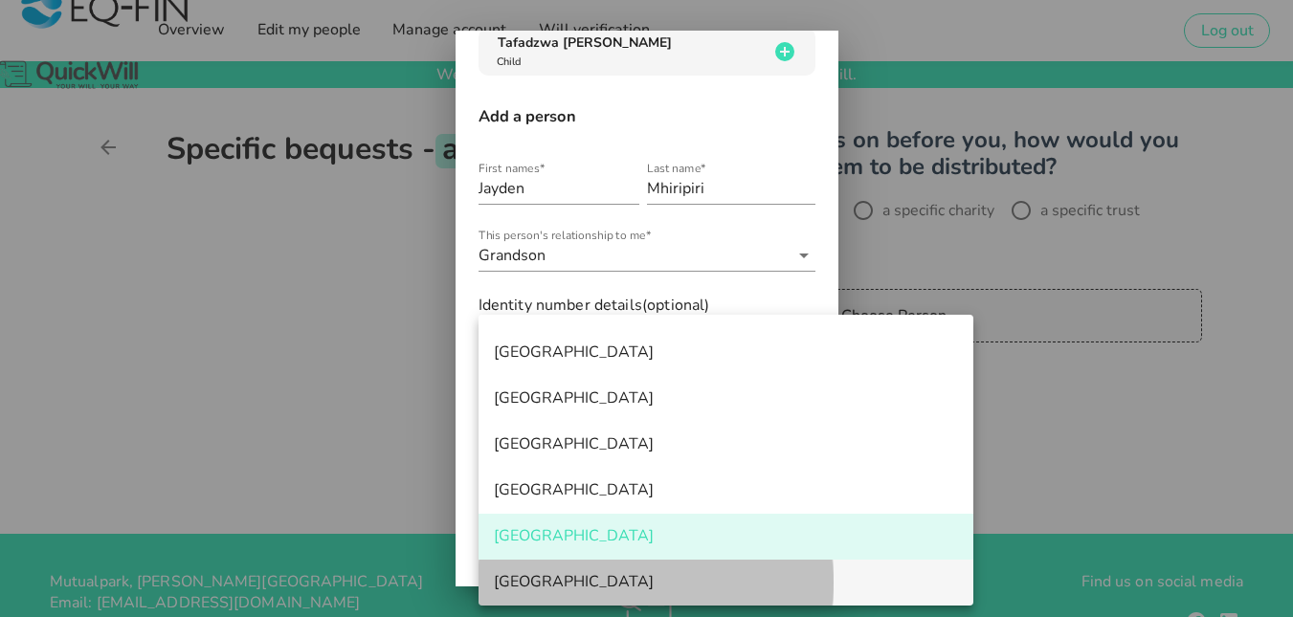
click at [532, 573] on div "[GEOGRAPHIC_DATA]" at bounding box center [726, 582] width 464 height 18
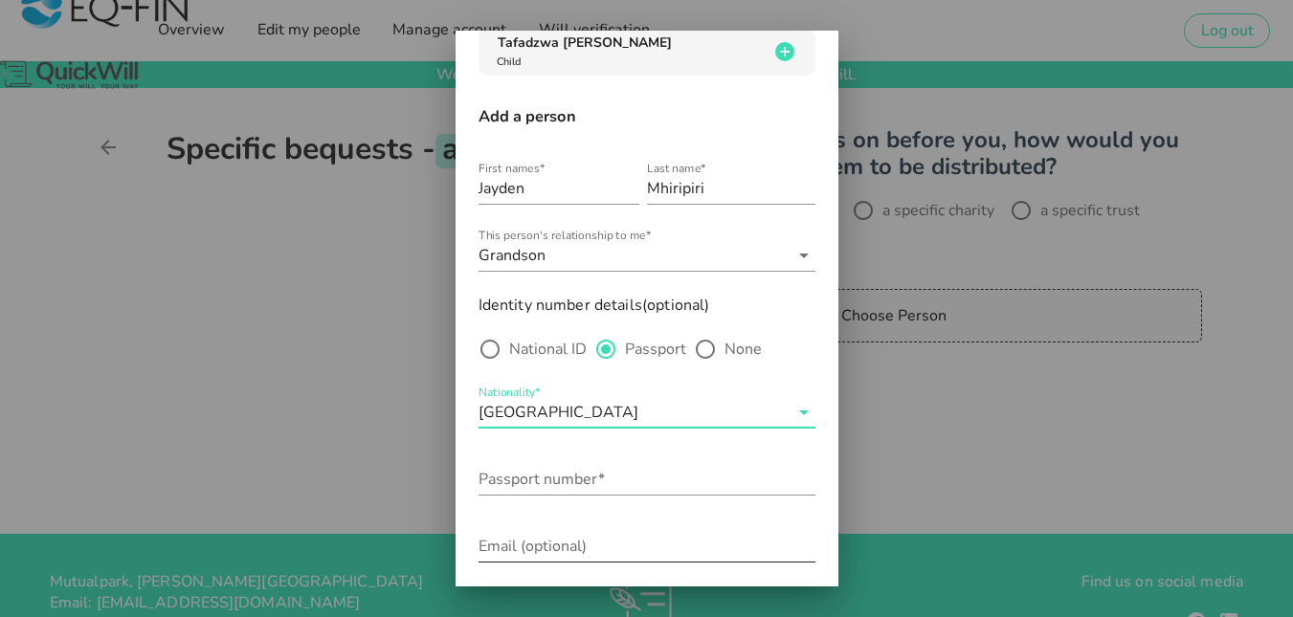
scroll to position [0, 0]
click at [530, 486] on input "Passport number*" at bounding box center [647, 479] width 337 height 31
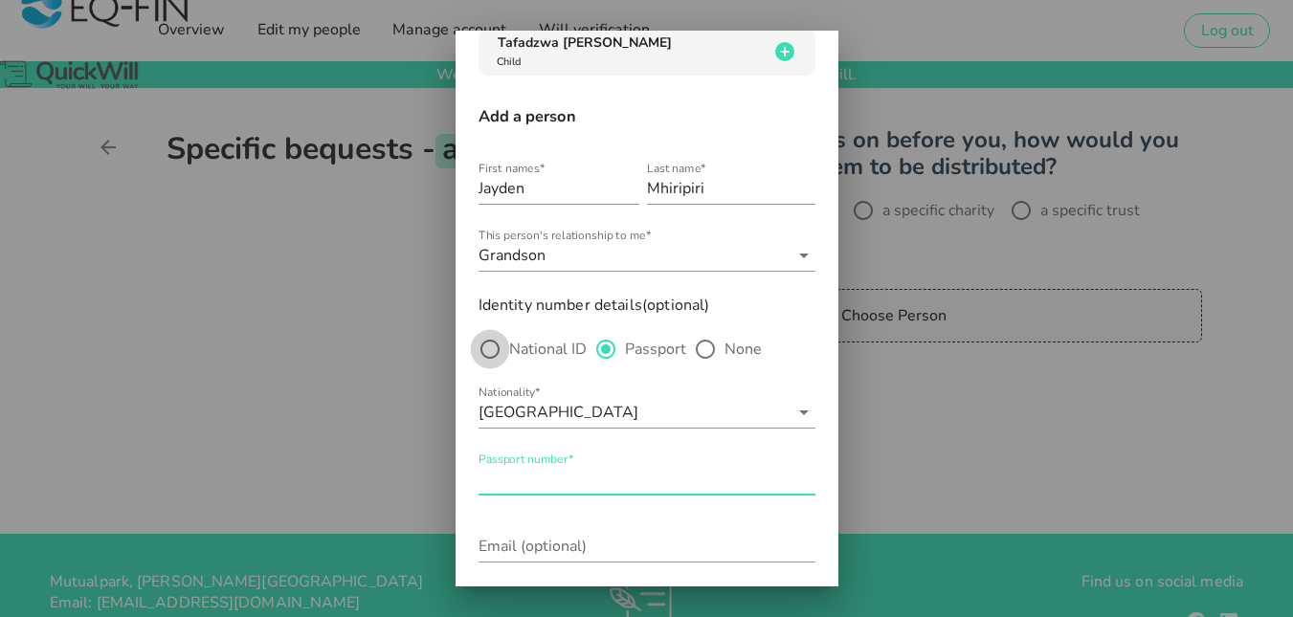
click at [493, 337] on div at bounding box center [490, 349] width 33 height 33
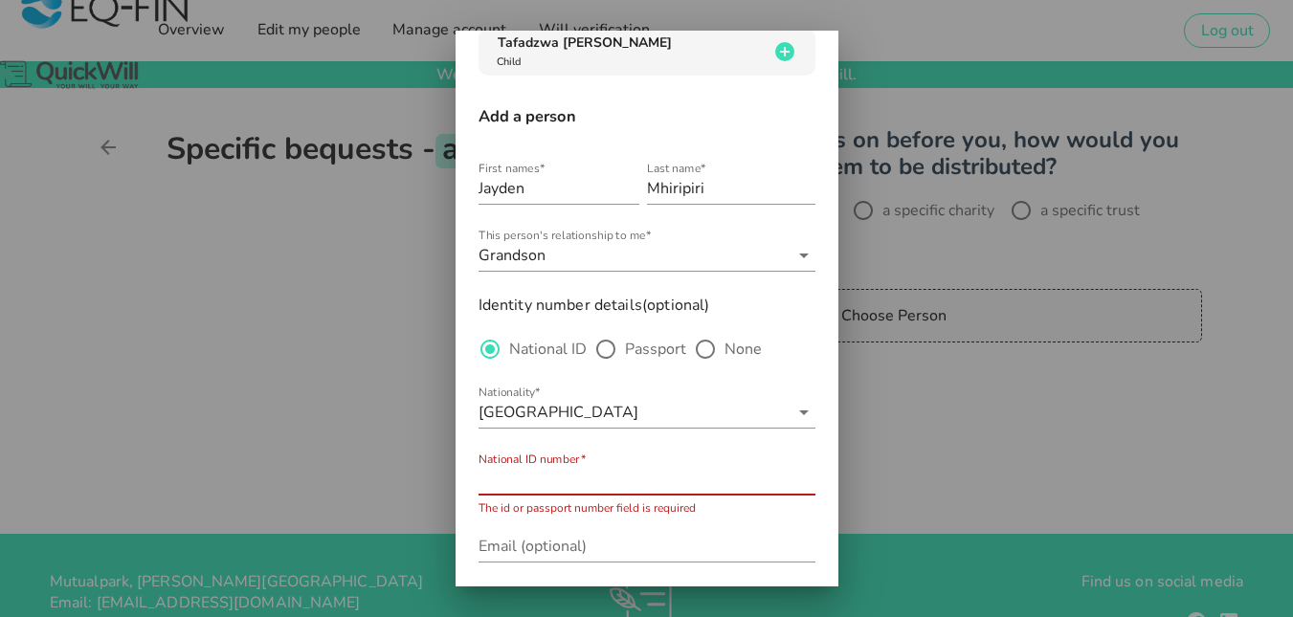
click at [501, 474] on input "National ID number*" at bounding box center [647, 479] width 337 height 31
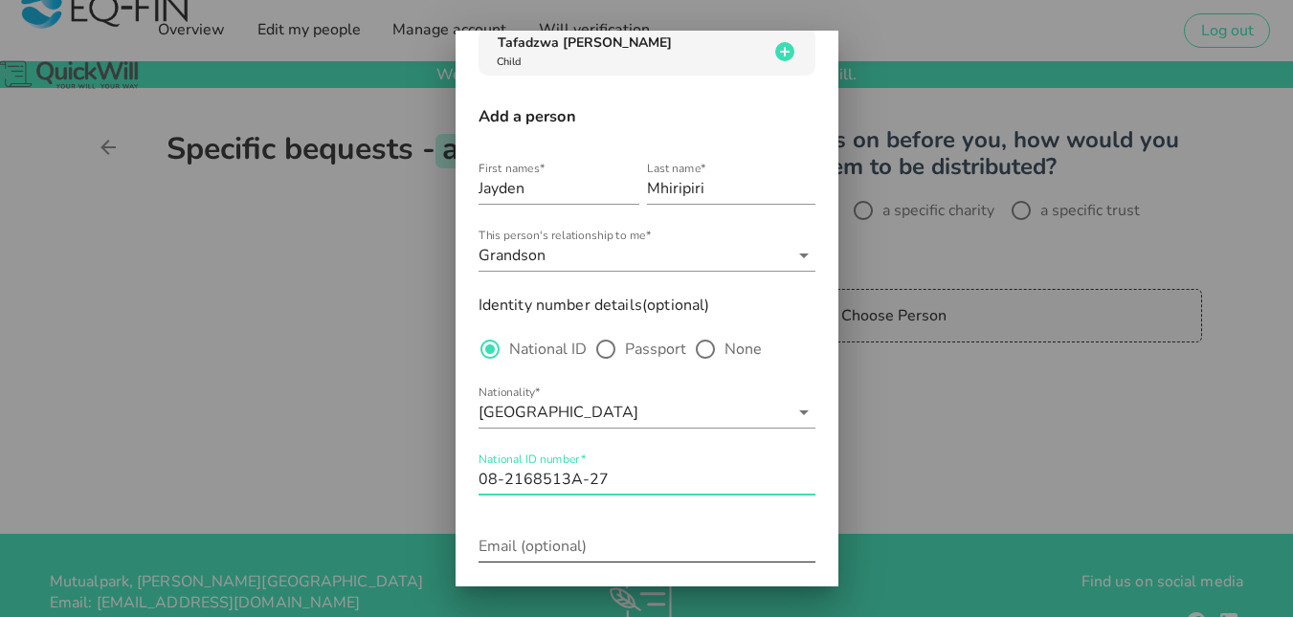
type input "08-2168513A-27"
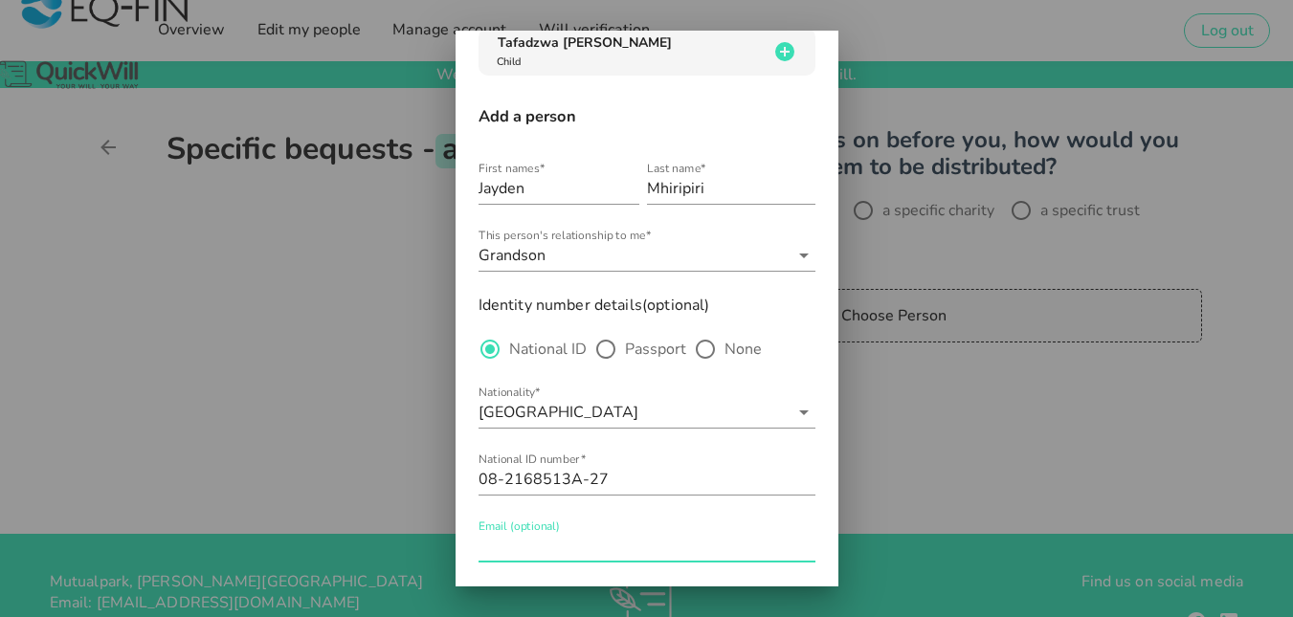
click at [482, 542] on div "Email (optional)" at bounding box center [647, 546] width 337 height 31
type input "f"
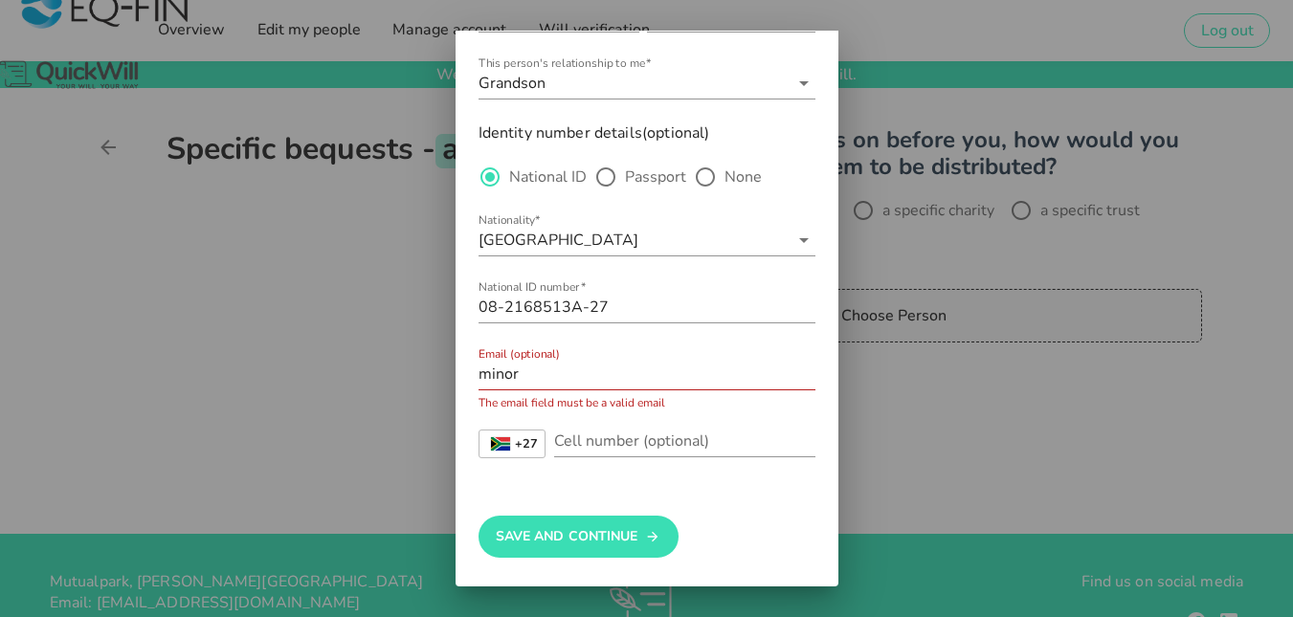
scroll to position [438, 0]
click at [609, 370] on input "minor" at bounding box center [647, 376] width 337 height 31
type input "m"
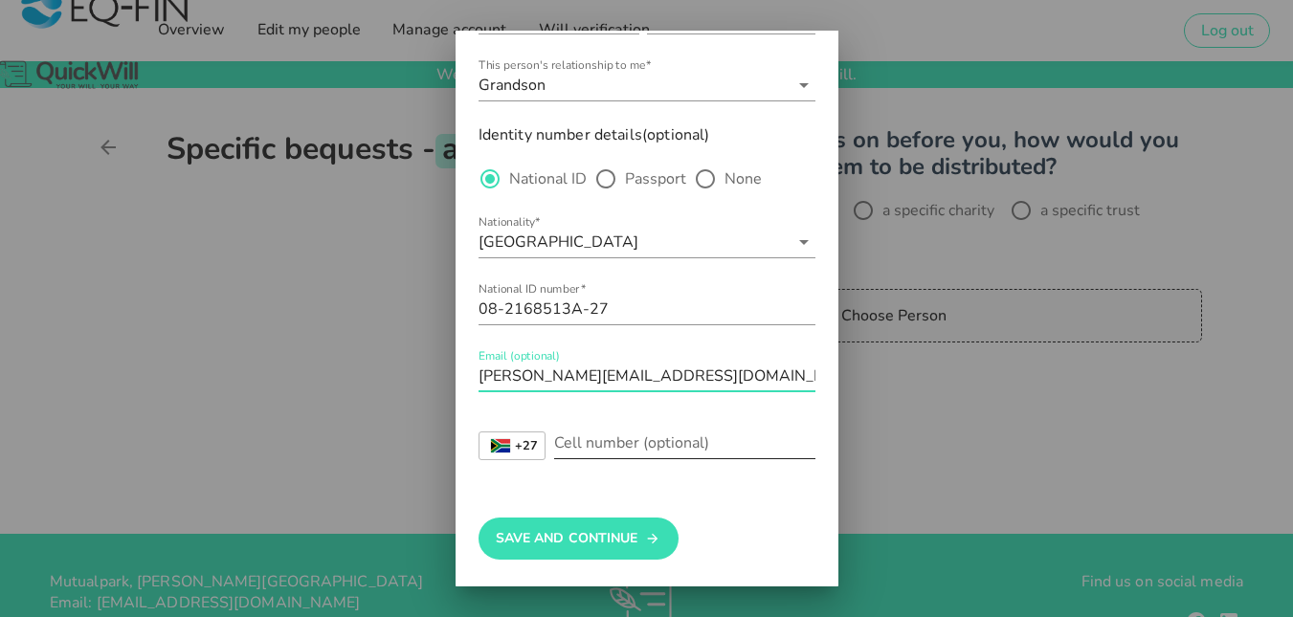
type input "[PERSON_NAME][EMAIL_ADDRESS][DOMAIN_NAME]"
click at [584, 437] on div "Cell number (optional)" at bounding box center [684, 443] width 261 height 31
click at [520, 444] on strong "+27" at bounding box center [526, 446] width 23 height 12
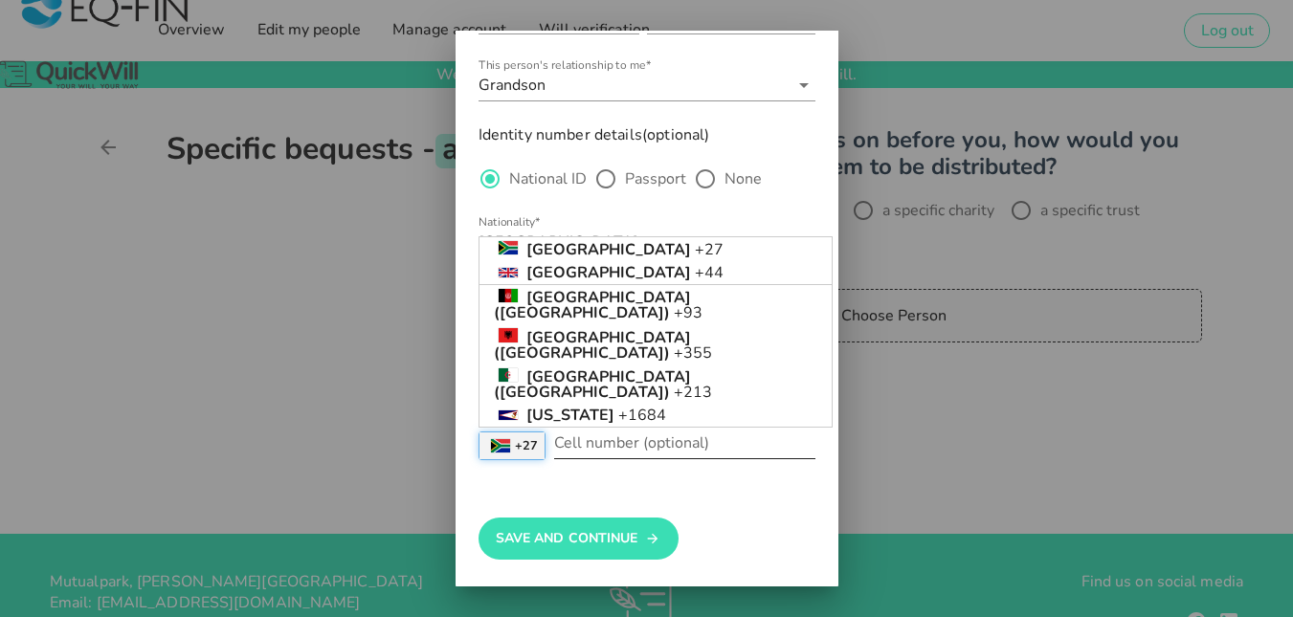
scroll to position [5857, 0]
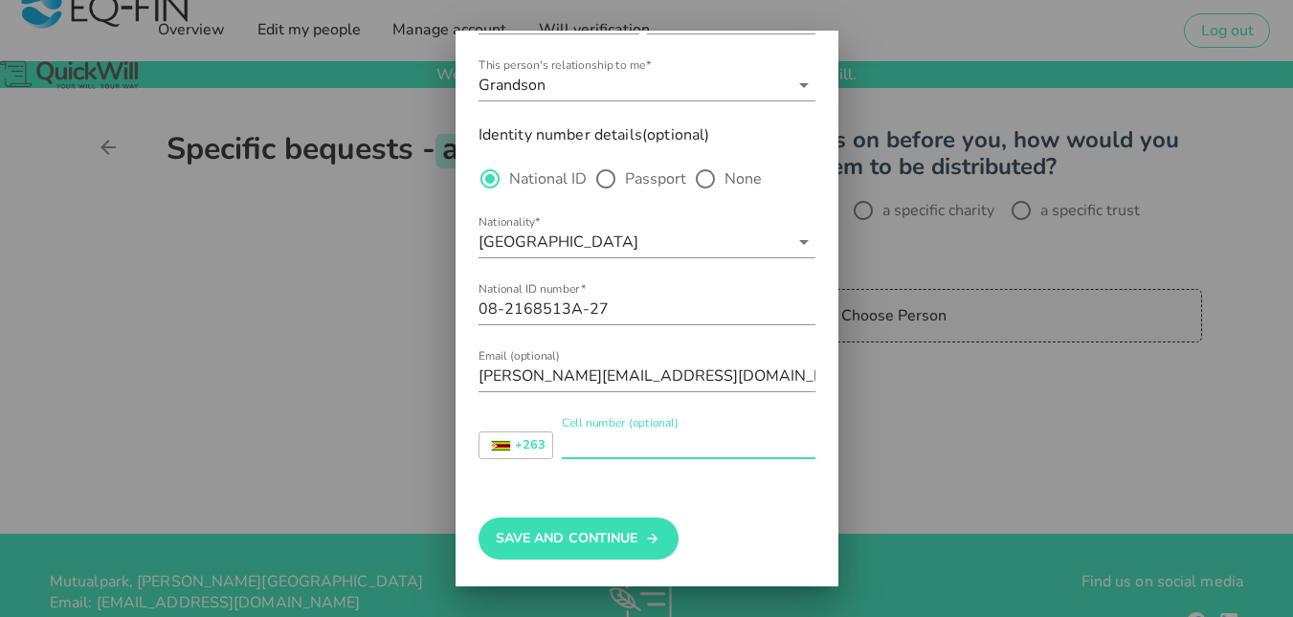
click at [563, 437] on div "Cell number (optional)" at bounding box center [689, 443] width 254 height 31
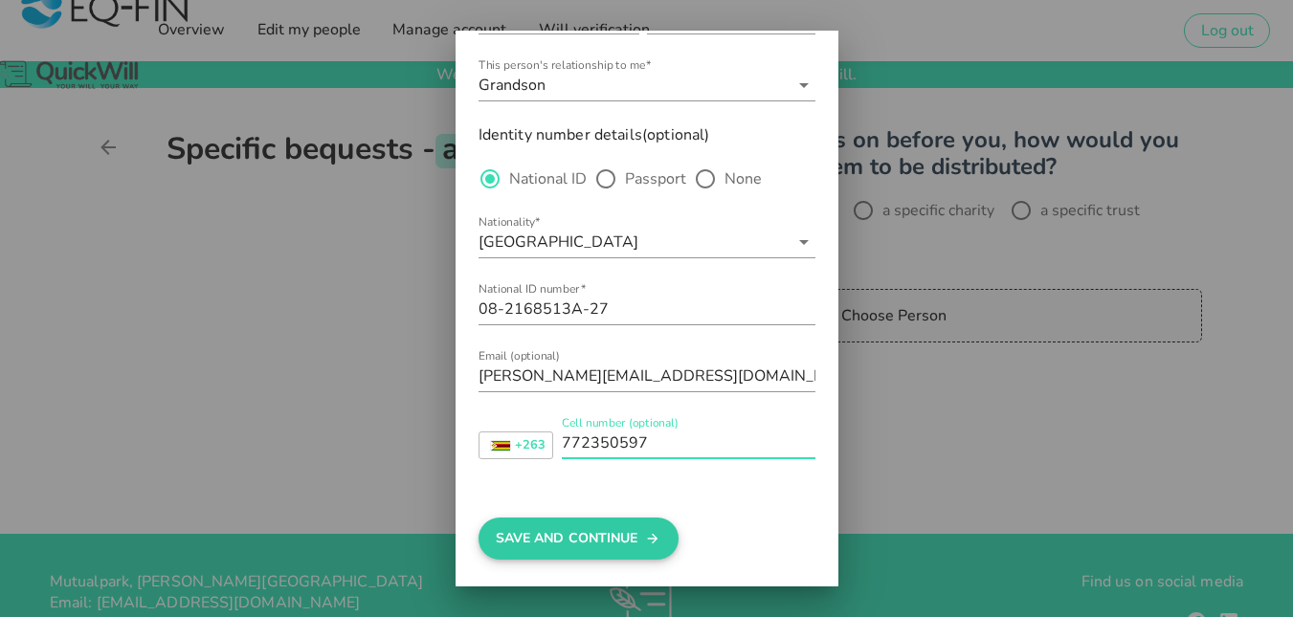
type input "772350597"
click at [536, 539] on button "Save And Continue" at bounding box center [579, 539] width 200 height 42
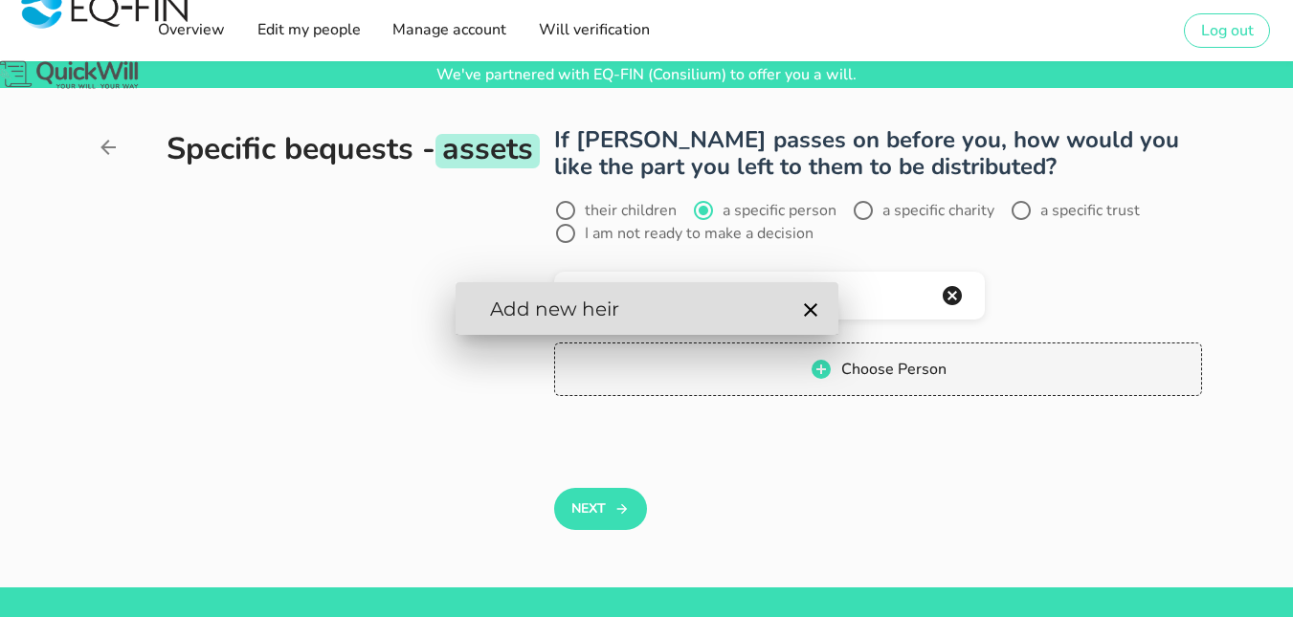
scroll to position [0, 0]
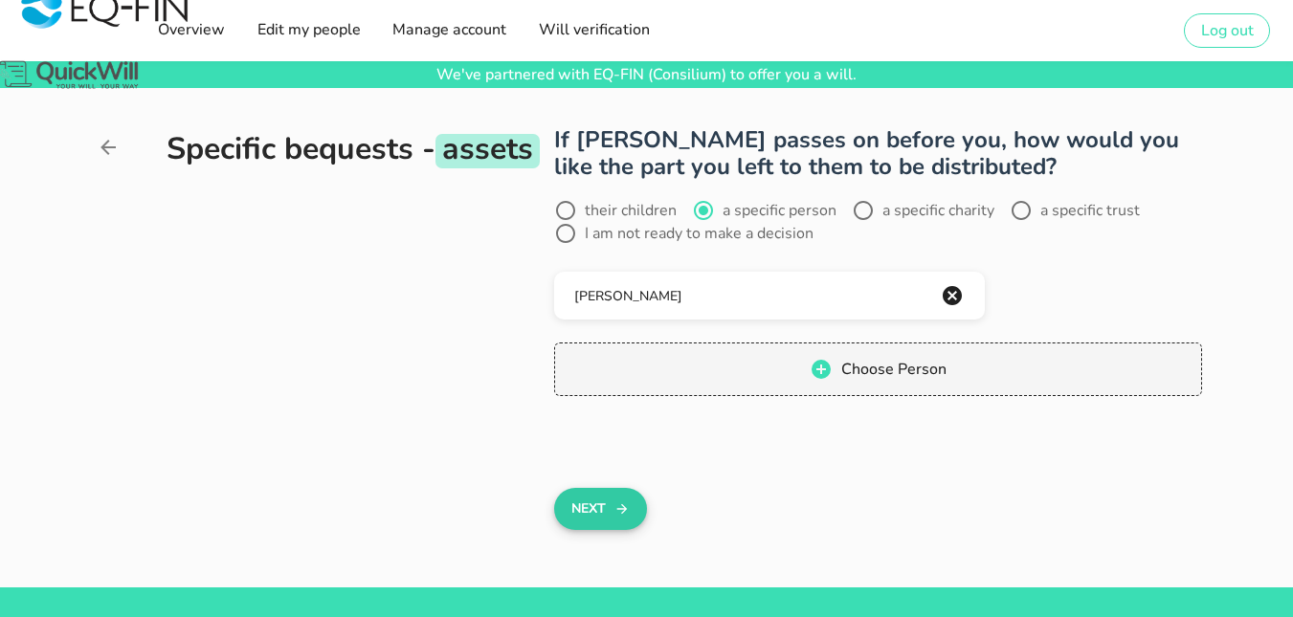
click at [585, 508] on button "Next" at bounding box center [600, 509] width 93 height 42
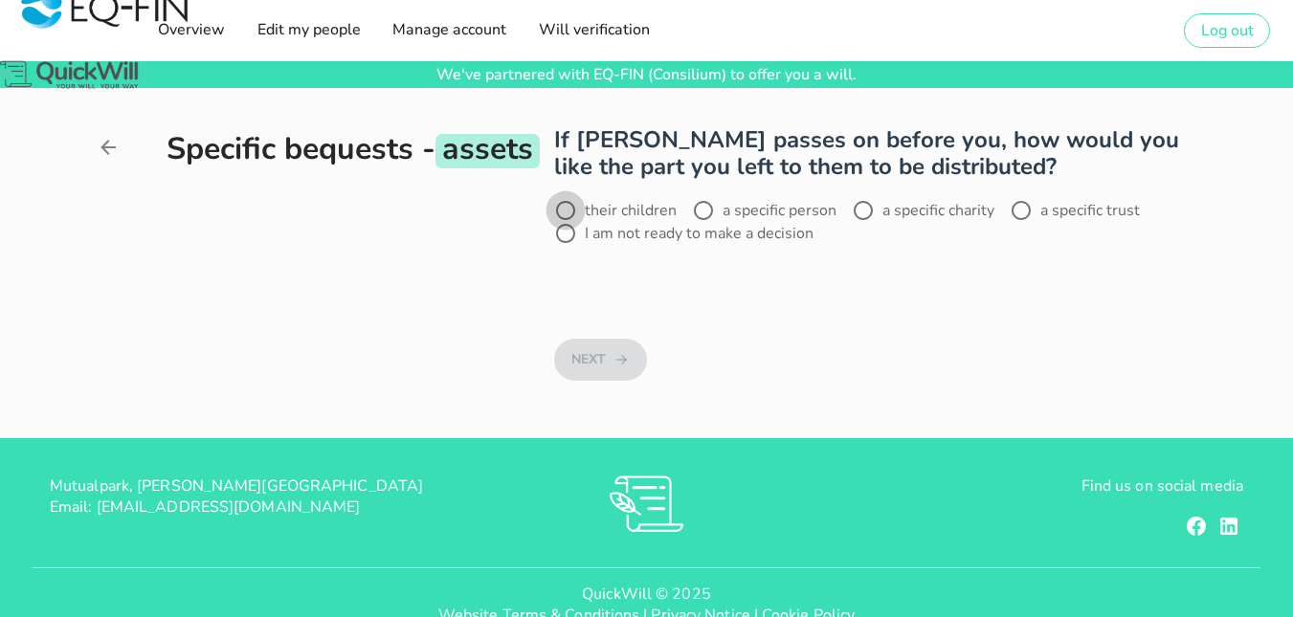
click at [570, 209] on div at bounding box center [565, 210] width 33 height 33
click at [606, 346] on button "Next" at bounding box center [600, 360] width 93 height 42
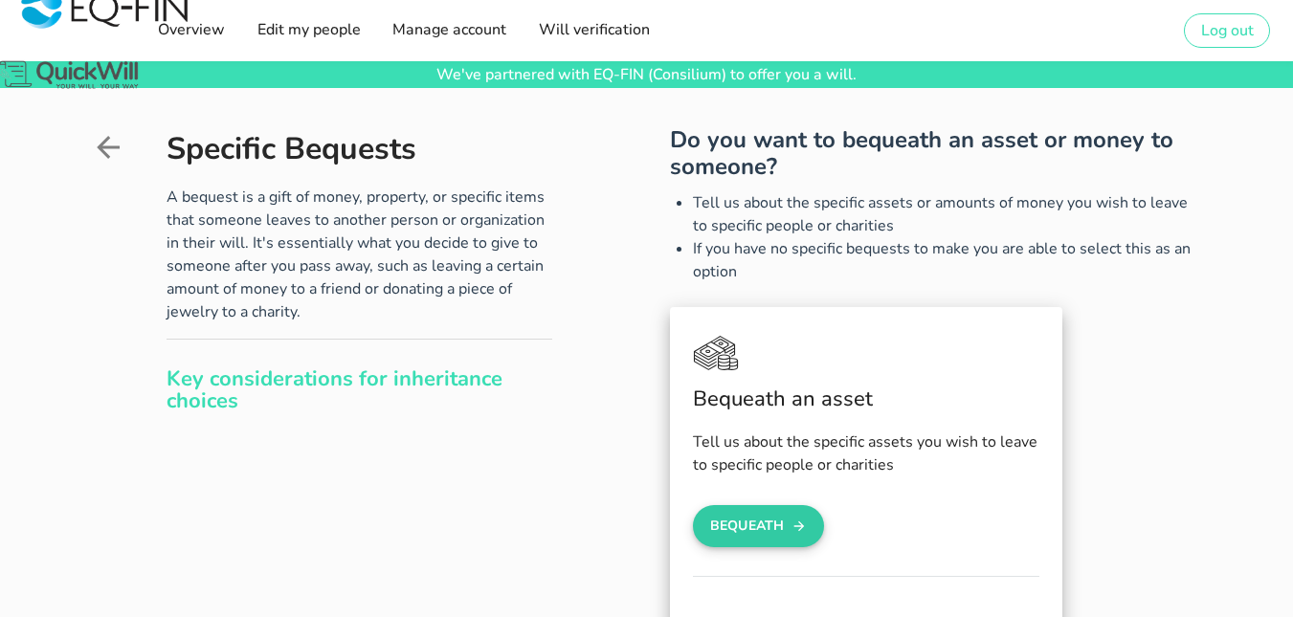
click at [771, 522] on button "Bequeath" at bounding box center [759, 526] width 132 height 42
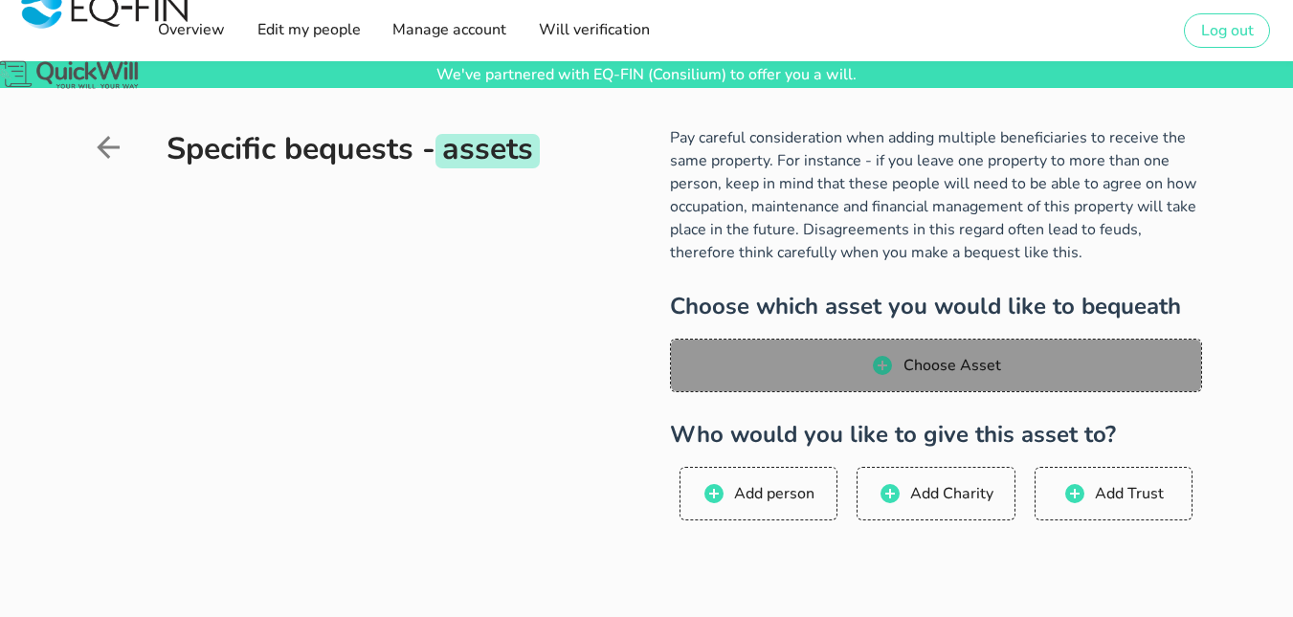
click at [758, 371] on span "Choose Asset" at bounding box center [935, 365] width 493 height 23
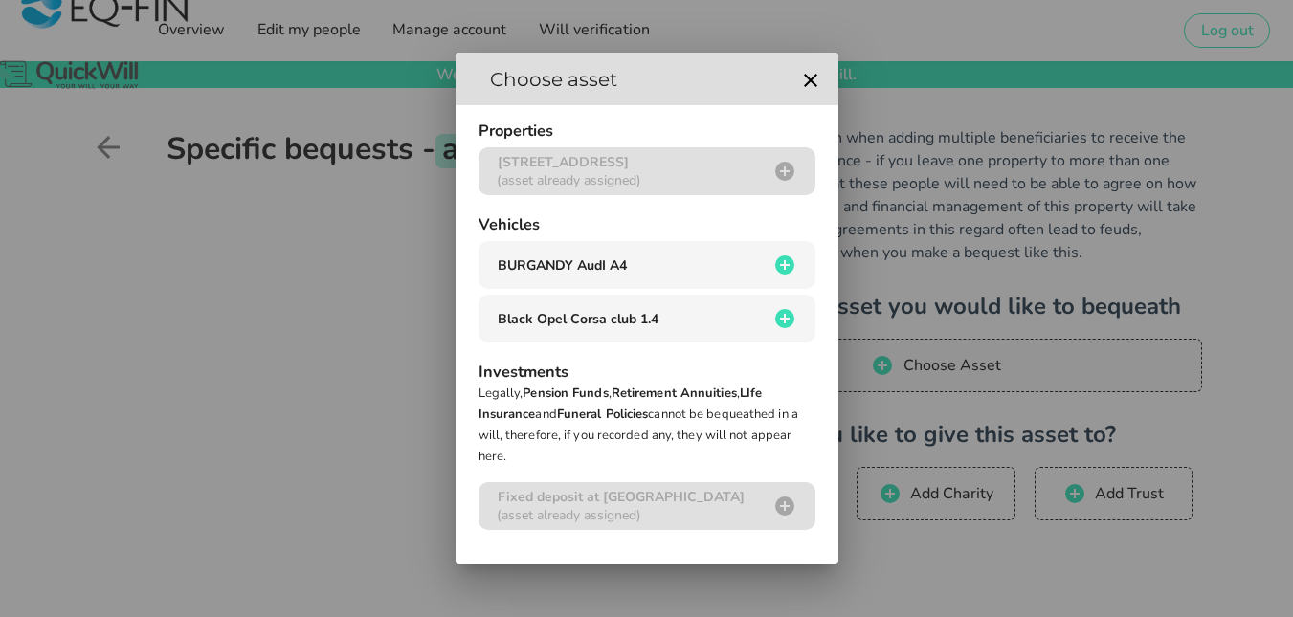
click at [934, 567] on div at bounding box center [646, 308] width 1293 height 617
click at [807, 84] on icon "button" at bounding box center [810, 80] width 23 height 23
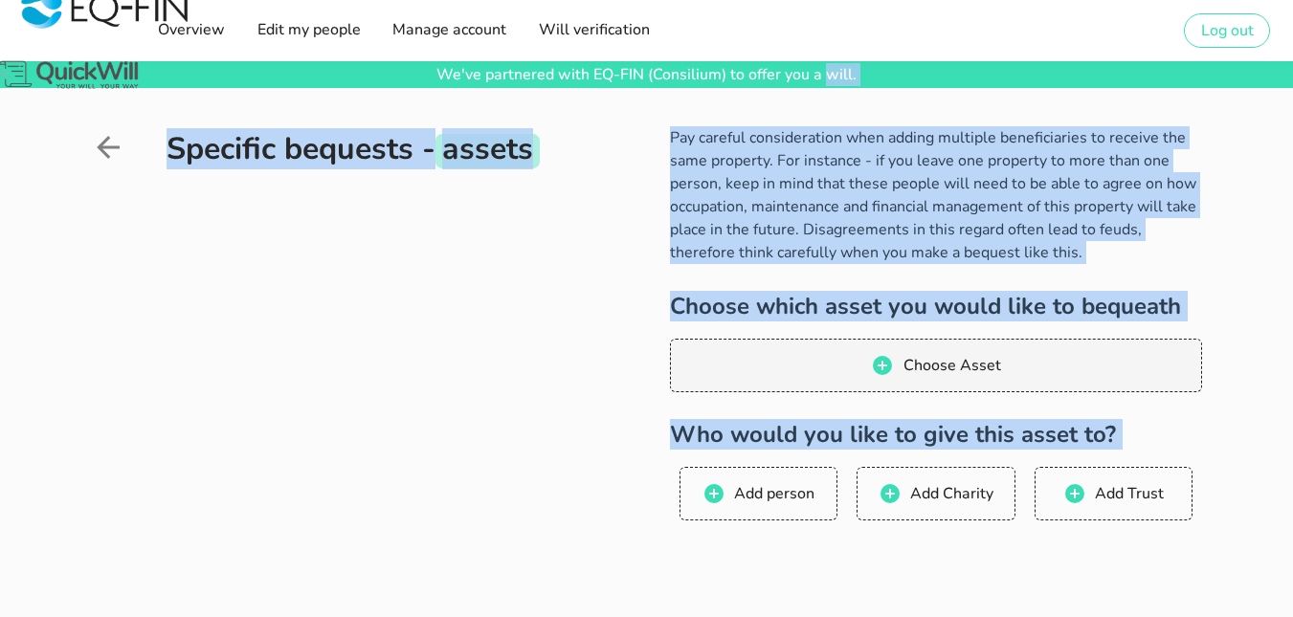
drag, startPoint x: 807, startPoint y: 84, endPoint x: 1307, endPoint y: 586, distance: 708.1
click at [1292, 586] on html "As an EQ-FIN (Consilium) customer, you can draft your will for free We've partn…" at bounding box center [646, 445] width 1293 height 890
click at [627, 41] on link "Will verification" at bounding box center [592, 30] width 123 height 38
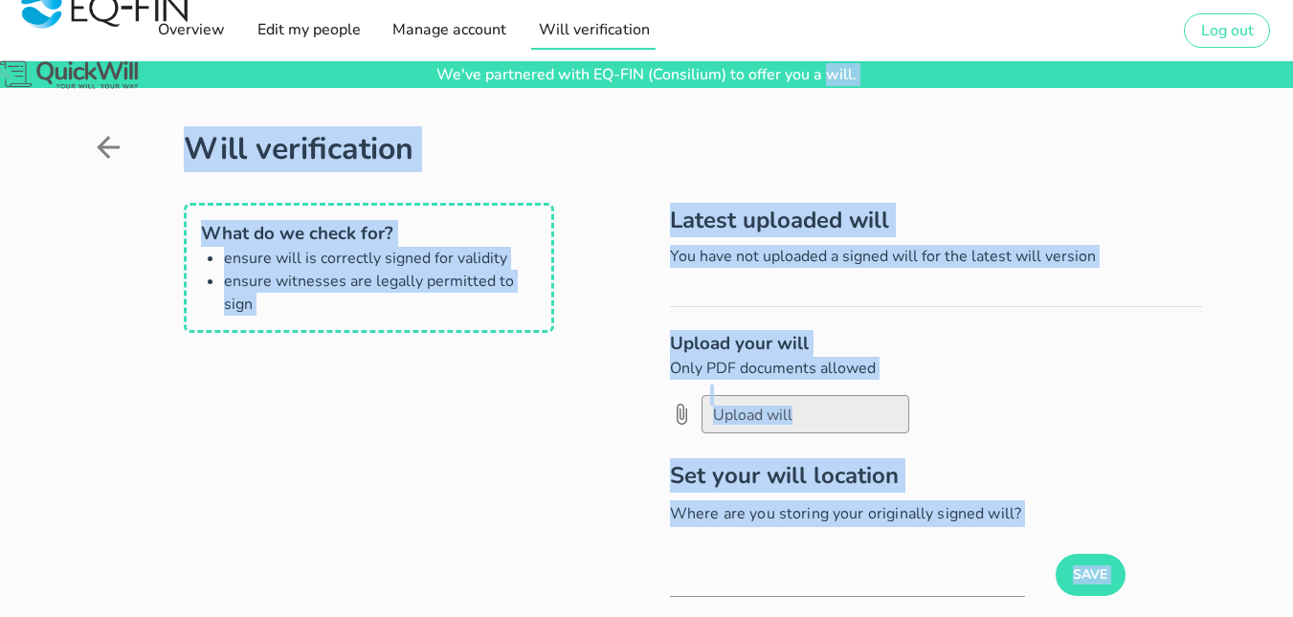
click at [627, 41] on link "Will verification" at bounding box center [592, 30] width 123 height 38
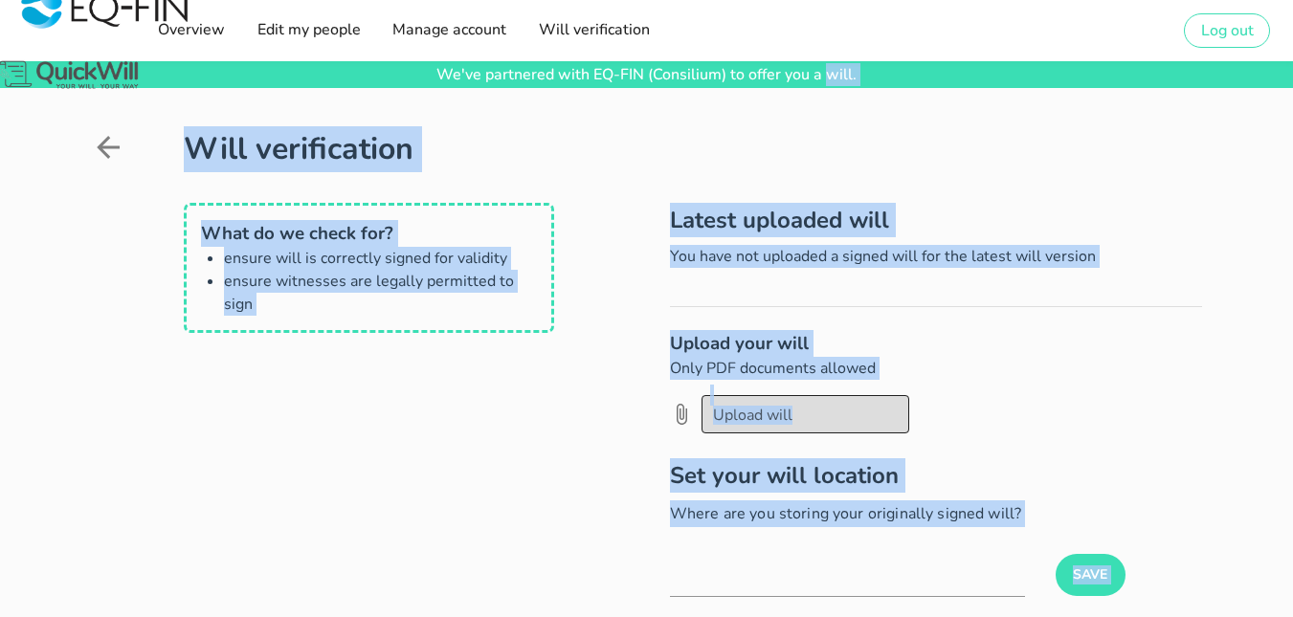
click at [823, 415] on div at bounding box center [805, 414] width 185 height 33
click at [125, 149] on div at bounding box center [137, 153] width 93 height 54
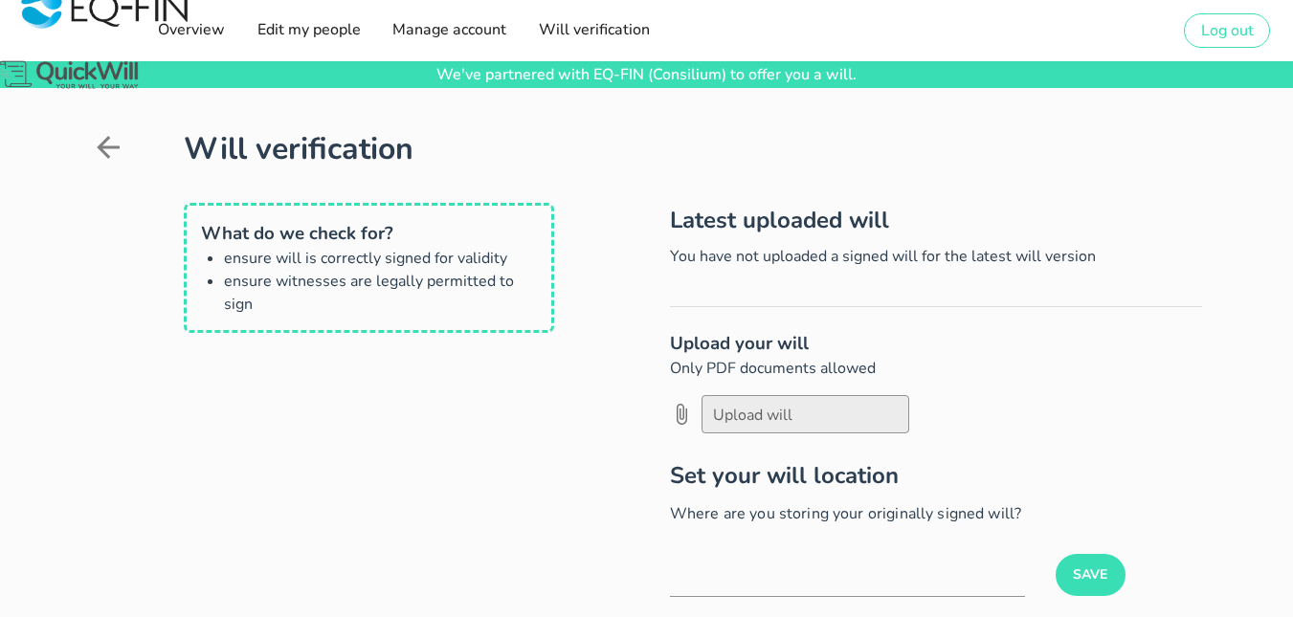
click at [125, 149] on div at bounding box center [137, 153] width 93 height 54
click at [102, 147] on icon at bounding box center [108, 147] width 23 height 23
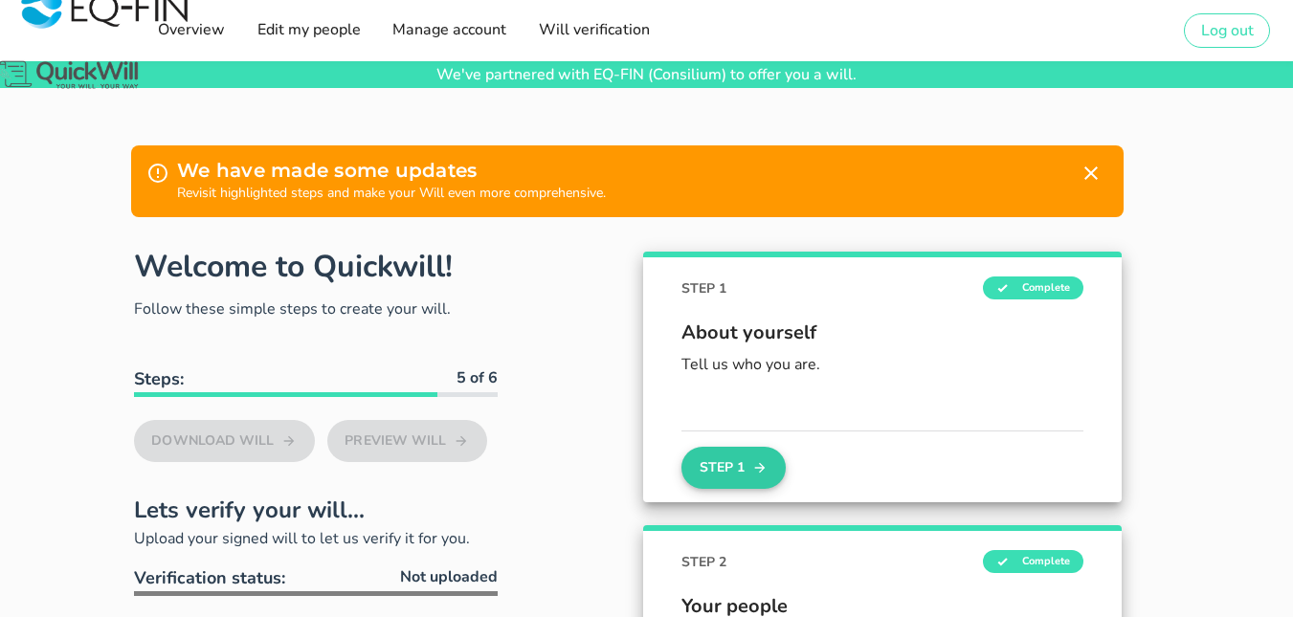
click at [769, 460] on button "Step 1" at bounding box center [733, 468] width 103 height 42
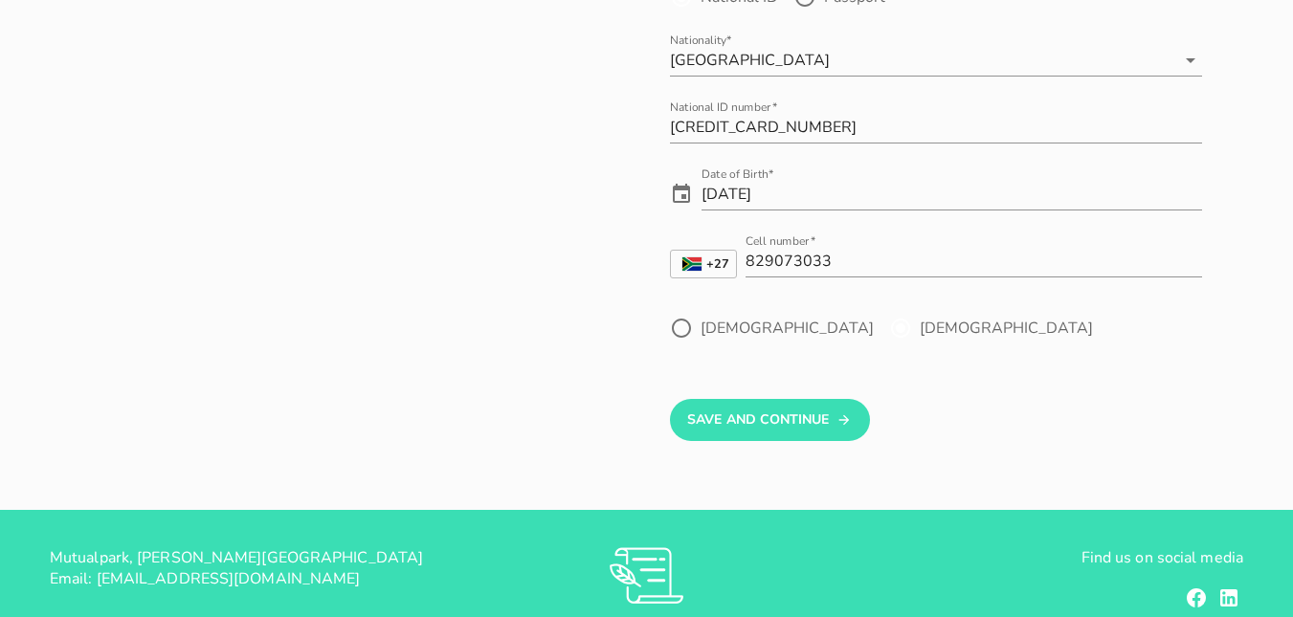
scroll to position [306, 0]
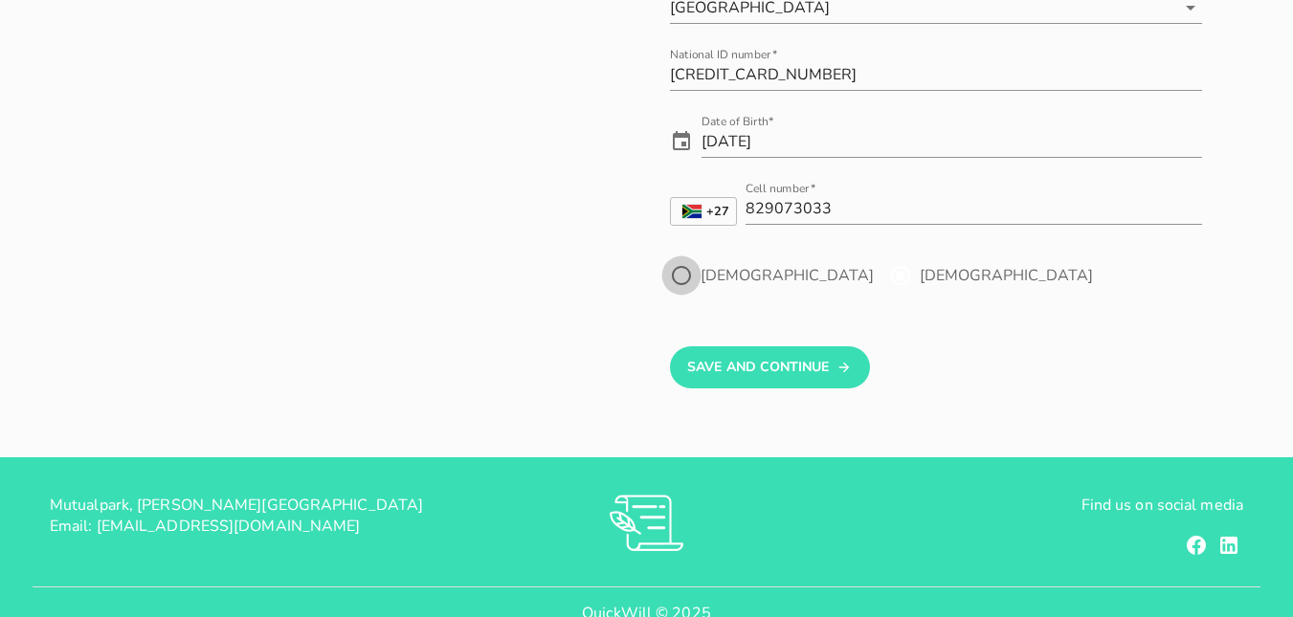
click at [684, 272] on div at bounding box center [681, 275] width 33 height 33
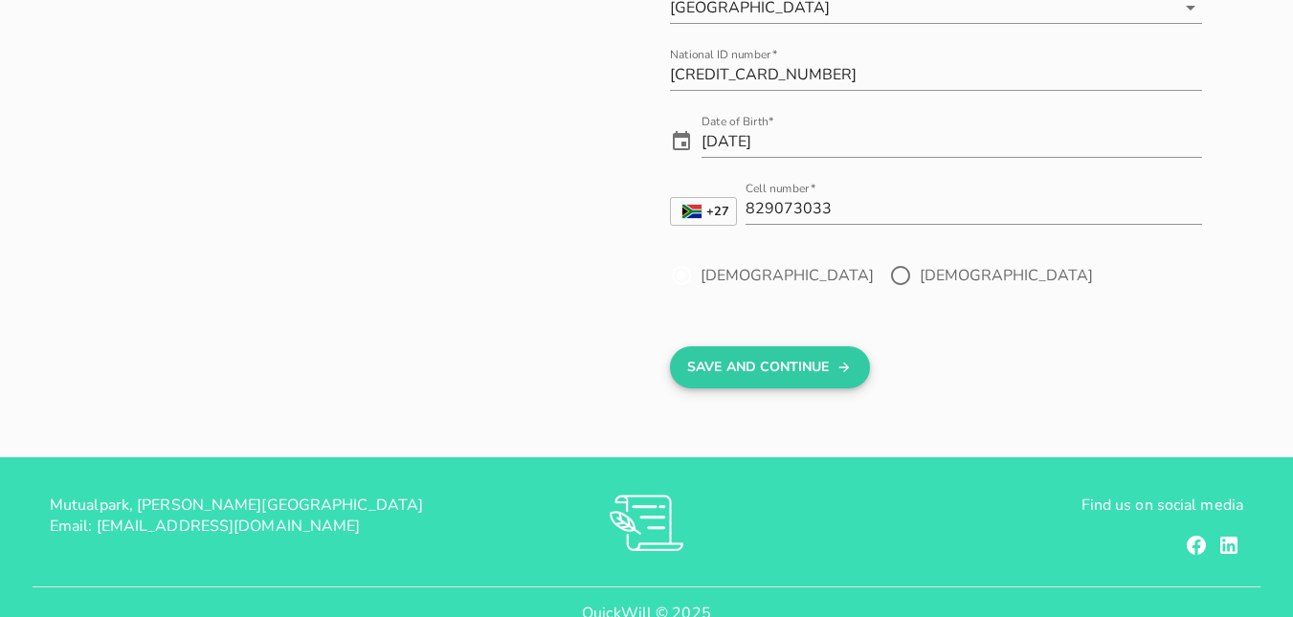
click at [760, 367] on button "Save And Continue" at bounding box center [770, 368] width 200 height 42
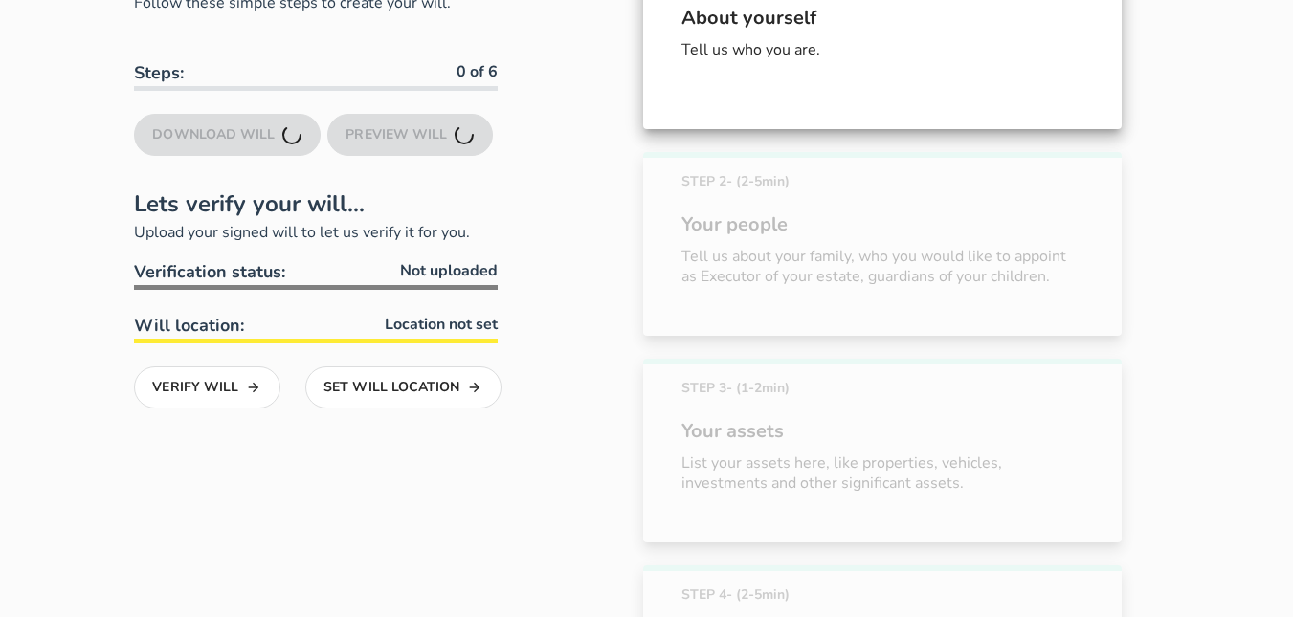
scroll to position [228, 0]
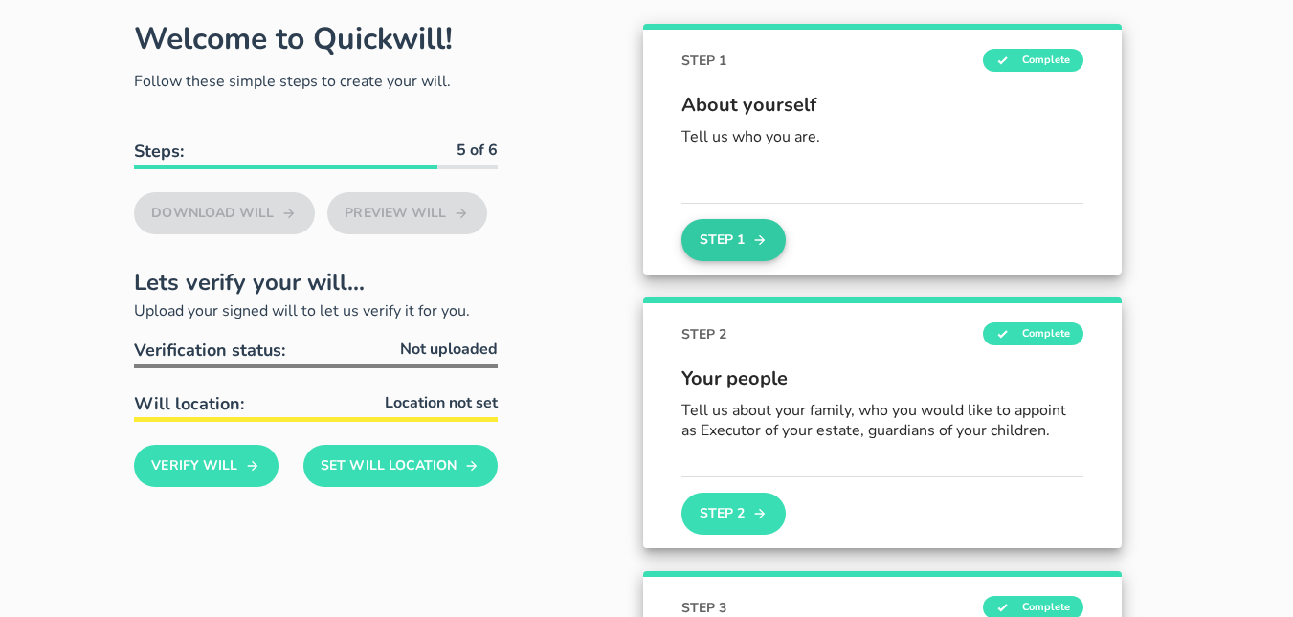
click at [722, 232] on button "Step 1" at bounding box center [733, 240] width 103 height 42
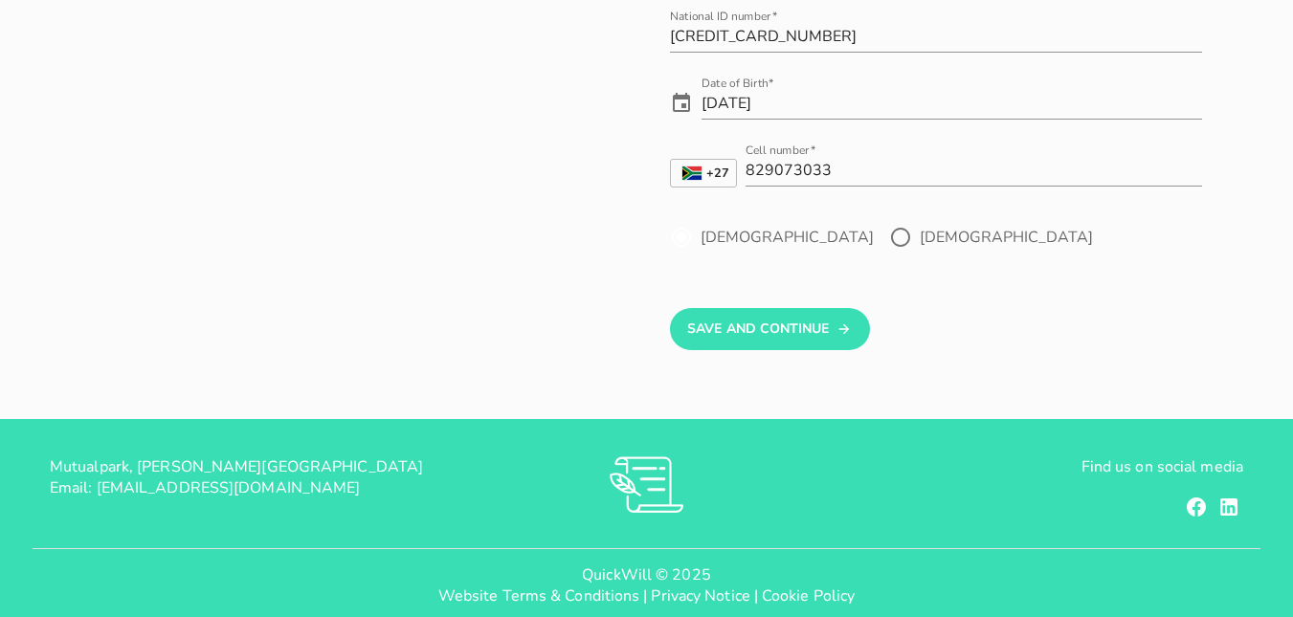
scroll to position [367, 0]
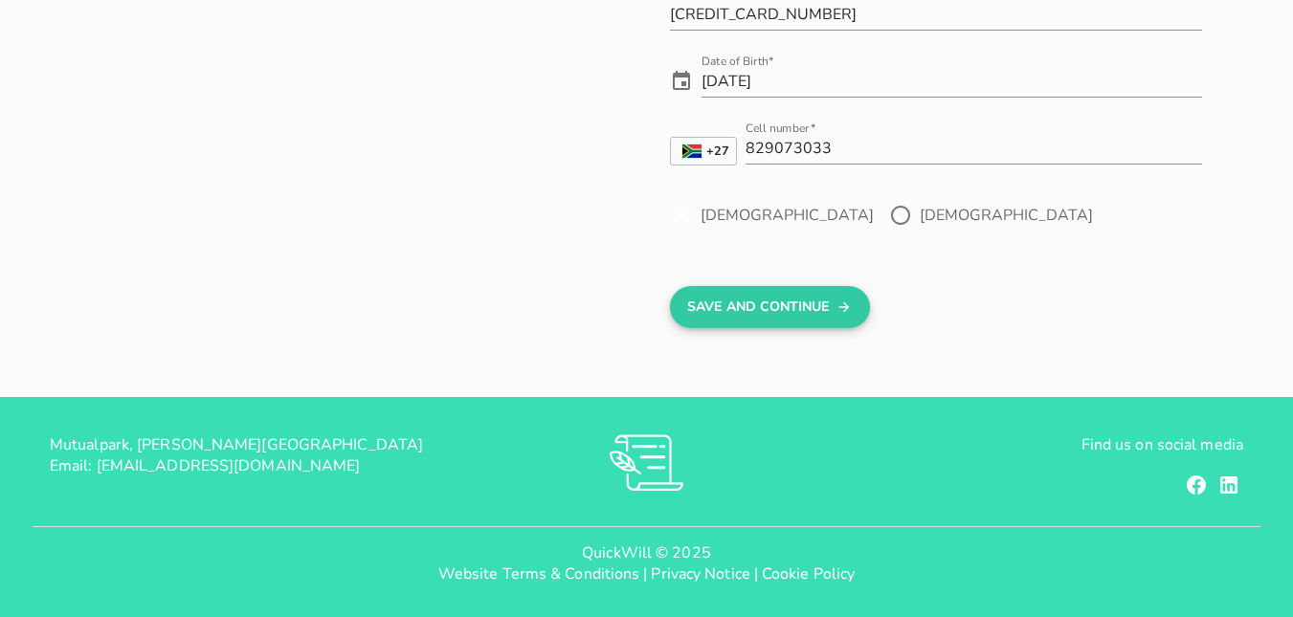
click at [770, 325] on button "Save And Continue" at bounding box center [770, 307] width 200 height 42
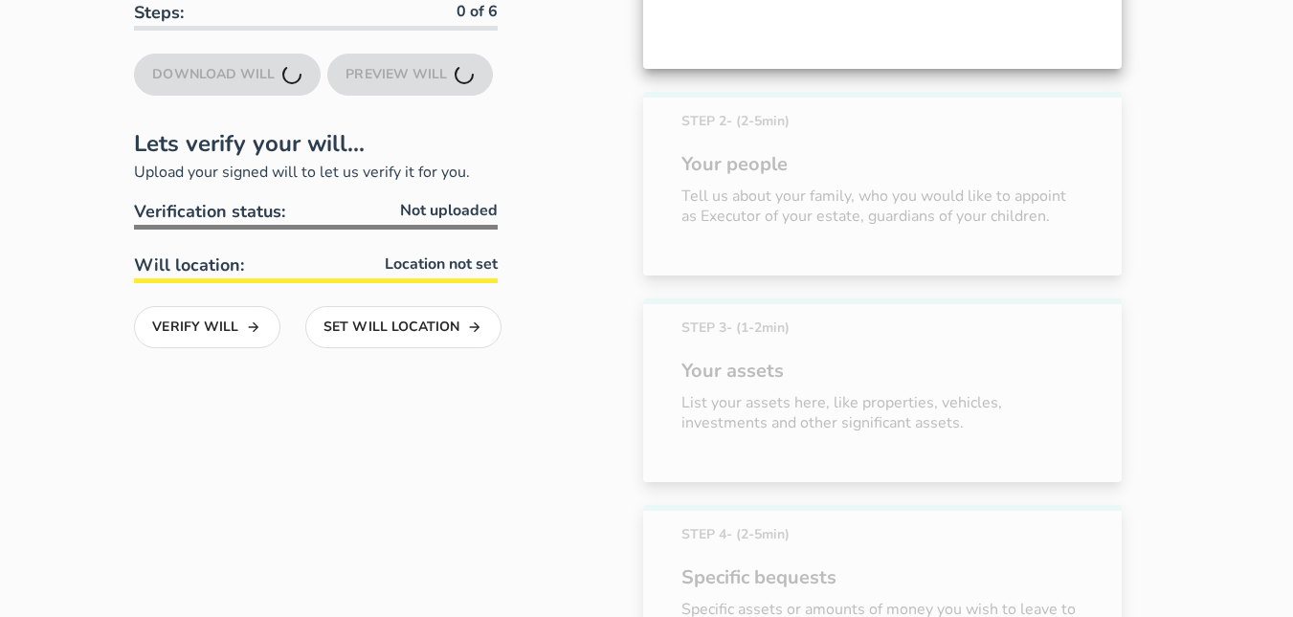
scroll to position [228, 0]
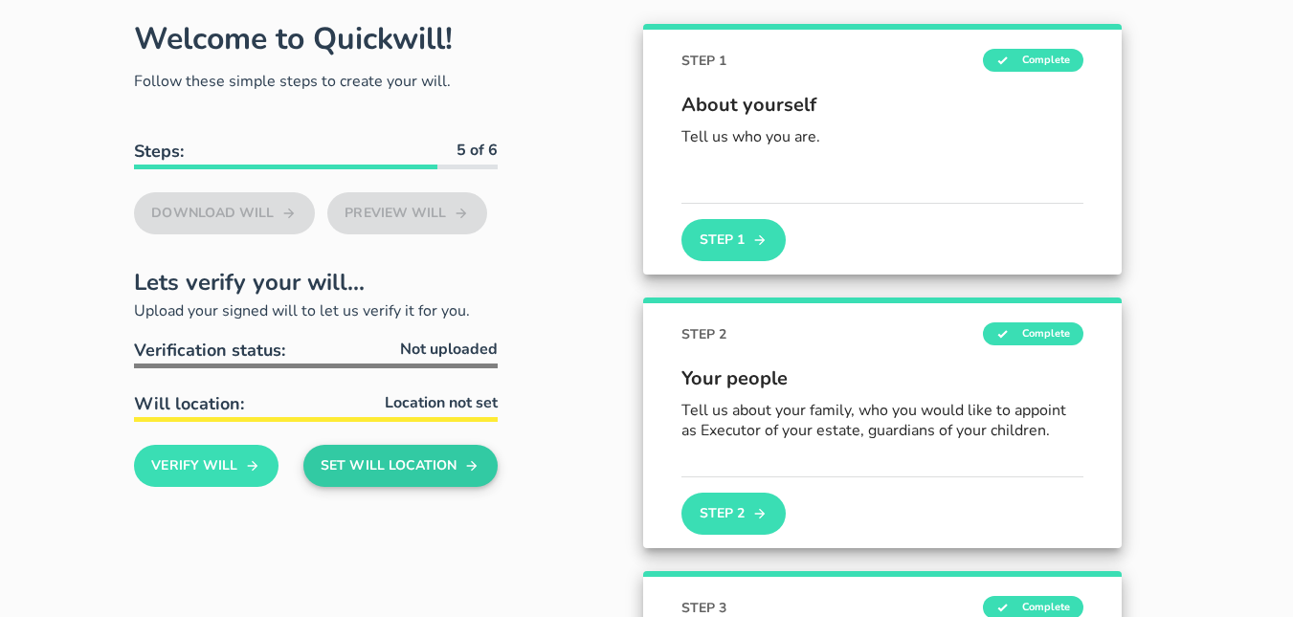
click at [396, 467] on button "Set Will Location" at bounding box center [400, 466] width 194 height 42
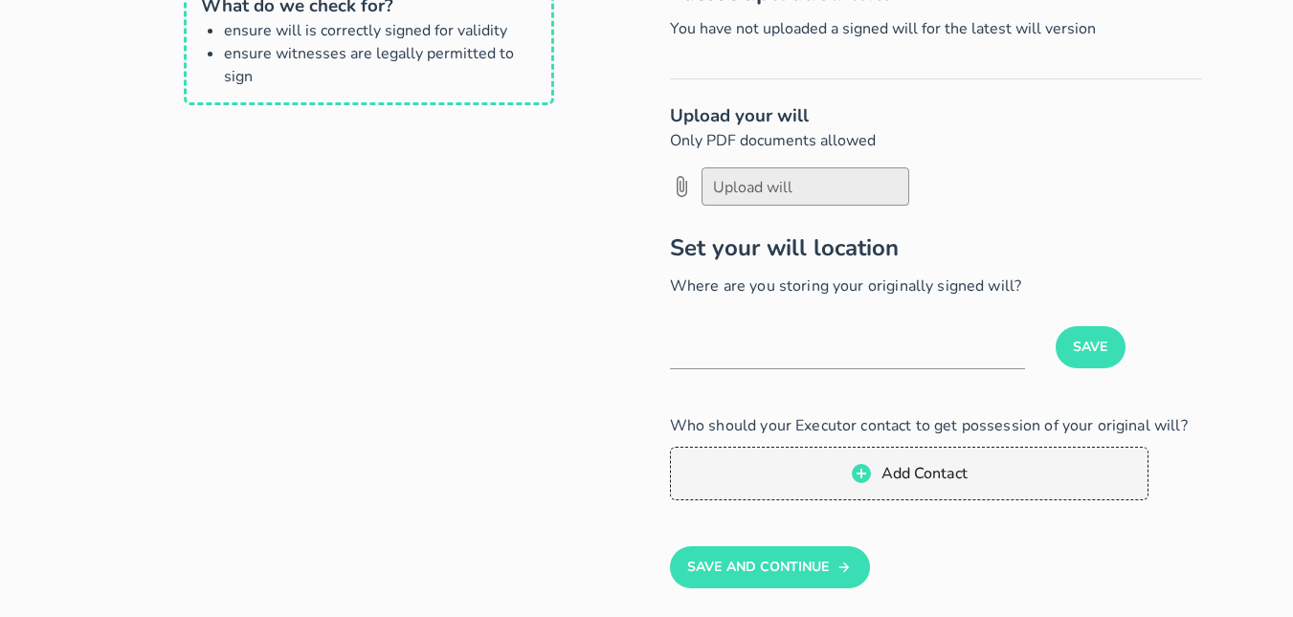
scroll to position [423, 0]
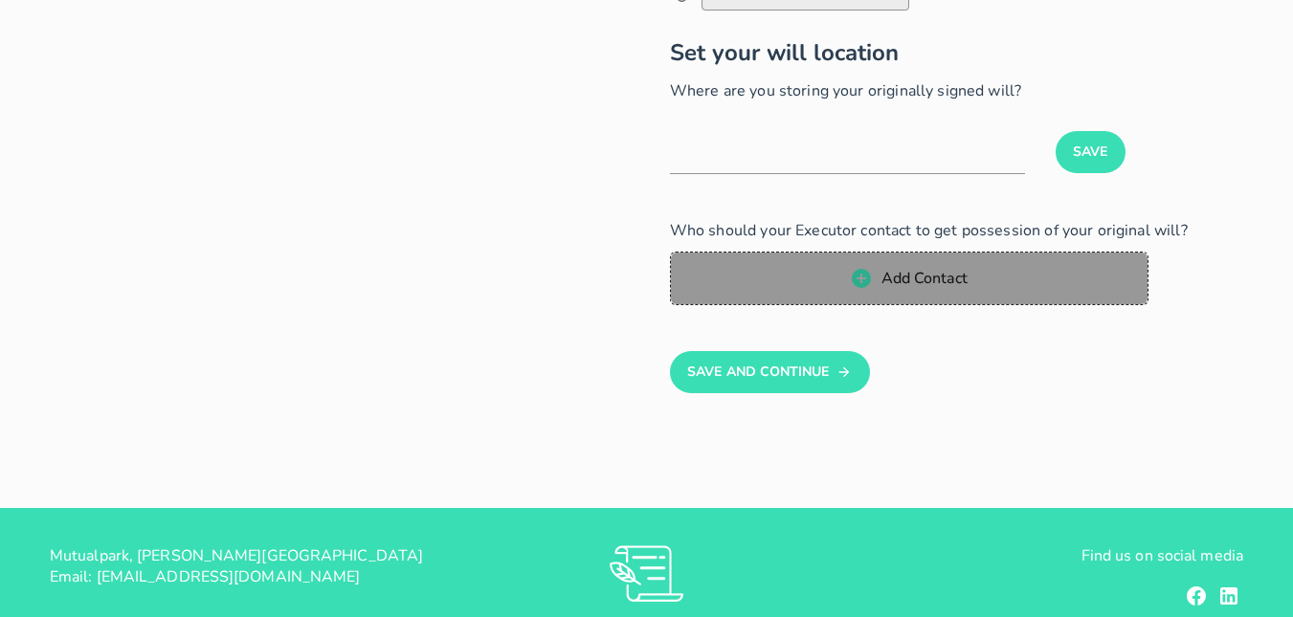
click at [914, 286] on span "Add Contact" at bounding box center [924, 278] width 87 height 21
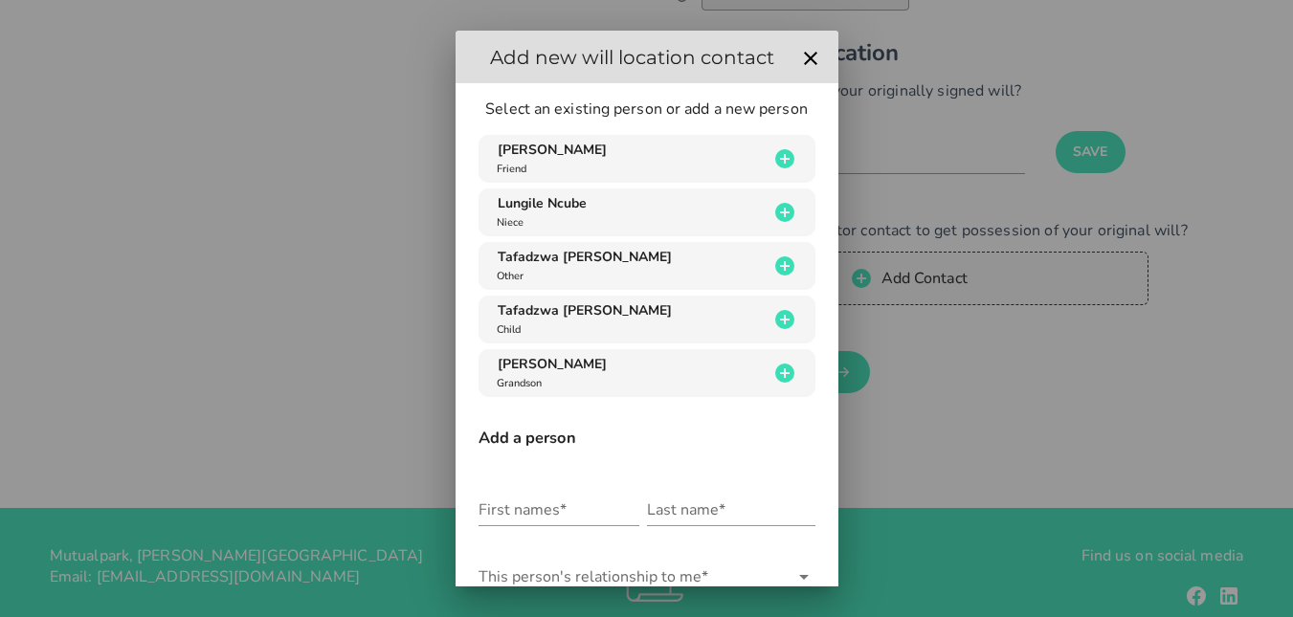
click at [1086, 354] on div at bounding box center [646, 308] width 1293 height 617
click at [804, 64] on icon "button" at bounding box center [810, 58] width 13 height 13
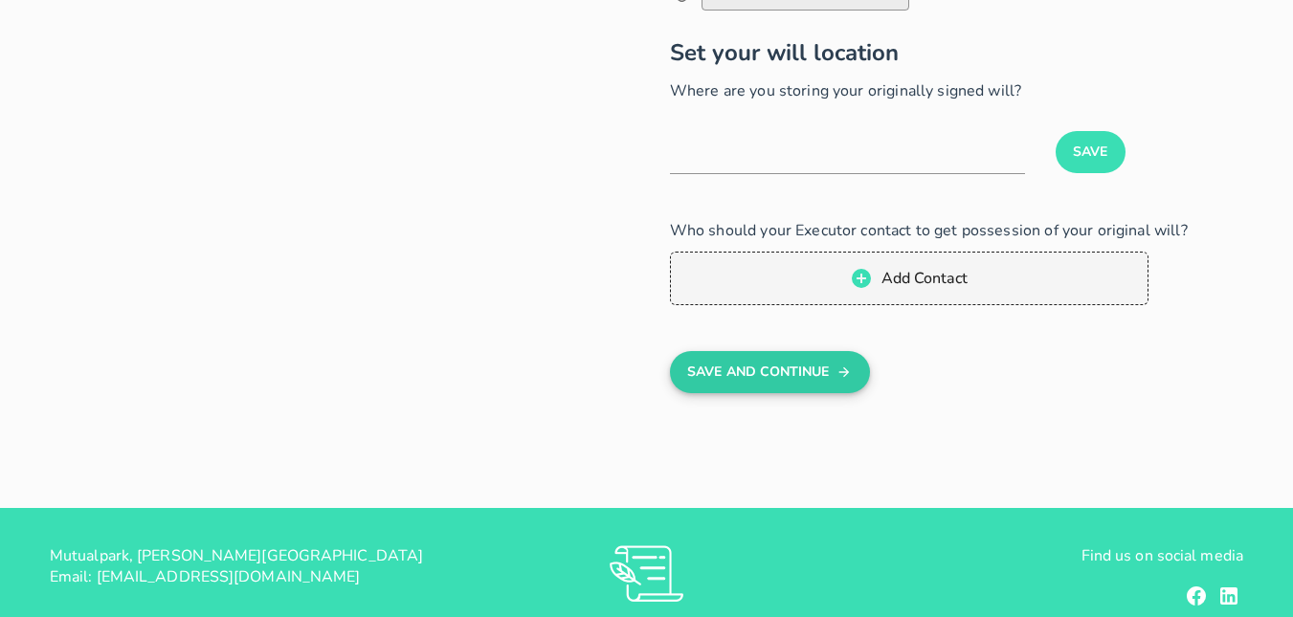
click at [827, 376] on button "Save And Continue" at bounding box center [770, 372] width 200 height 42
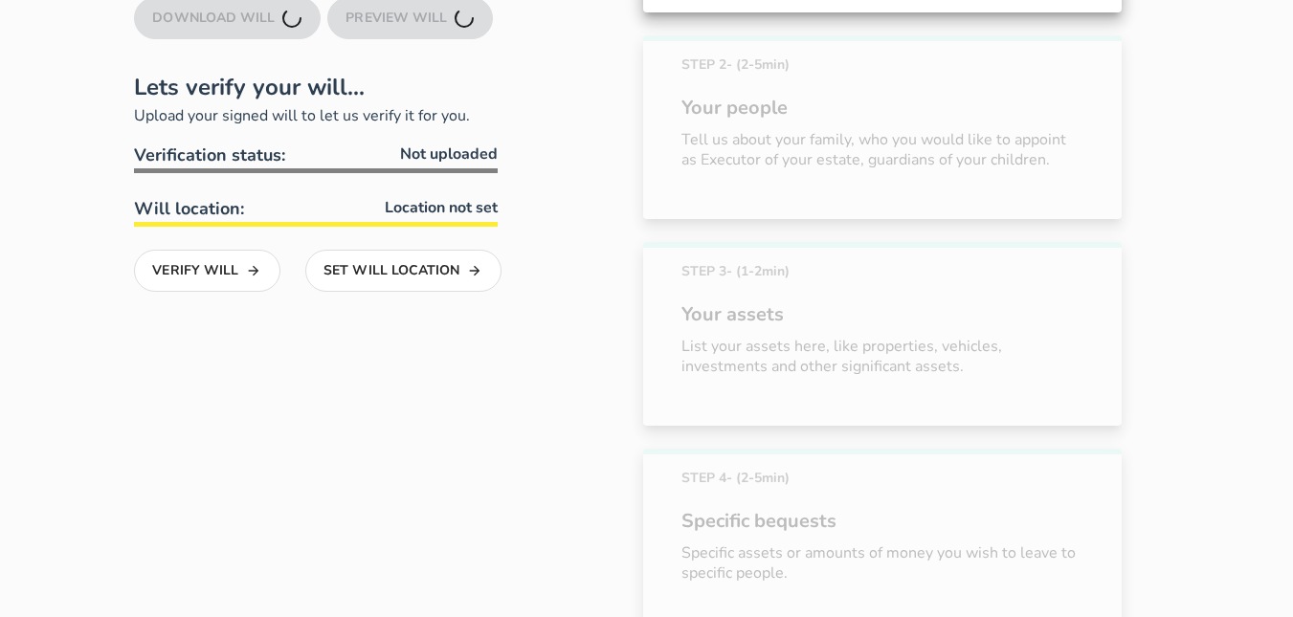
scroll to position [252, 0]
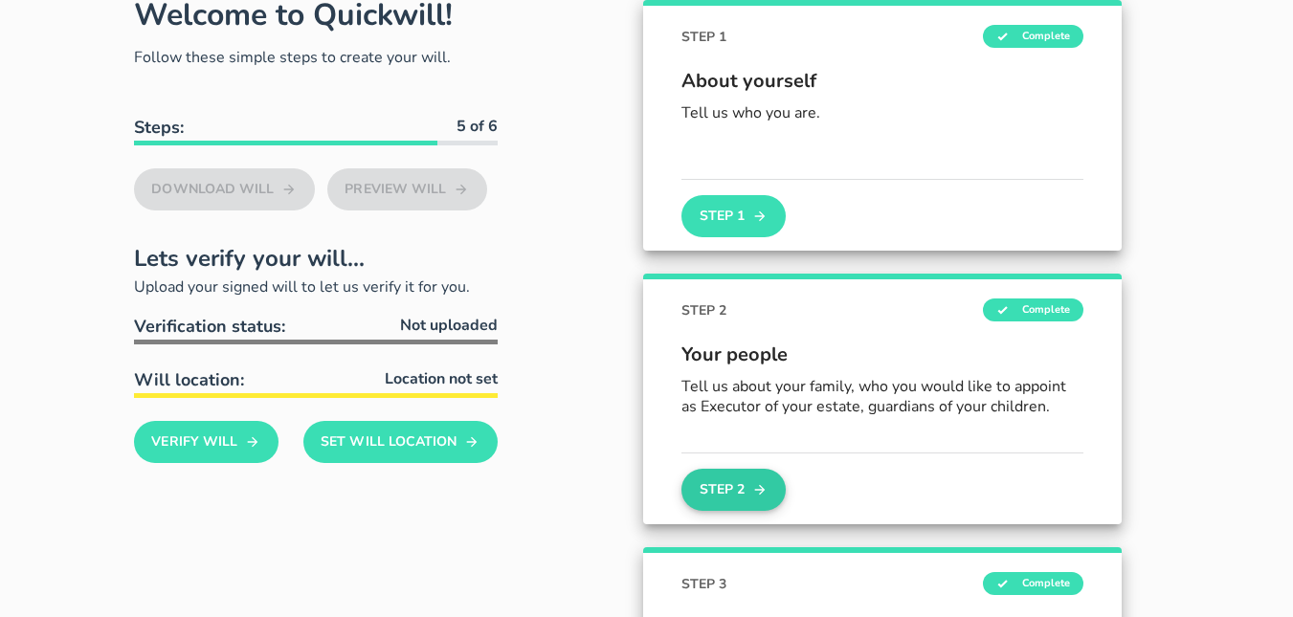
click at [761, 497] on icon "button" at bounding box center [759, 490] width 15 height 23
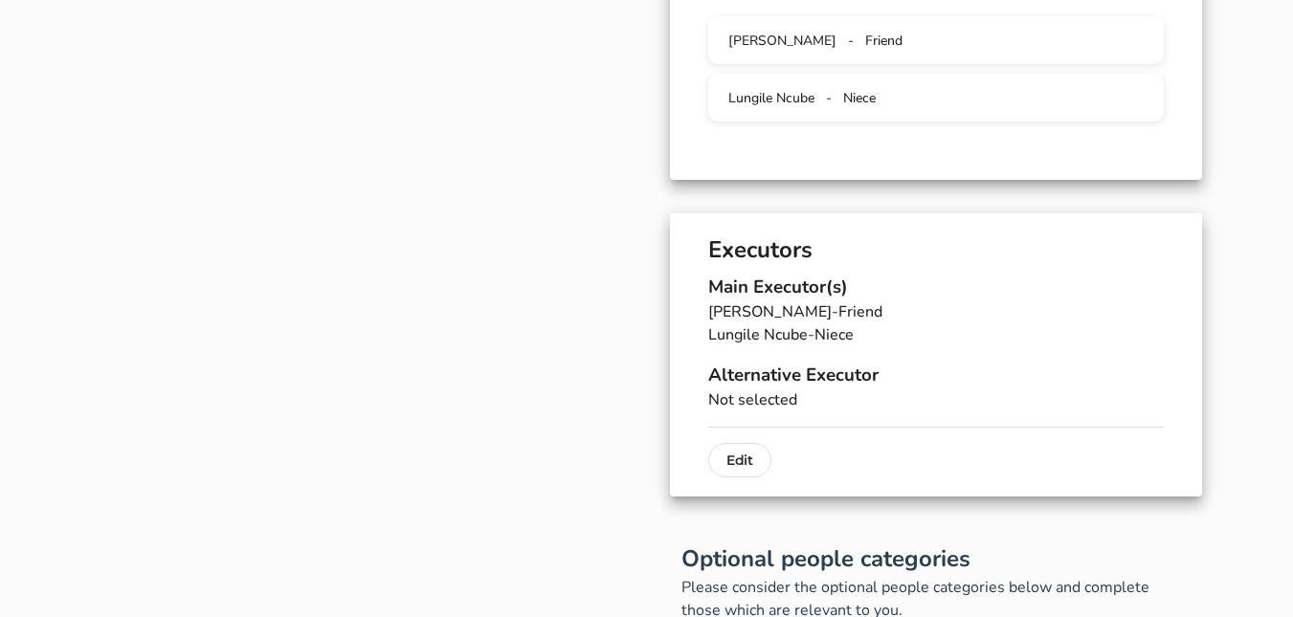
scroll to position [996, 0]
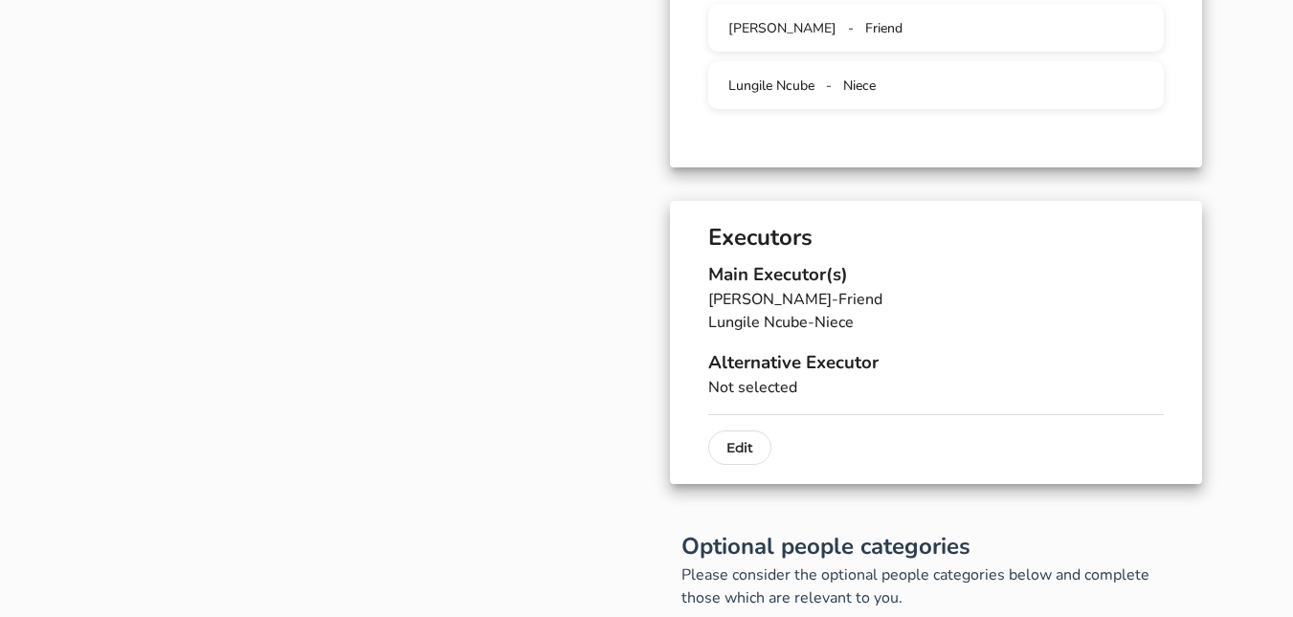
click at [739, 388] on p "Not selected" at bounding box center [936, 387] width 456 height 23
click at [730, 366] on h3 "Alternative Executor" at bounding box center [936, 362] width 456 height 27
click at [749, 443] on p "Edit" at bounding box center [740, 448] width 27 height 23
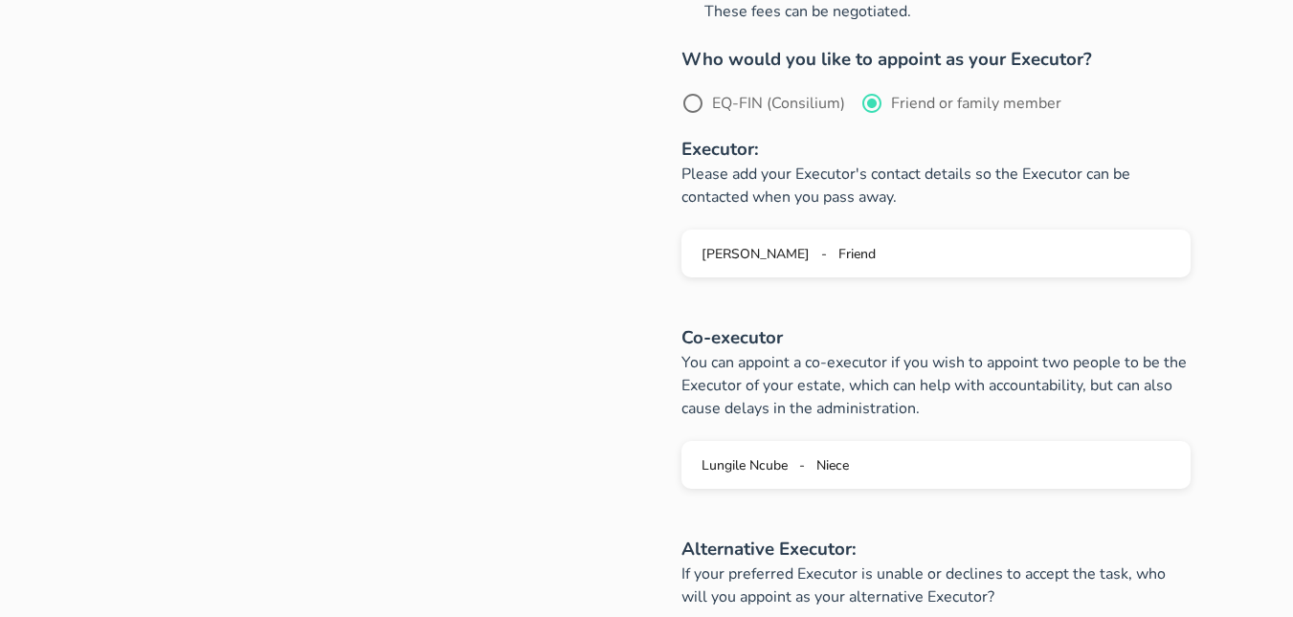
scroll to position [892, 0]
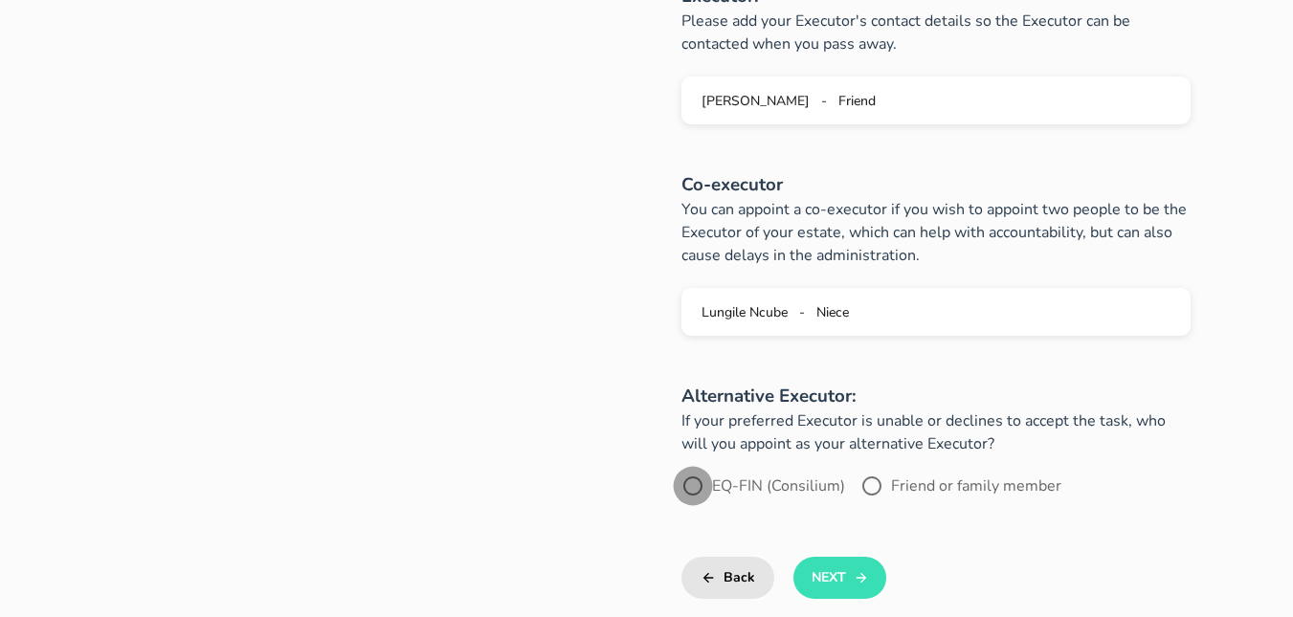
click at [690, 483] on div at bounding box center [693, 486] width 33 height 33
click at [842, 578] on button "Next" at bounding box center [840, 578] width 93 height 42
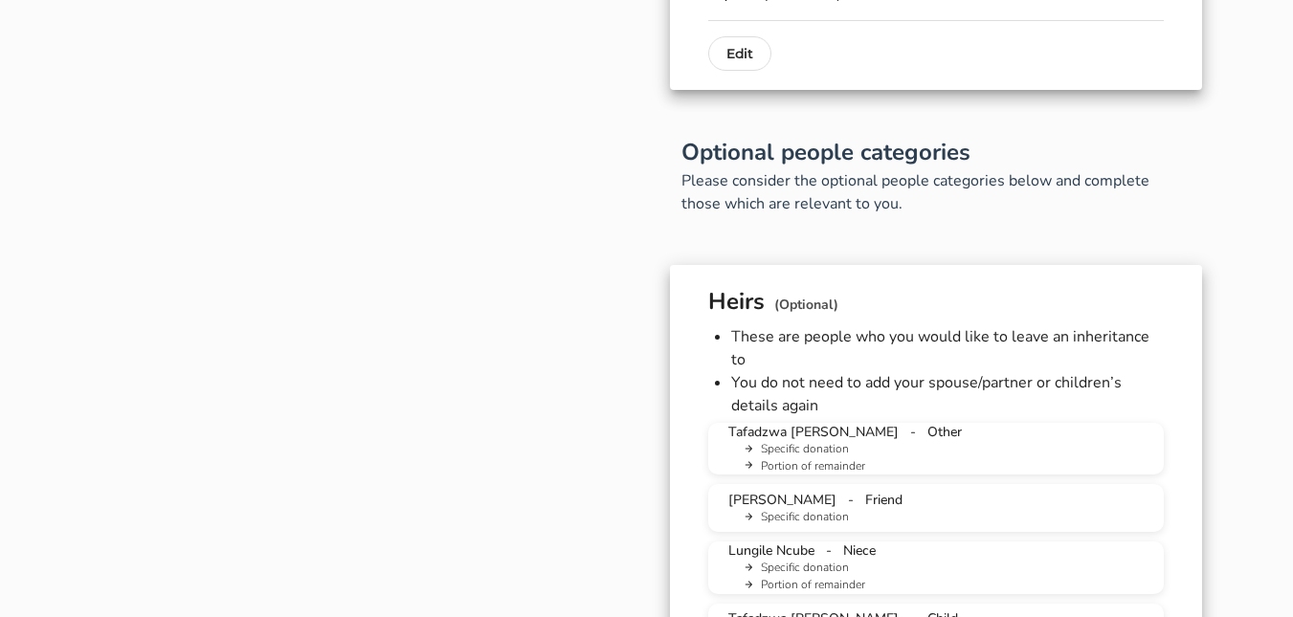
scroll to position [1491, 0]
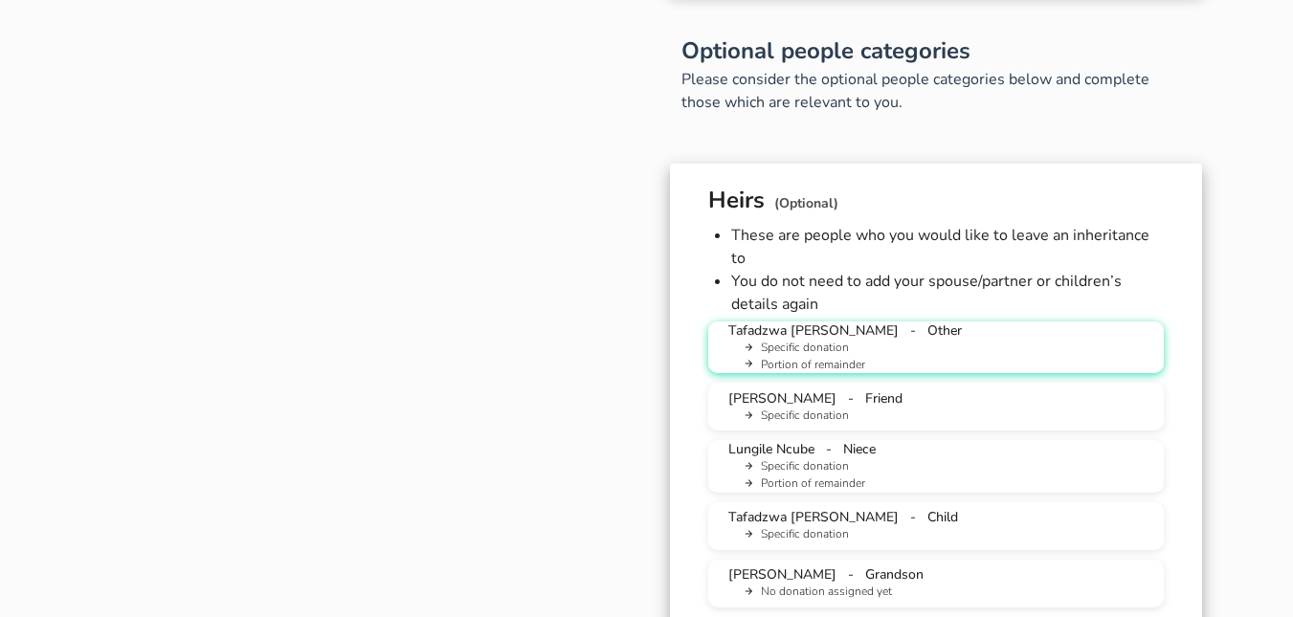
click at [998, 340] on li "Specific donation" at bounding box center [944, 348] width 410 height 17
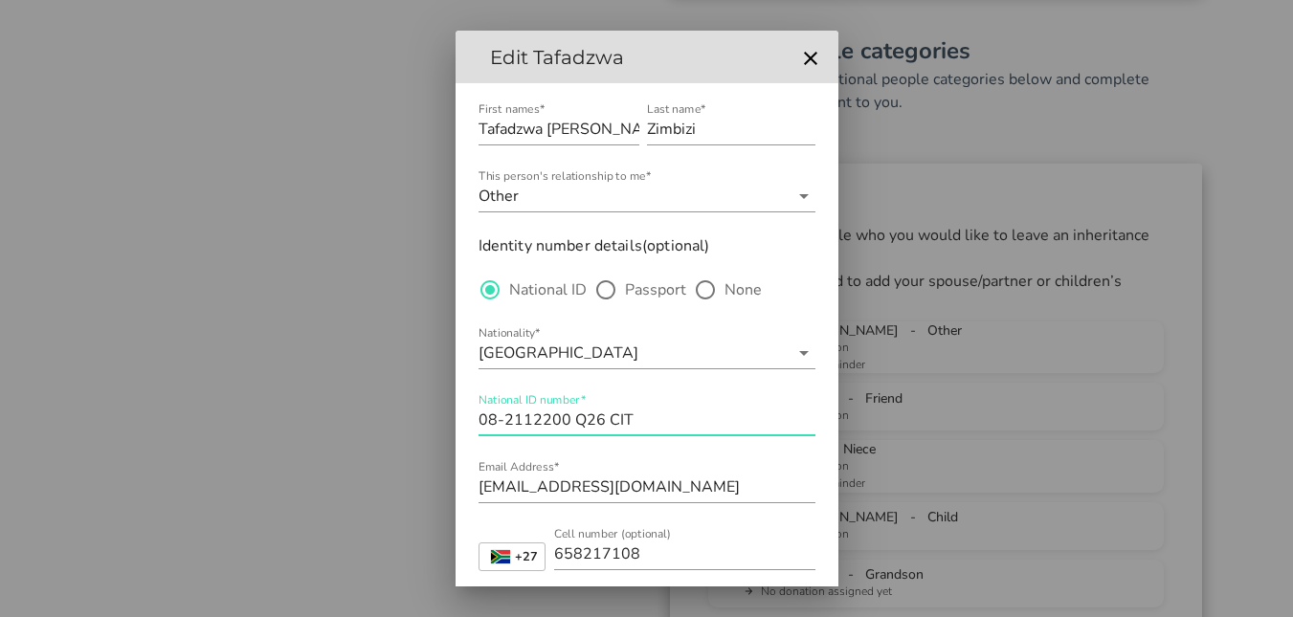
click at [640, 420] on input "08-2112200 Q26 CIT" at bounding box center [647, 420] width 337 height 31
type input "08-2112200 Q26"
click at [793, 200] on icon at bounding box center [804, 196] width 23 height 23
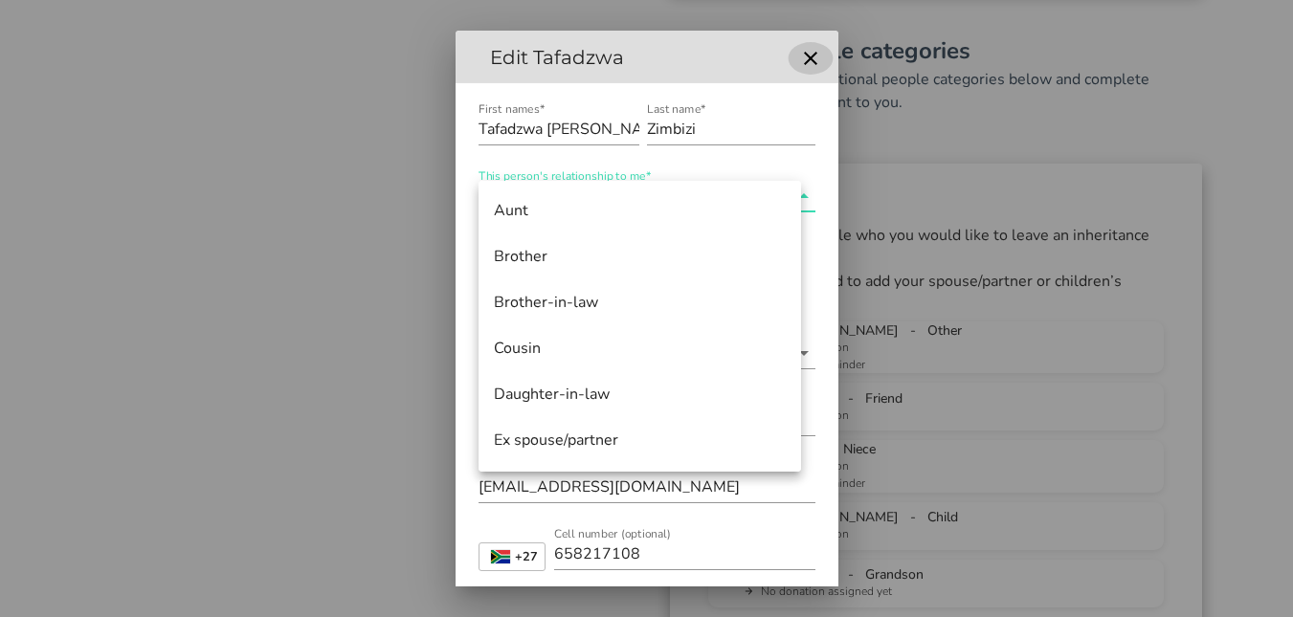
click at [799, 68] on icon "button" at bounding box center [810, 58] width 23 height 23
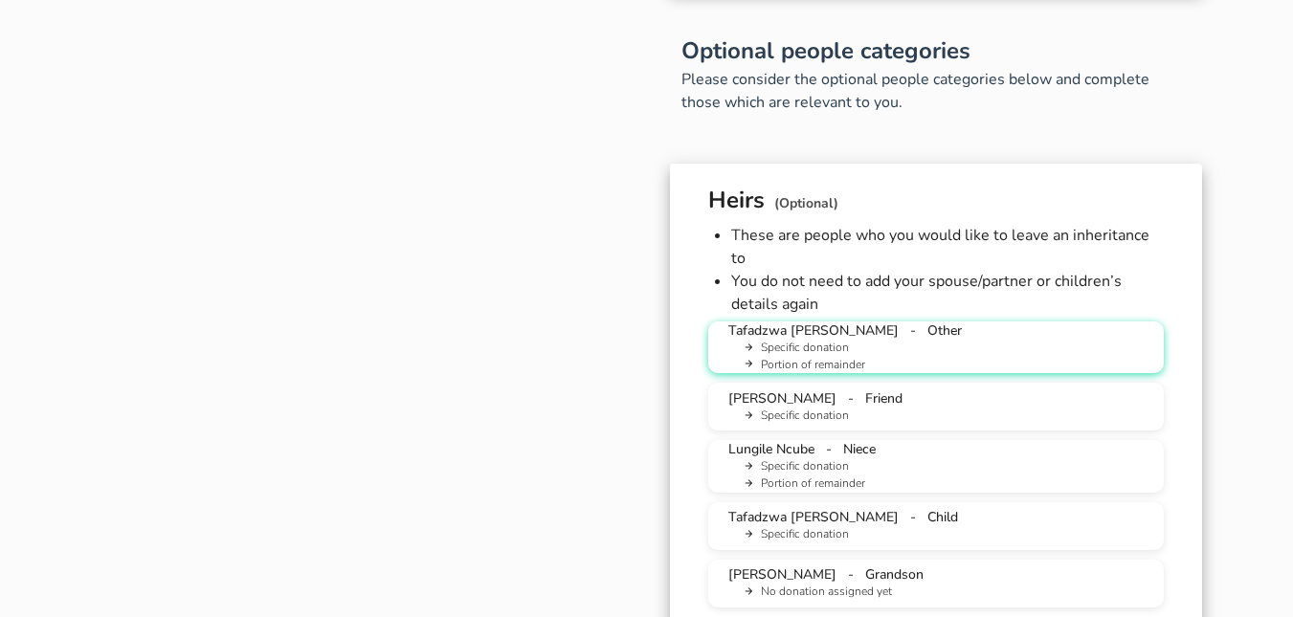
click at [874, 322] on span "Tafadzwa [PERSON_NAME]" at bounding box center [814, 331] width 170 height 18
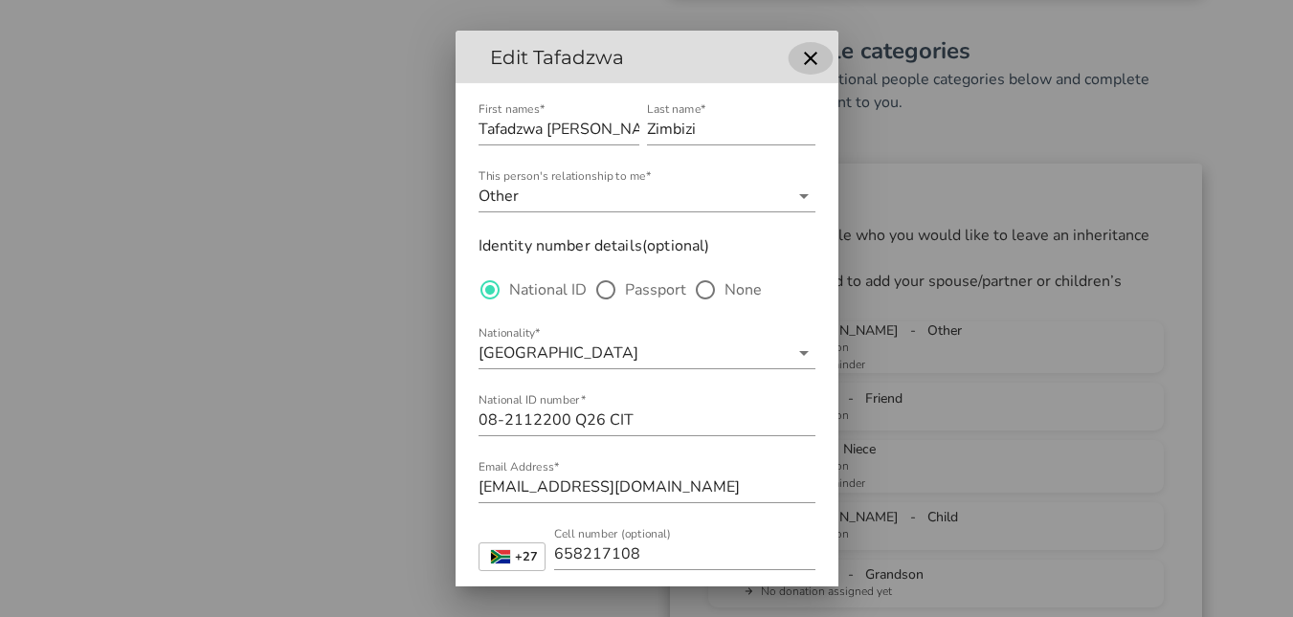
click at [799, 59] on icon "button" at bounding box center [810, 58] width 23 height 23
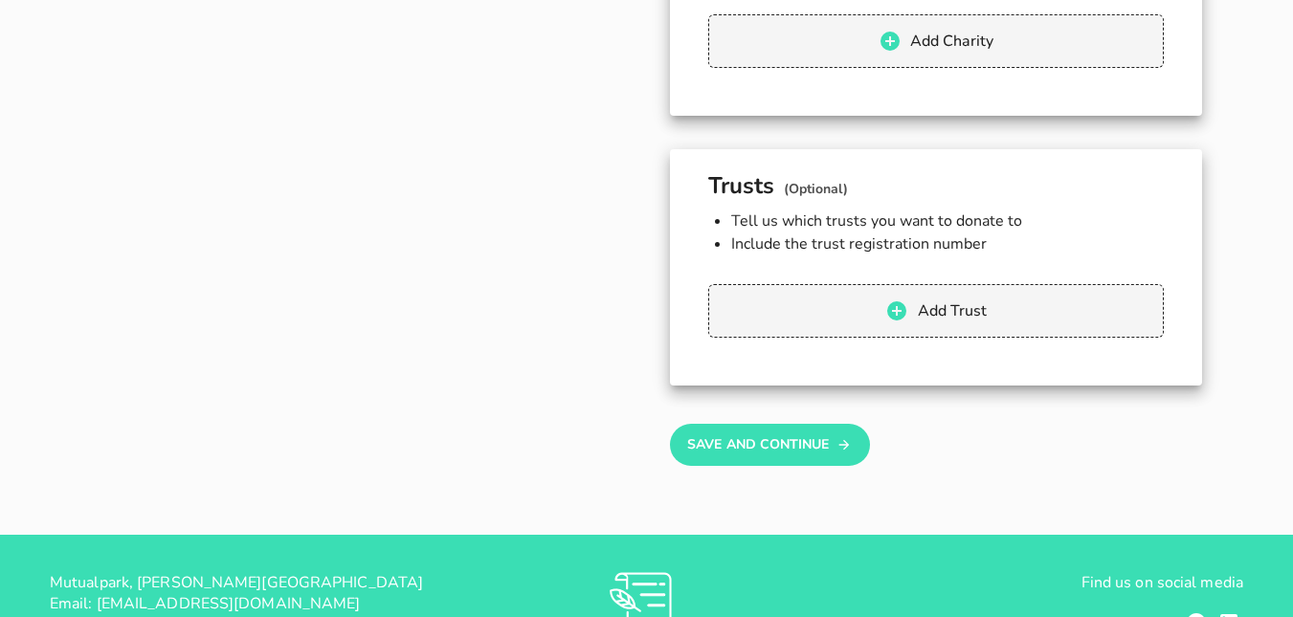
scroll to position [2466, 0]
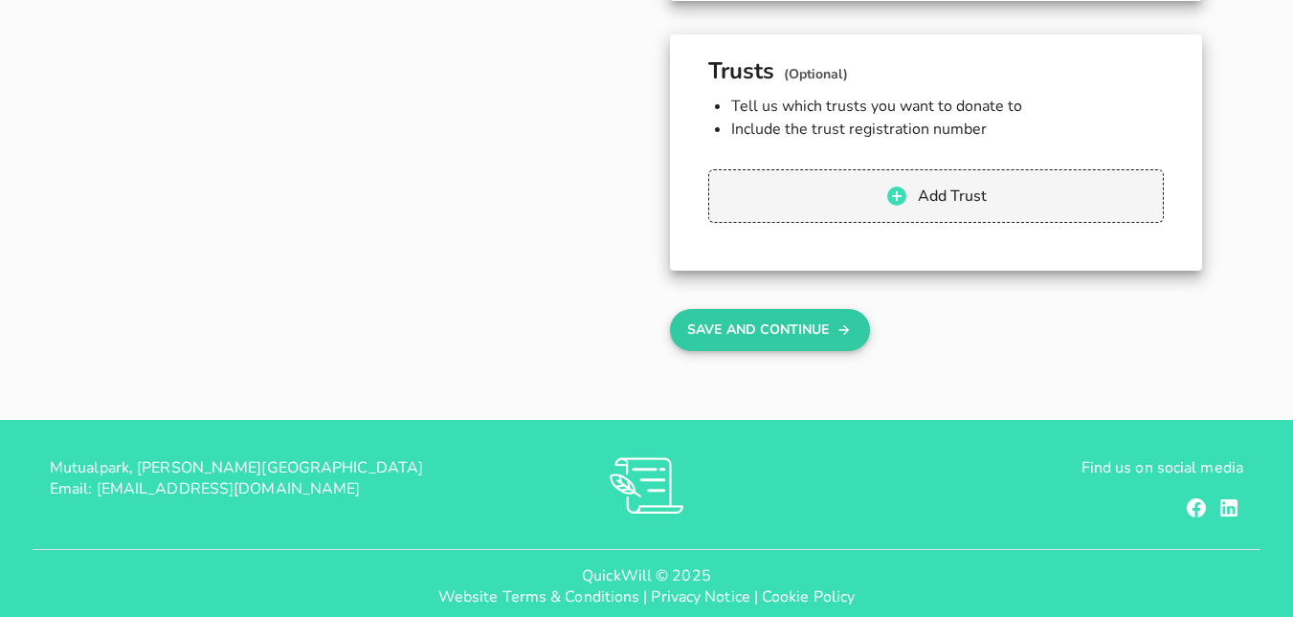
click at [772, 309] on button "Save And Continue" at bounding box center [770, 330] width 200 height 42
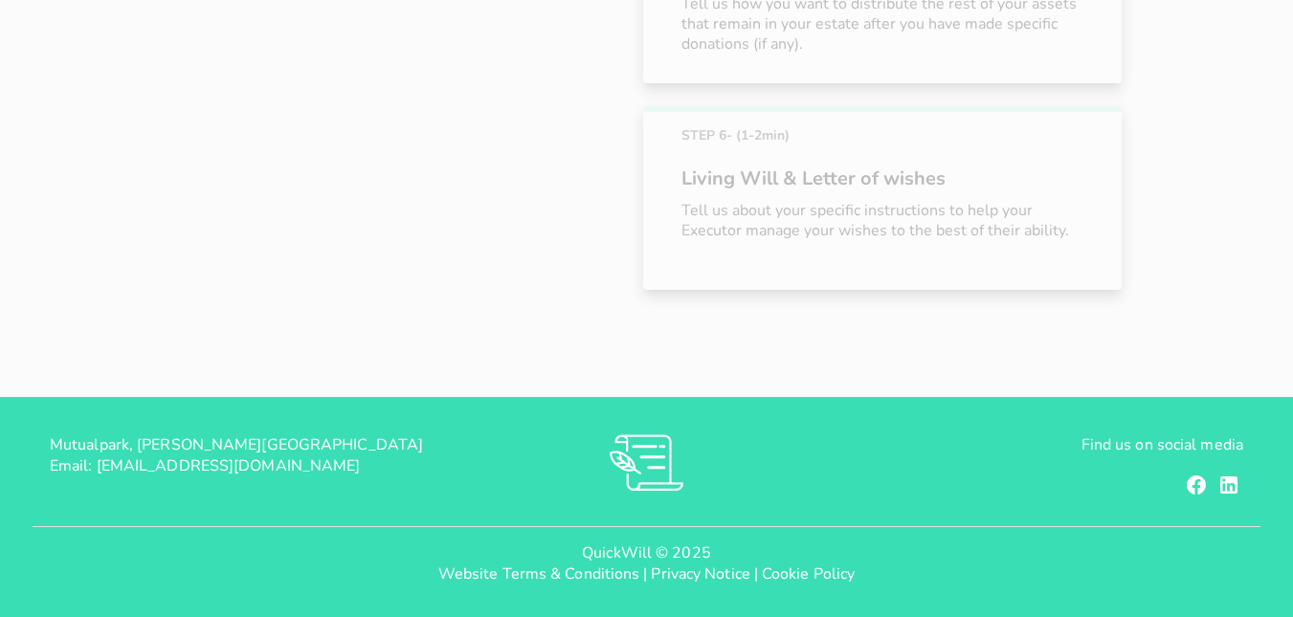
scroll to position [435, 0]
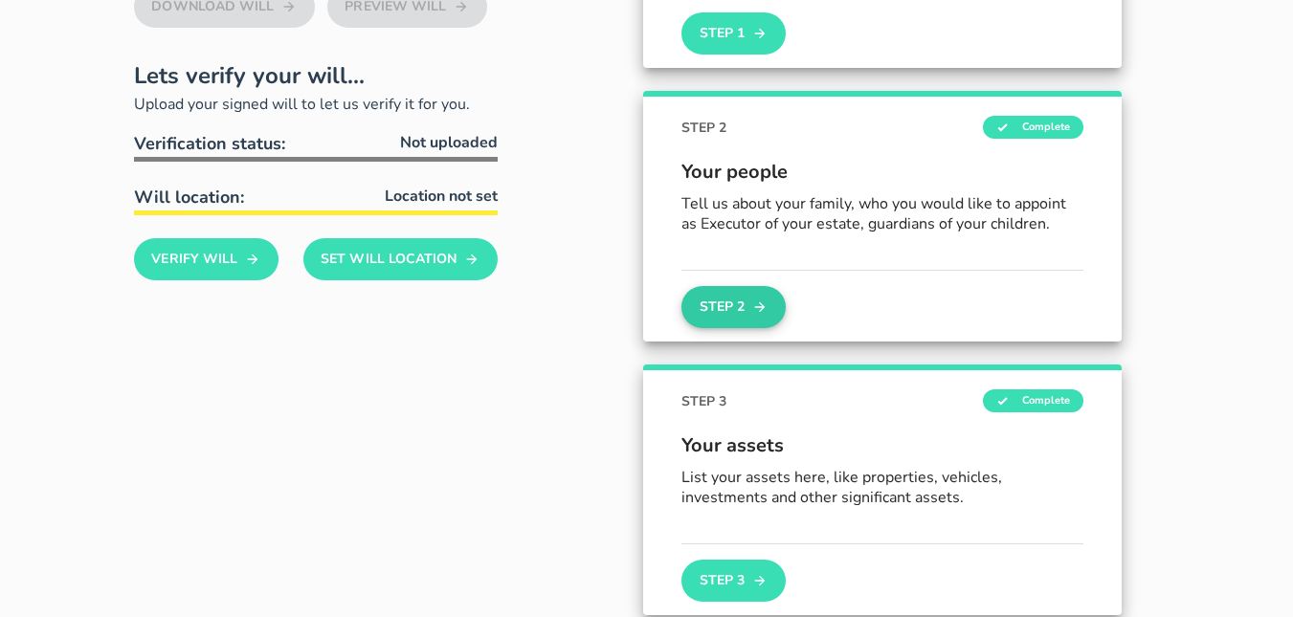
click at [764, 305] on icon "button" at bounding box center [759, 307] width 15 height 23
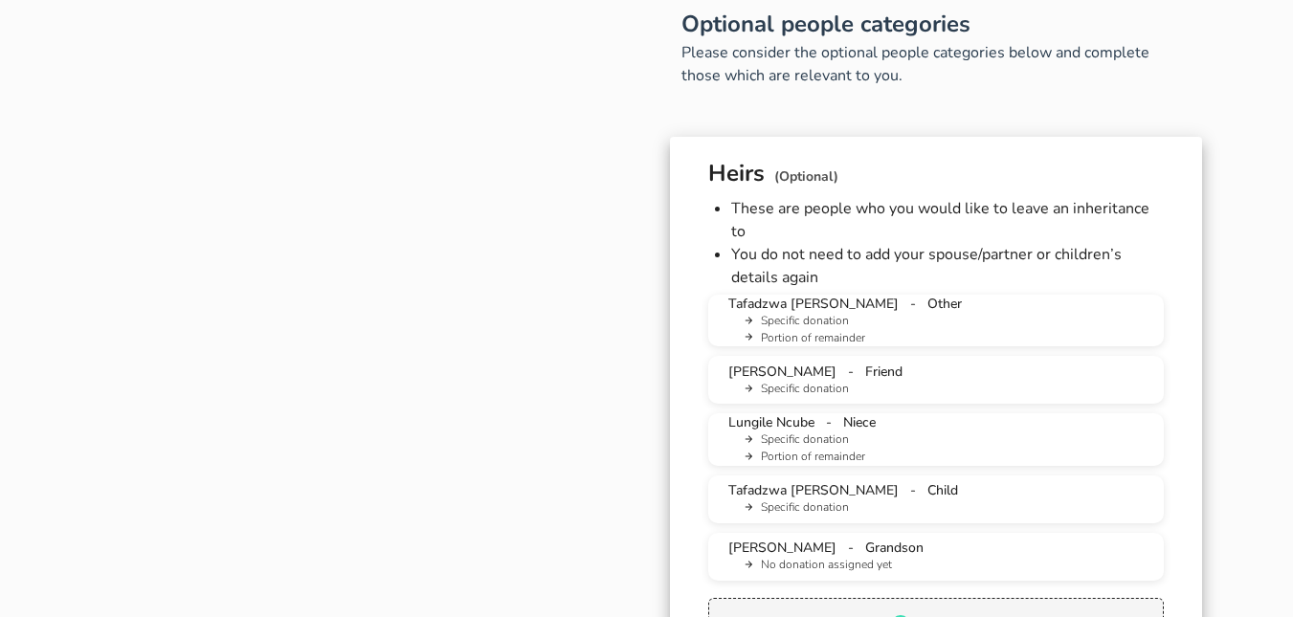
scroll to position [1569, 0]
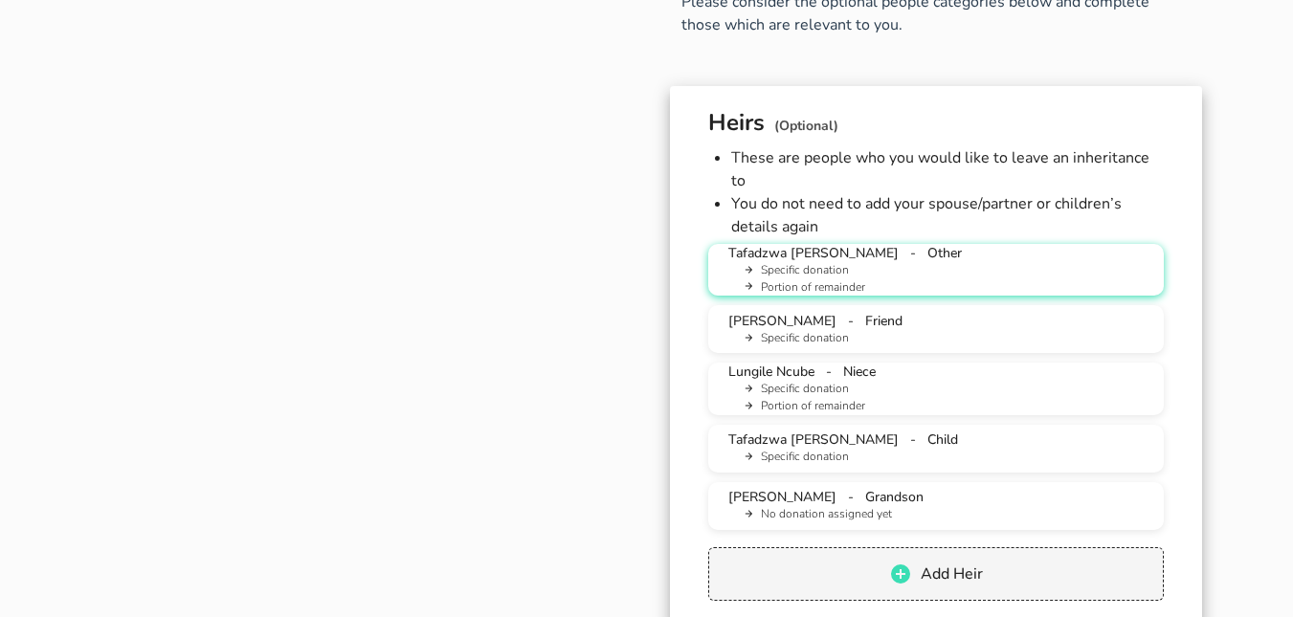
click at [820, 262] on li "Specific donation" at bounding box center [944, 270] width 410 height 17
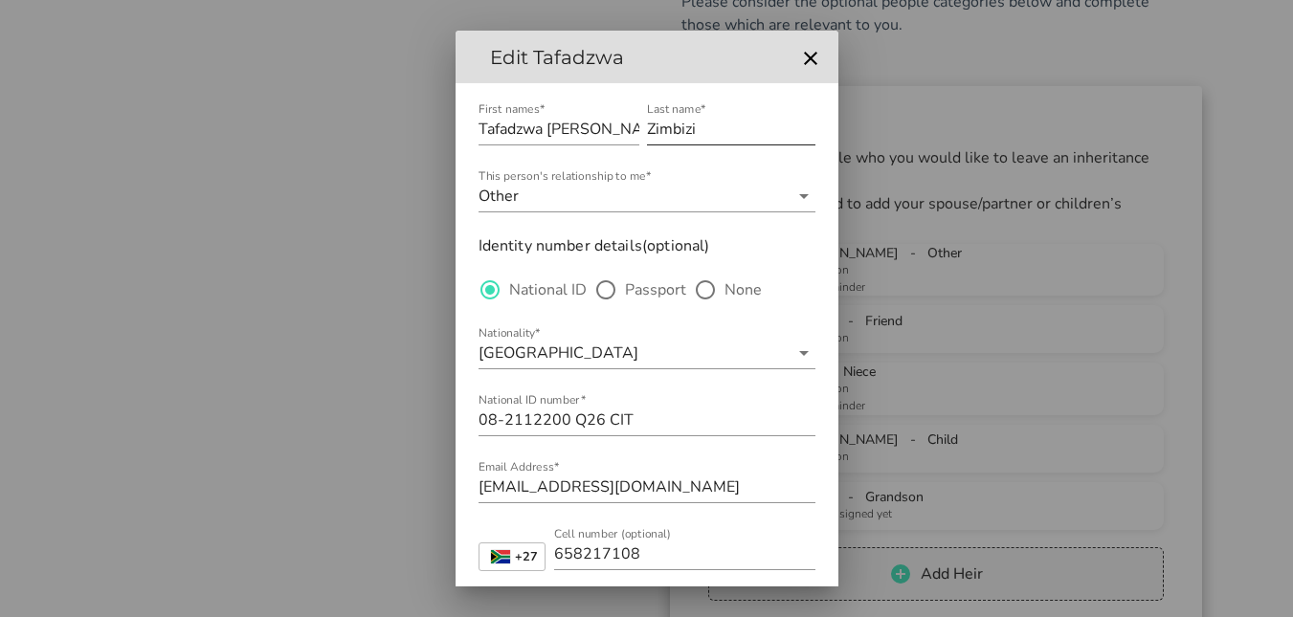
click at [705, 133] on input "Zimbizi" at bounding box center [731, 129] width 168 height 31
type input "Z"
click at [600, 131] on input "Tafadzwa [PERSON_NAME]" at bounding box center [559, 129] width 161 height 31
type input "T"
click at [656, 353] on input "Nationality*" at bounding box center [715, 353] width 146 height 31
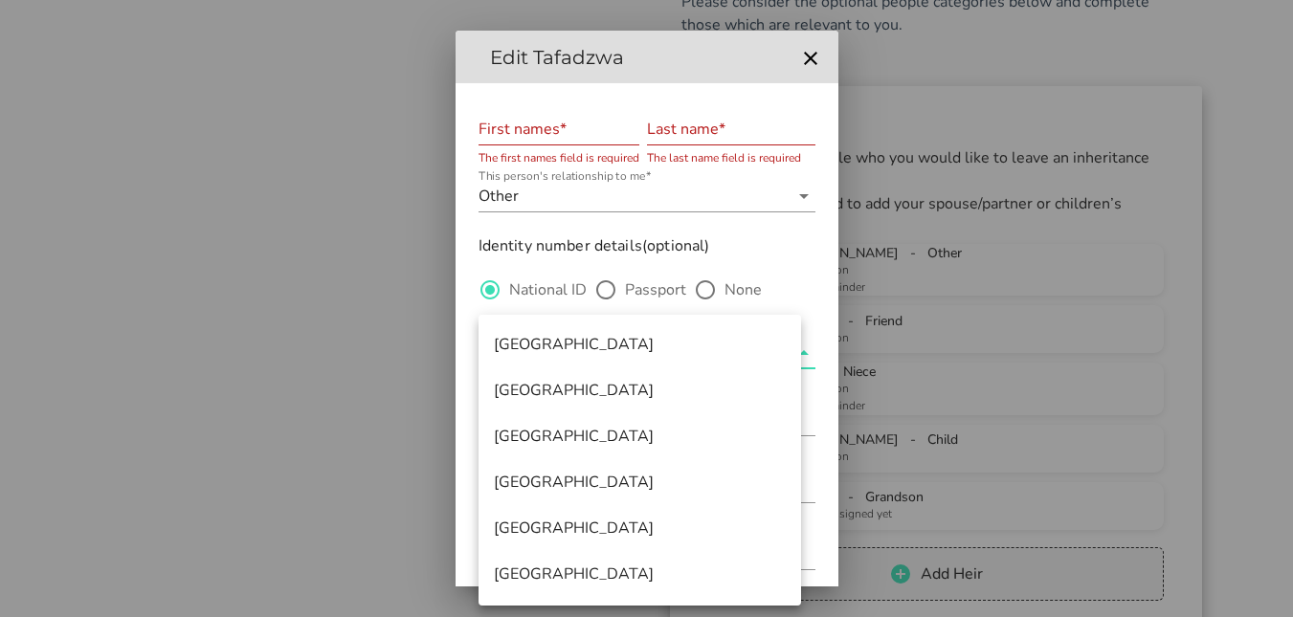
click at [754, 253] on div "Identity number details(optional) National ID Passport None Nationality* [DEMOG…" at bounding box center [647, 345] width 337 height 224
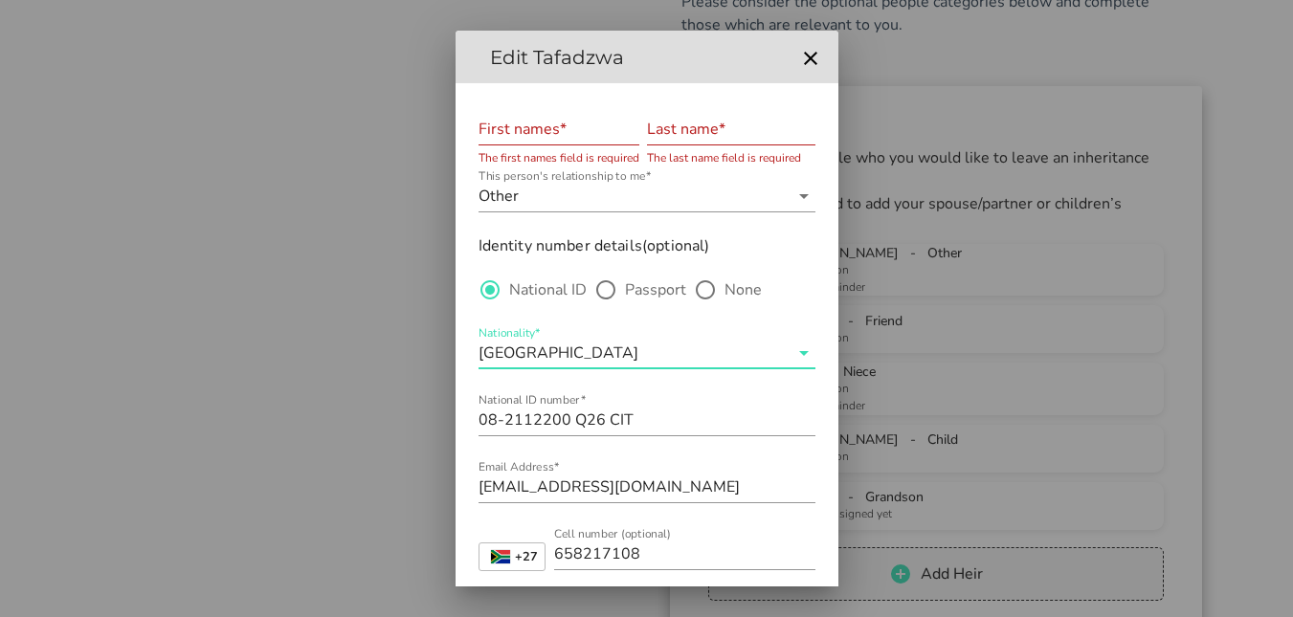
click at [642, 362] on input "Nationality*" at bounding box center [715, 353] width 146 height 31
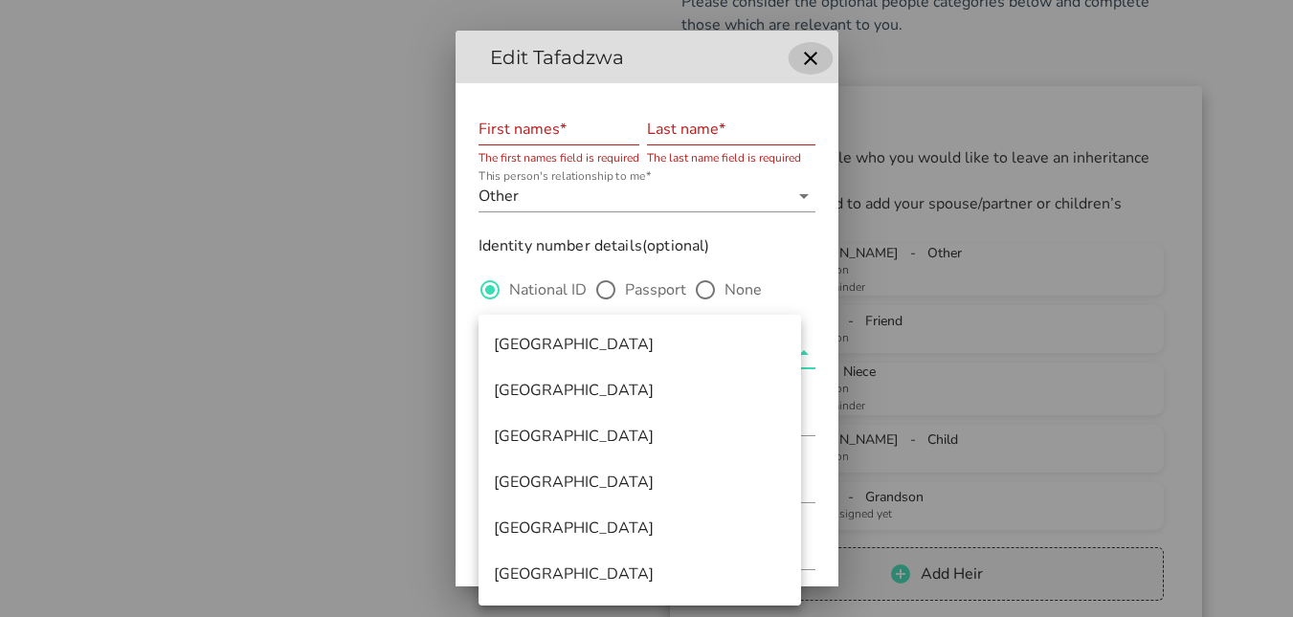
click at [799, 60] on icon "button" at bounding box center [810, 58] width 23 height 23
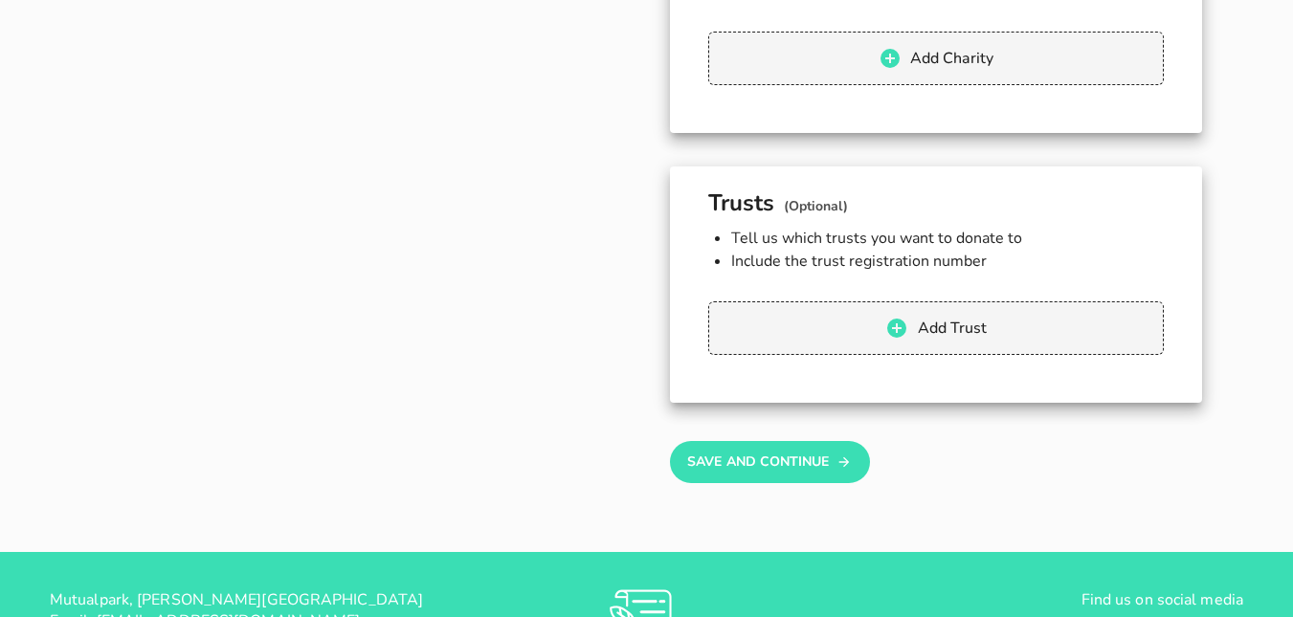
scroll to position [2466, 0]
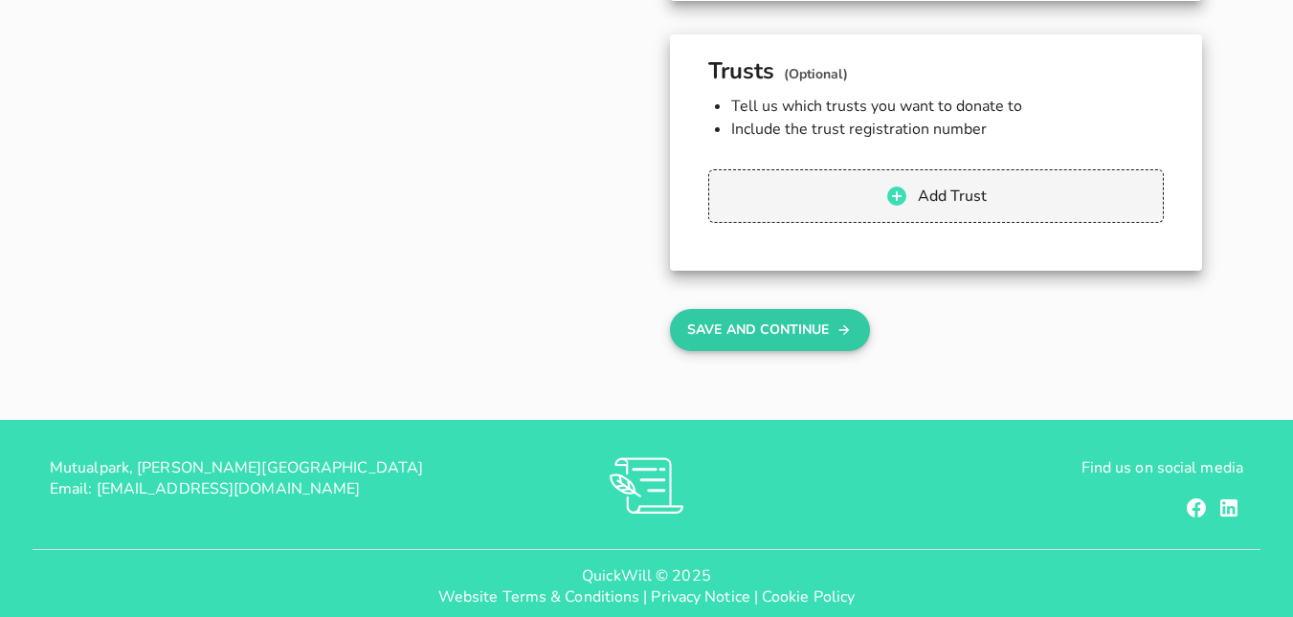
click at [767, 313] on button "Save And Continue" at bounding box center [770, 330] width 200 height 42
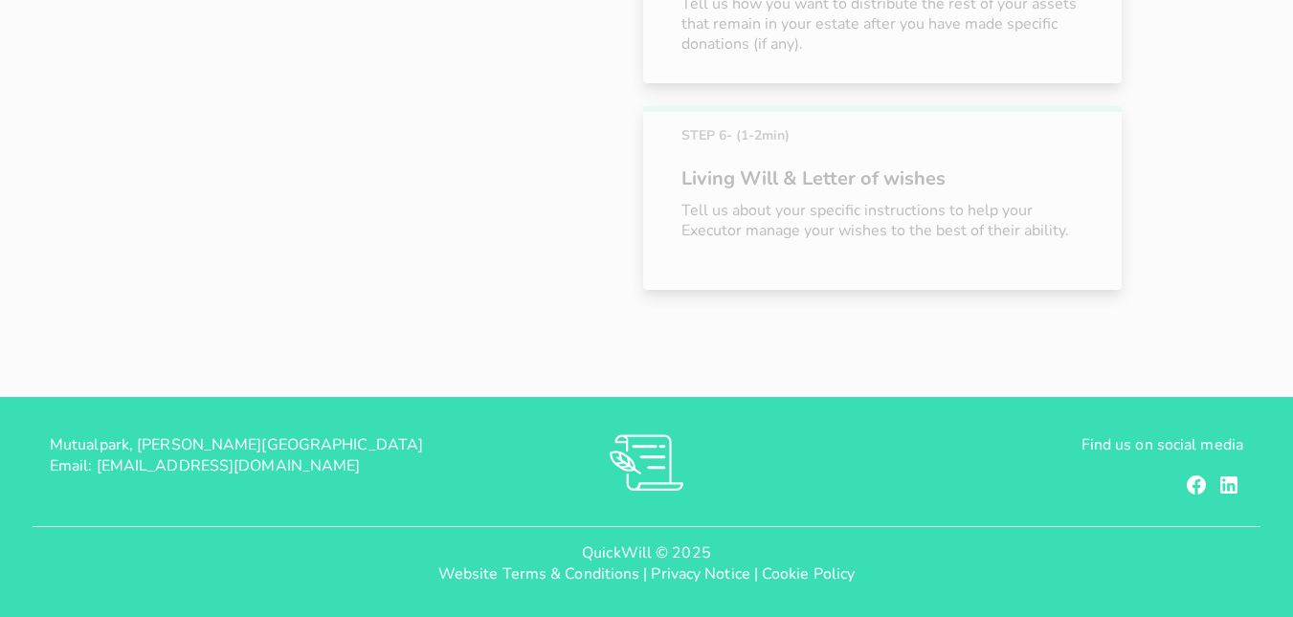
scroll to position [435, 0]
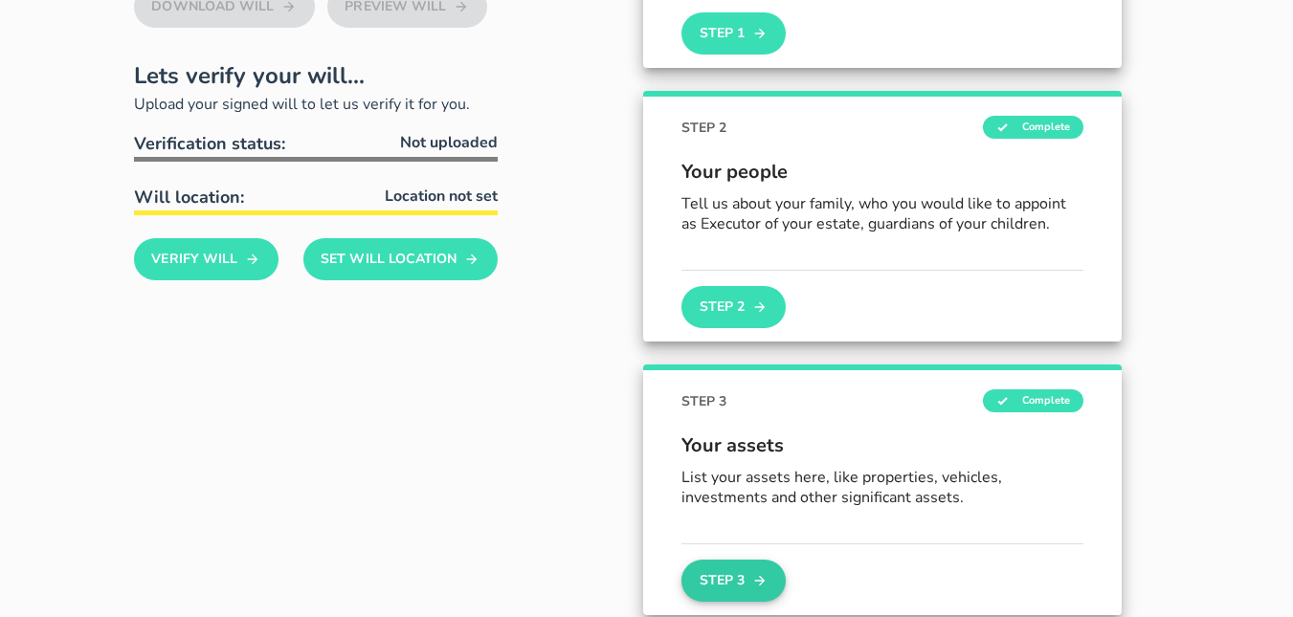
click at [726, 589] on button "Step 3" at bounding box center [733, 581] width 103 height 42
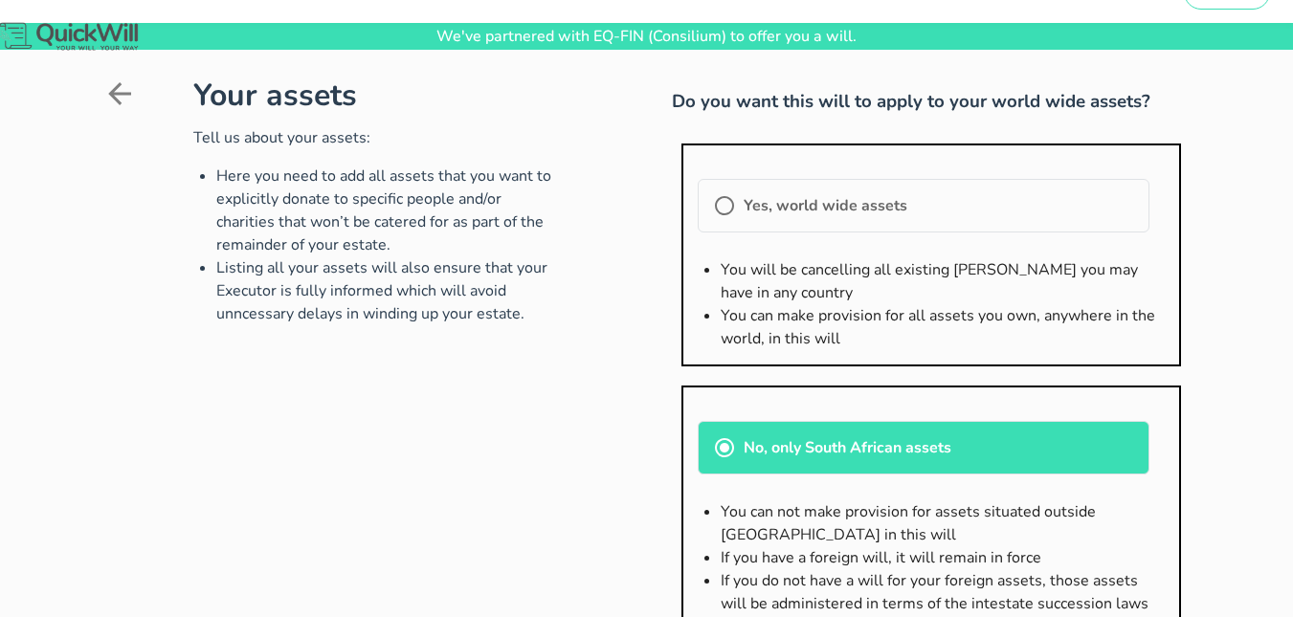
scroll to position [153, 0]
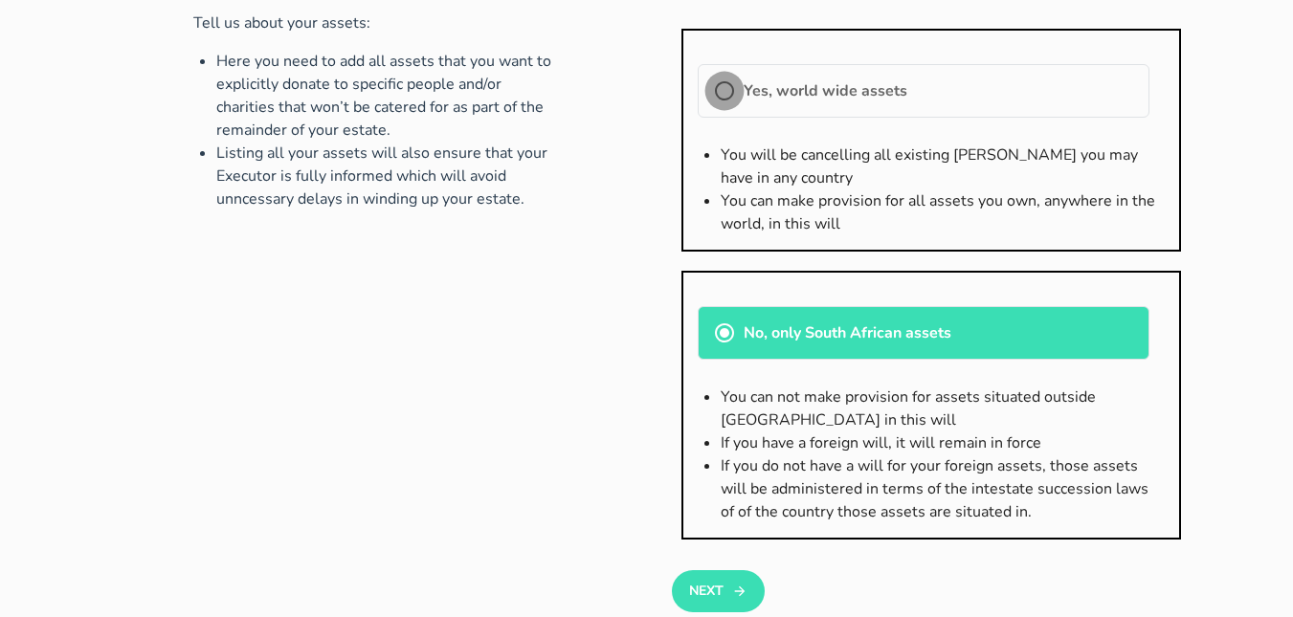
click at [725, 84] on div at bounding box center [724, 91] width 33 height 33
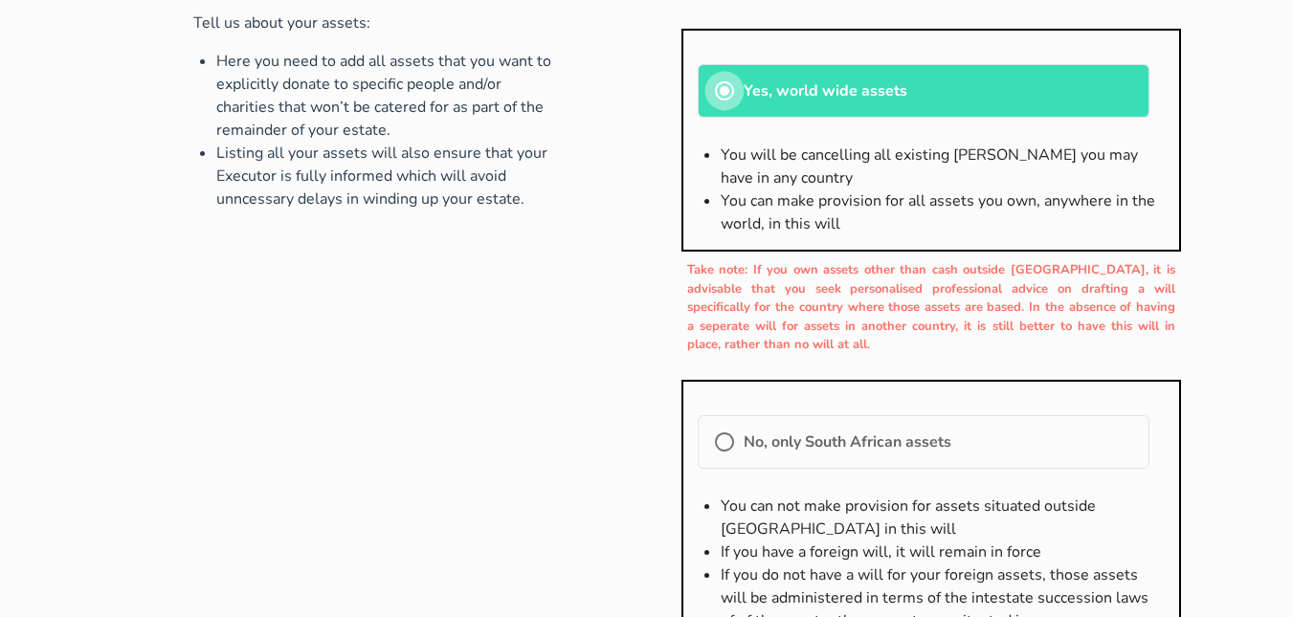
click at [722, 95] on div at bounding box center [724, 91] width 33 height 33
click at [722, 447] on div at bounding box center [724, 442] width 33 height 33
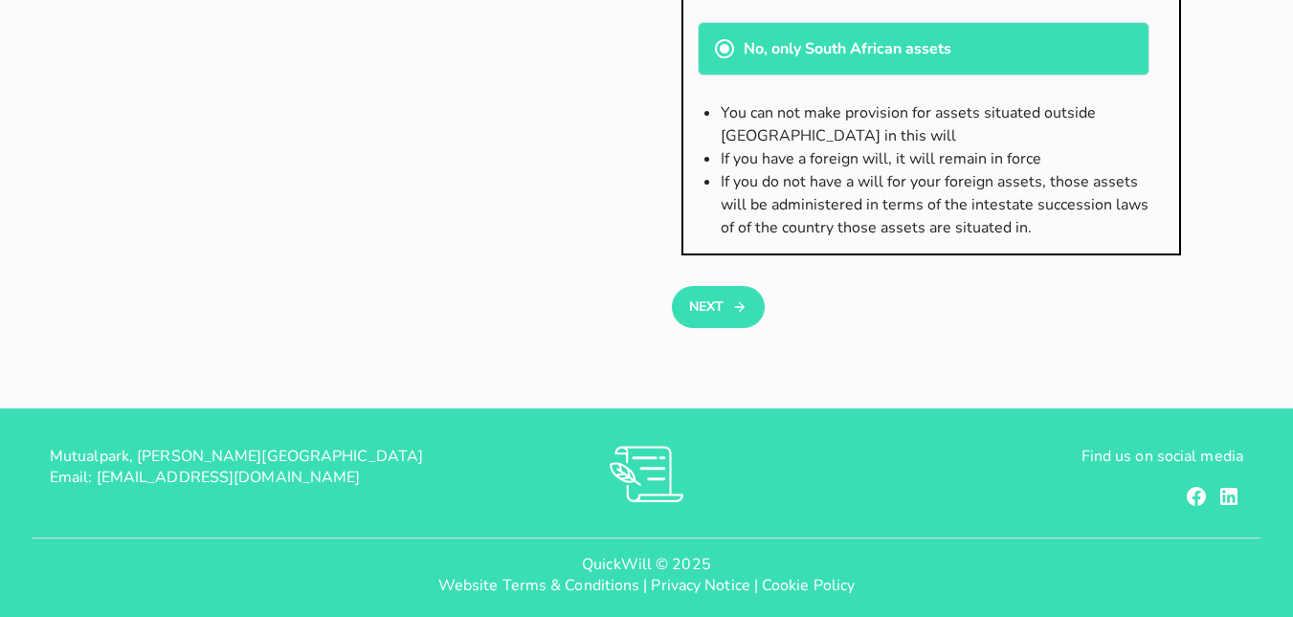
scroll to position [449, 0]
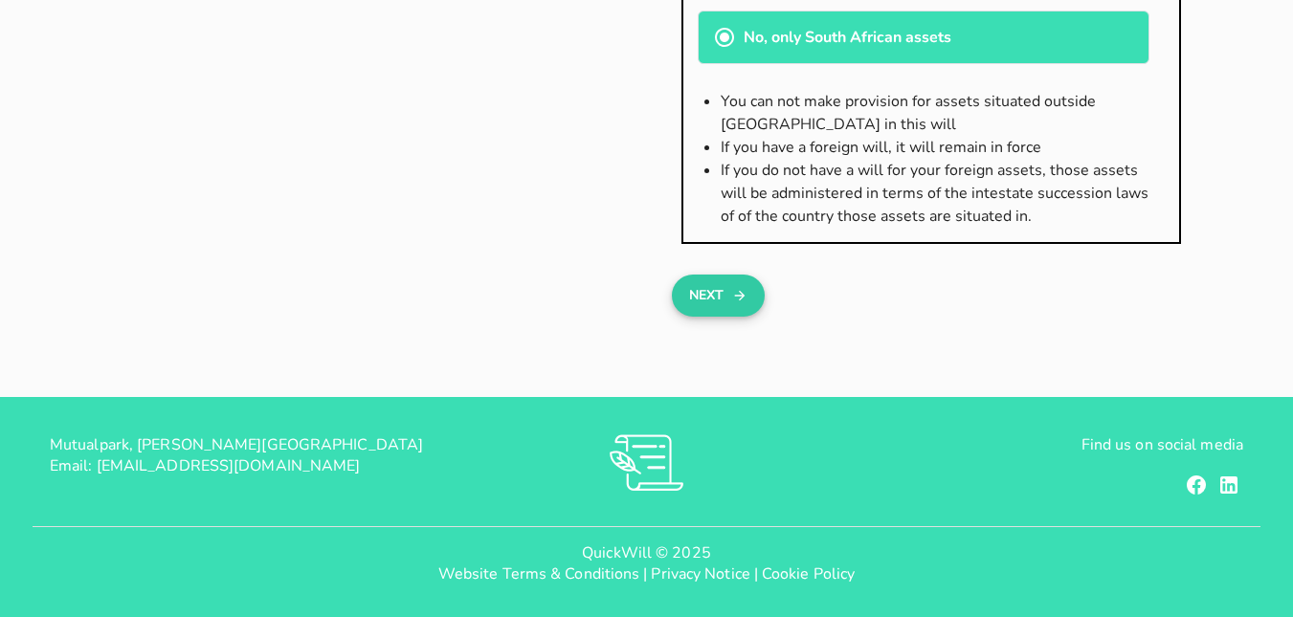
click at [737, 303] on icon "button" at bounding box center [739, 295] width 15 height 23
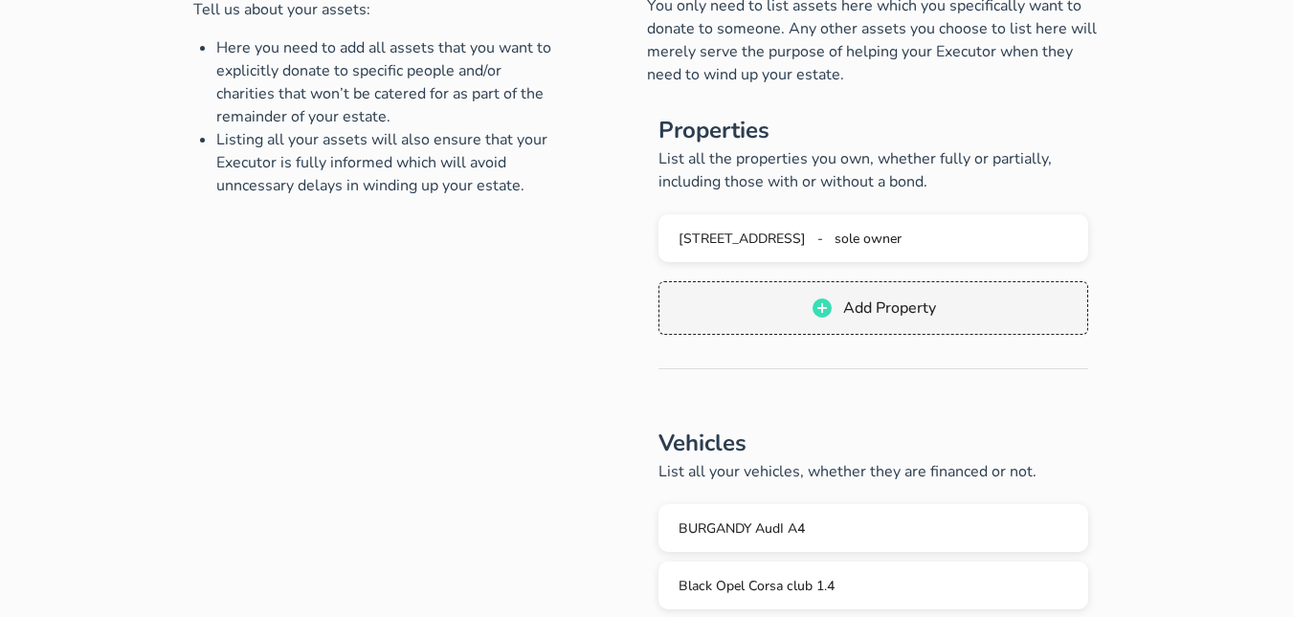
scroll to position [255, 0]
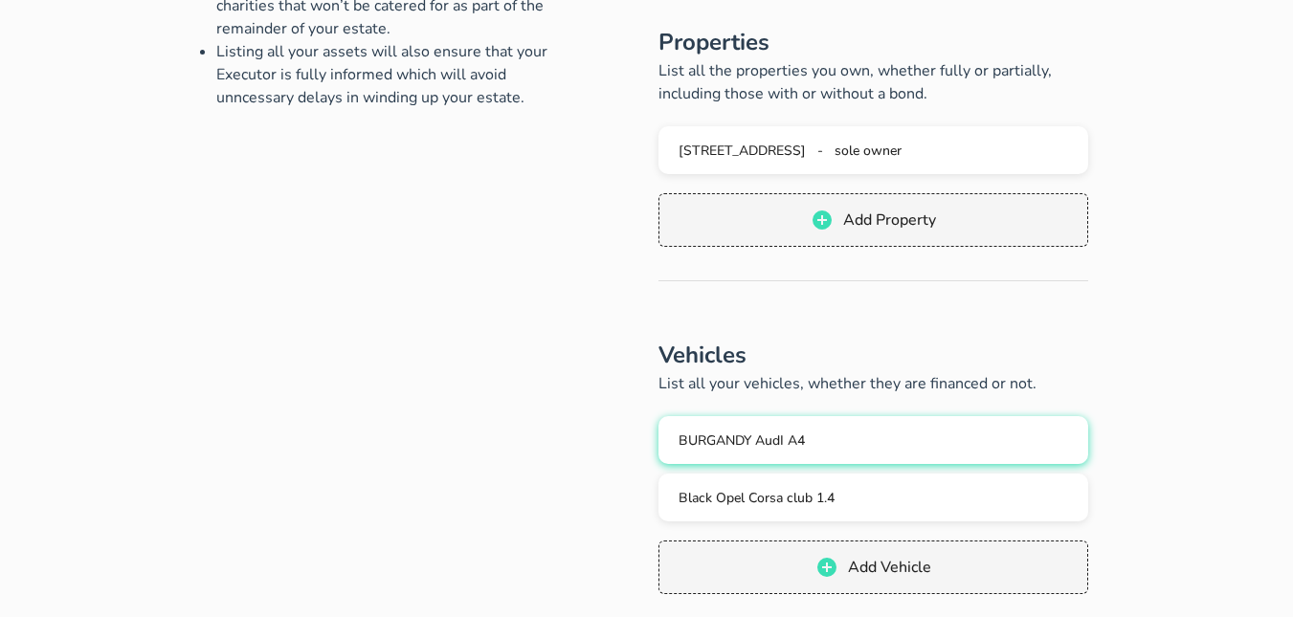
click at [768, 437] on span "BURGANDY AudI A4" at bounding box center [742, 441] width 126 height 18
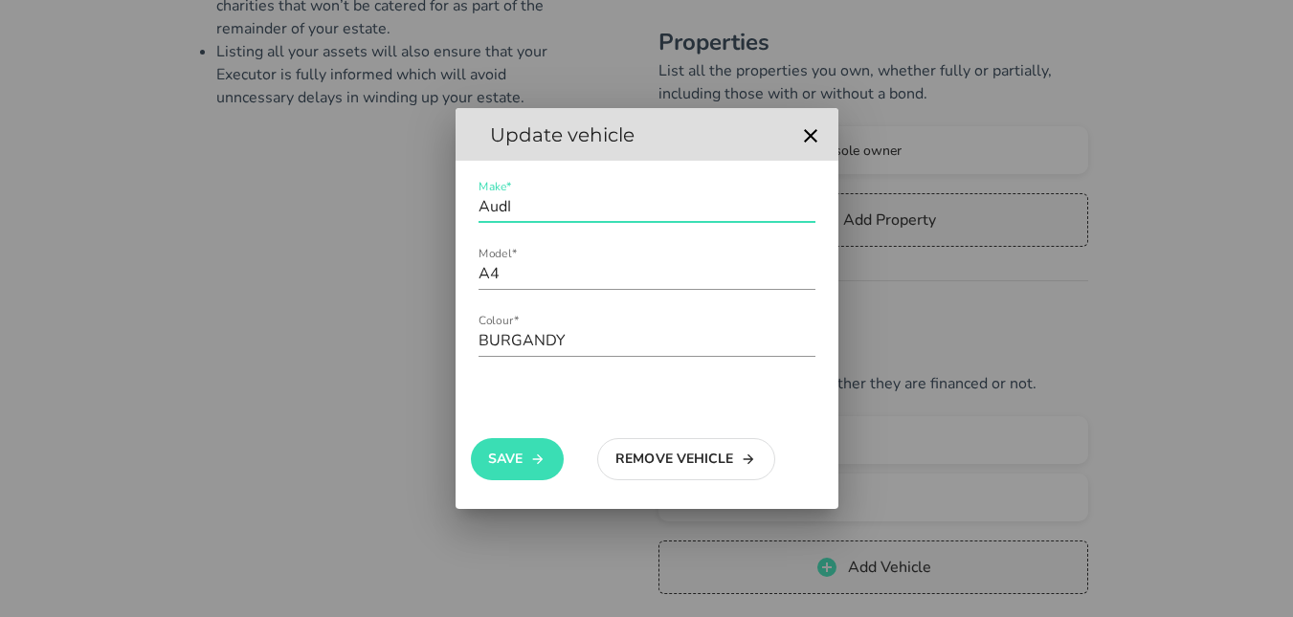
click at [570, 210] on input "AudI" at bounding box center [647, 206] width 337 height 31
type input "A"
type input "Chery Tiggo Pro4"
click at [556, 278] on input "A4" at bounding box center [647, 273] width 337 height 31
type input "A"
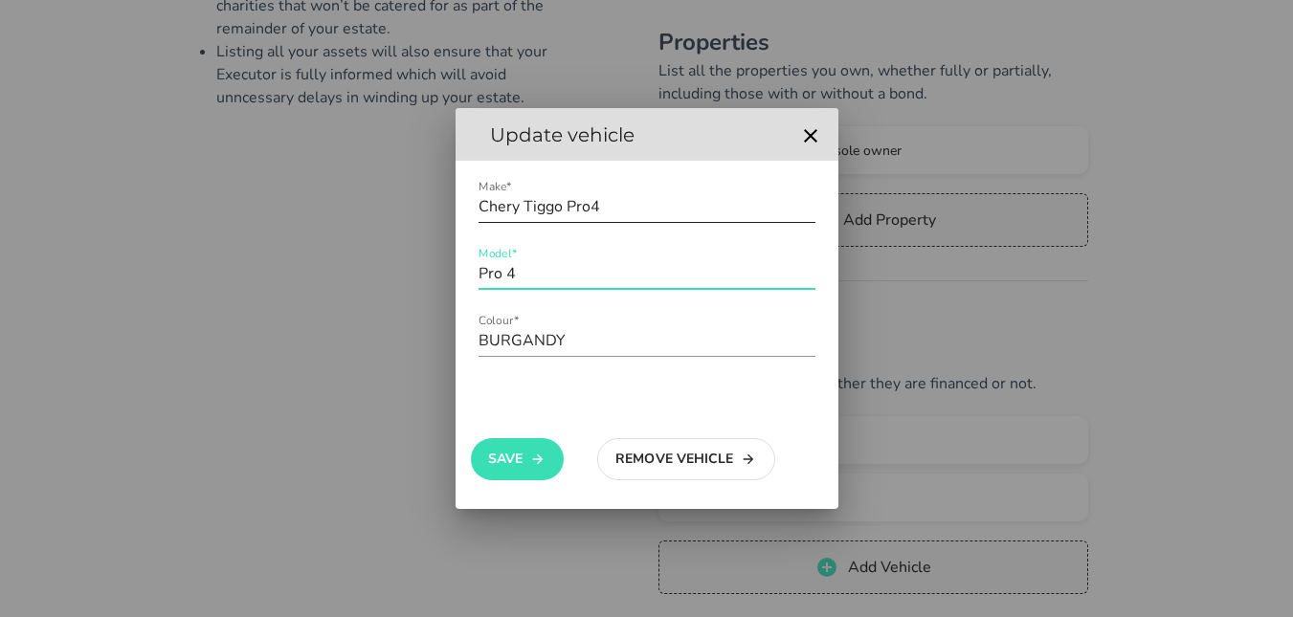
type input "Pro 4"
click at [615, 202] on input "Chery Tiggo Pro4" at bounding box center [647, 206] width 337 height 31
click at [538, 206] on input "[PERSON_NAME]" at bounding box center [647, 206] width 337 height 31
click at [548, 206] on input "[PERSON_NAME]" at bounding box center [647, 206] width 337 height 31
type input "[PERSON_NAME]"
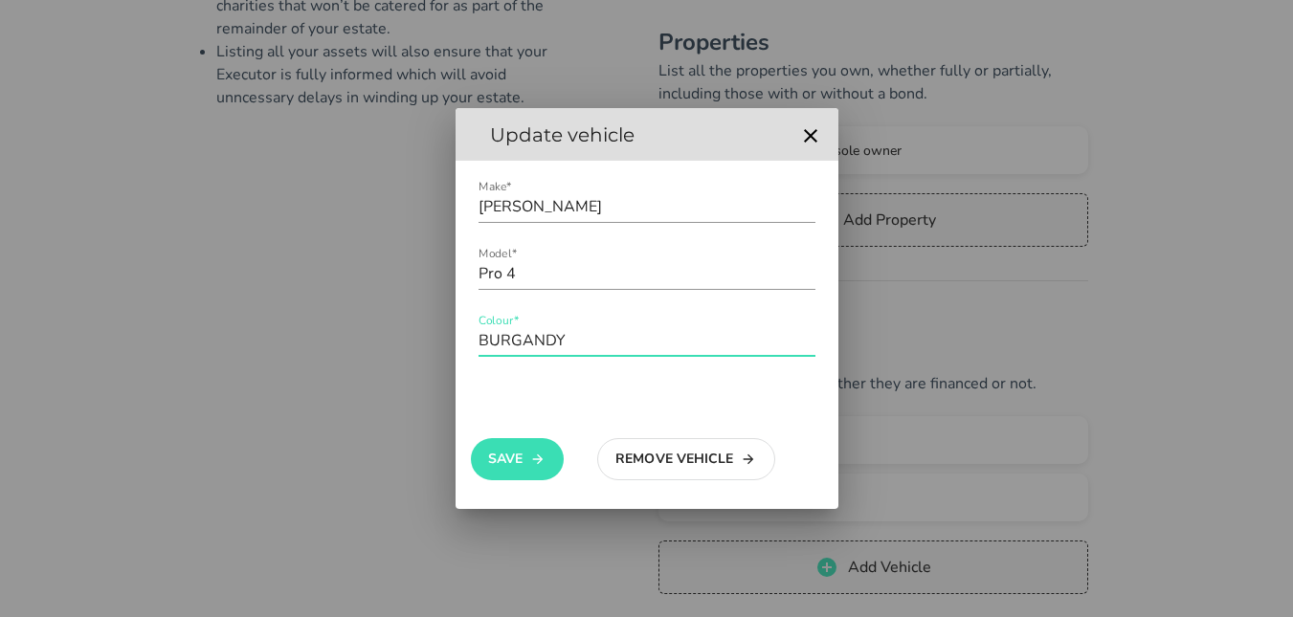
click at [573, 342] on input "BURGANDY" at bounding box center [647, 340] width 337 height 31
type input "B"
click at [520, 467] on button "Save" at bounding box center [517, 459] width 93 height 42
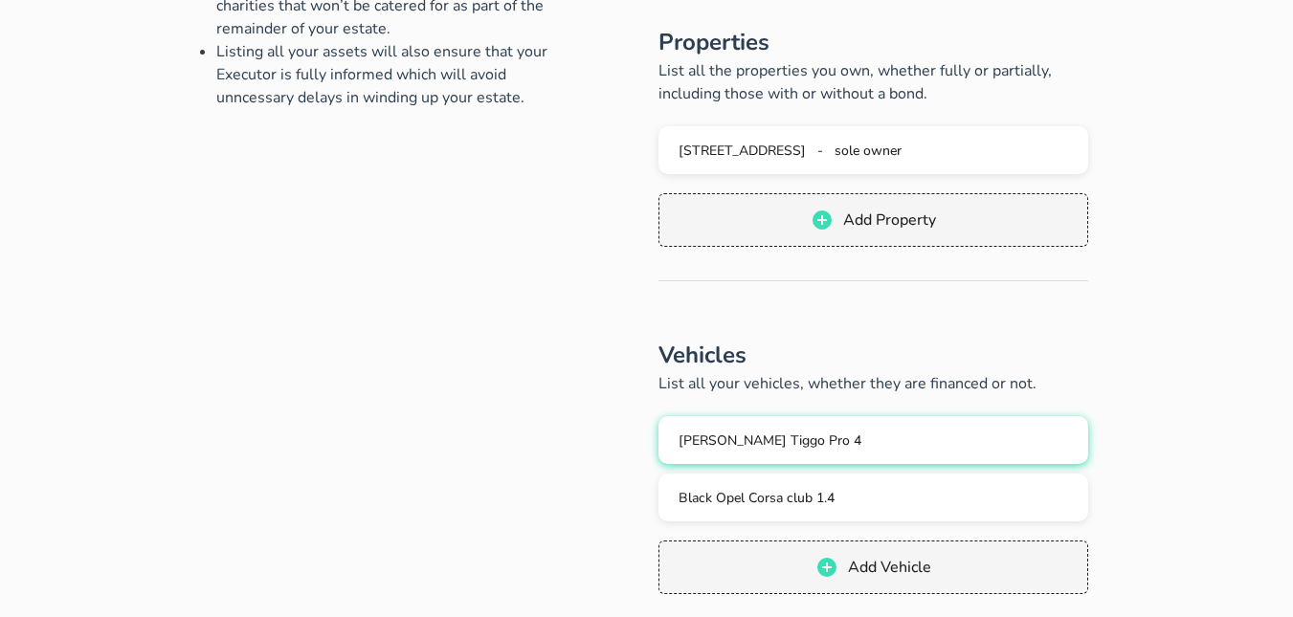
click at [696, 434] on span "[PERSON_NAME] Tiggo Pro 4" at bounding box center [770, 441] width 183 height 18
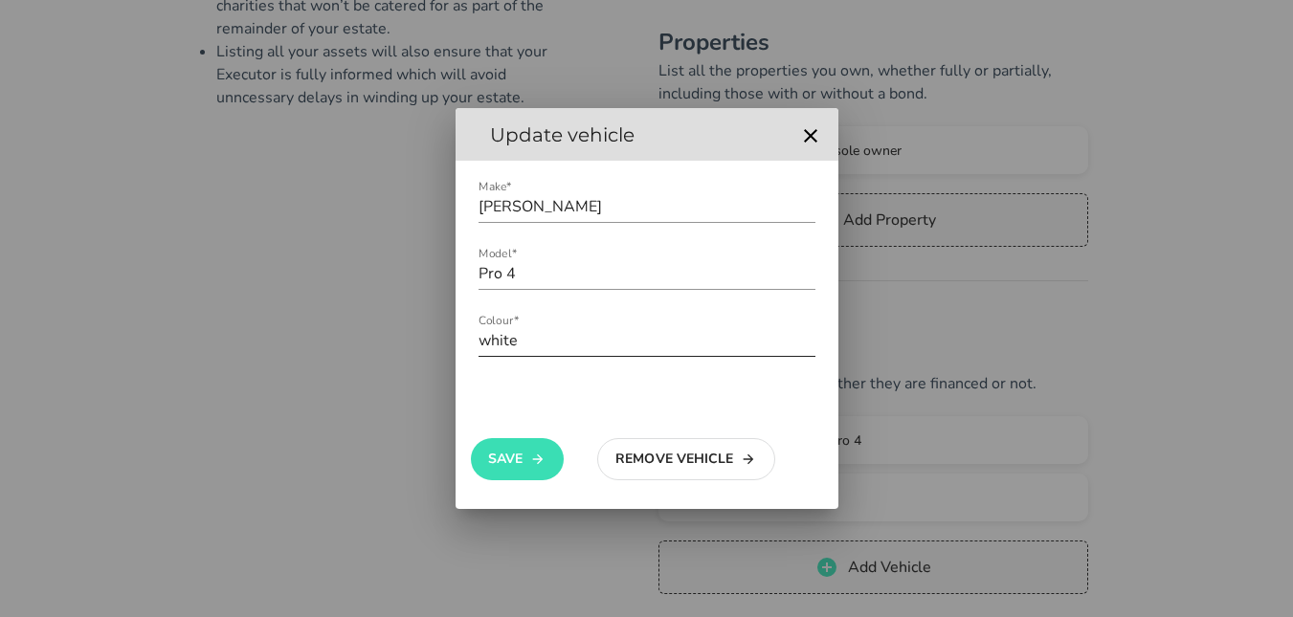
click at [491, 344] on input "white" at bounding box center [647, 340] width 337 height 31
type input "White"
click at [525, 459] on button "Save" at bounding box center [517, 459] width 93 height 42
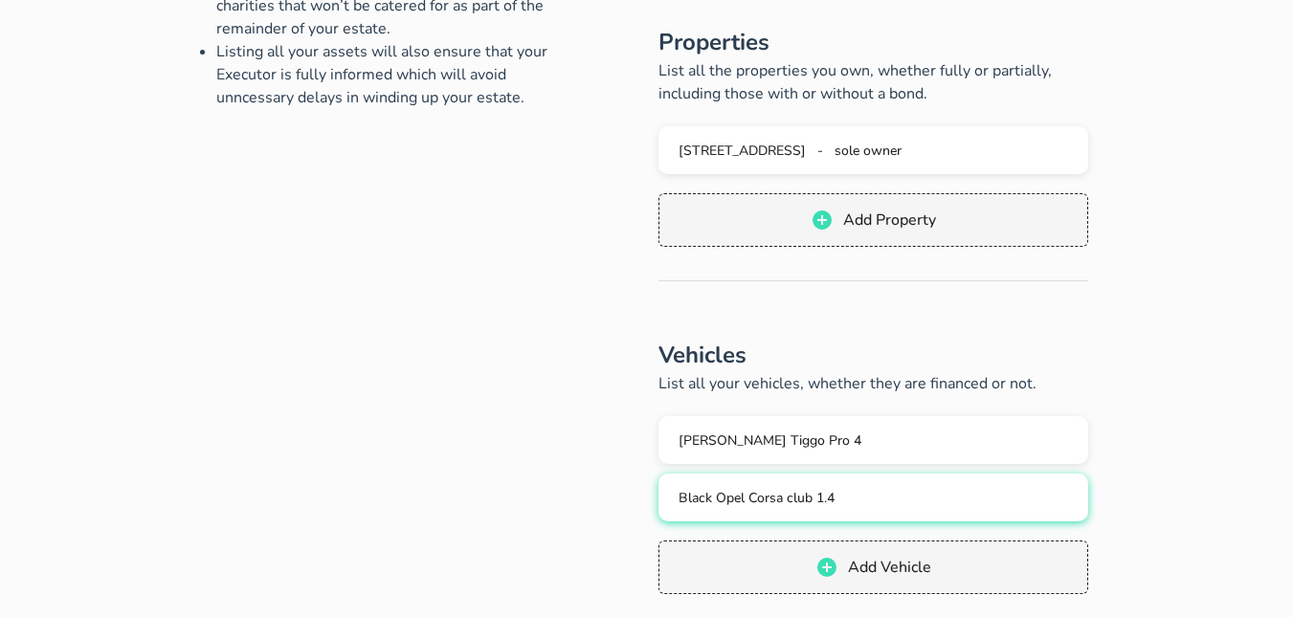
click at [701, 482] on button "Black Opel Corsa club 1.4" at bounding box center [874, 498] width 431 height 48
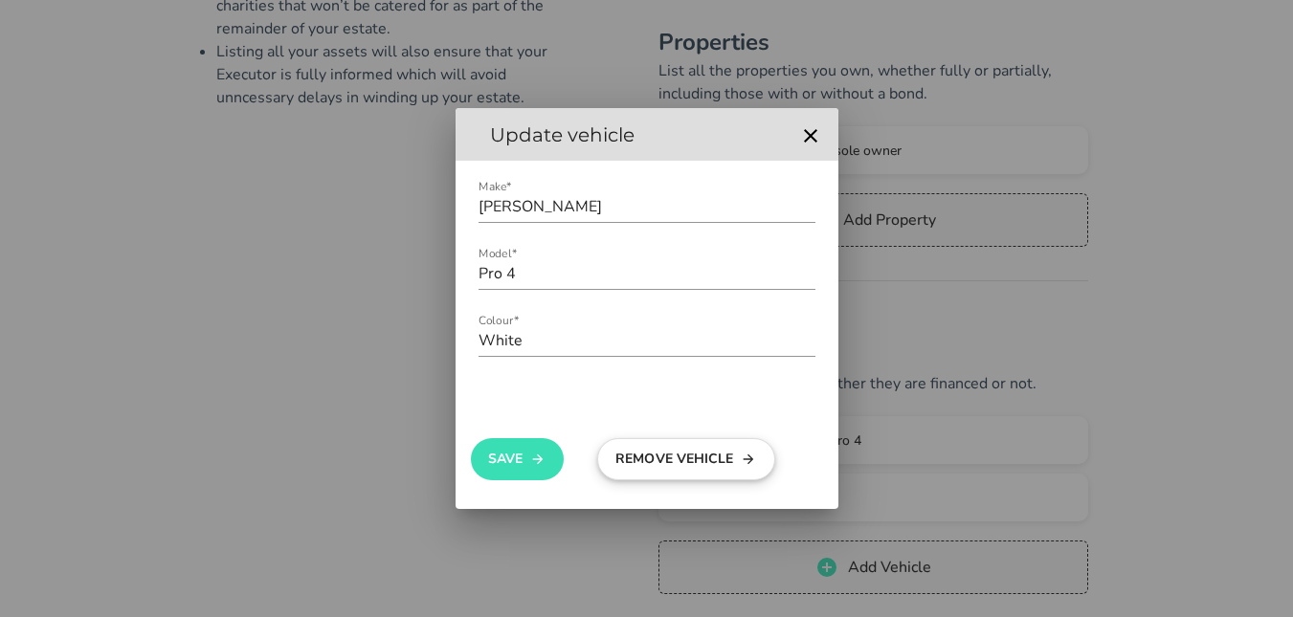
click at [704, 452] on button "Remove Vehicle" at bounding box center [686, 459] width 178 height 42
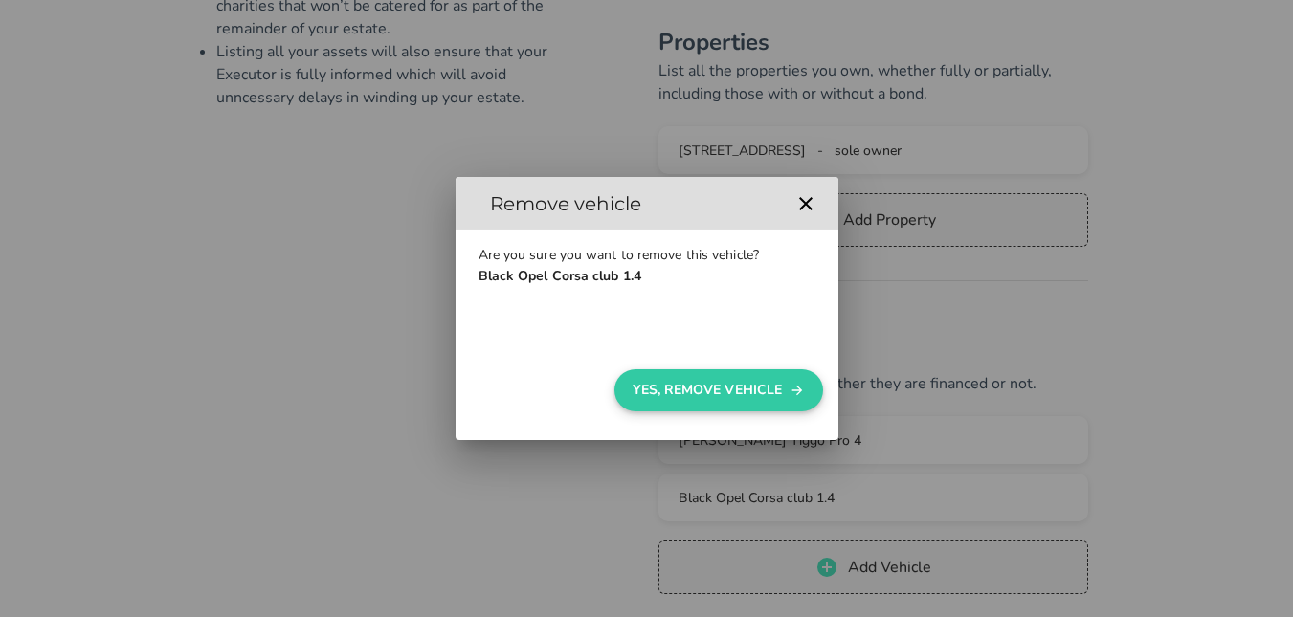
click at [691, 383] on button "Yes, Remove Vehicle" at bounding box center [719, 391] width 208 height 42
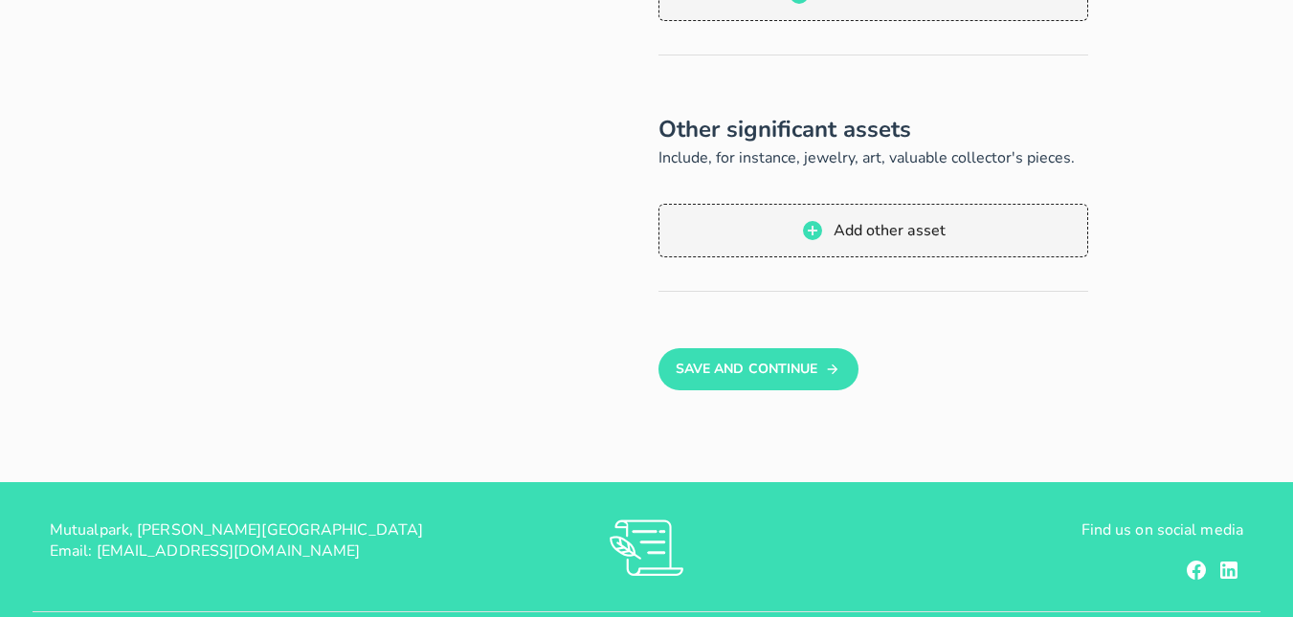
scroll to position [1238, 0]
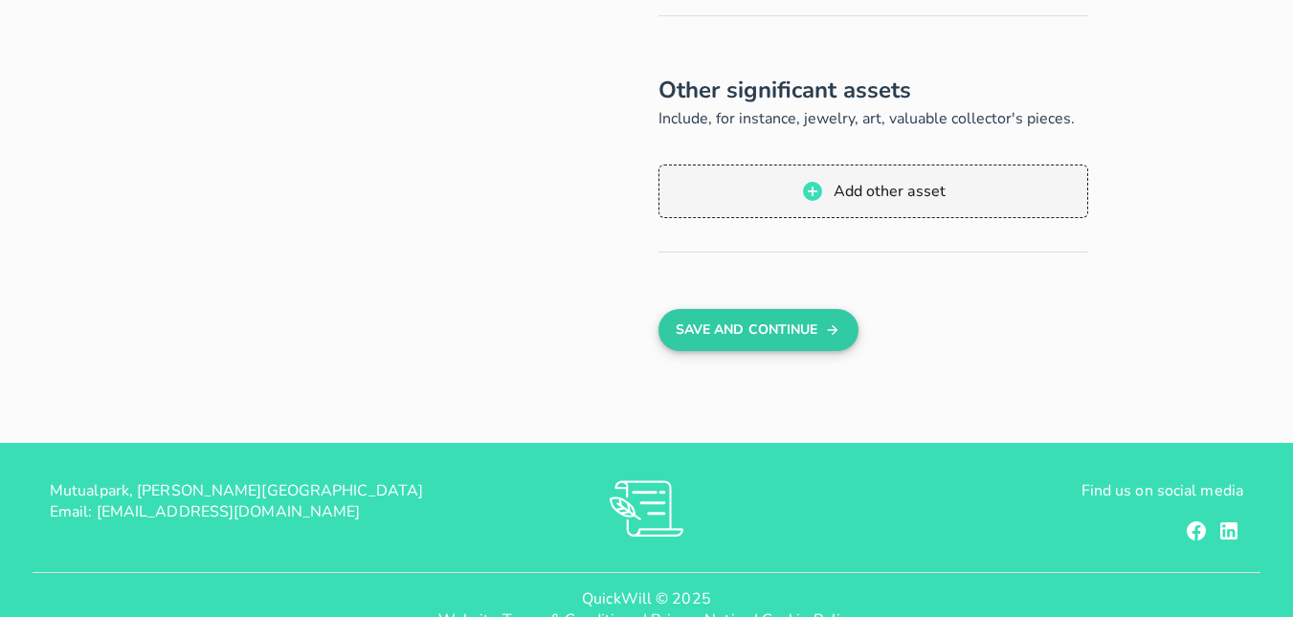
click at [758, 319] on button "Save And Continue" at bounding box center [759, 330] width 200 height 42
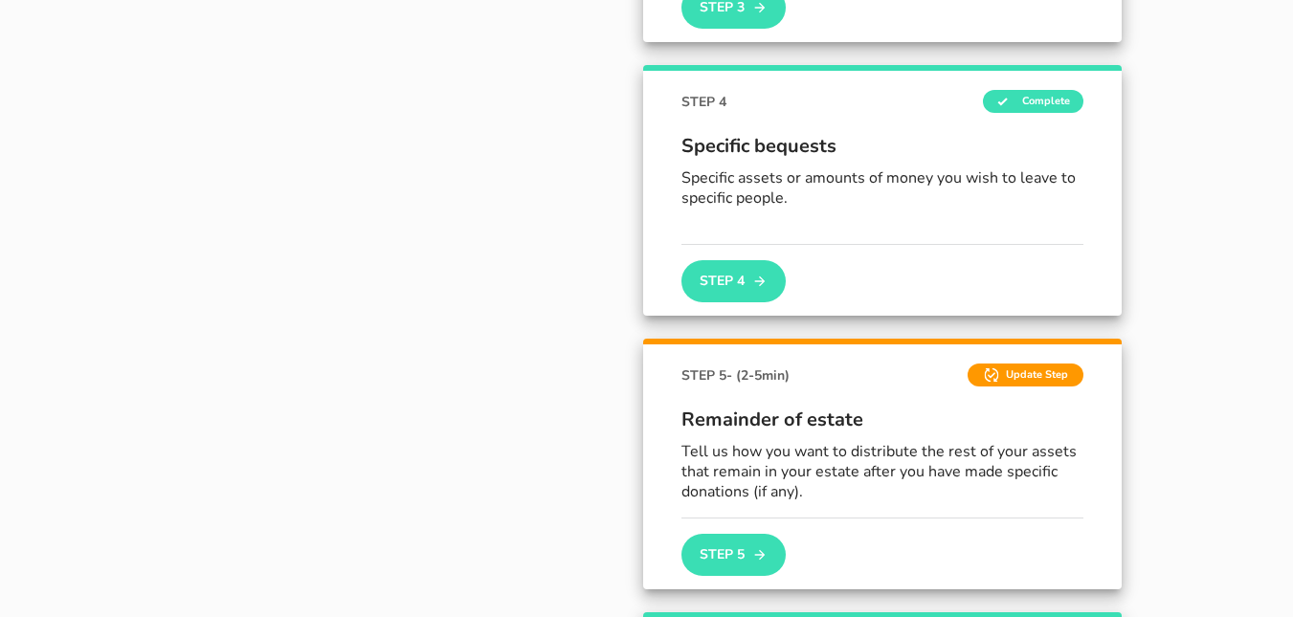
scroll to position [1059, 0]
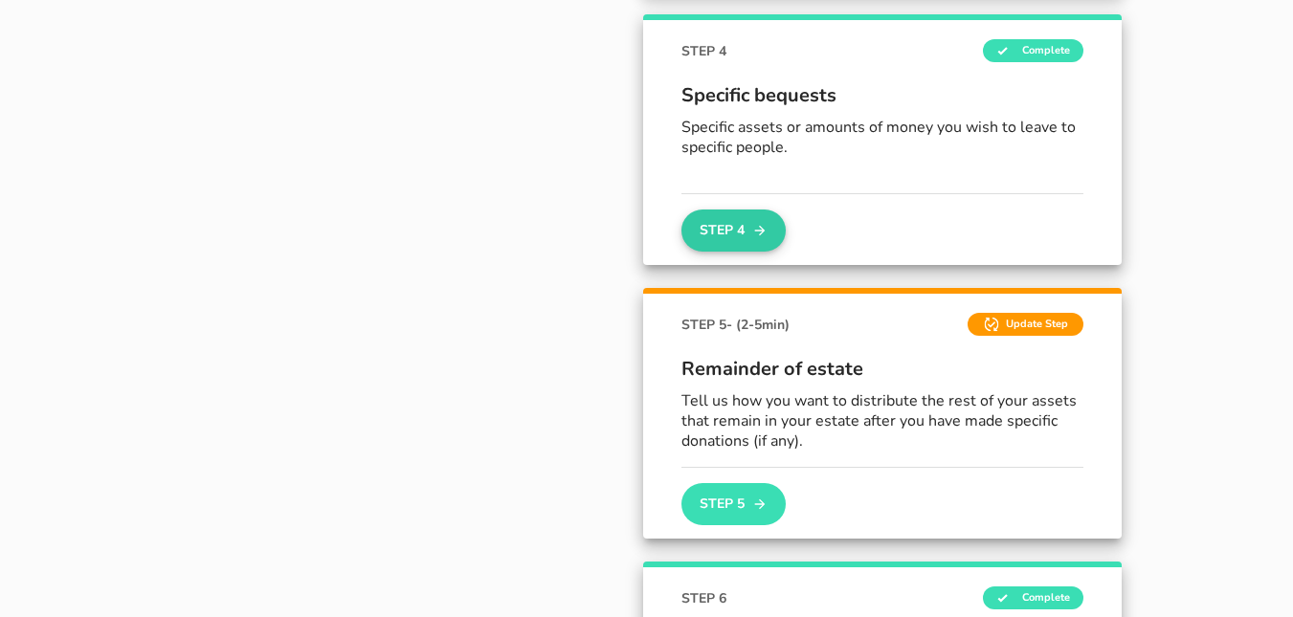
click at [719, 239] on button "Step 4" at bounding box center [733, 231] width 103 height 42
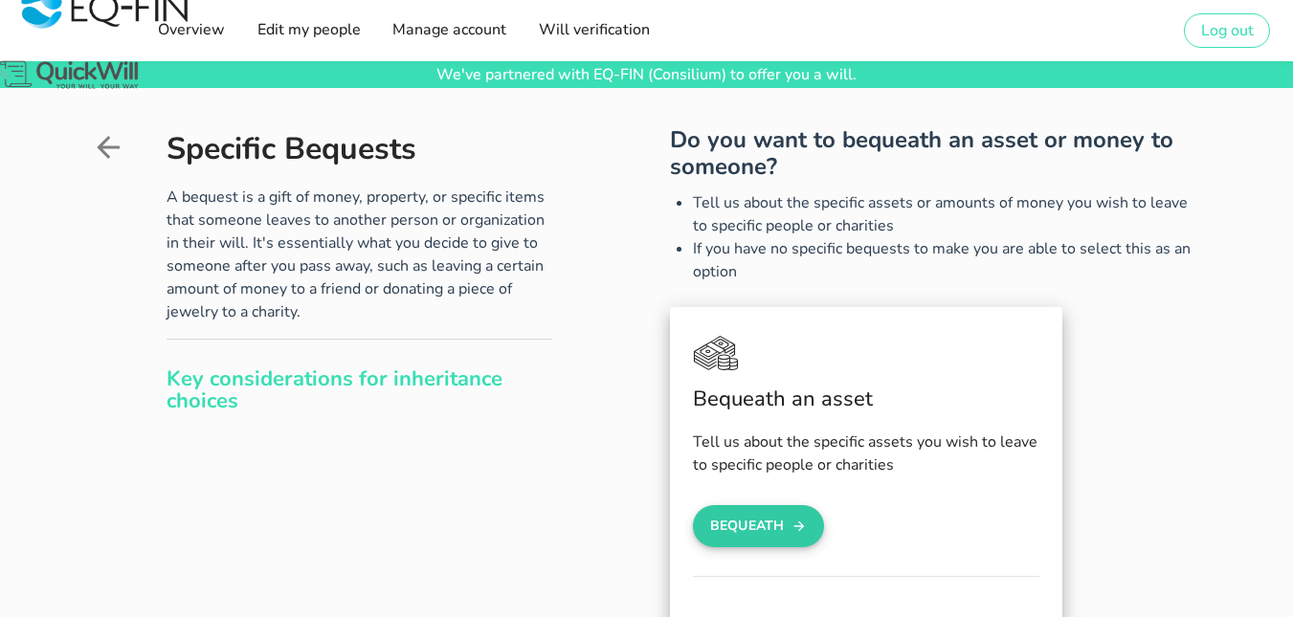
click at [796, 526] on icon "button" at bounding box center [799, 526] width 15 height 23
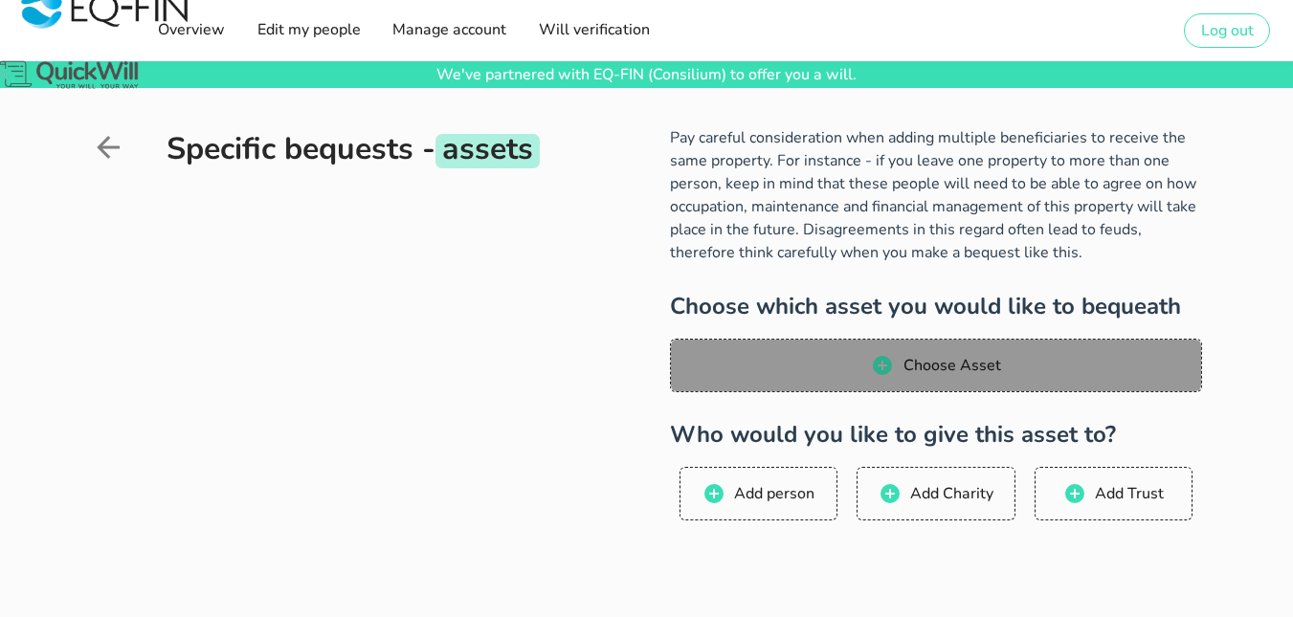
click at [747, 373] on span "Choose Asset" at bounding box center [935, 365] width 493 height 23
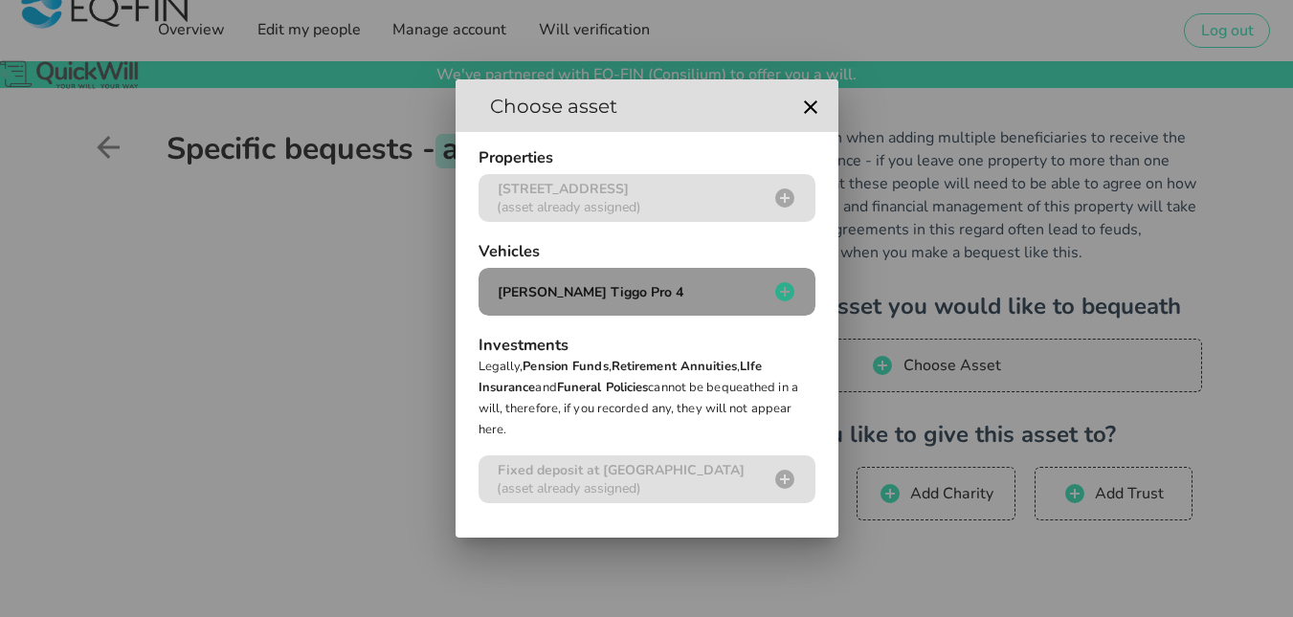
click at [612, 277] on button "[PERSON_NAME] Tiggo Pro 4" at bounding box center [647, 292] width 337 height 48
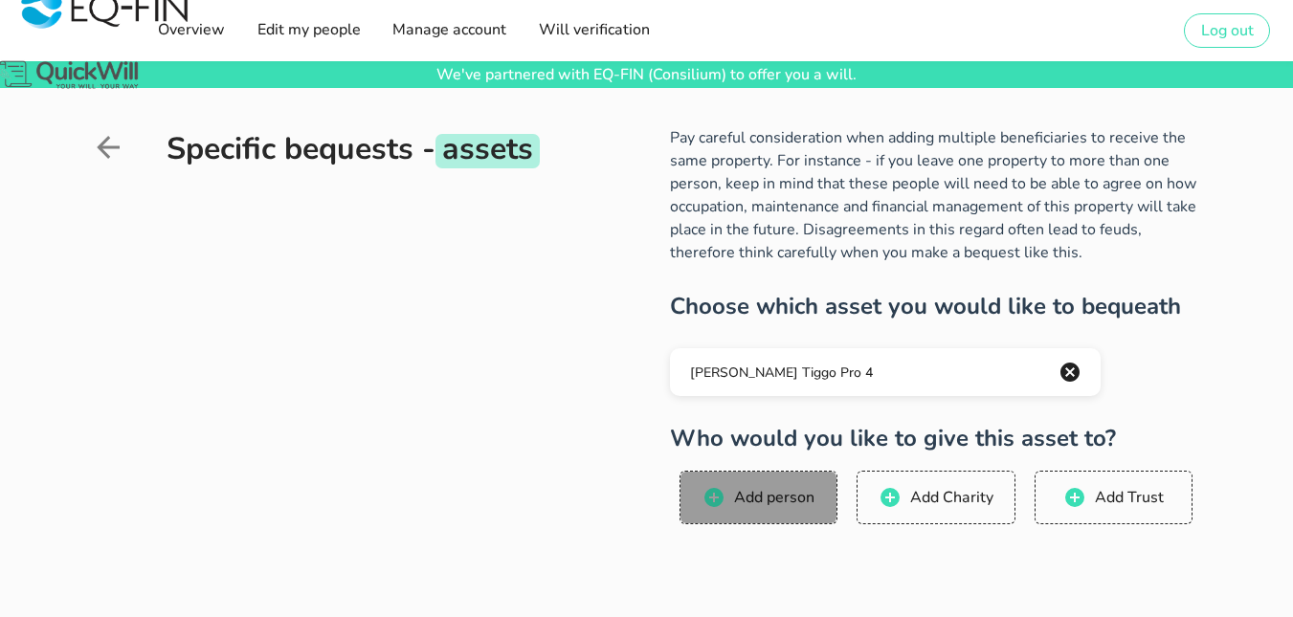
click at [792, 502] on span "Add person" at bounding box center [773, 497] width 81 height 21
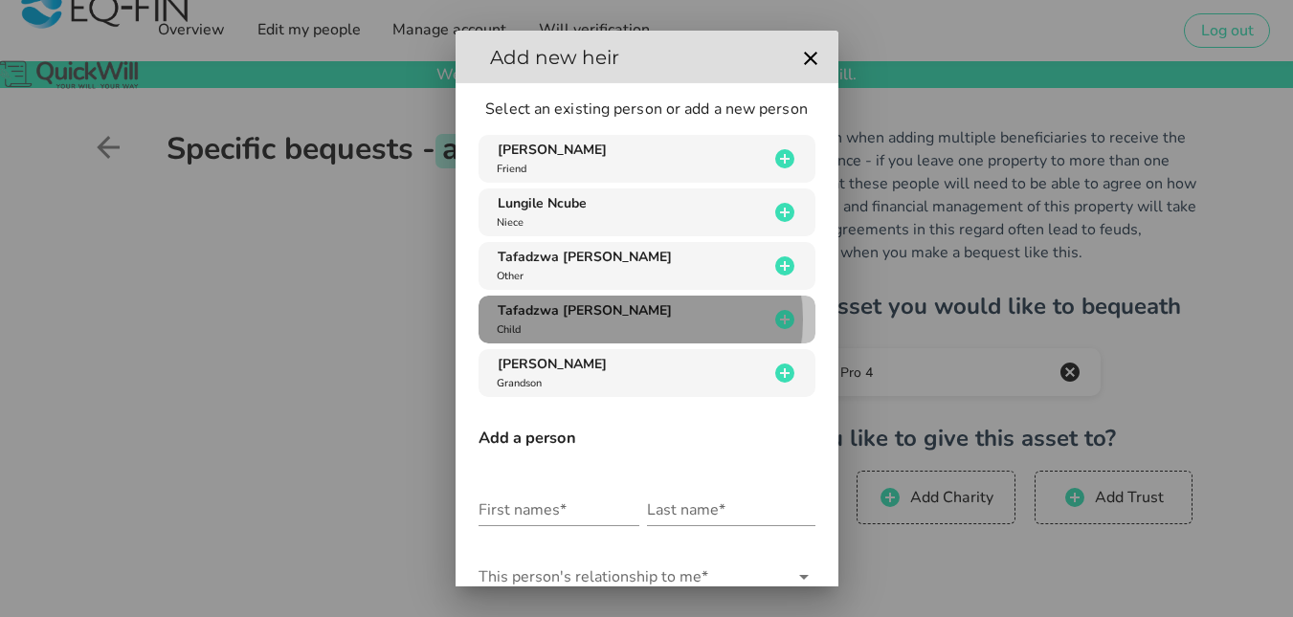
click at [574, 317] on span "Tafadzwa [PERSON_NAME]" at bounding box center [585, 311] width 174 height 18
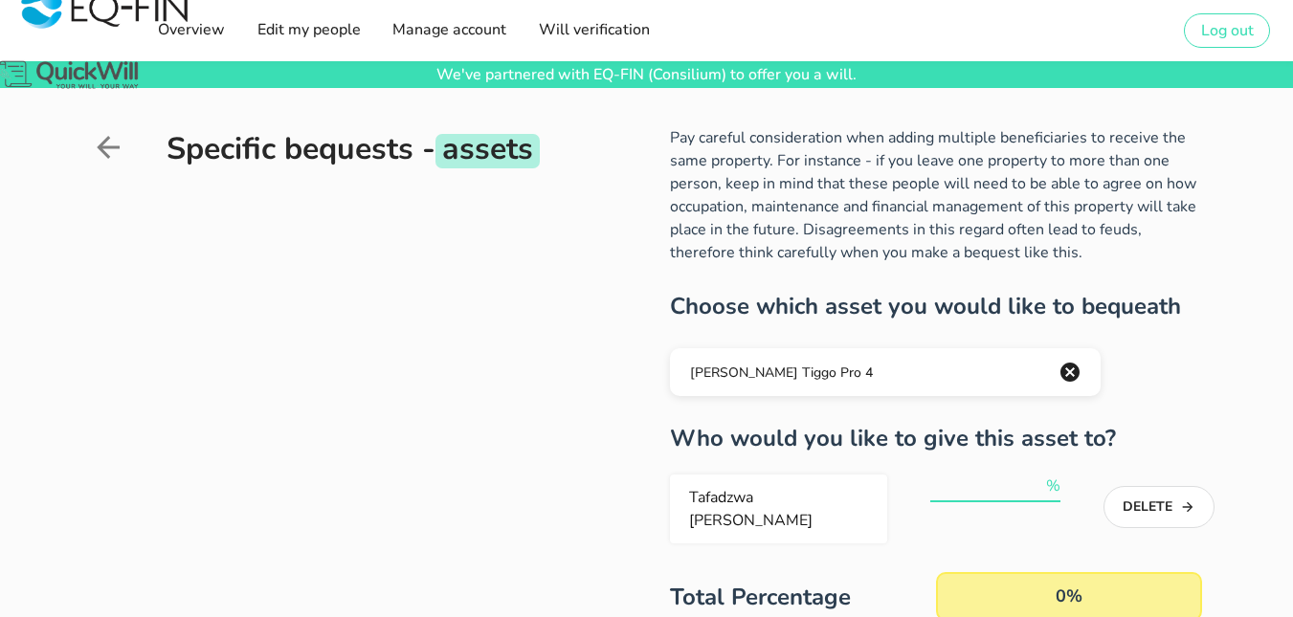
click at [977, 491] on input "number" at bounding box center [987, 486] width 112 height 31
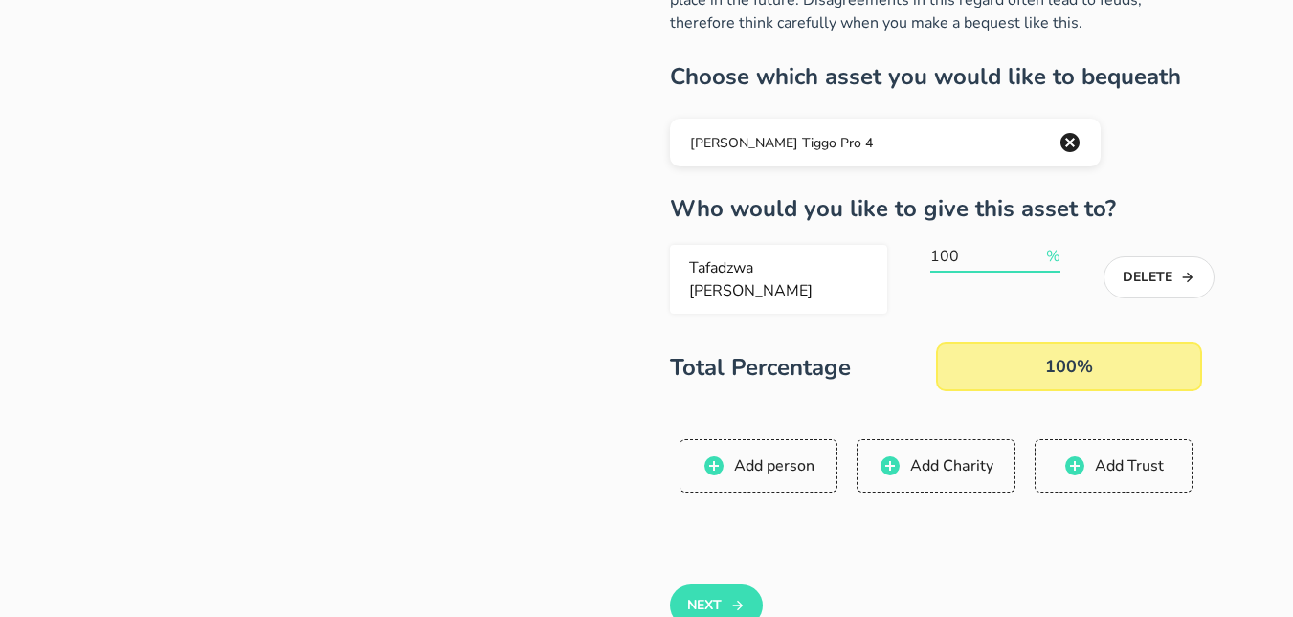
scroll to position [280, 0]
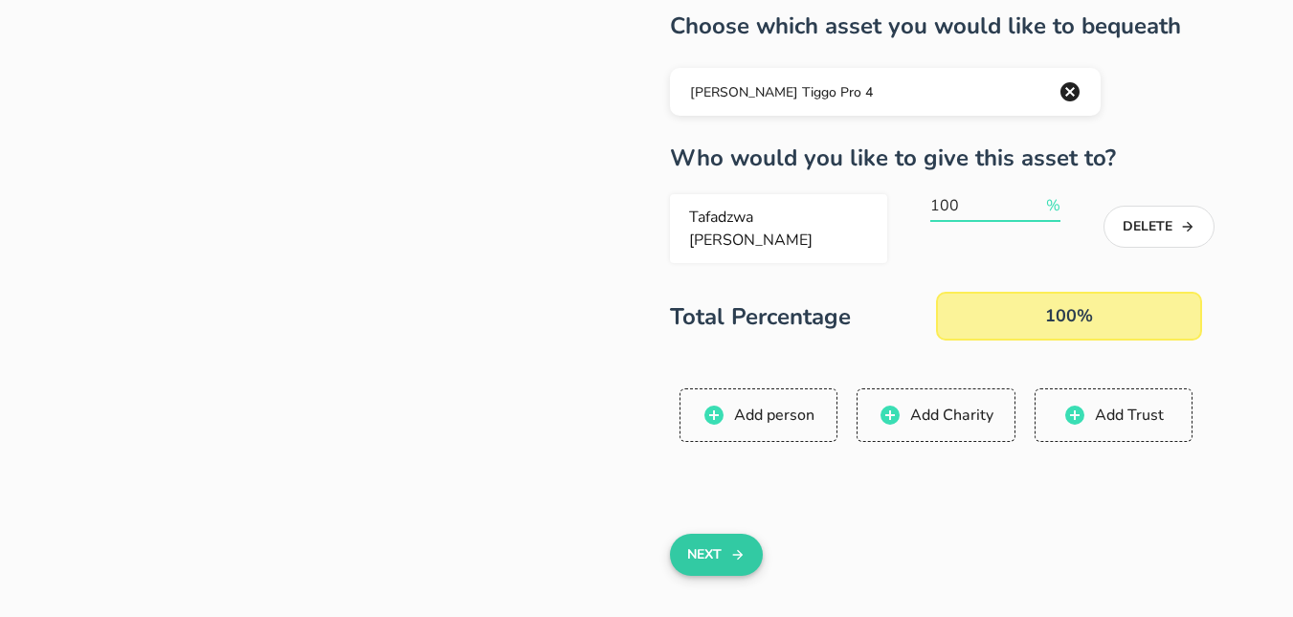
type input "100"
click at [728, 550] on button "Next" at bounding box center [716, 555] width 93 height 42
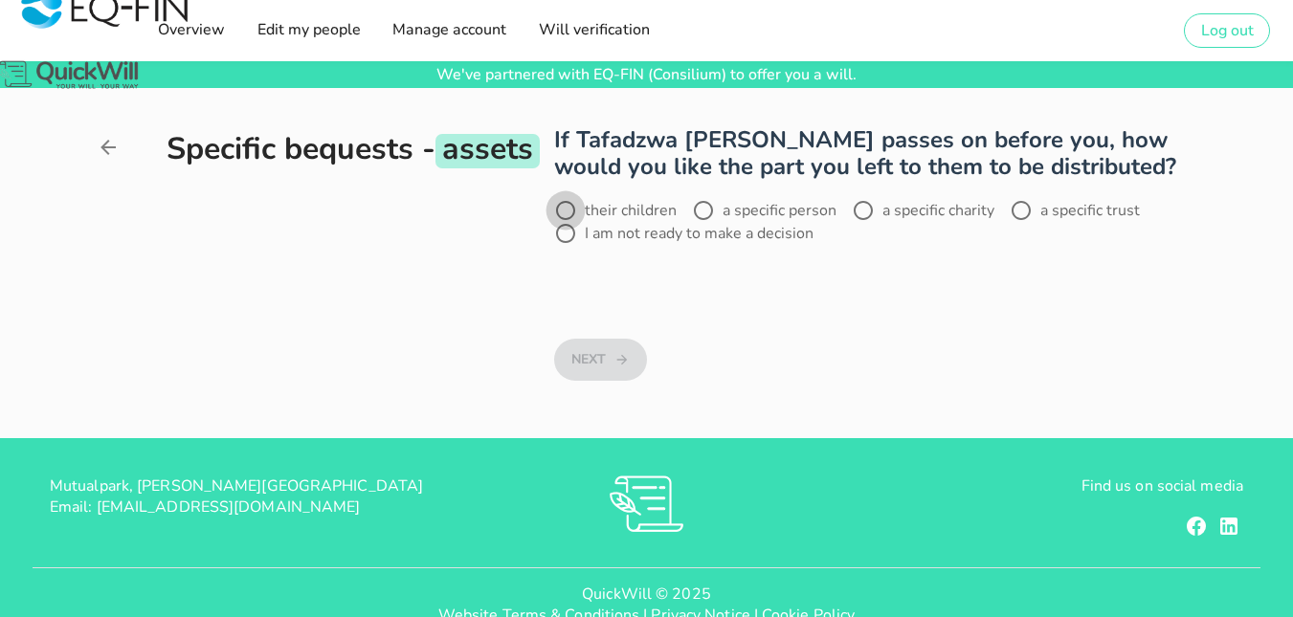
click at [569, 212] on div at bounding box center [565, 210] width 33 height 33
click at [608, 366] on button "Next" at bounding box center [600, 360] width 93 height 42
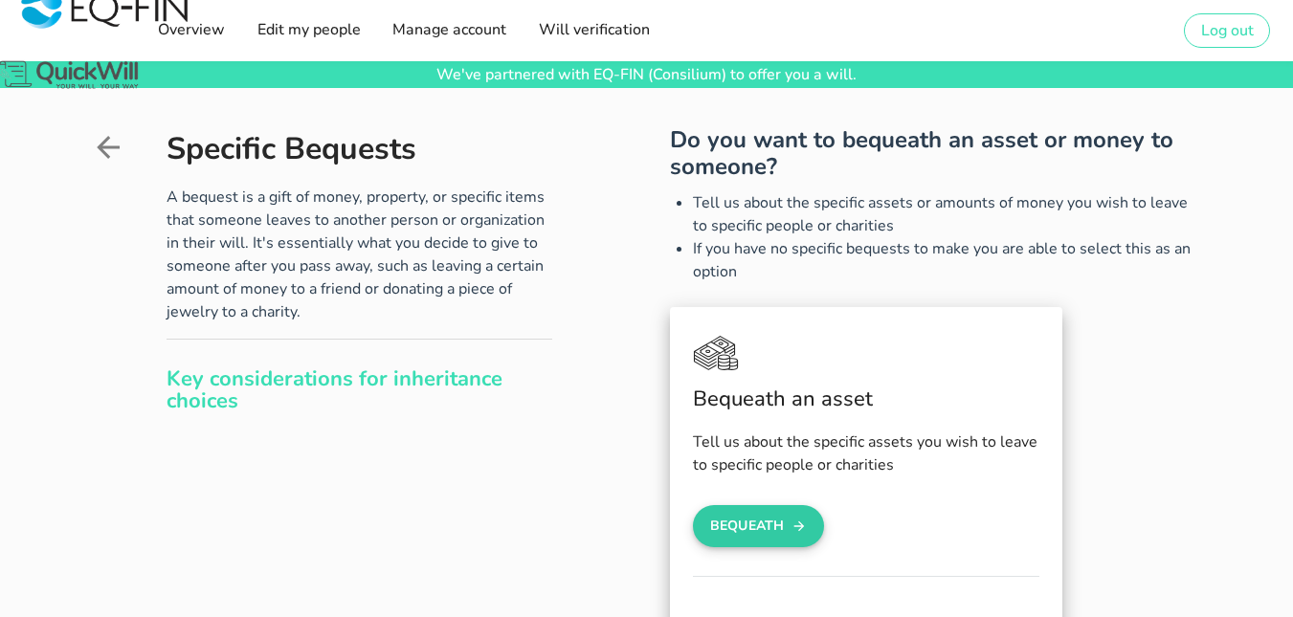
click at [775, 530] on button "Bequeath" at bounding box center [759, 526] width 132 height 42
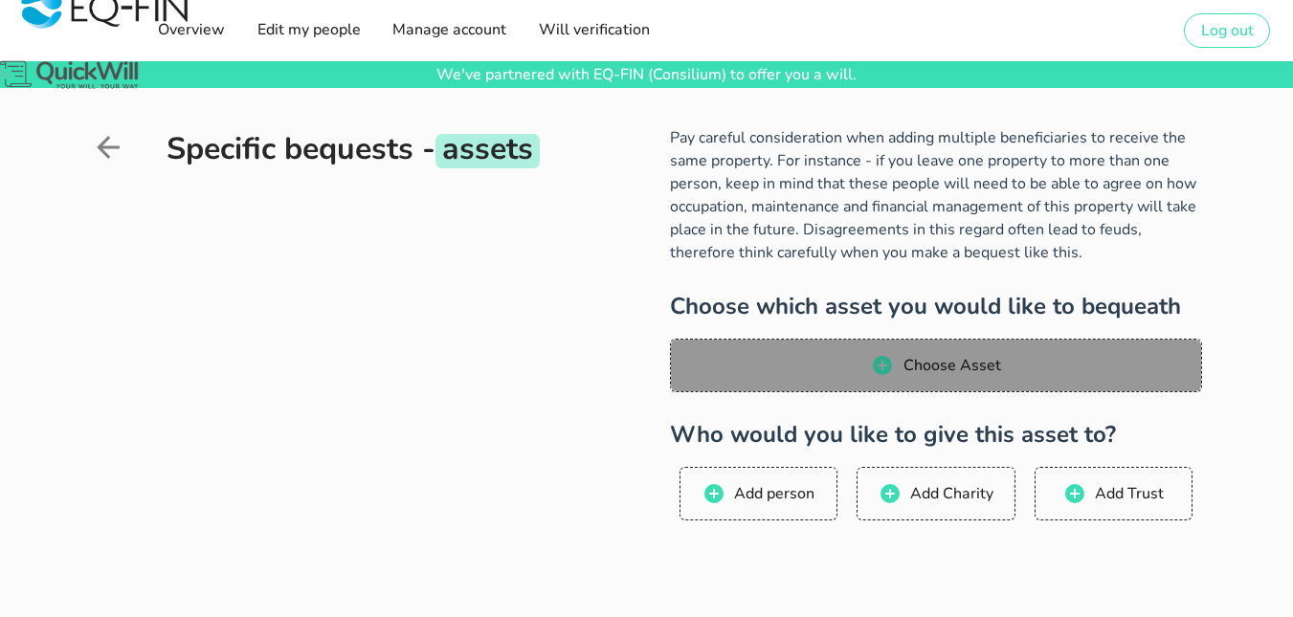
click at [777, 376] on span "Choose Asset" at bounding box center [935, 365] width 493 height 23
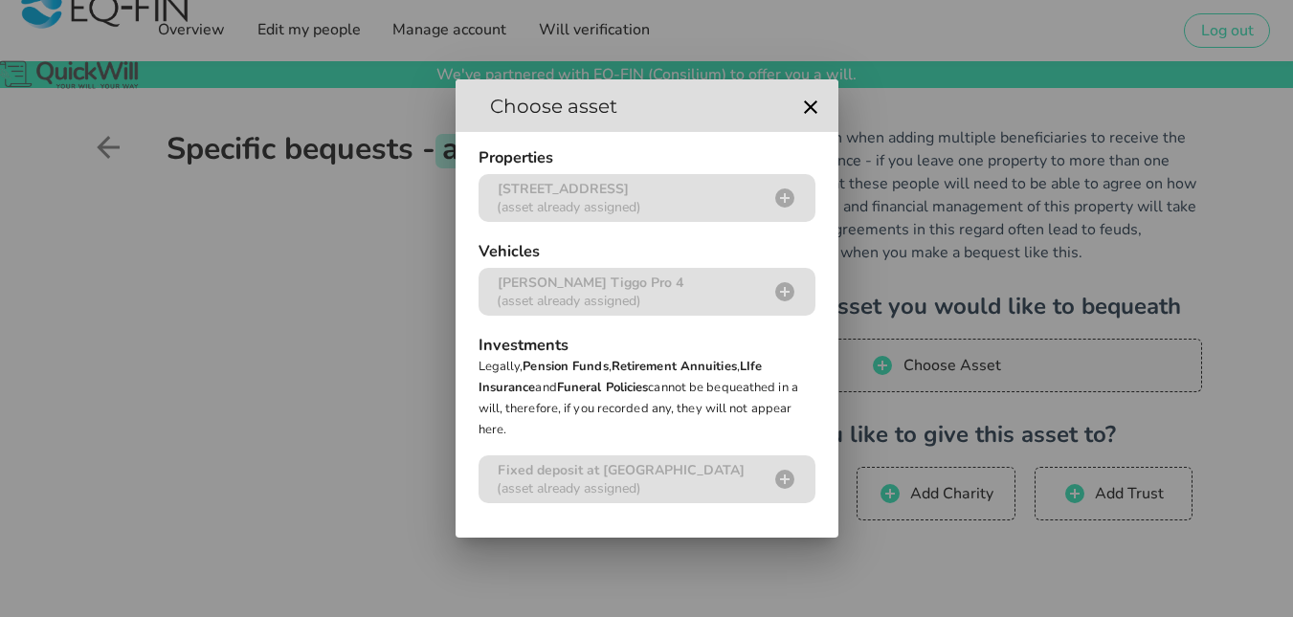
click at [804, 568] on div at bounding box center [646, 308] width 1293 height 617
click at [805, 103] on icon "button" at bounding box center [810, 107] width 23 height 23
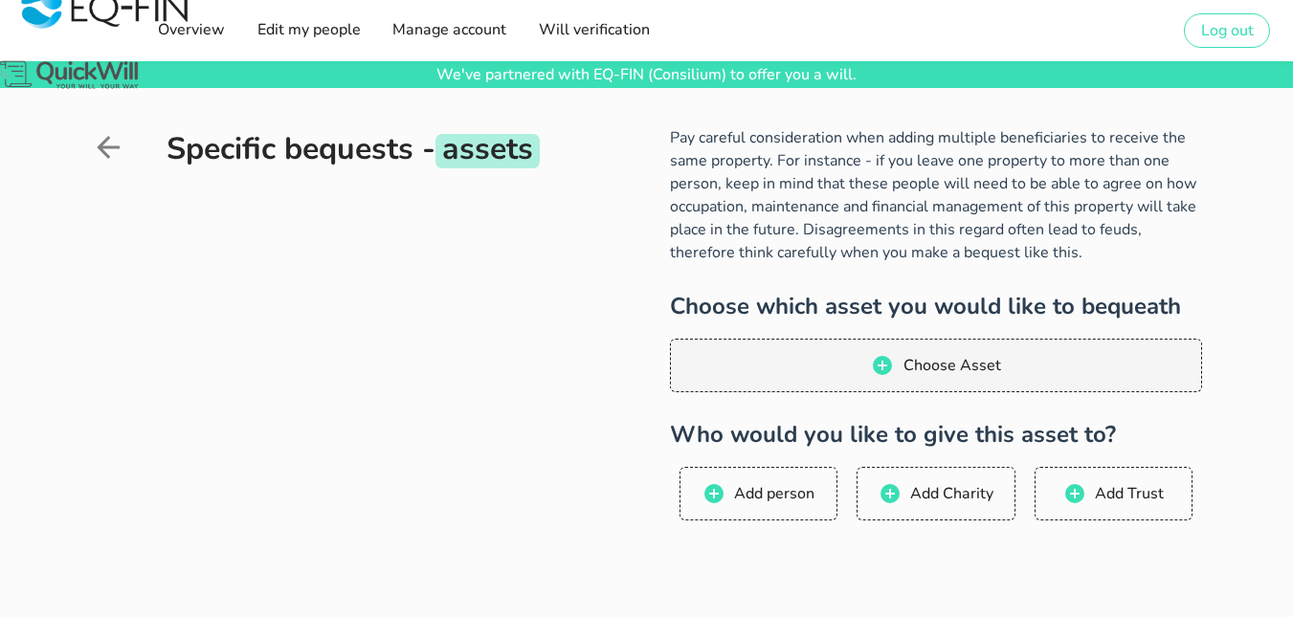
click at [105, 151] on icon at bounding box center [108, 147] width 34 height 34
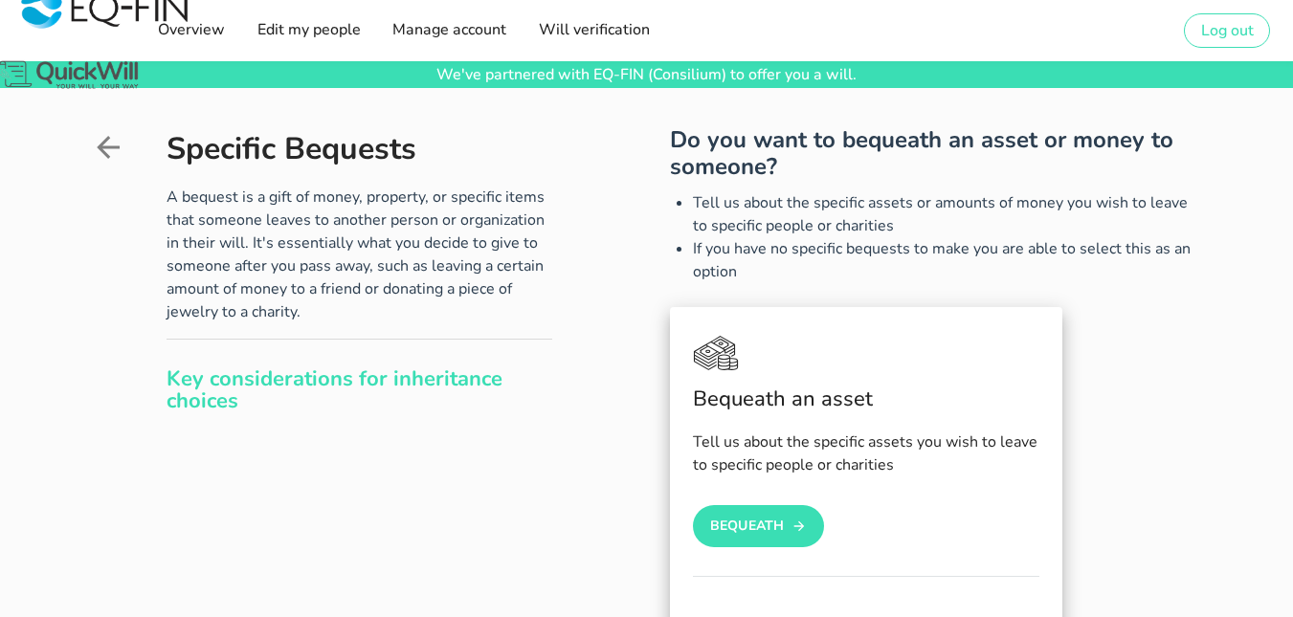
click at [105, 151] on icon at bounding box center [108, 147] width 34 height 34
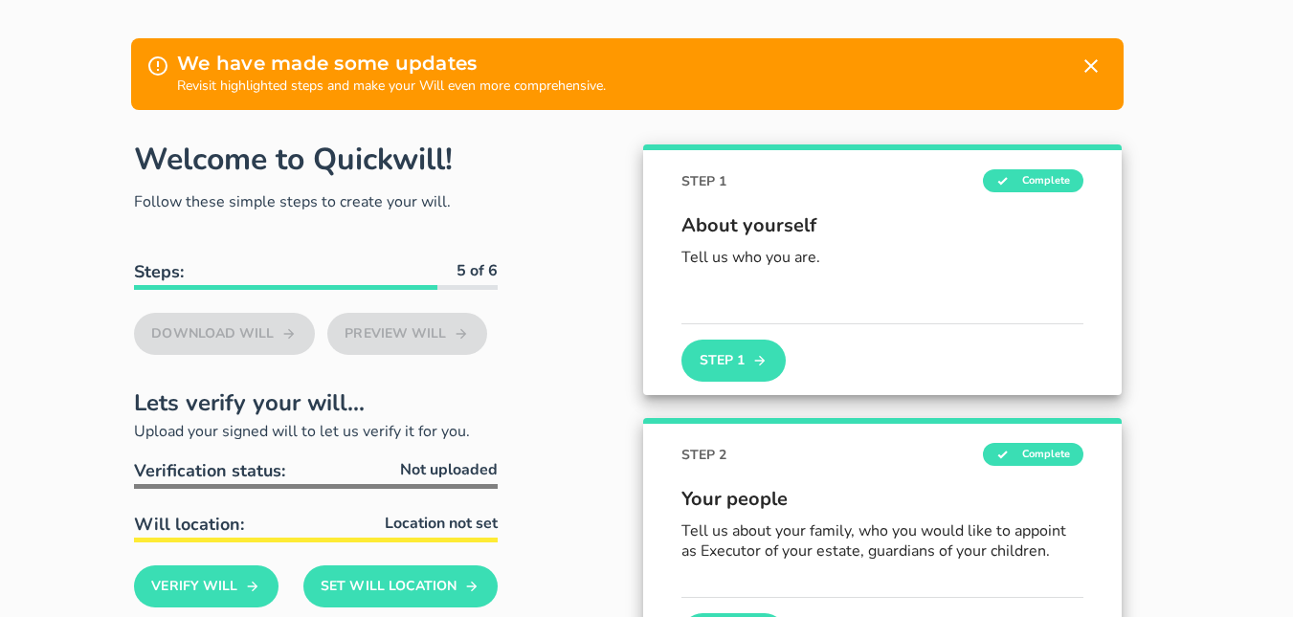
scroll to position [191, 0]
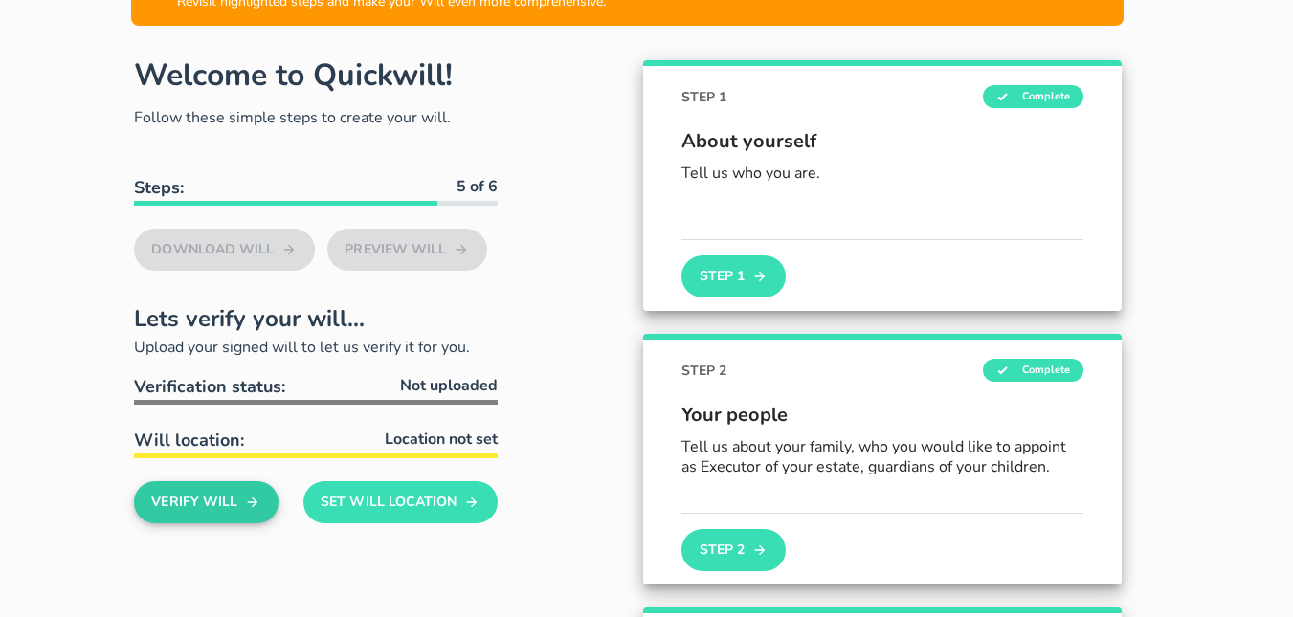
click at [216, 503] on button "Verify Will" at bounding box center [206, 503] width 145 height 42
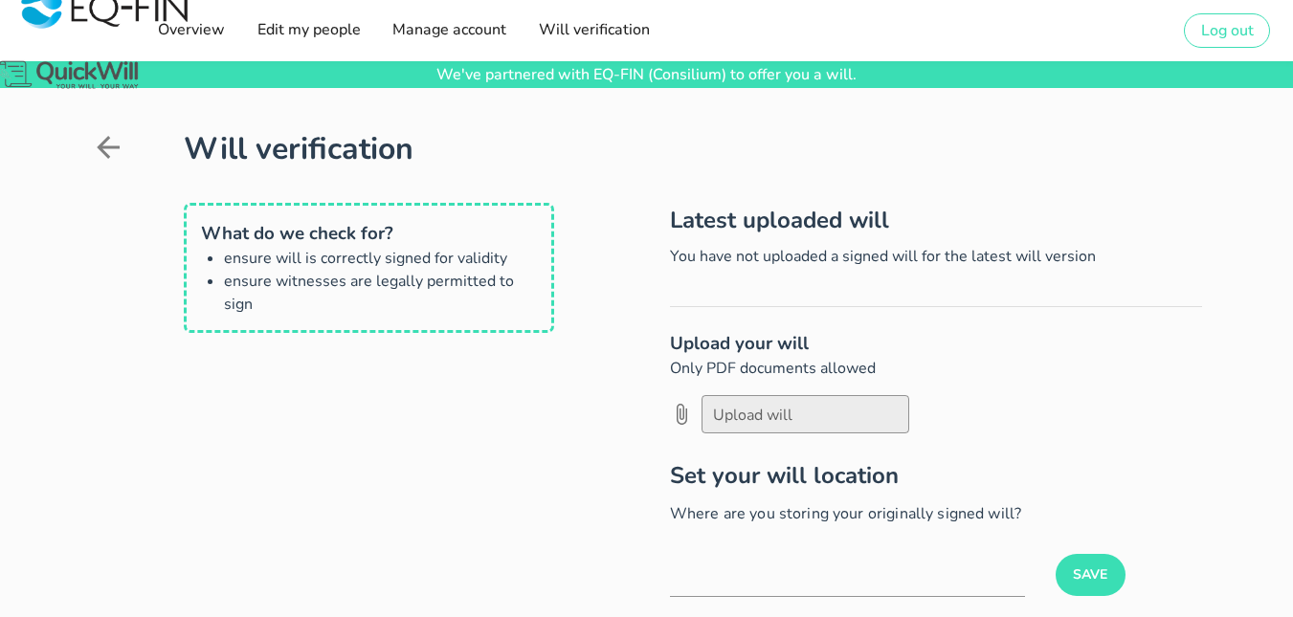
click at [101, 143] on icon at bounding box center [108, 147] width 34 height 34
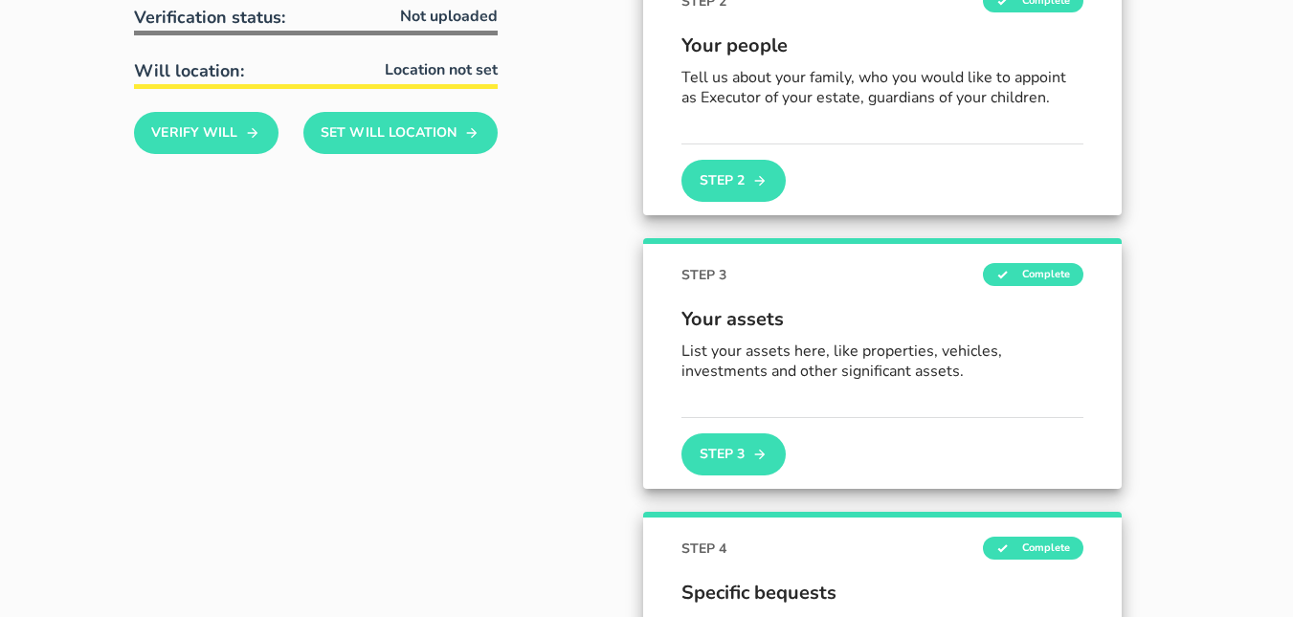
scroll to position [599, 0]
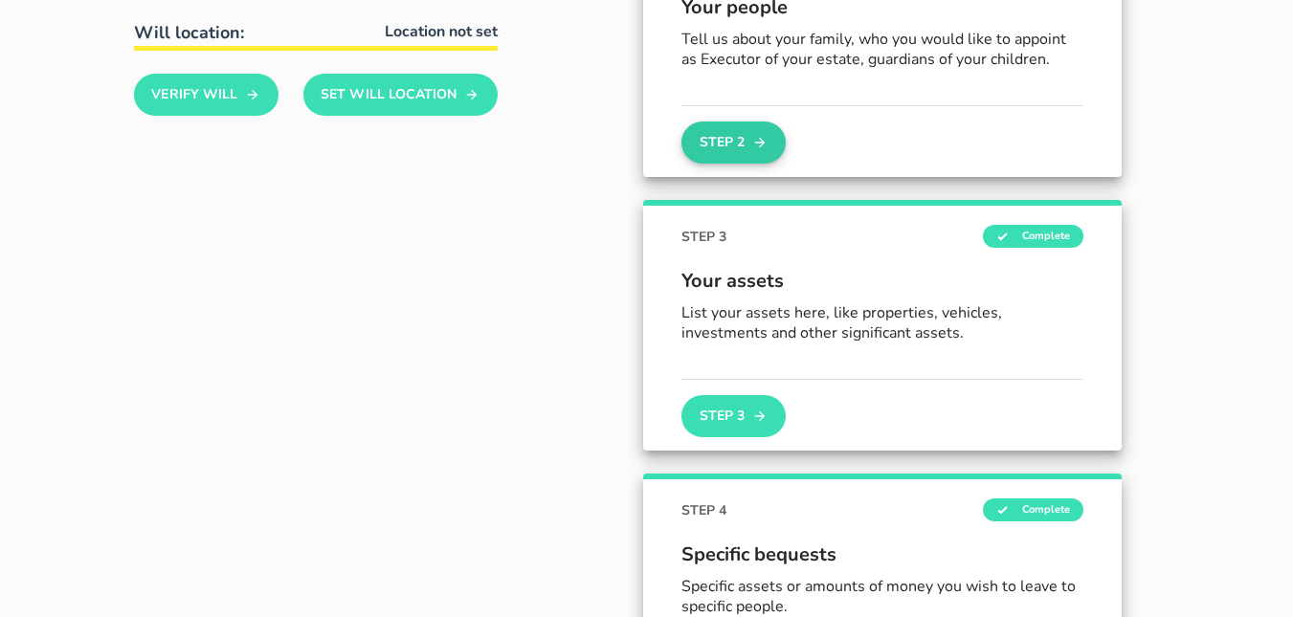
click at [729, 135] on button "Step 2" at bounding box center [733, 143] width 103 height 42
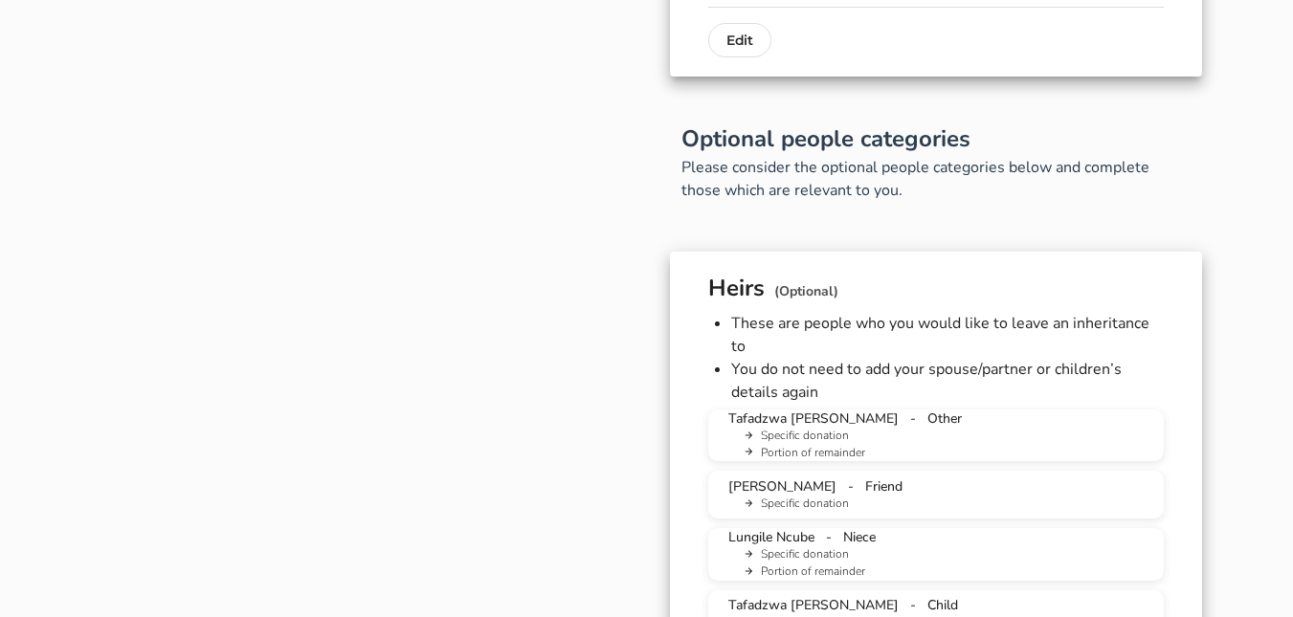
scroll to position [1416, 0]
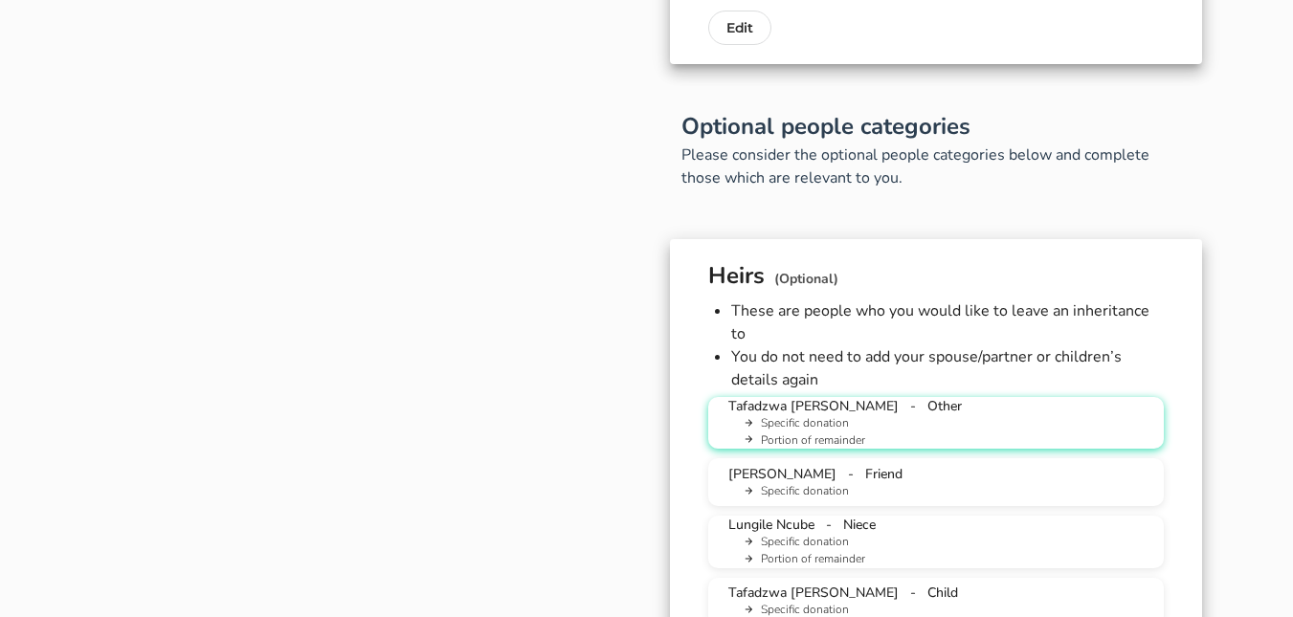
click at [1042, 397] on div "Tafadzwa [PERSON_NAME] - Other Specific donation Portion of remainder" at bounding box center [936, 423] width 425 height 52
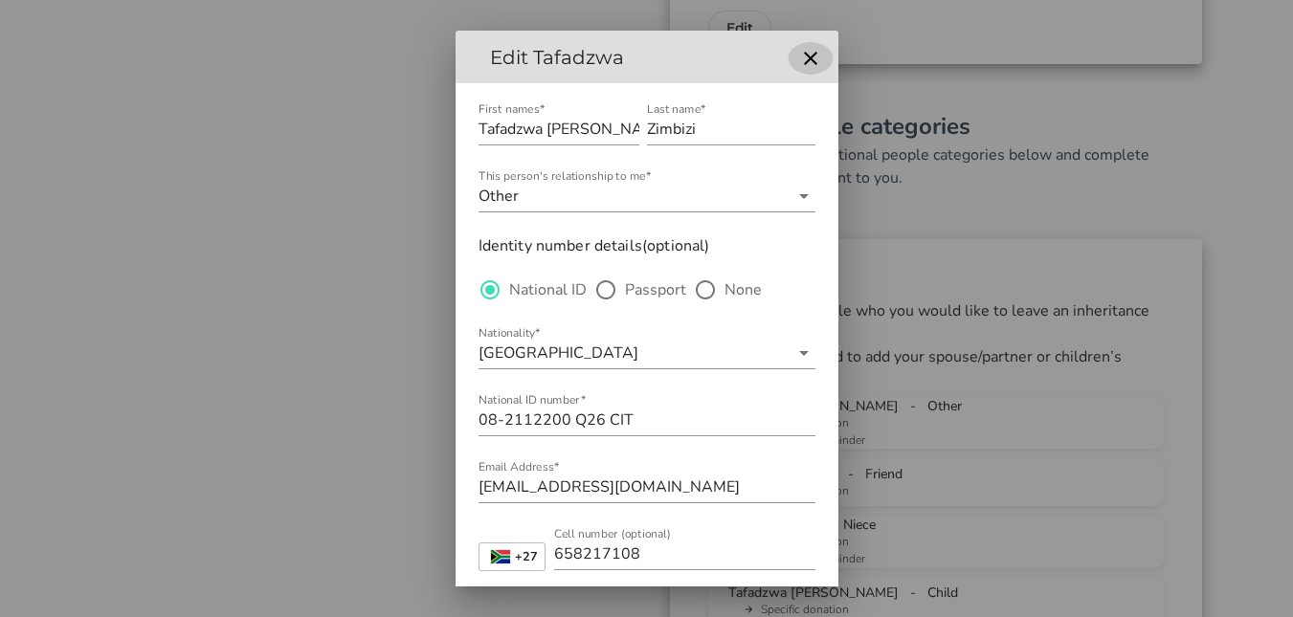
click at [804, 62] on icon "button" at bounding box center [810, 58] width 13 height 13
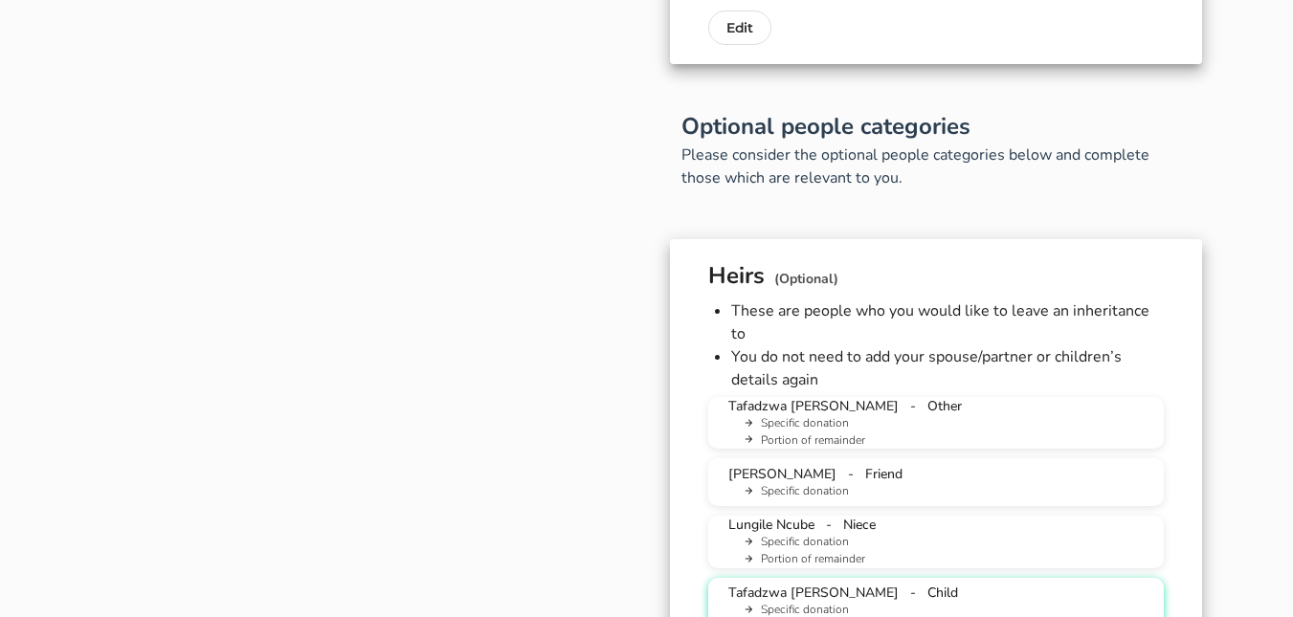
click at [879, 602] on li "Specific donation" at bounding box center [944, 610] width 410 height 17
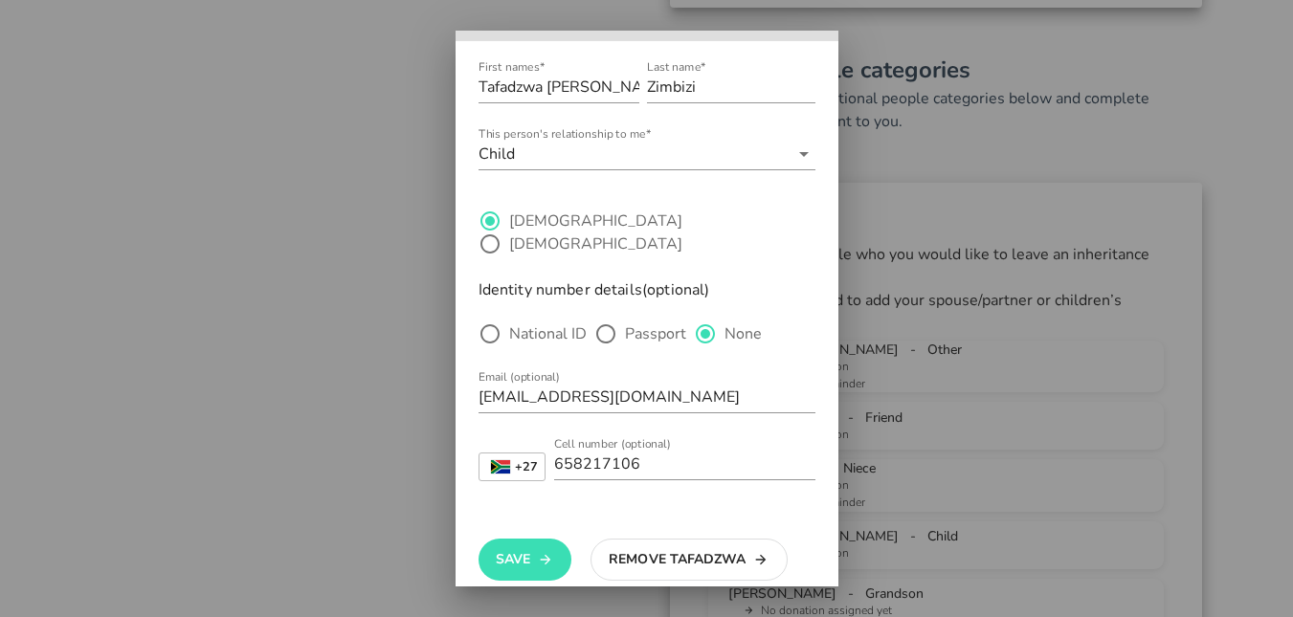
scroll to position [1569, 0]
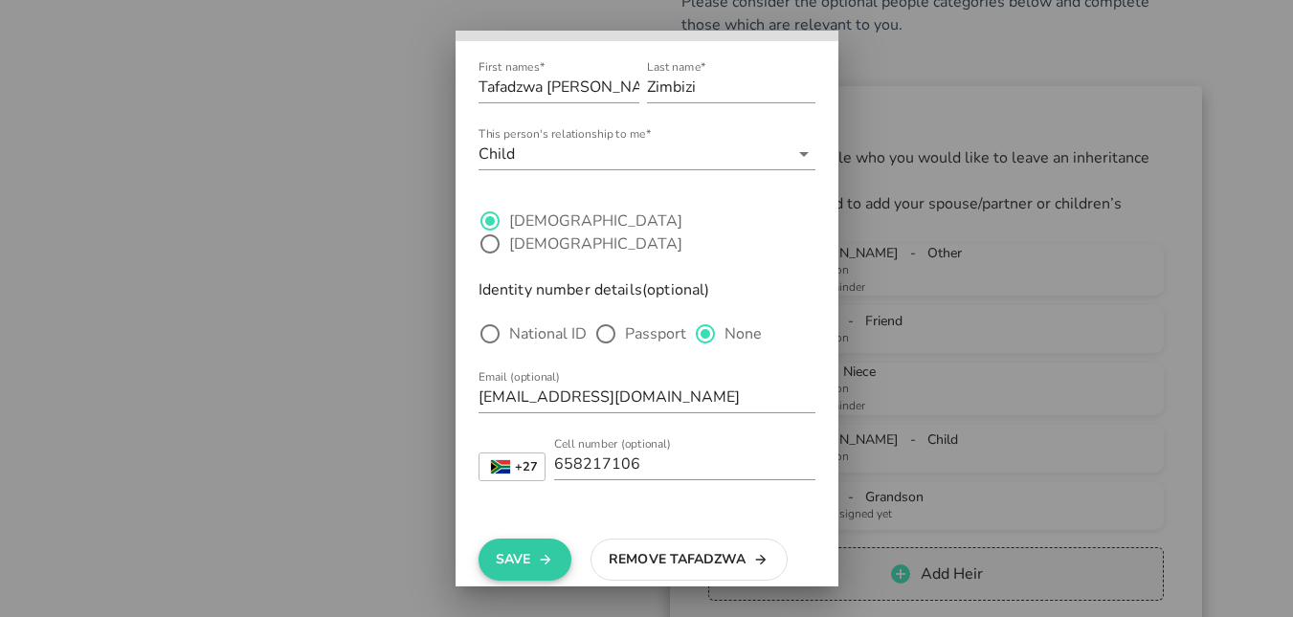
click at [541, 549] on icon "button" at bounding box center [545, 560] width 15 height 23
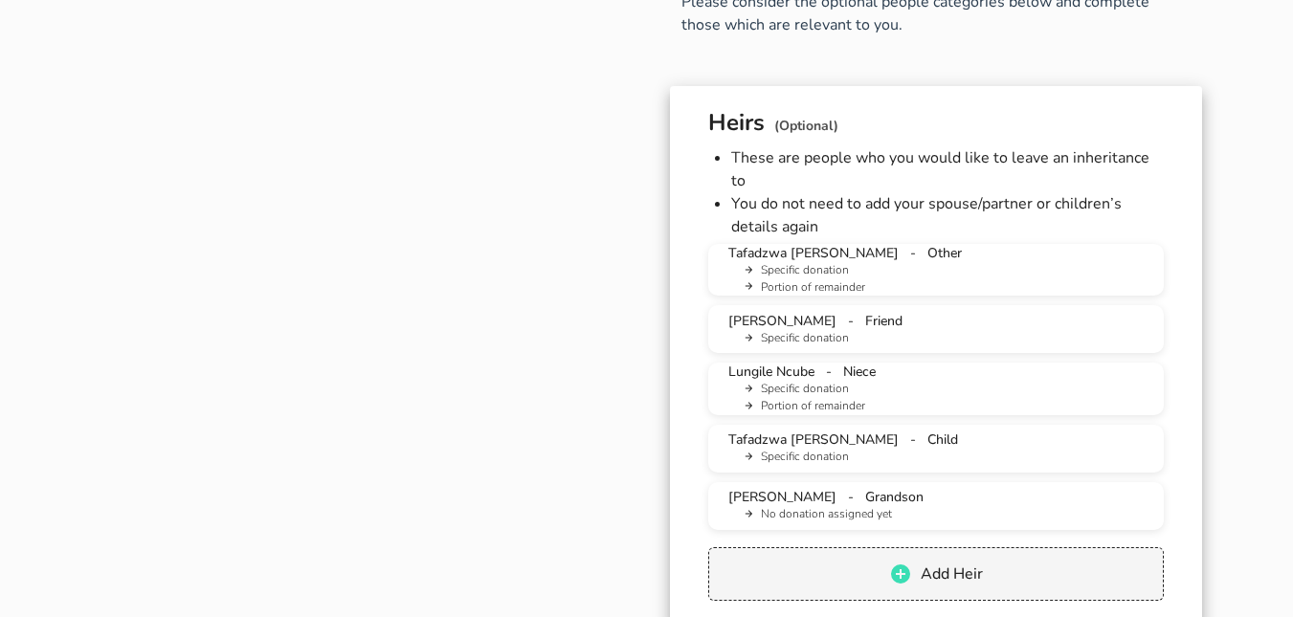
scroll to position [0, 0]
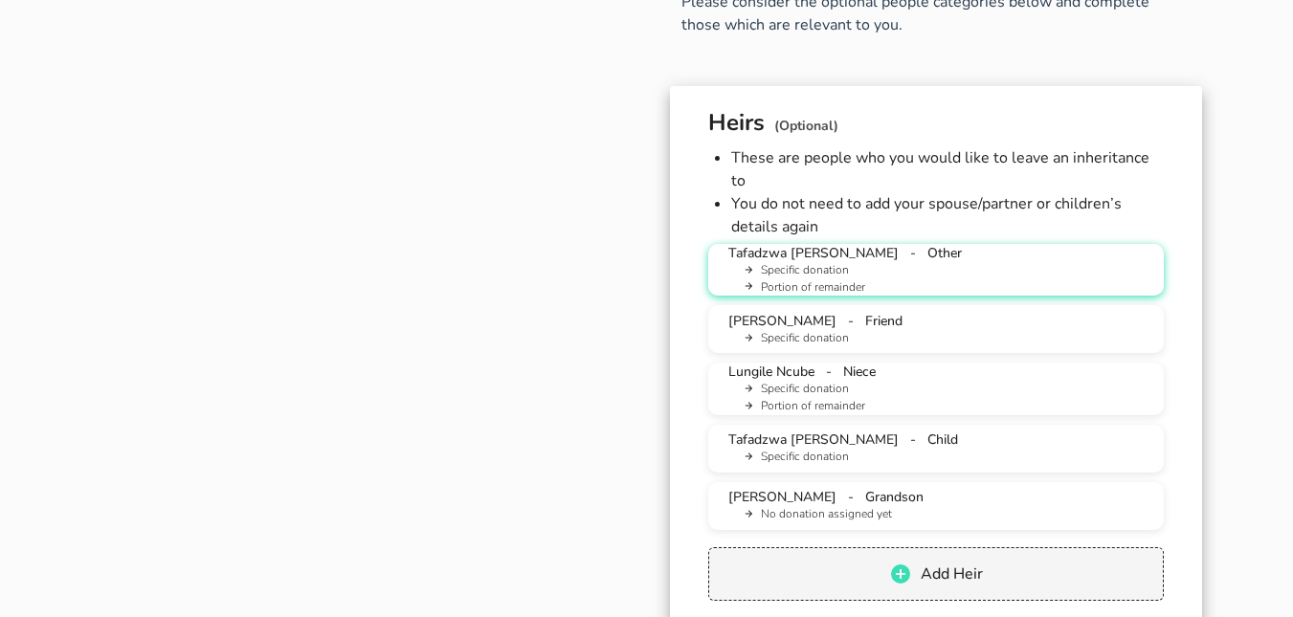
click at [855, 280] on li "Portion of remainder" at bounding box center [944, 288] width 410 height 17
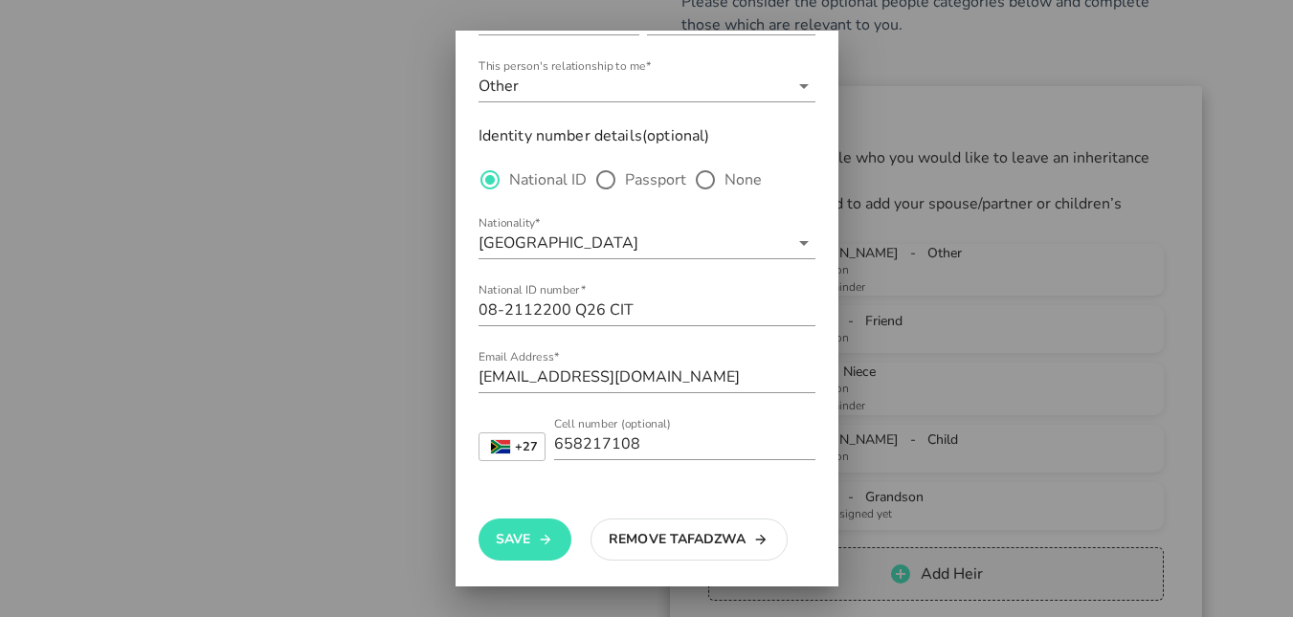
scroll to position [113, 0]
click at [711, 535] on button "Remove Tafadzwa" at bounding box center [689, 537] width 197 height 42
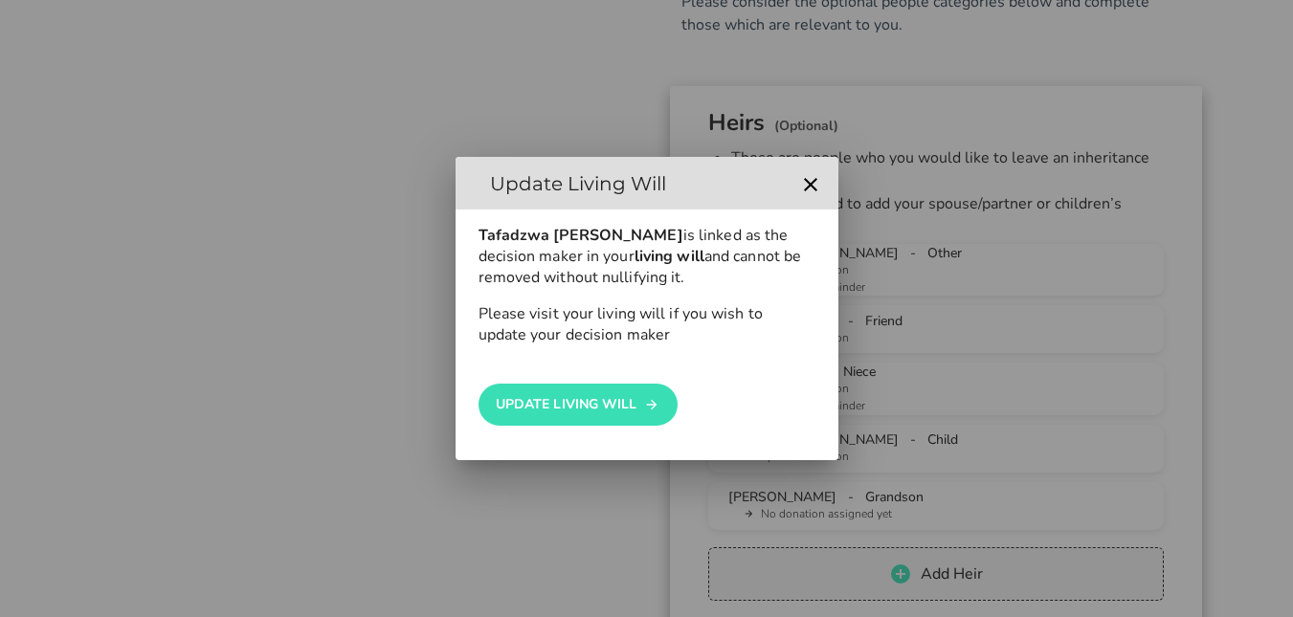
scroll to position [0, 0]
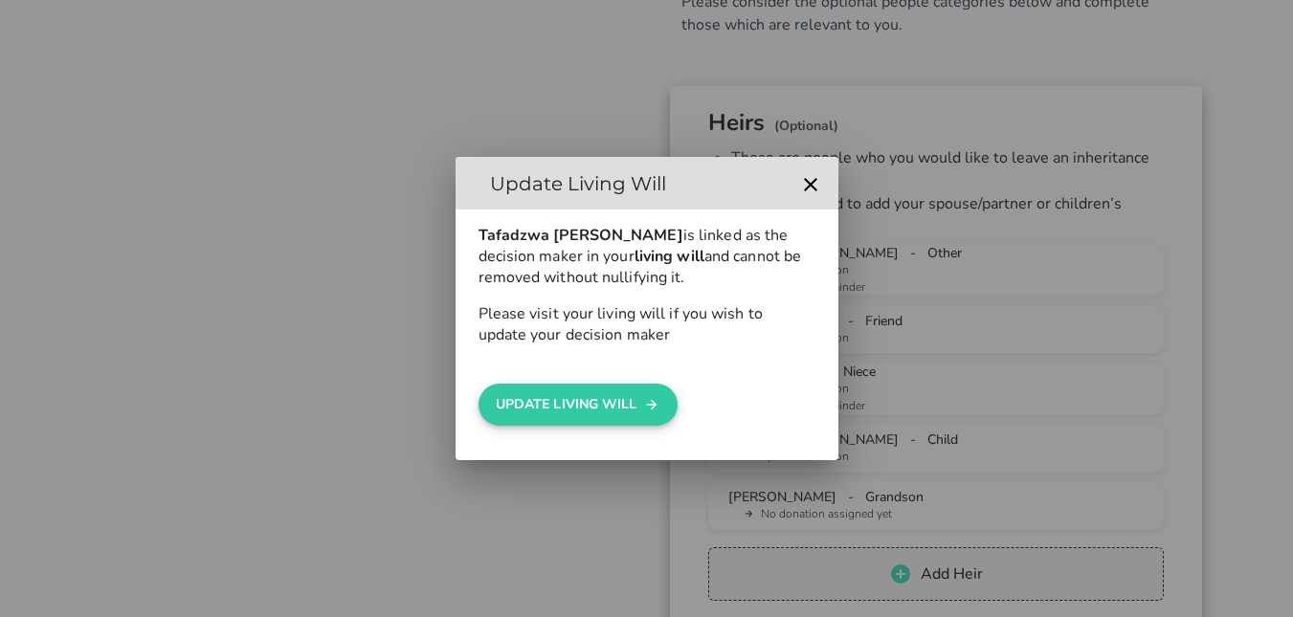
click at [579, 406] on button "UPDATE LIVING WILL" at bounding box center [578, 405] width 199 height 42
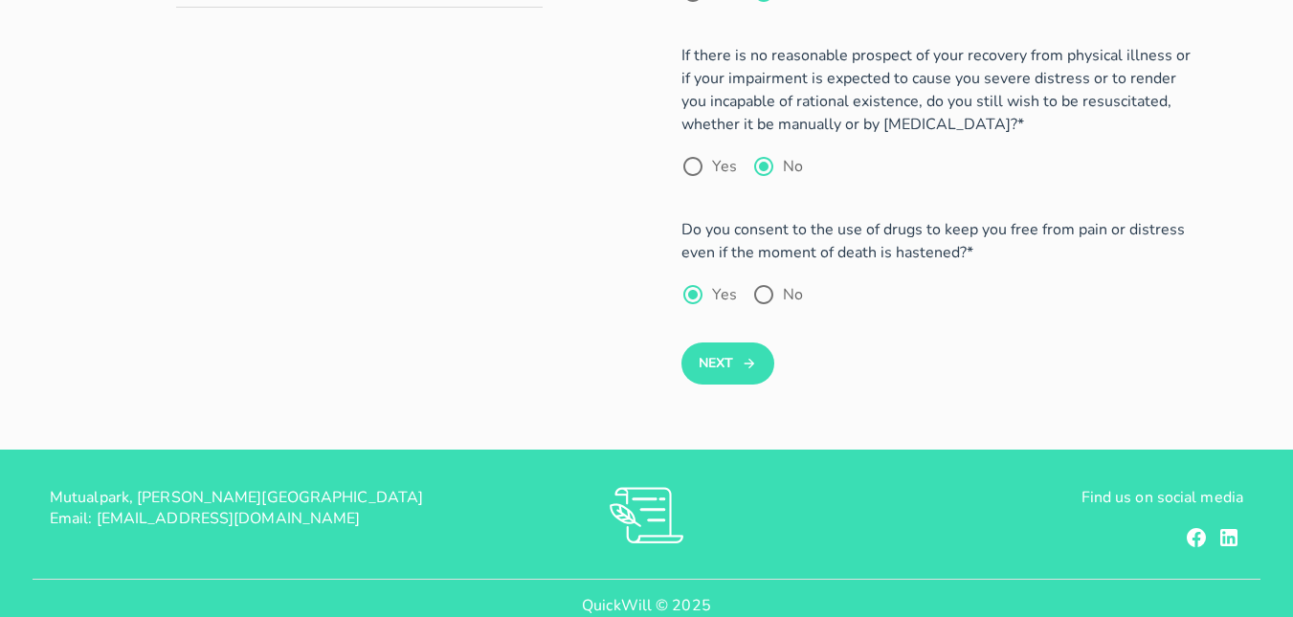
scroll to position [592, 0]
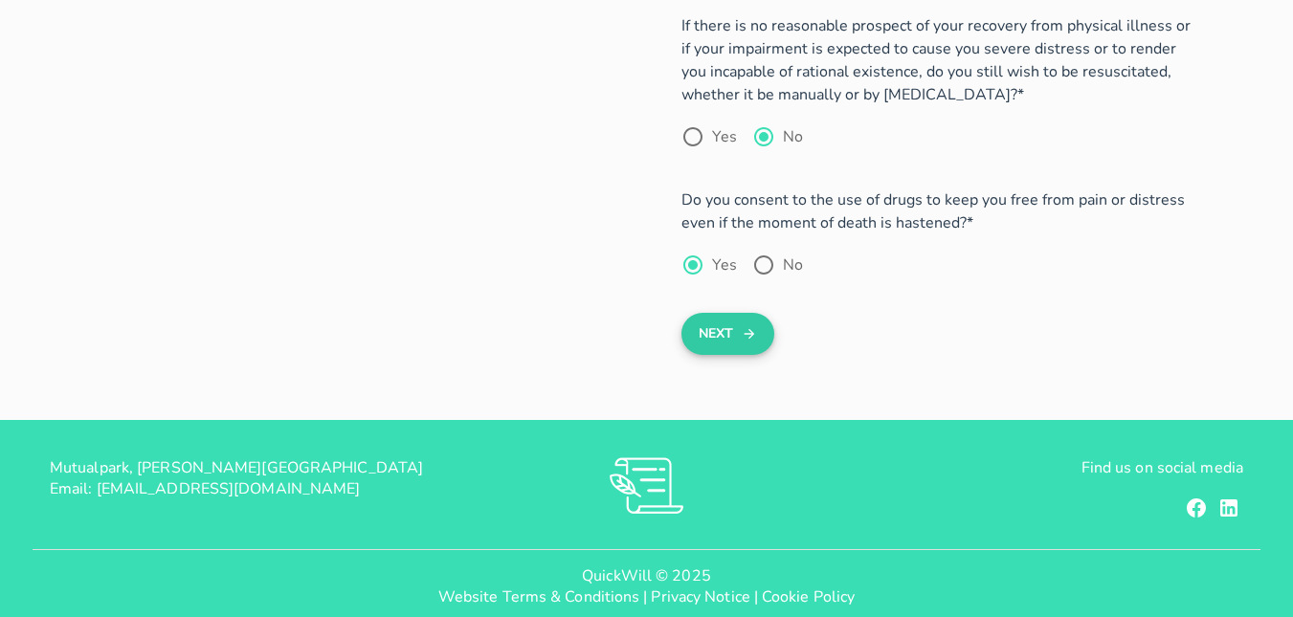
click at [724, 313] on button "Next" at bounding box center [728, 334] width 93 height 42
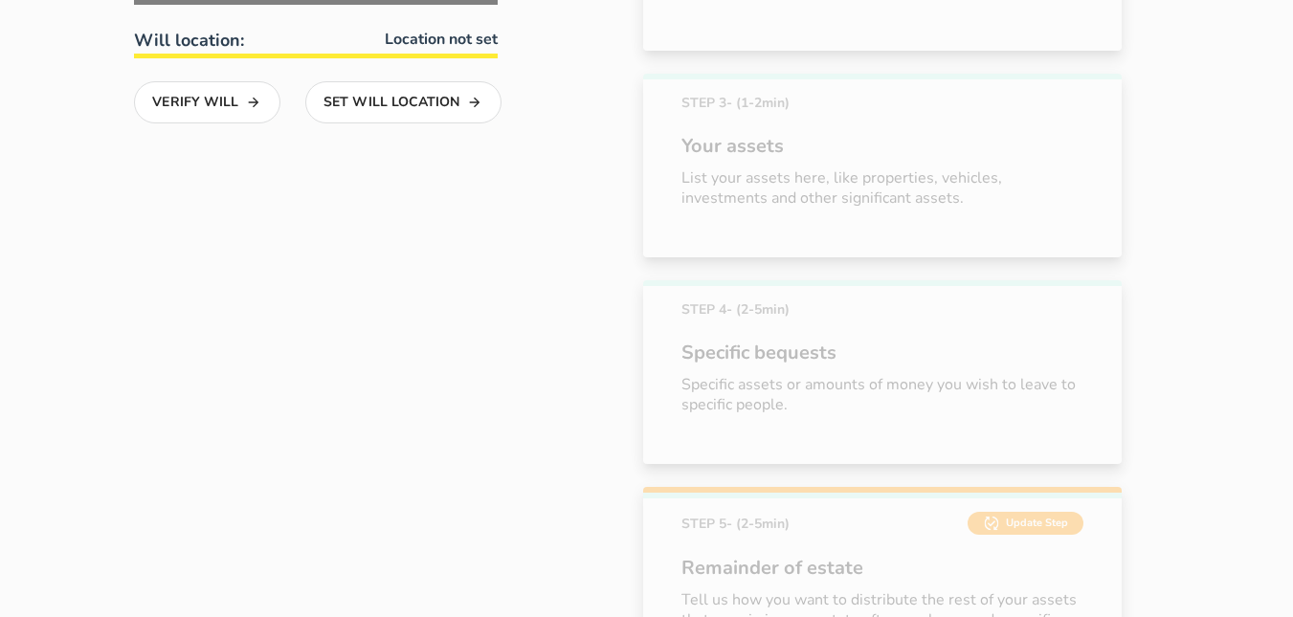
scroll to position [1188, 0]
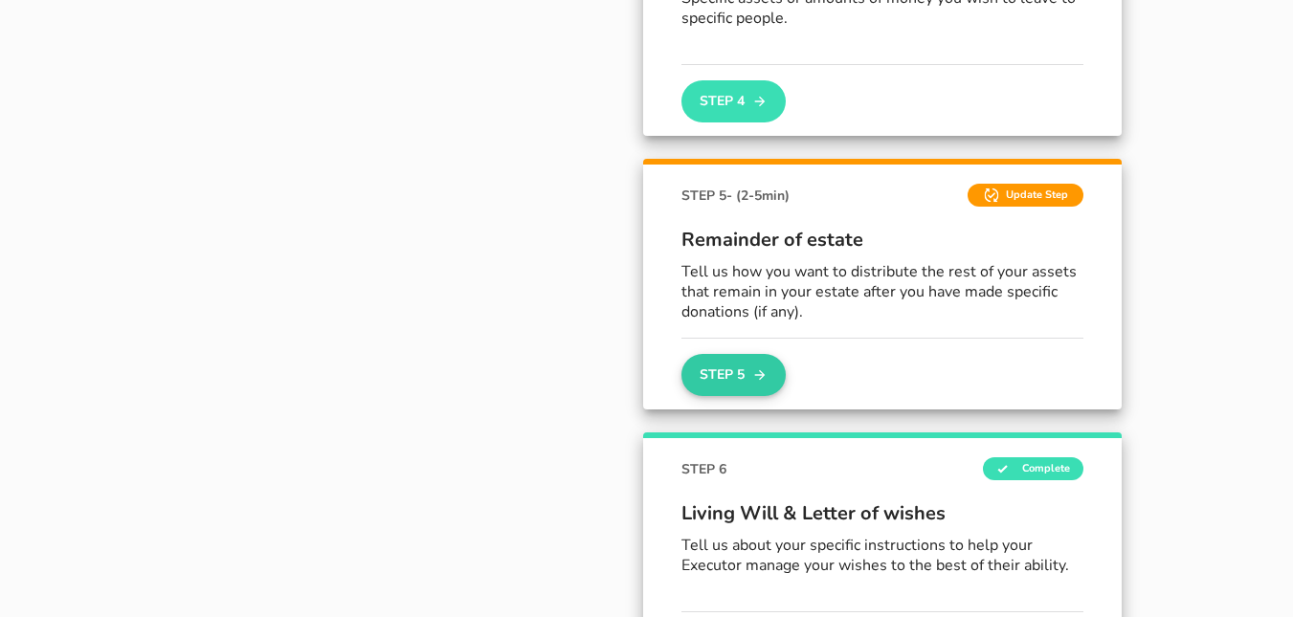
click at [759, 367] on icon "button" at bounding box center [759, 375] width 15 height 23
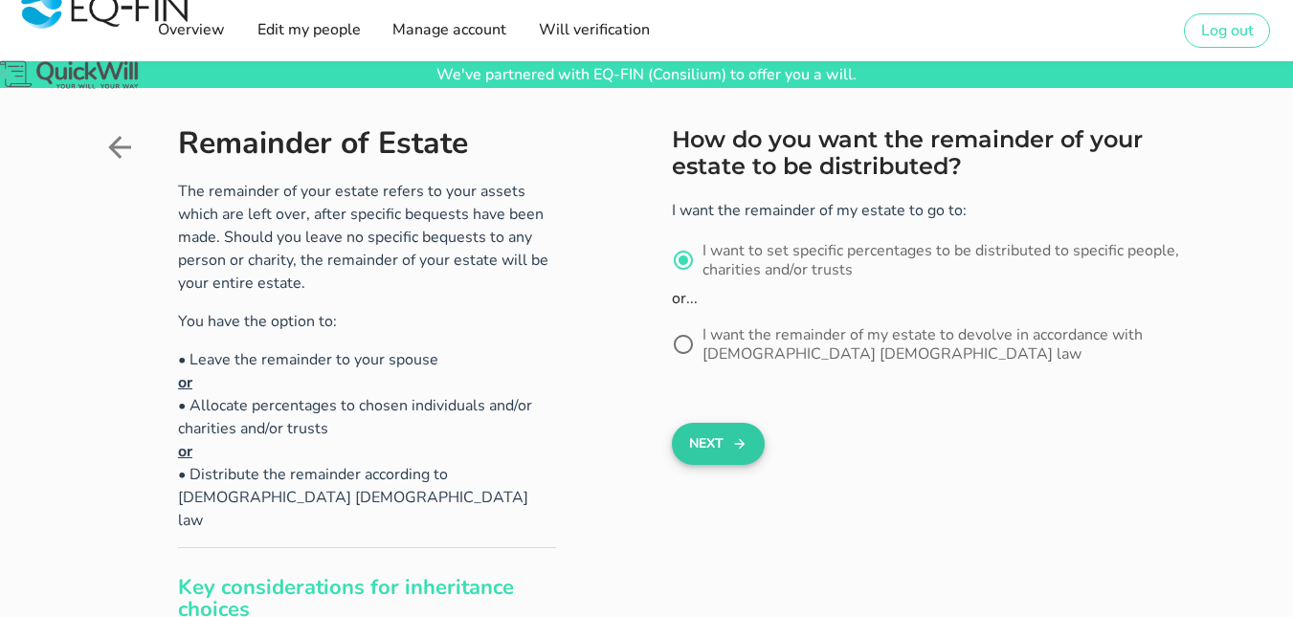
click at [726, 436] on button "Next" at bounding box center [718, 444] width 93 height 42
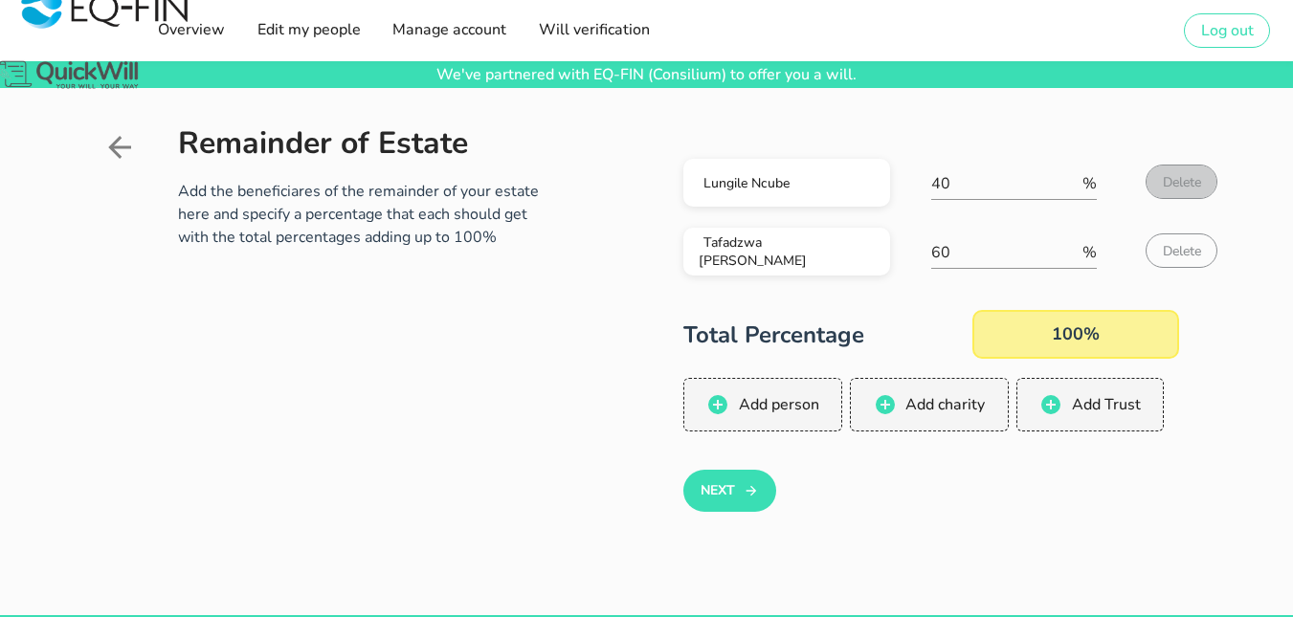
click at [1177, 180] on span "Delete" at bounding box center [1181, 182] width 39 height 18
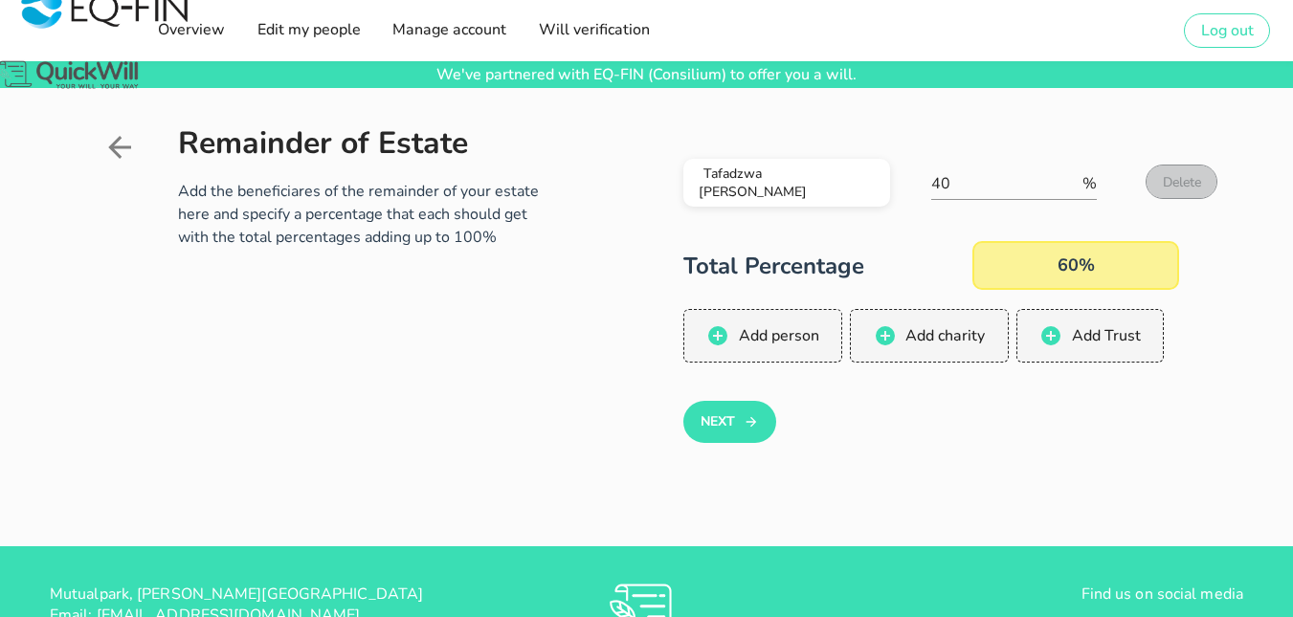
click at [1177, 180] on span "Delete" at bounding box center [1181, 182] width 39 height 18
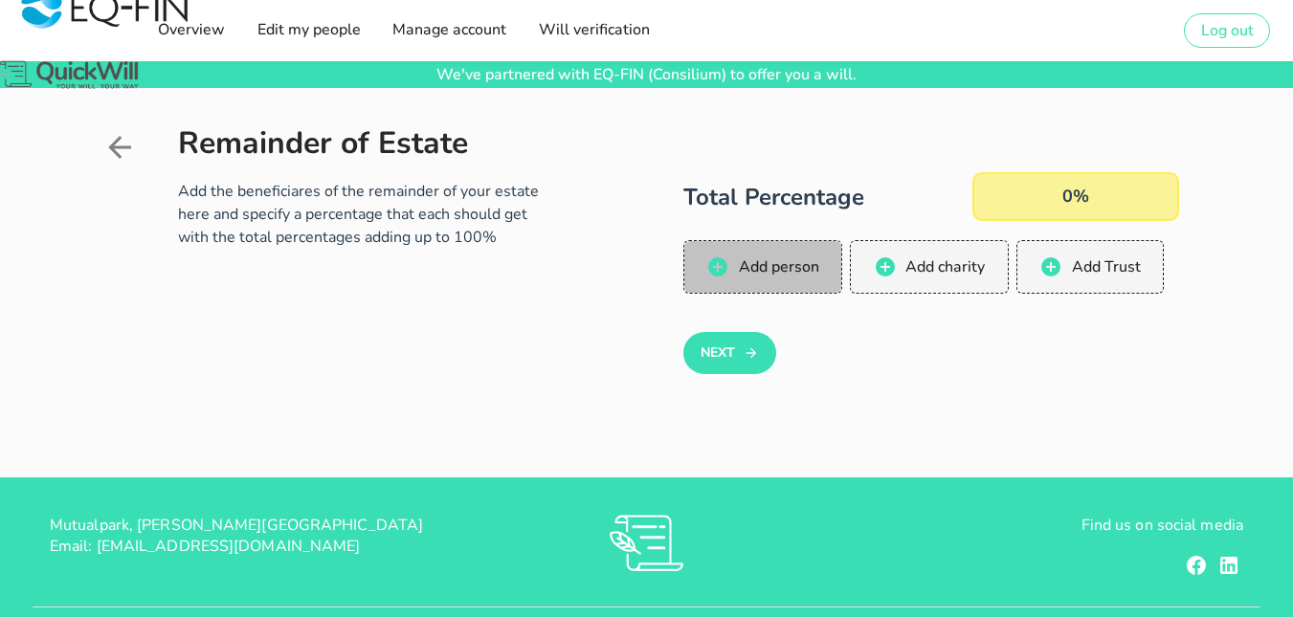
click at [816, 268] on span "Add person" at bounding box center [777, 267] width 81 height 21
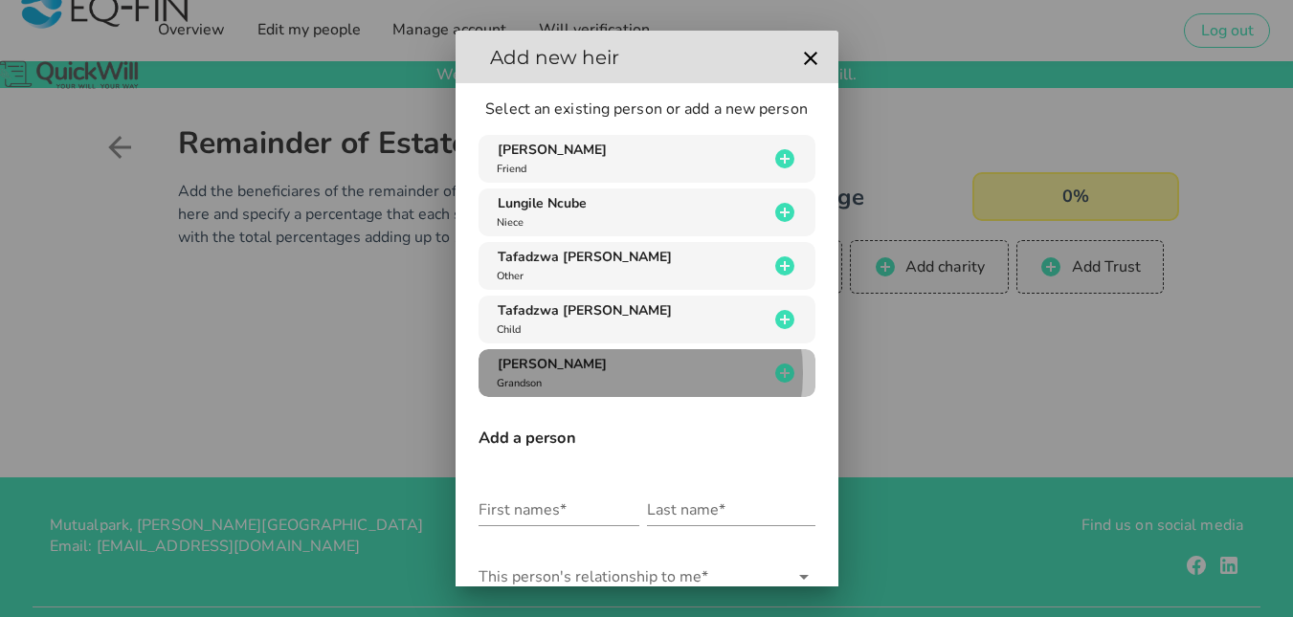
click at [658, 361] on div "[PERSON_NAME] [PERSON_NAME]" at bounding box center [631, 373] width 276 height 36
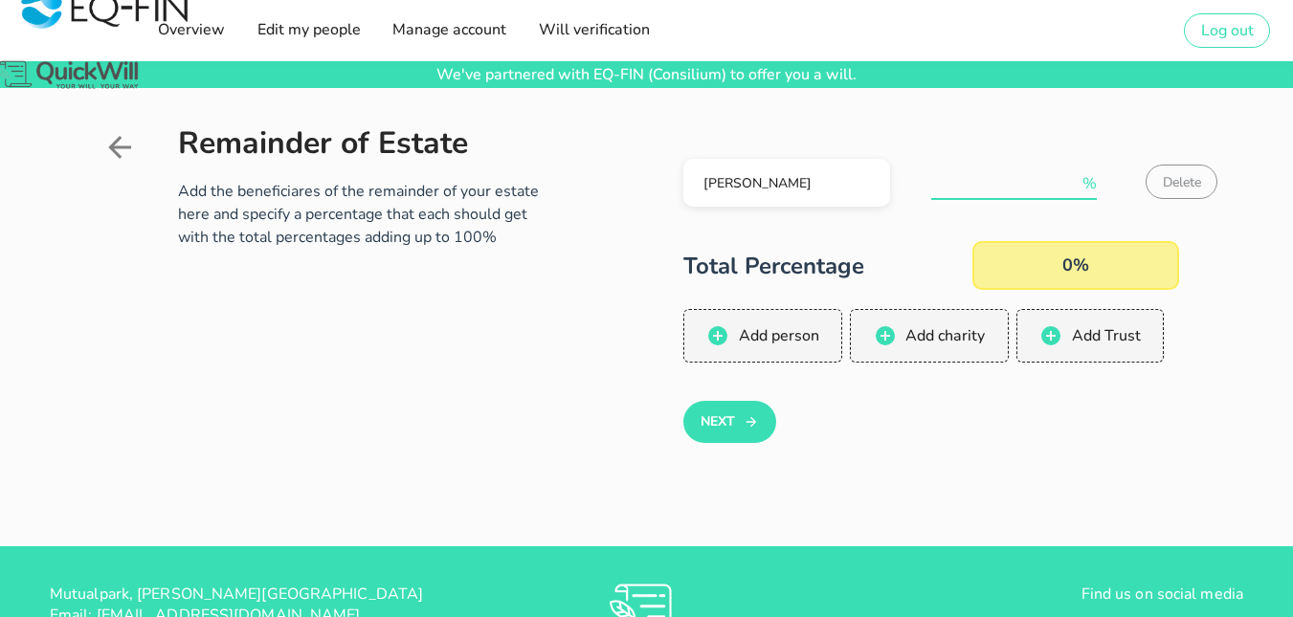
click at [1025, 188] on input "number" at bounding box center [1004, 183] width 147 height 31
type input "20"
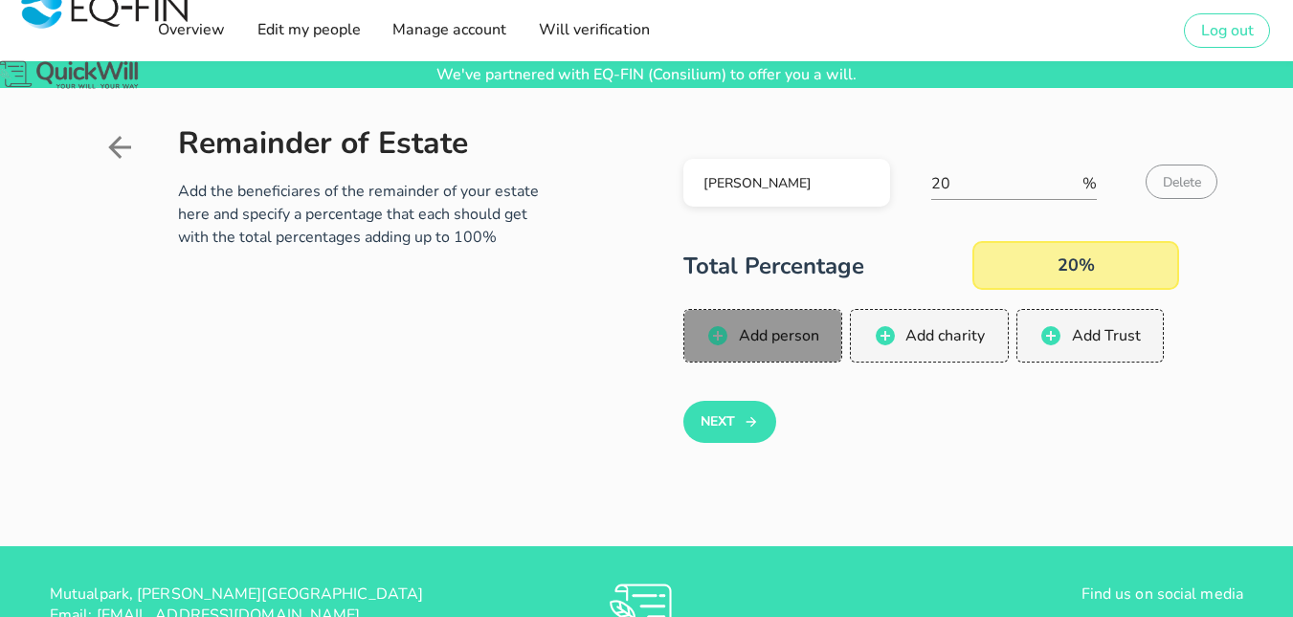
click at [794, 333] on span "Add person" at bounding box center [777, 335] width 81 height 21
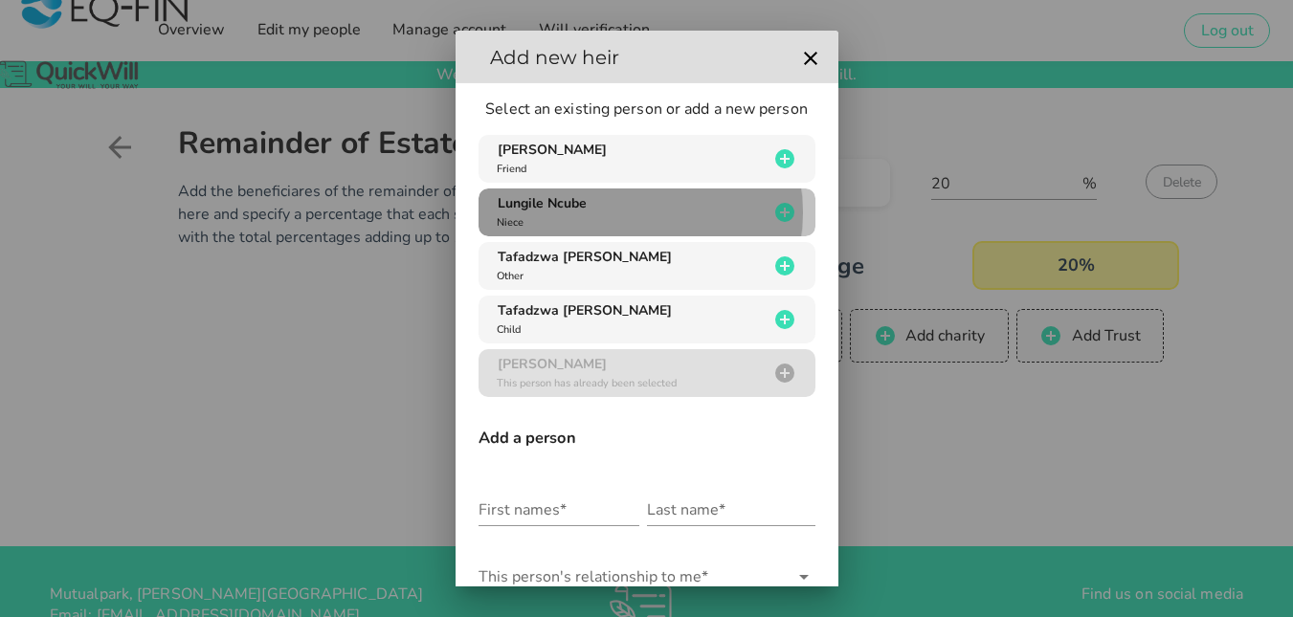
click at [663, 206] on div "Lungile Ncube Niece" at bounding box center [631, 212] width 276 height 36
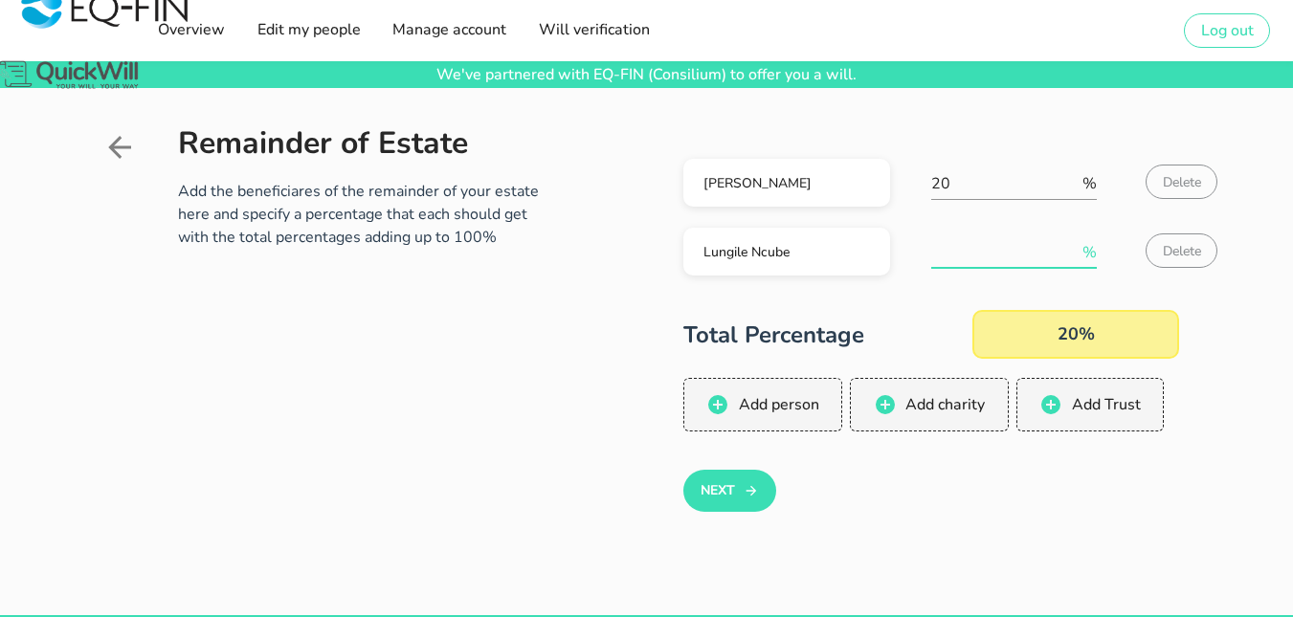
click at [984, 240] on input "number" at bounding box center [1004, 252] width 147 height 31
type input "40"
click at [819, 400] on span "Add person" at bounding box center [763, 404] width 120 height 23
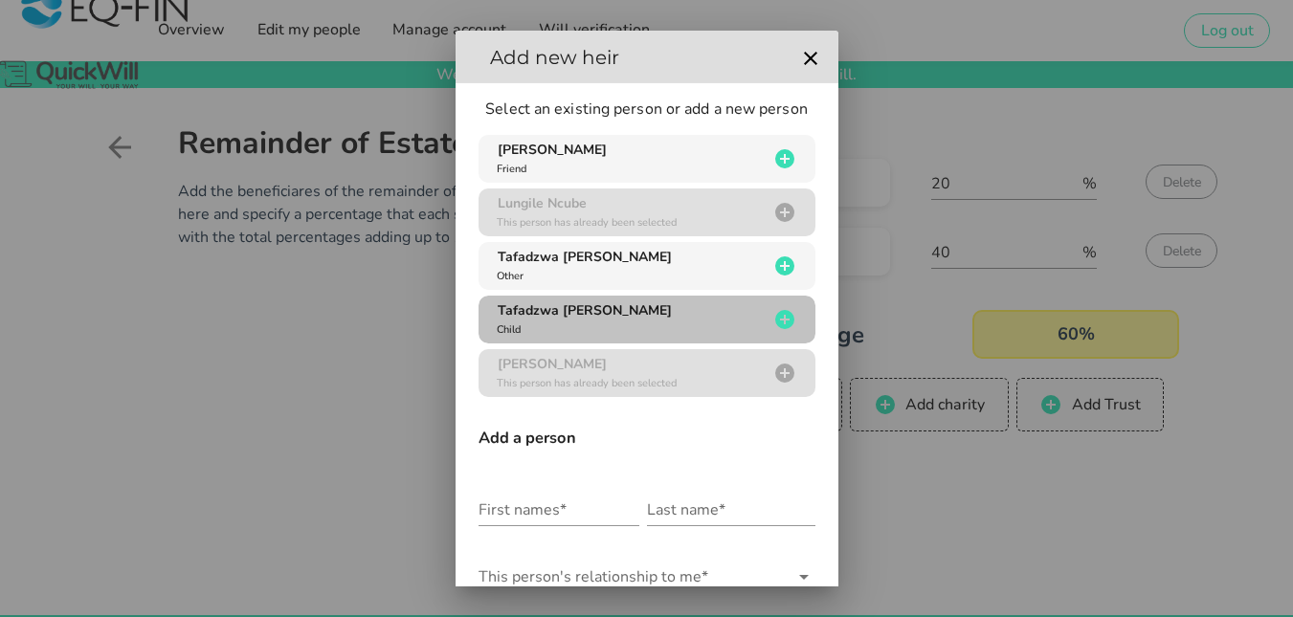
click at [722, 321] on div "Tafadzwa [PERSON_NAME] Child" at bounding box center [631, 320] width 276 height 36
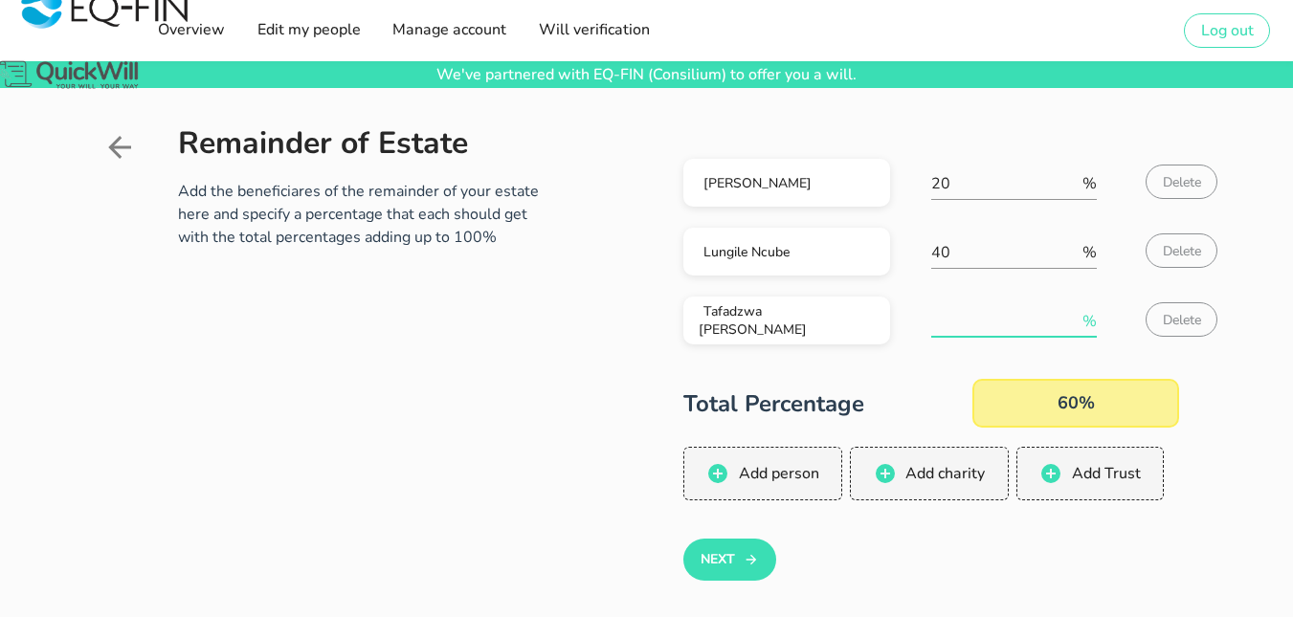
click at [953, 328] on input "number" at bounding box center [1004, 321] width 147 height 31
type input "40"
click at [759, 559] on icon "button" at bounding box center [751, 560] width 15 height 23
click at [759, 559] on circle "button" at bounding box center [753, 559] width 21 height 21
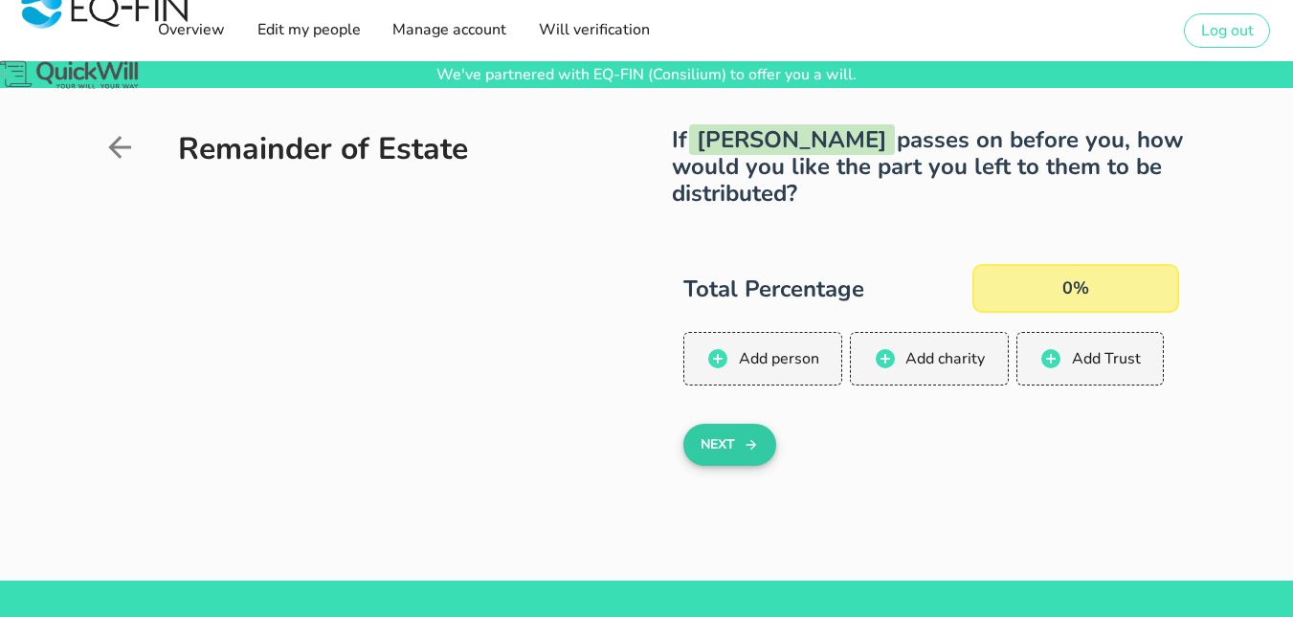
click at [752, 455] on icon "button" at bounding box center [751, 445] width 15 height 23
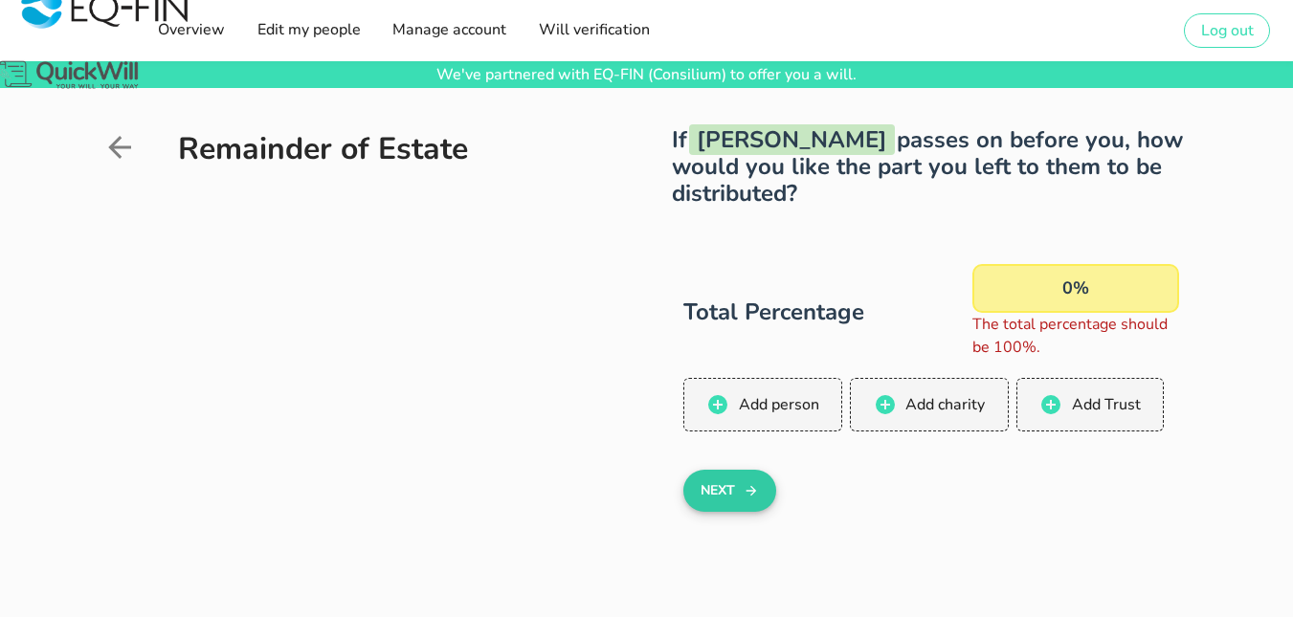
scroll to position [28, 0]
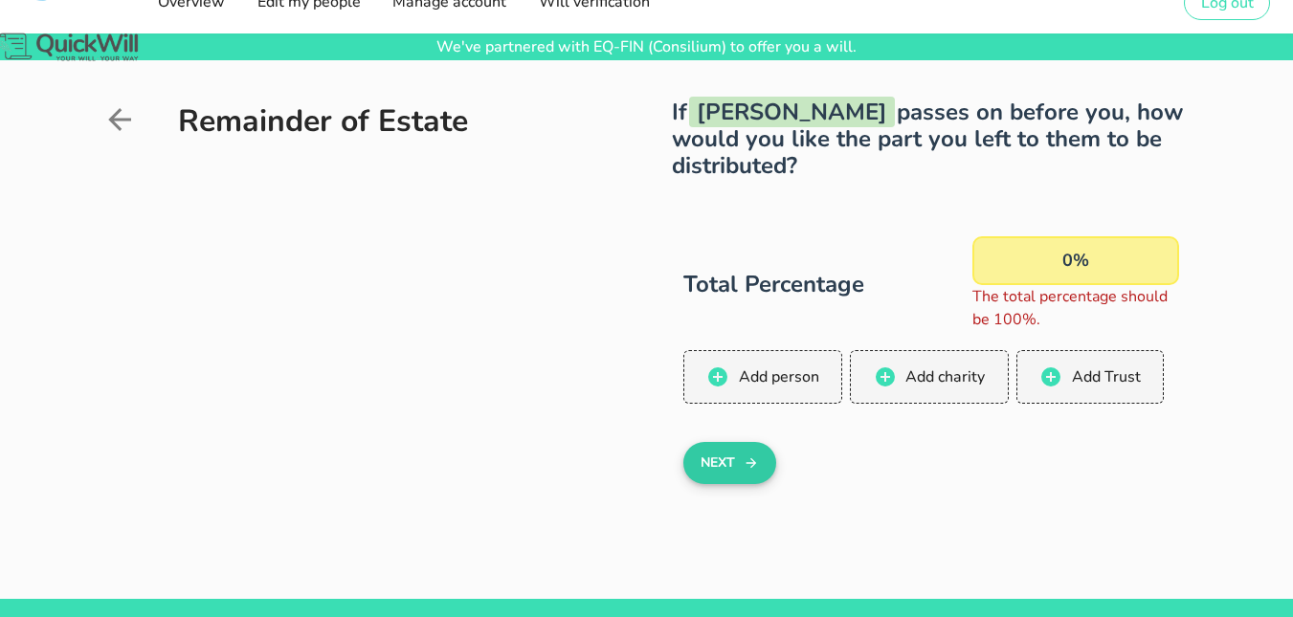
click at [752, 455] on icon "button" at bounding box center [751, 463] width 15 height 23
click at [1016, 268] on div "0%" at bounding box center [1076, 260] width 207 height 49
click at [1088, 259] on div "0%" at bounding box center [1076, 260] width 207 height 49
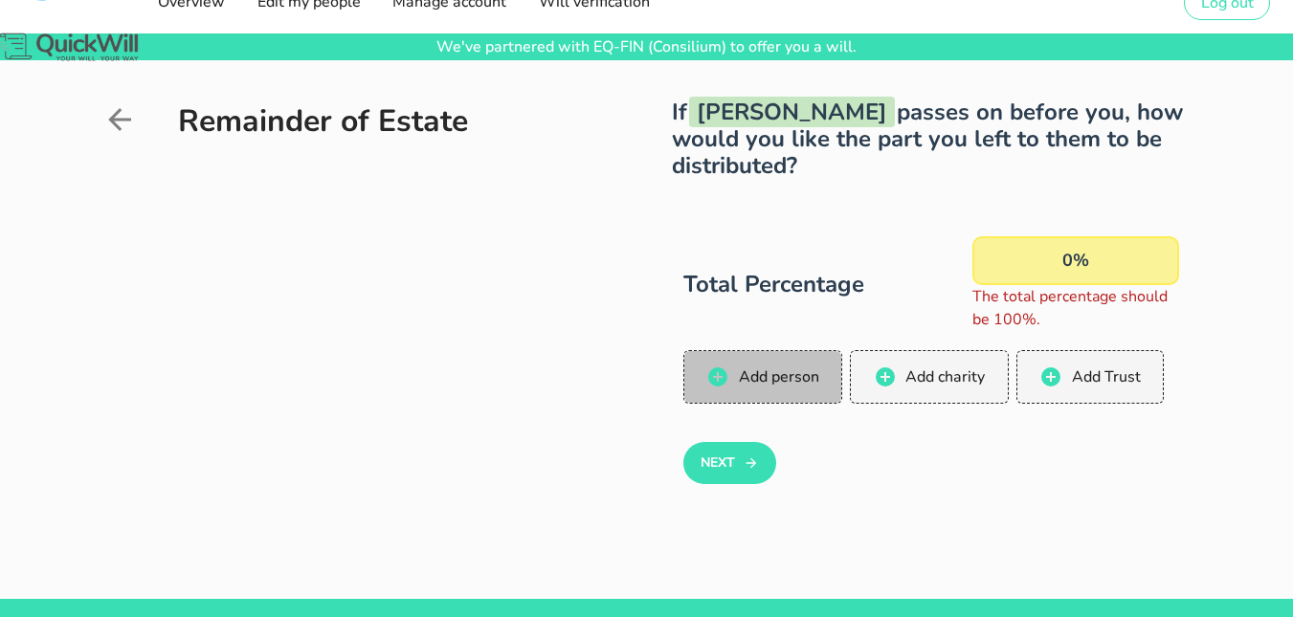
click at [811, 386] on span "Add person" at bounding box center [777, 377] width 81 height 21
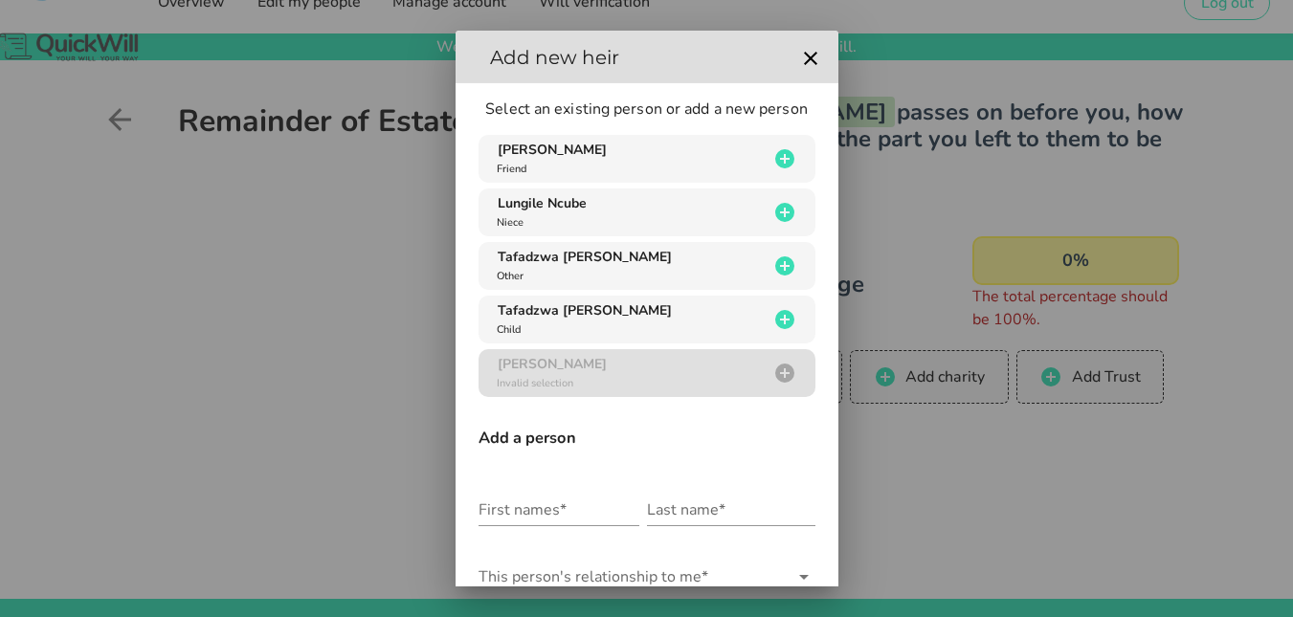
click at [113, 121] on div at bounding box center [646, 308] width 1293 height 617
click at [804, 57] on icon "button" at bounding box center [810, 58] width 13 height 13
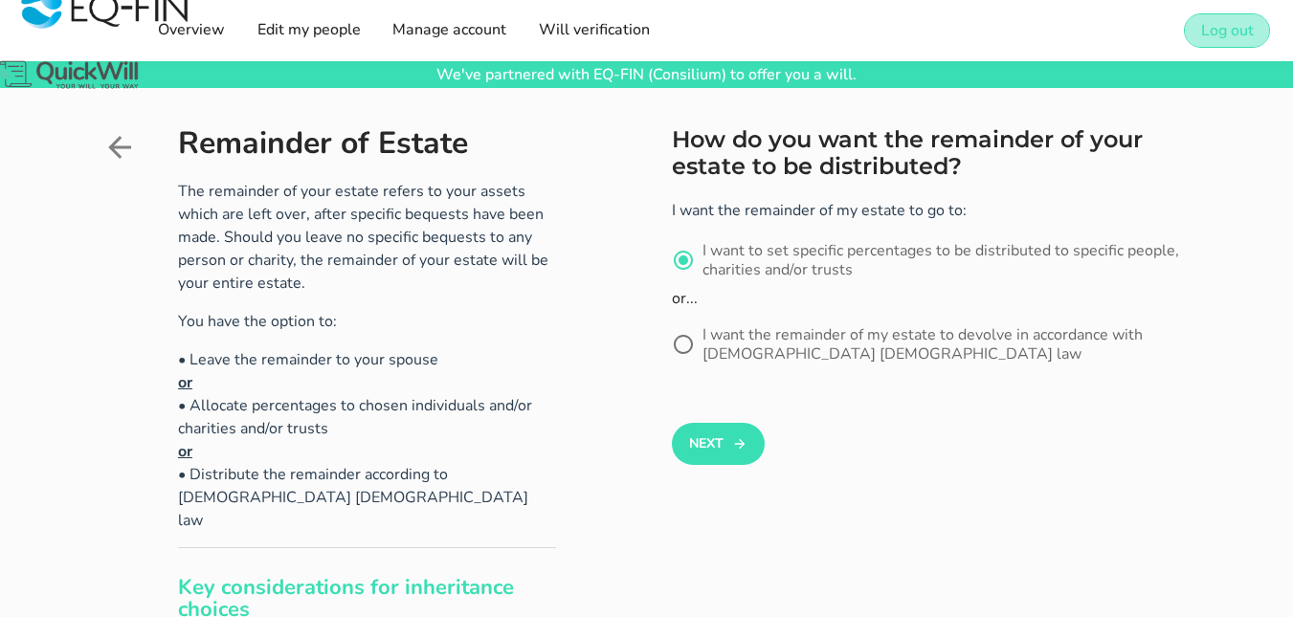
click at [1202, 33] on span "Log out" at bounding box center [1227, 30] width 54 height 21
